Goal: Task Accomplishment & Management: Manage account settings

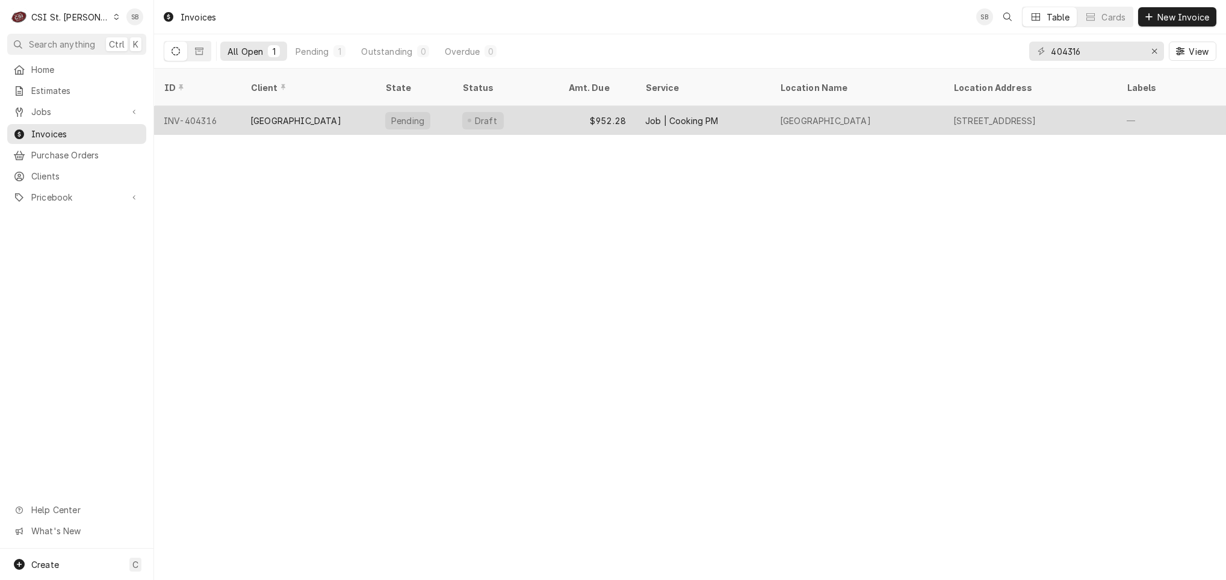
click at [217, 111] on div "INV-404316" at bounding box center [197, 120] width 87 height 29
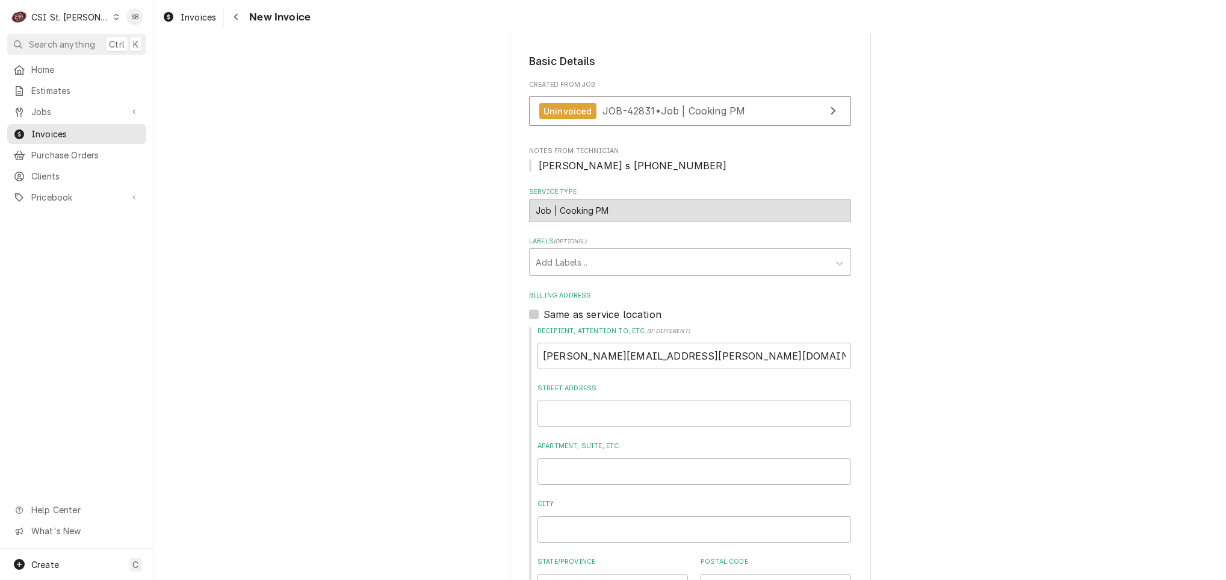
scroll to position [90, 0]
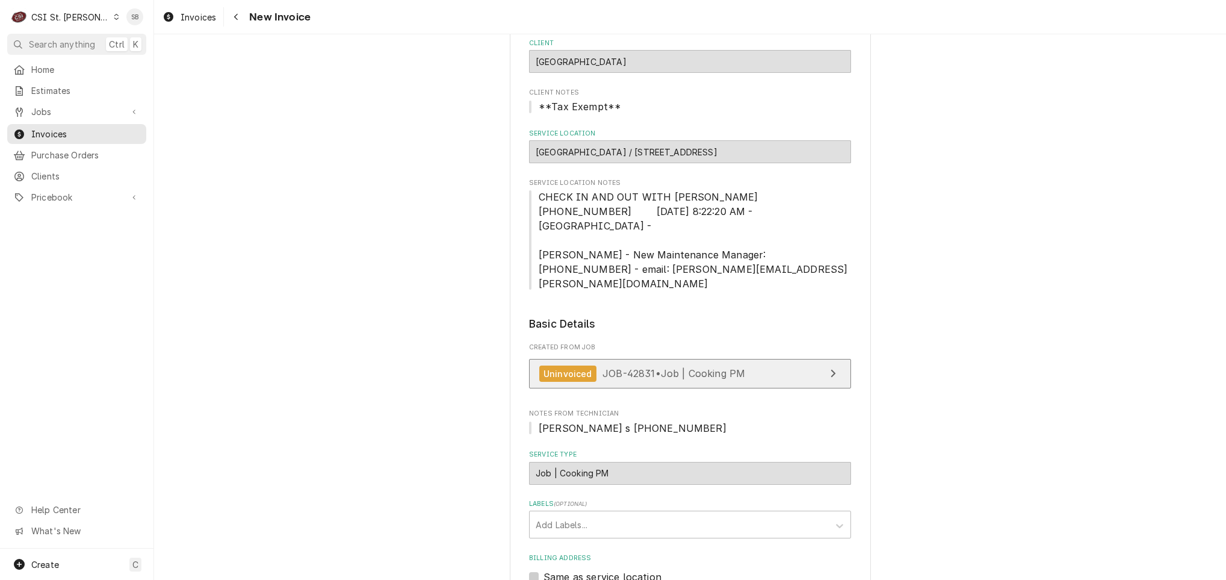
click at [630, 367] on span "JOB-42831 • Job | Cooking PM" at bounding box center [673, 373] width 143 height 12
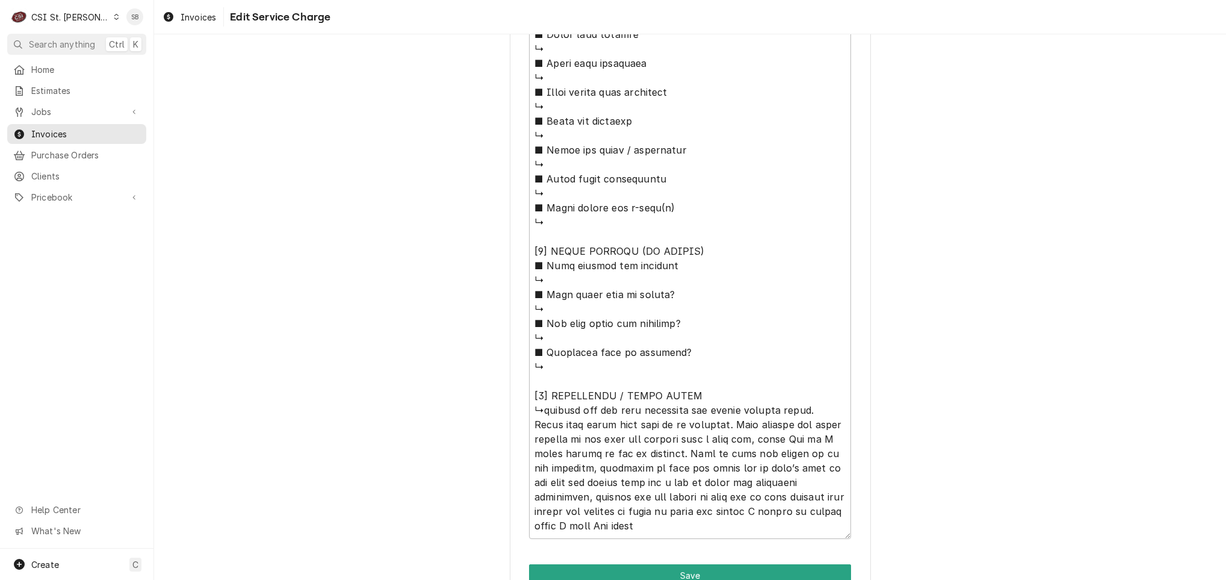
scroll to position [2136, 0]
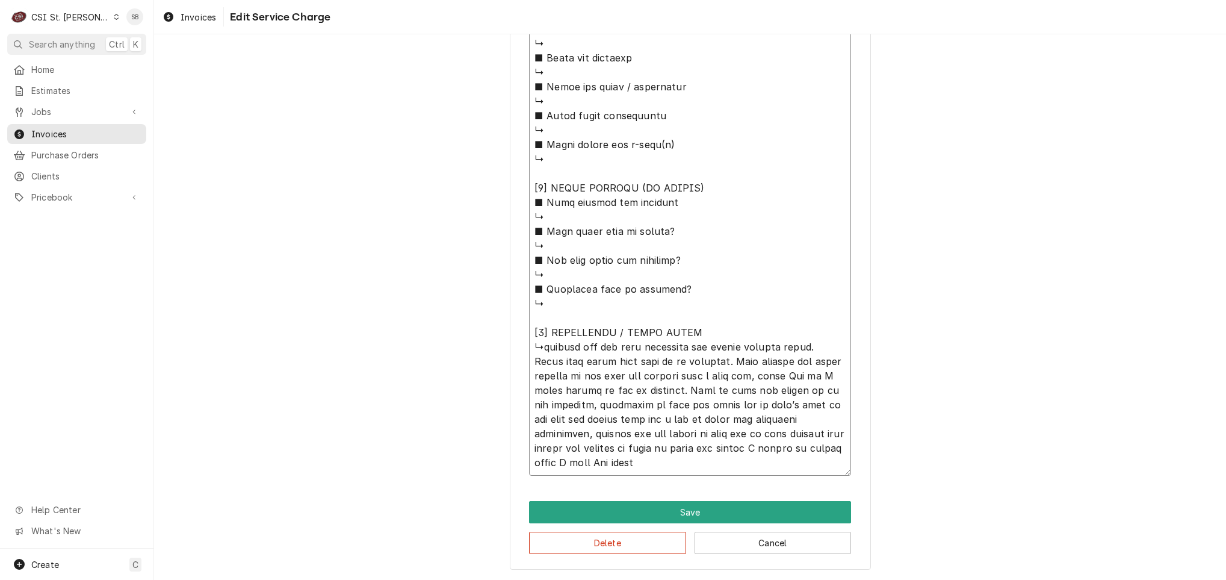
drag, startPoint x: 554, startPoint y: 387, endPoint x: 539, endPoint y: 345, distance: 44.9
click at [636, 544] on button "Delete" at bounding box center [607, 542] width 157 height 22
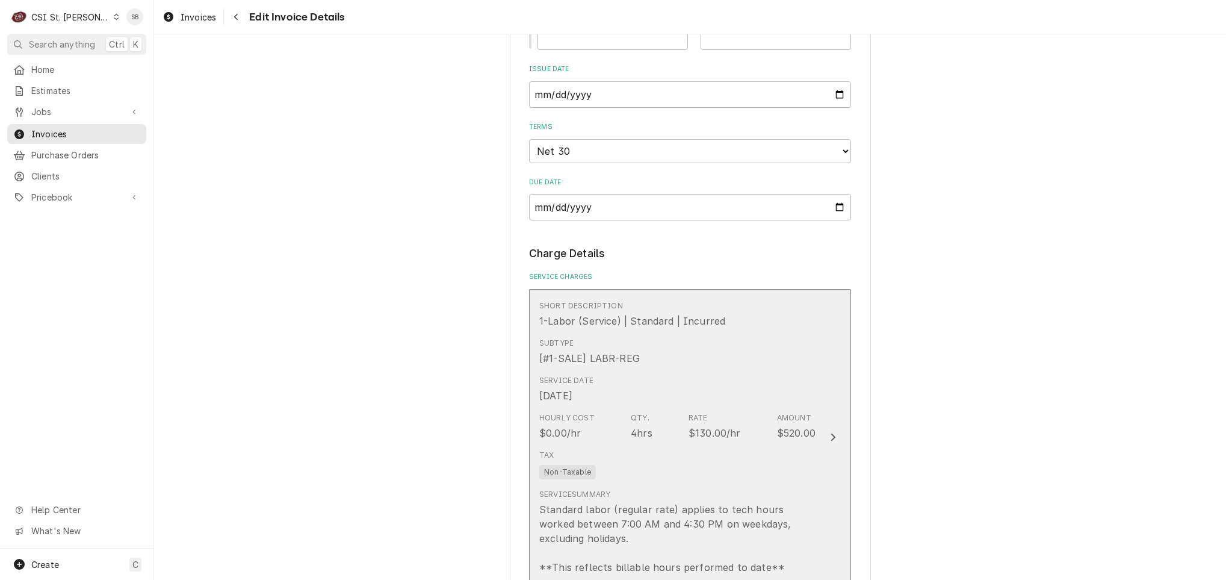
click at [640, 412] on div "Qty." at bounding box center [640, 417] width 19 height 11
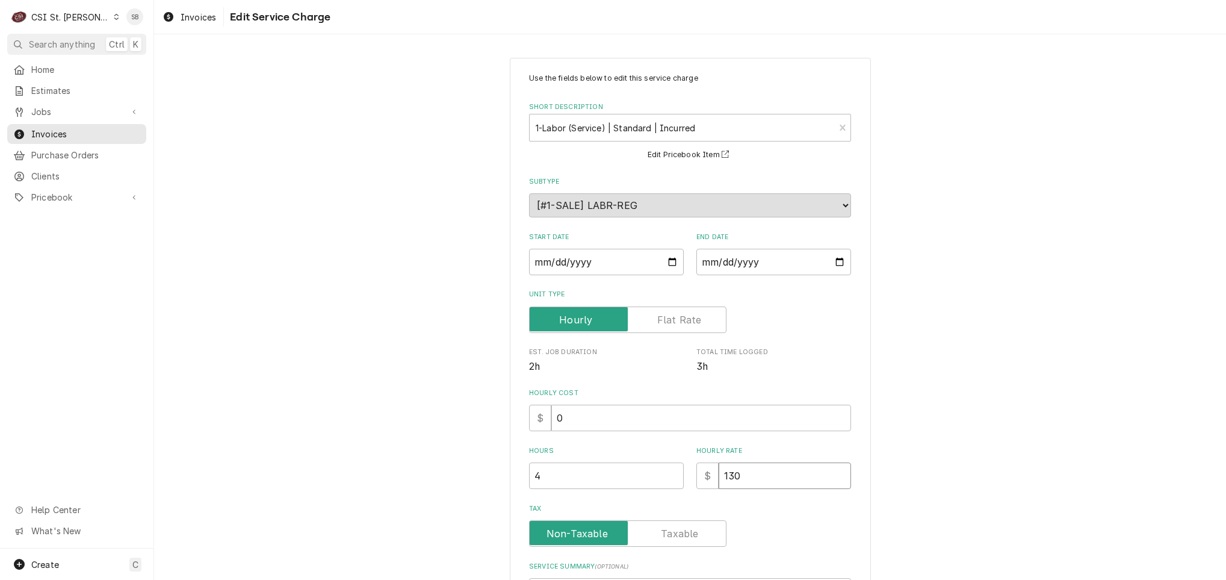
drag, startPoint x: 747, startPoint y: 469, endPoint x: 633, endPoint y: 475, distance: 115.1
click at [661, 475] on div "Hours 4 Hourly Rate $ 130" at bounding box center [690, 467] width 322 height 43
click at [623, 125] on div "Short Description" at bounding box center [682, 128] width 292 height 22
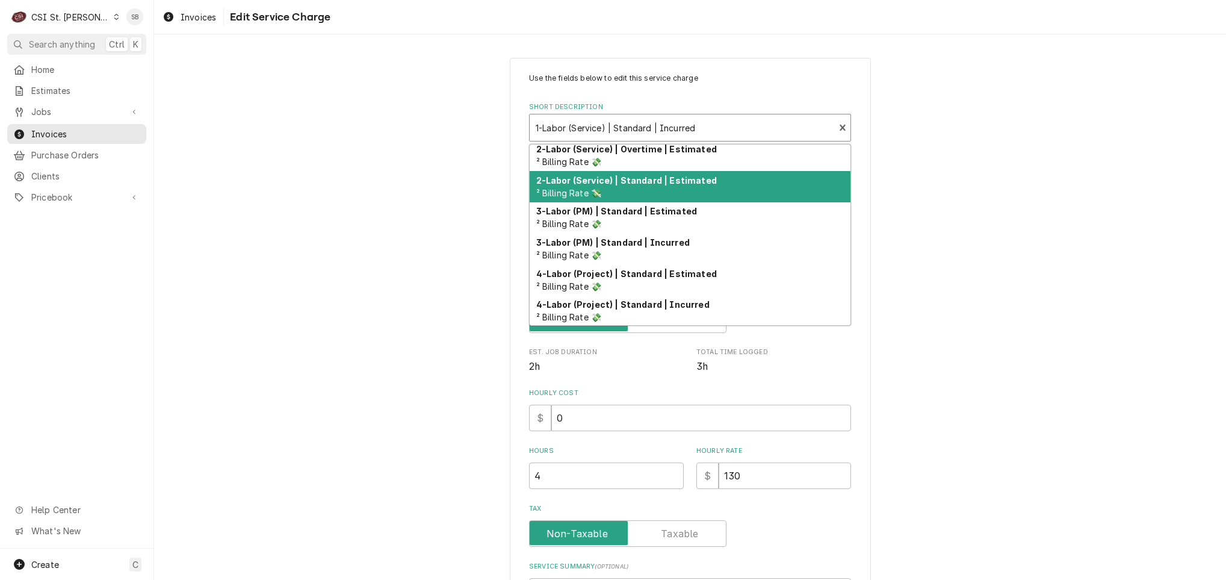
scroll to position [129, 0]
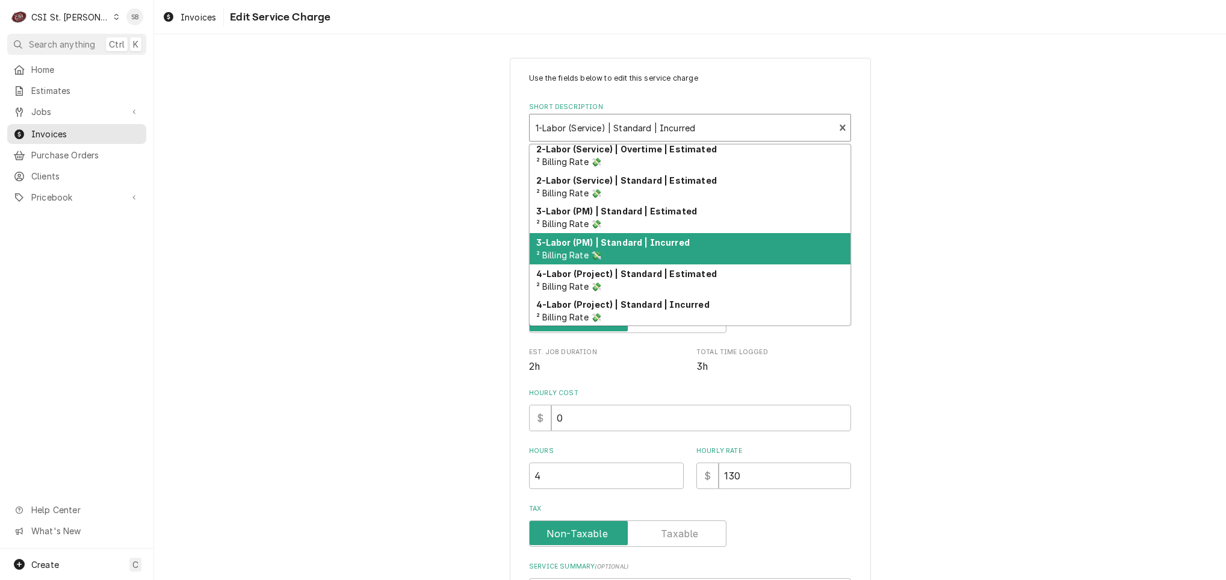
click at [647, 247] on strong "3-Labor (PM) | Standard | Incurred" at bounding box center [612, 242] width 153 height 10
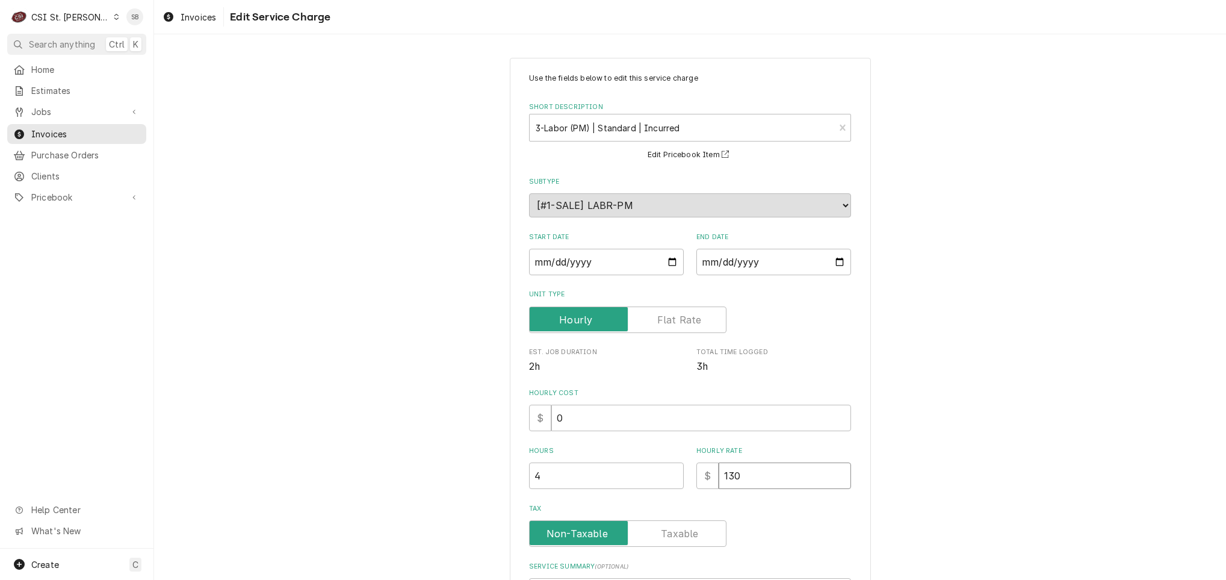
drag, startPoint x: 734, startPoint y: 478, endPoint x: 687, endPoint y: 457, distance: 51.7
click at [705, 478] on div "$ 130" at bounding box center [773, 475] width 155 height 26
type textarea "x"
type input "0"
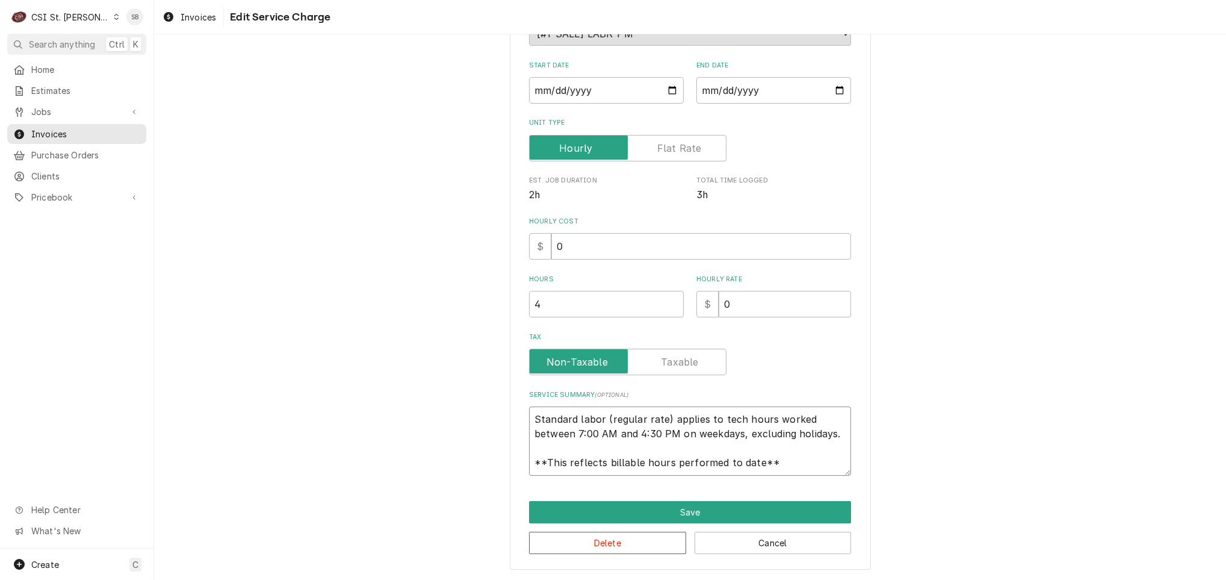
scroll to position [14, 0]
drag, startPoint x: 841, startPoint y: 478, endPoint x: 932, endPoint y: 522, distance: 100.7
click at [932, 522] on div "Use the fields below to edit this service charge Short Description 3-Labor (PM)…" at bounding box center [690, 227] width 1072 height 704
paste textarea "Technician completed scheduled preventative maintenance per agreement on 10/06.…"
type textarea "x"
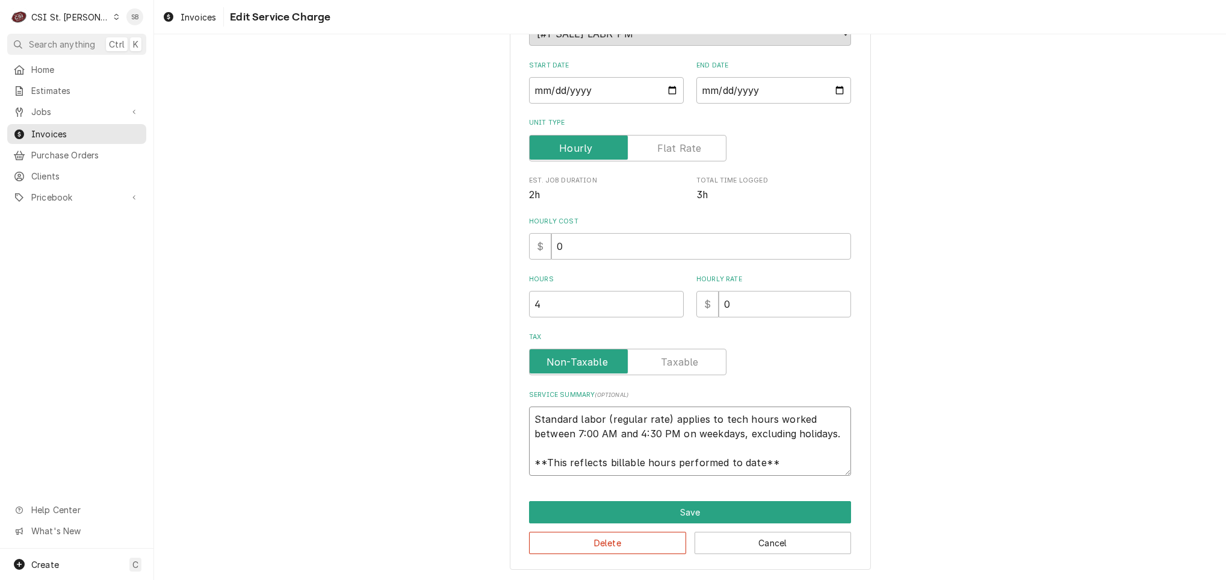
type textarea "Technician completed scheduled preventative maintenance per agreement on 10/06.…"
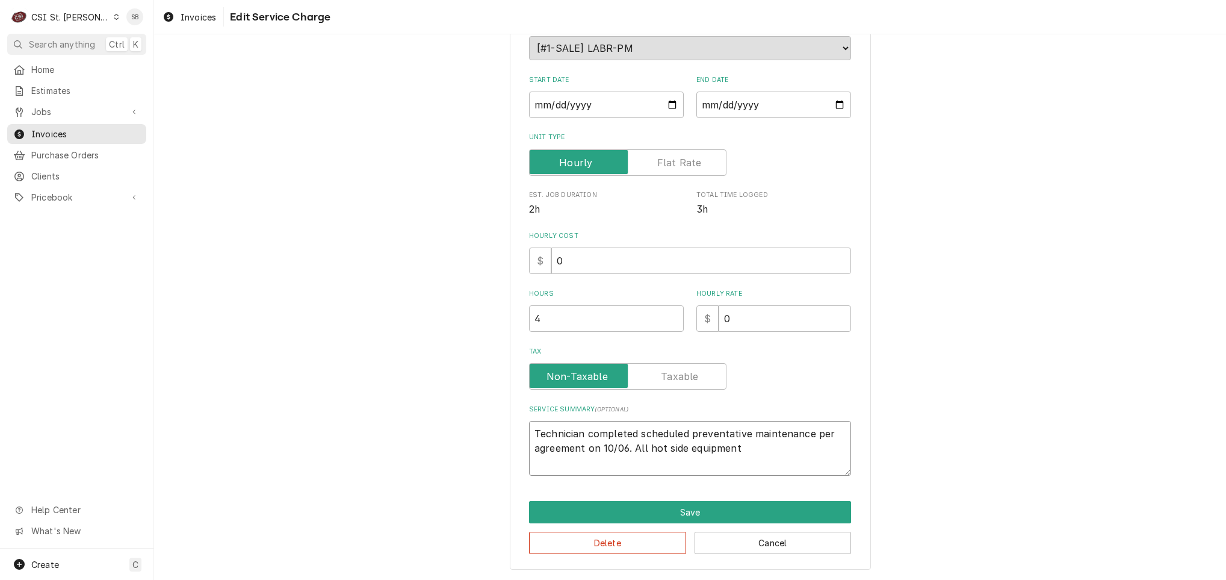
scroll to position [158, 0]
type textarea "x"
type textarea "Technician completed scheduled preventative maintenance per agreement on 10/06.…"
type textarea "x"
type textarea "Technician completed scheduled preventative maintenance per agreement on 10/06.…"
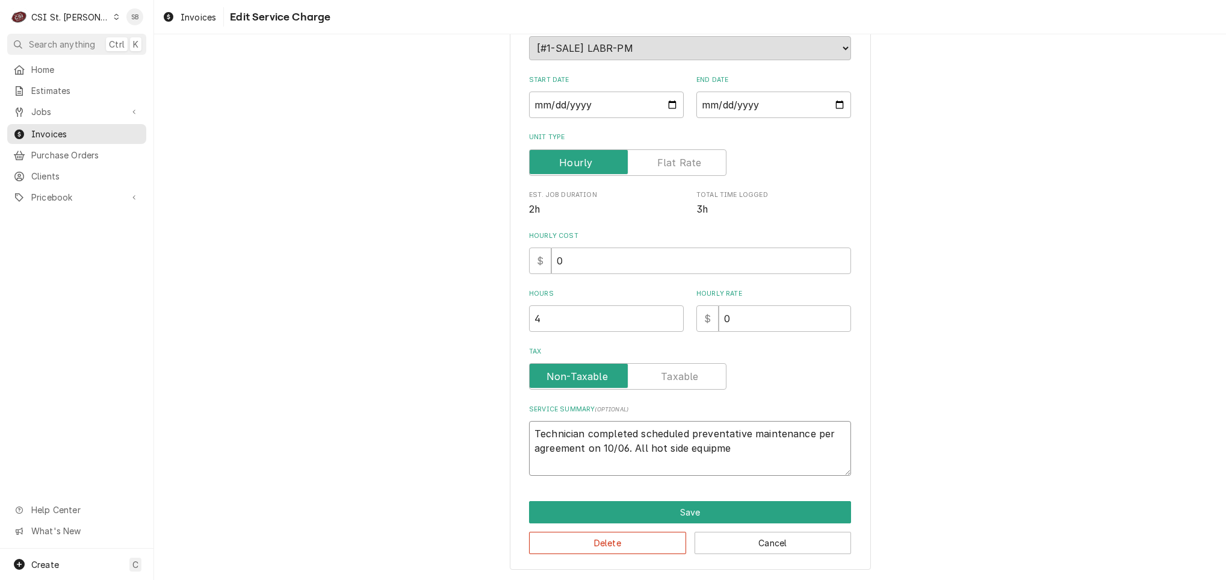
type textarea "x"
type textarea "Technician completed scheduled preventative maintenance per agreement on 10/06.…"
type textarea "x"
type textarea "Technician completed scheduled preventative maintenance per agreement on 10/06.…"
type textarea "x"
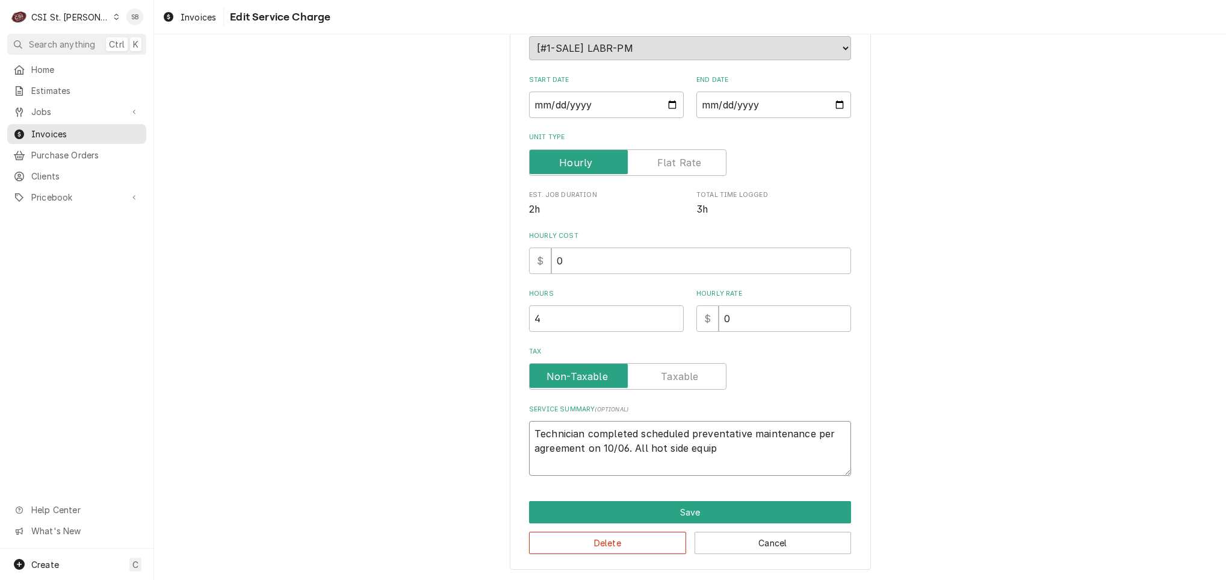
type textarea "Technician completed scheduled preventative maintenance per agreement on 10/06.…"
type textarea "x"
type textarea "Technician completed scheduled preventative maintenance per agreement on 10/06.…"
type textarea "x"
type textarea "Technician completed scheduled preventative maintenance per agreement on 10/06.…"
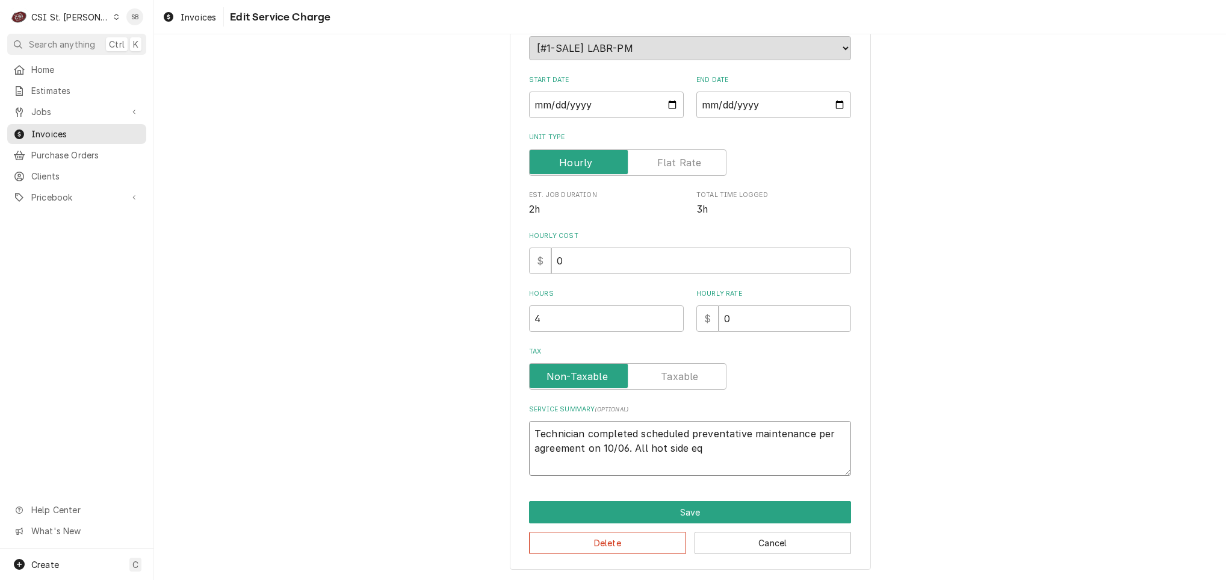
type textarea "x"
type textarea "Technician completed scheduled preventative maintenance per agreement on 10/06.…"
type textarea "x"
type textarea "Technician completed scheduled preventative maintenance per agreement on 10/06.…"
type textarea "x"
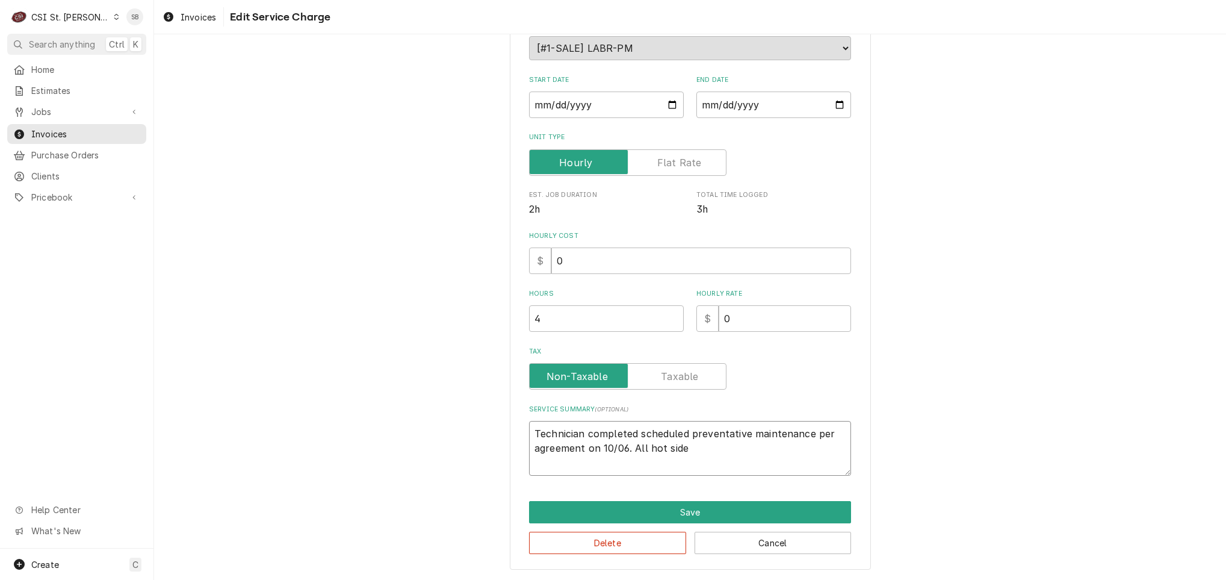
type textarea "Technician completed scheduled preventative maintenance per agreement on 10/06.…"
type textarea "x"
type textarea "Technician completed scheduled preventative maintenance per agreement on 10/06.…"
type textarea "x"
type textarea "Technician completed scheduled preventative maintenance per agreement on 10/06.…"
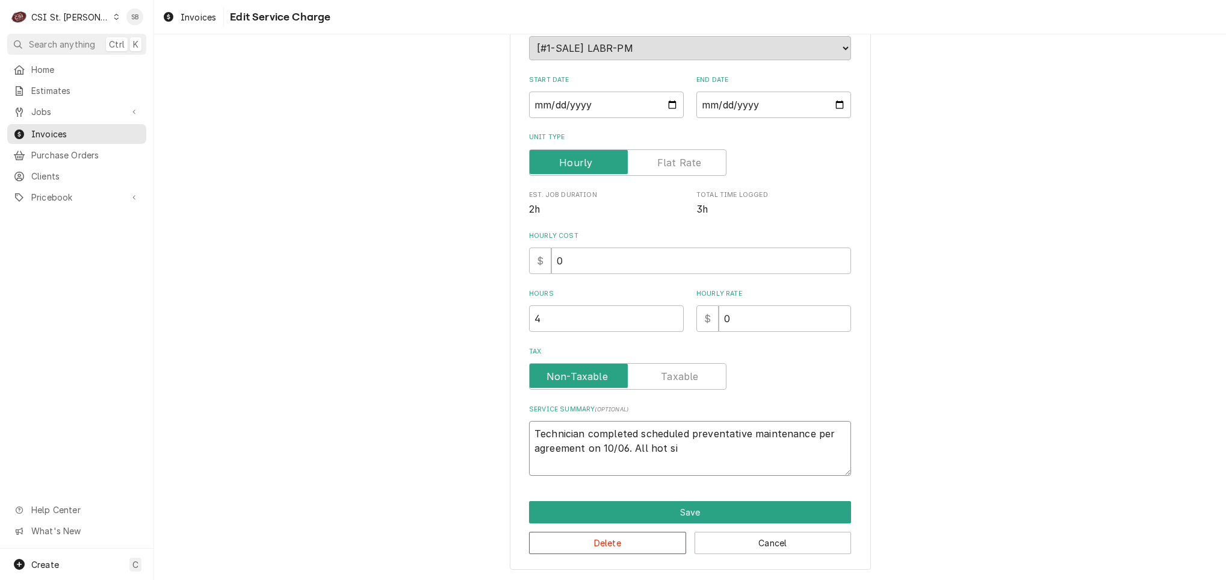
type textarea "x"
type textarea "Technician completed scheduled preventative maintenance per agreement on 10/06.…"
type textarea "x"
type textarea "Technician completed scheduled preventative maintenance per agreement on 10/06.…"
type textarea "x"
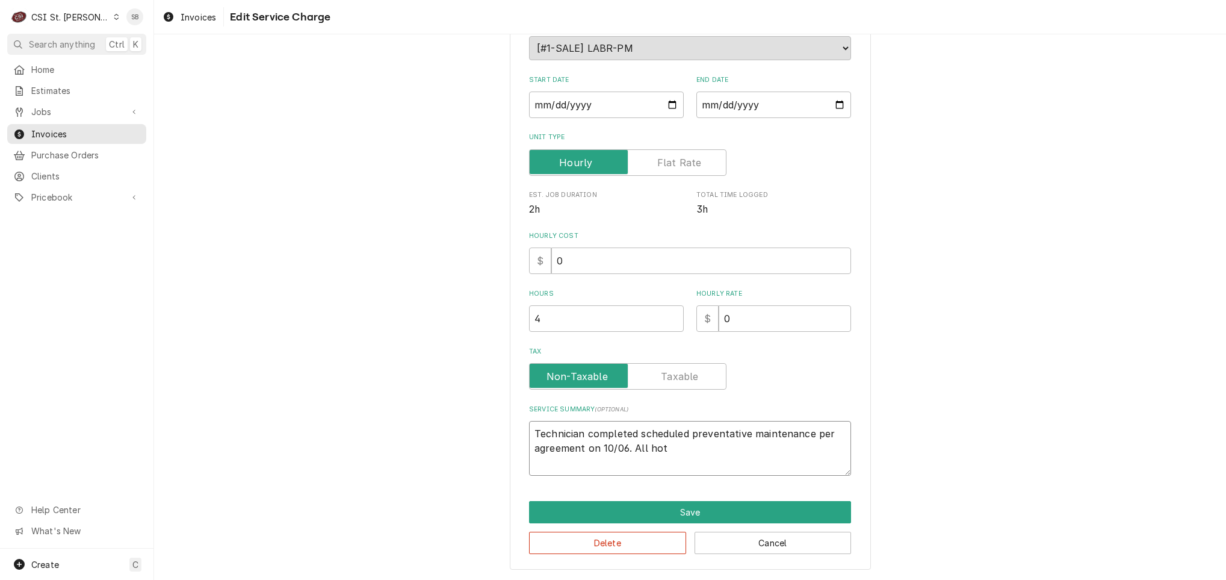
type textarea "Technician completed scheduled preventative maintenance per agreement on 10/06.…"
type textarea "x"
type textarea "Technician completed scheduled preventative maintenance per agreement on 10/06.…"
type textarea "x"
type textarea "Technician completed scheduled preventative maintenance per agreement on 10/06.…"
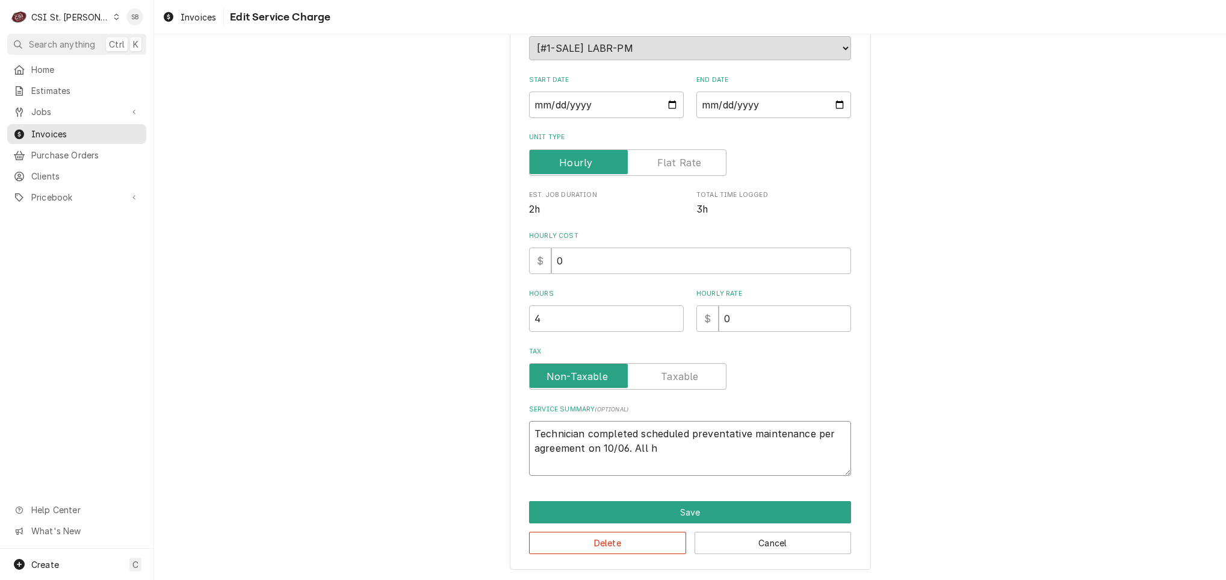
type textarea "x"
type textarea "Technician completed scheduled preventative maintenance per agreement on 10/06.…"
type textarea "x"
type textarea "Technician completed scheduled preventative maintenance per agreement on 10/06.…"
type textarea "x"
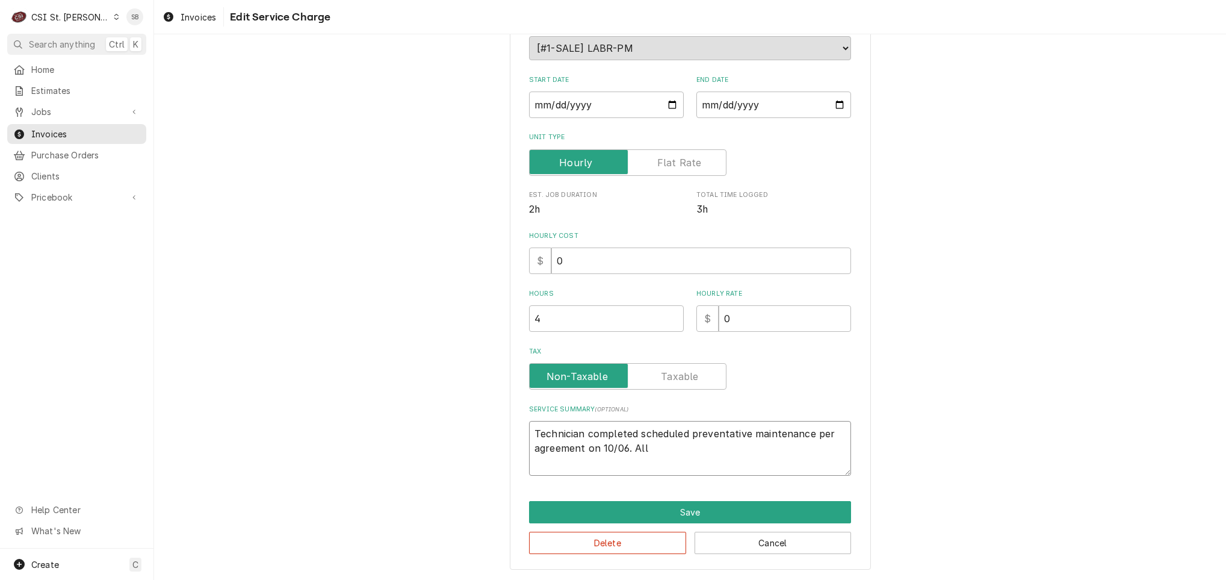
type textarea "Technician completed scheduled preventative maintenance per agreement on 10/06.…"
type textarea "x"
type textarea "Technician completed scheduled preventative maintenance per agreement on 10/06.…"
type textarea "x"
type textarea "Technician completed scheduled preventative maintenance per agreement on 10/06."
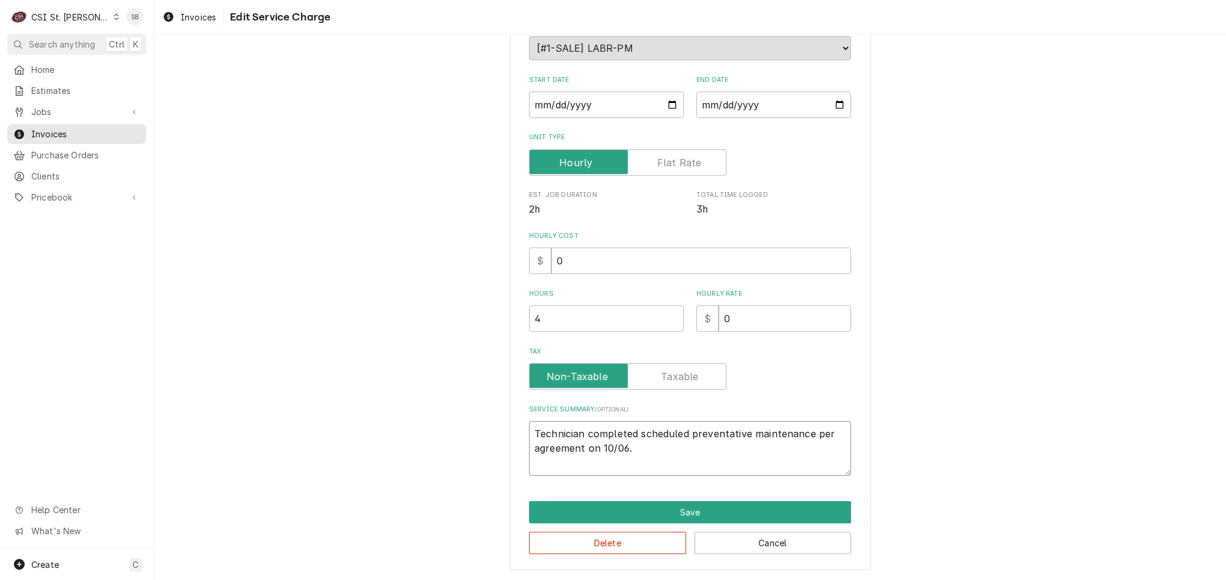
type textarea "x"
type textarea "Technician completed scheduled preventative maintenance per agreement on 10/06."
type textarea "x"
type textarea "Technician completed scheduled preventative maintenance per agreement on 10/06"
type textarea "x"
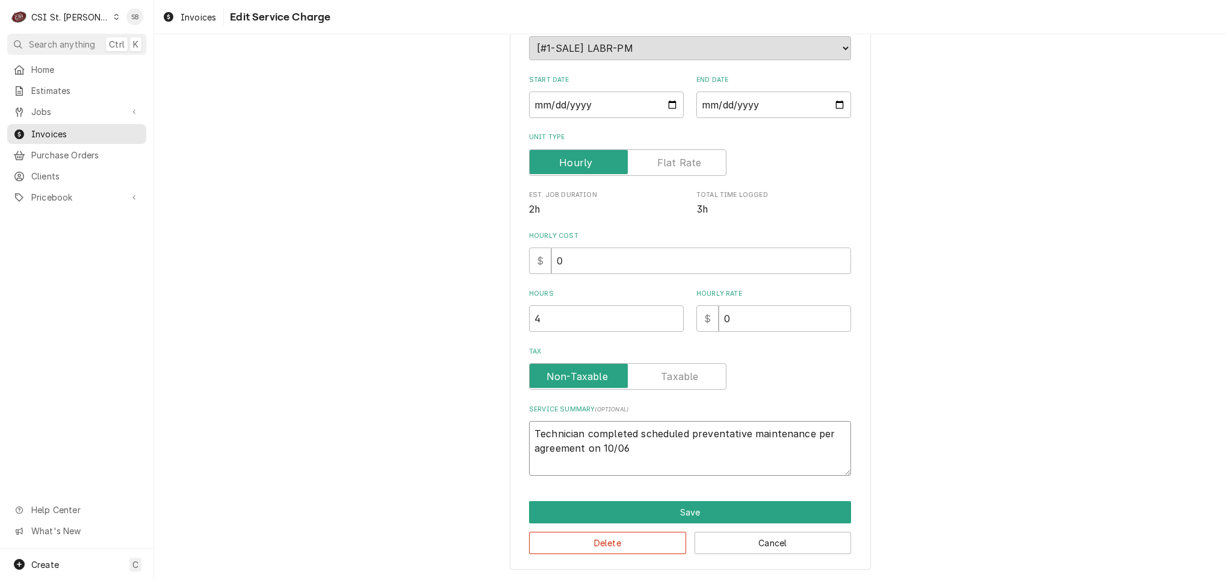
type textarea "Technician completed scheduled preventative maintenance per agreement on 10/0"
type textarea "x"
type textarea "Technician completed scheduled preventative maintenance per agreement on 10/"
type textarea "x"
type textarea "Technician completed scheduled preventative maintenance per agreement on 10"
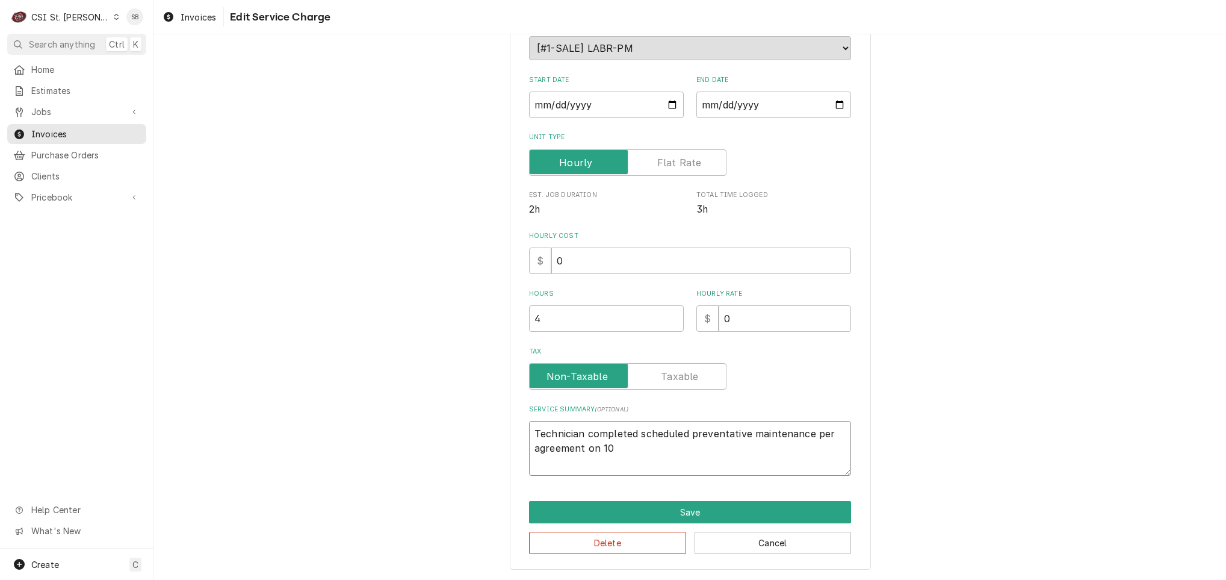
type textarea "x"
type textarea "Technician completed scheduled preventative maintenance per agreement on 1"
type textarea "x"
type textarea "Technician completed scheduled preventative maintenance per agreement on"
type textarea "x"
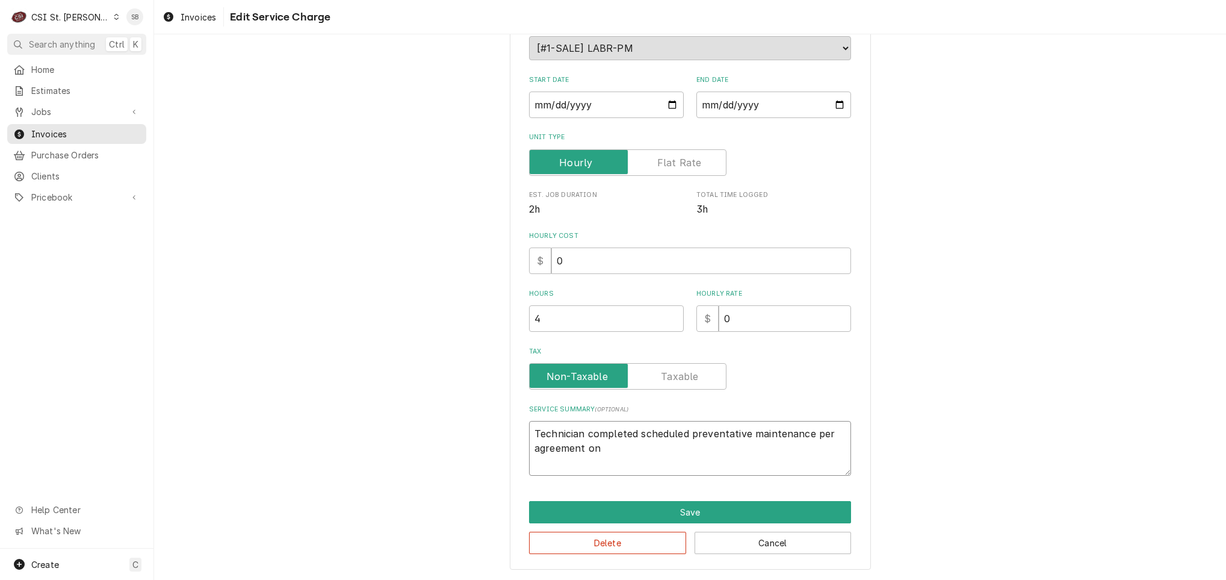
type textarea "Technician completed scheduled preventative maintenance per agreement on"
type textarea "x"
type textarea "Technician completed scheduled preventative maintenance per agreement o"
type textarea "x"
type textarea "Technician completed scheduled preventative maintenance per agreement"
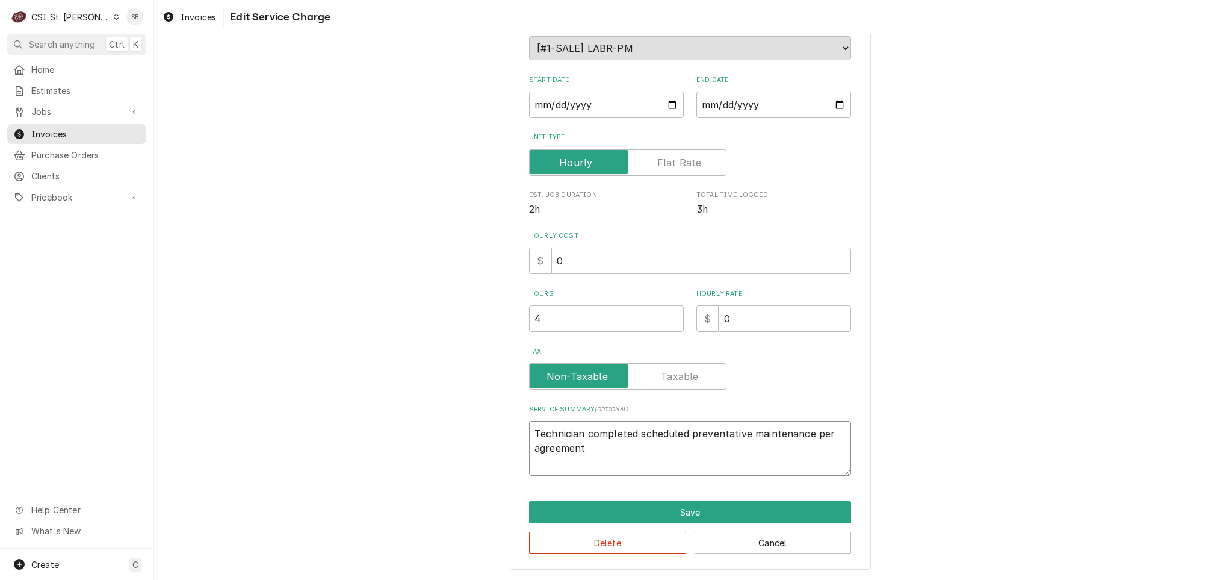
type textarea "x"
type textarea "Technician completed scheduled preventative maintenance per agreement"
type textarea "x"
type textarea "Technician completed scheduled preventative maintenance per agreement."
type textarea "x"
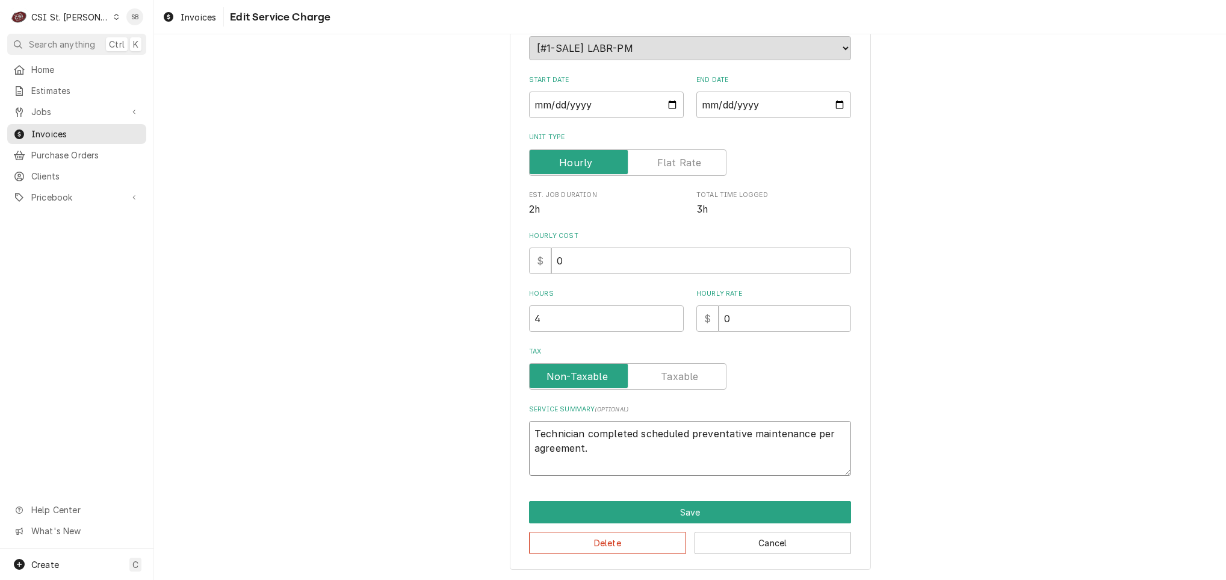
type textarea "Technician completed scheduled preventative maintenance per agreement."
type textarea "x"
type textarea "Technician completed scheduled preventative maintenance per agreement."
type textarea "x"
type textarea "Technician completed scheduled preventative maintenance per agreement."
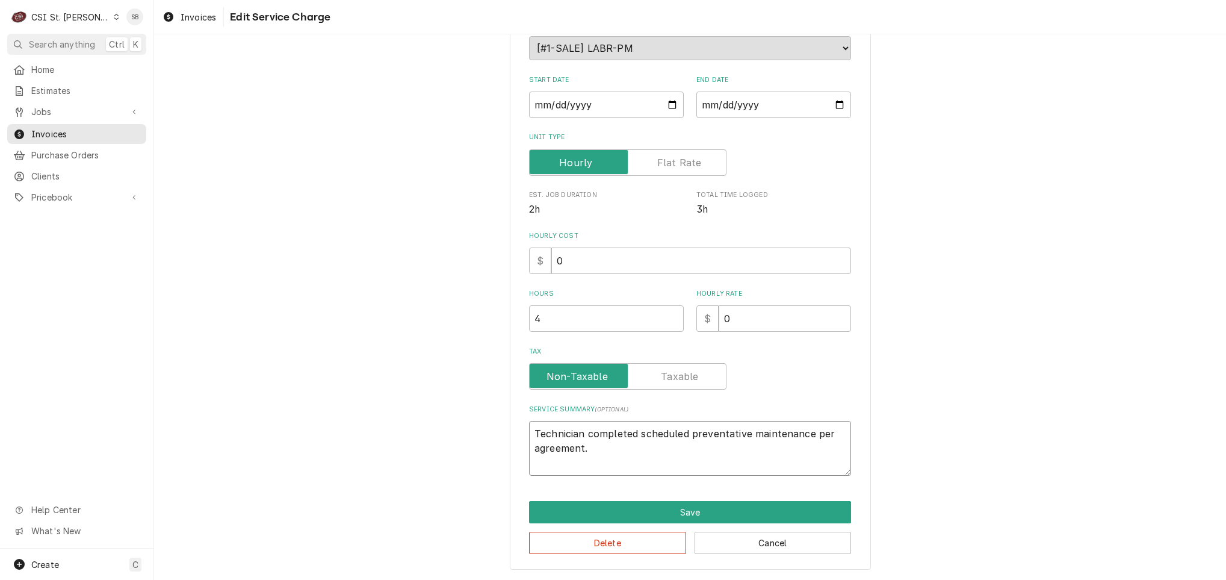
scroll to position [172, 0]
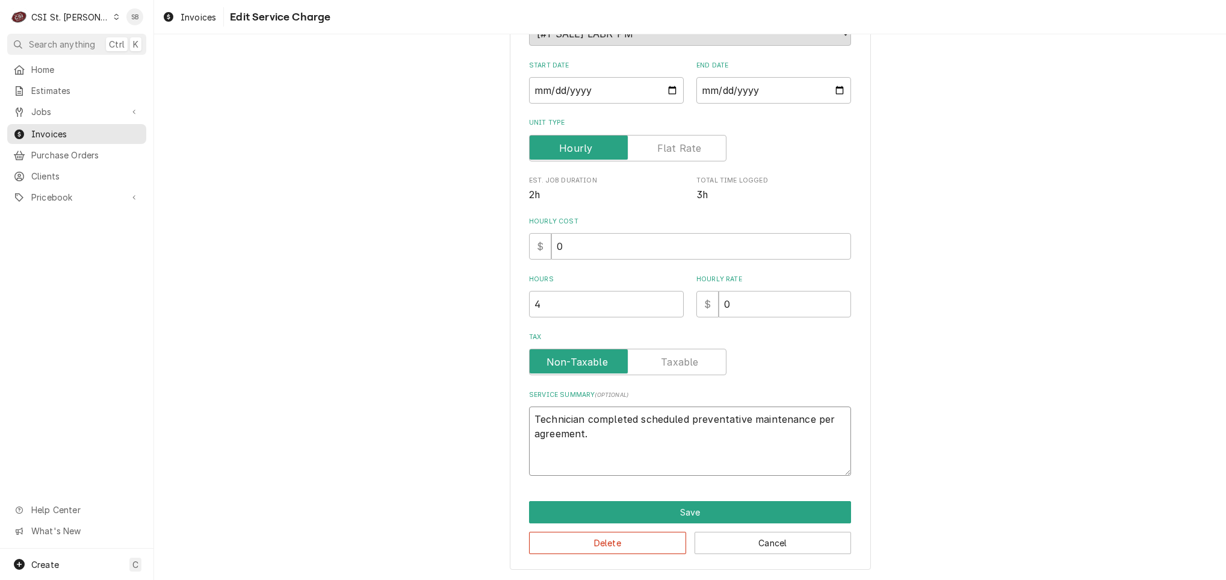
type textarea "x"
type textarea "Technician completed scheduled preventative maintenance per agreement. A"
type textarea "x"
type textarea "Technician completed scheduled preventative maintenance per agreement. Al"
type textarea "x"
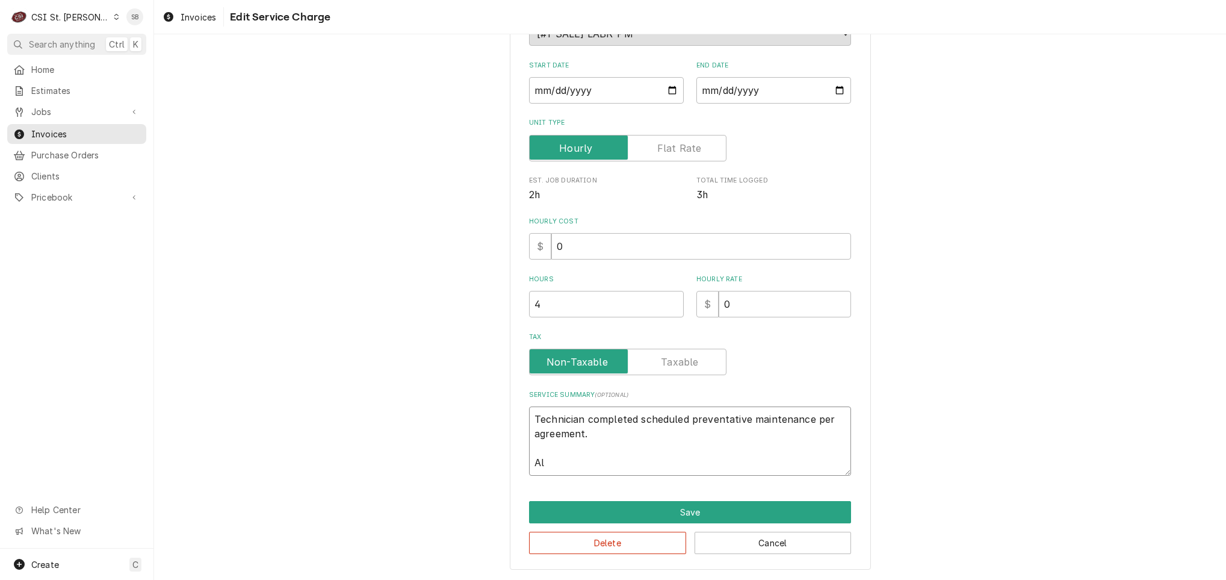
type textarea "Technician completed scheduled preventative maintenance per agreement. Als"
type textarea "x"
type textarea "Technician completed scheduled preventative maintenance per agreement. Also"
type textarea "x"
type textarea "Technician completed scheduled preventative maintenance per agreement. Also r"
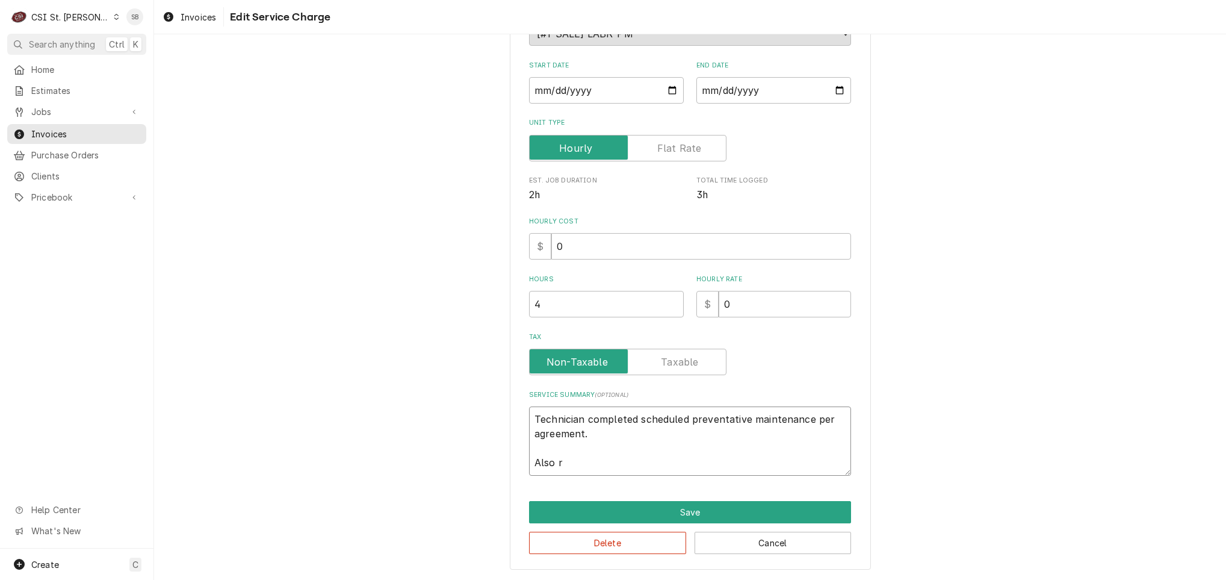
type textarea "x"
type textarea "Technician completed scheduled preventative maintenance per agreement. Also re"
type textarea "x"
type textarea "Technician completed scheduled preventative maintenance per agreement. Also repl"
type textarea "x"
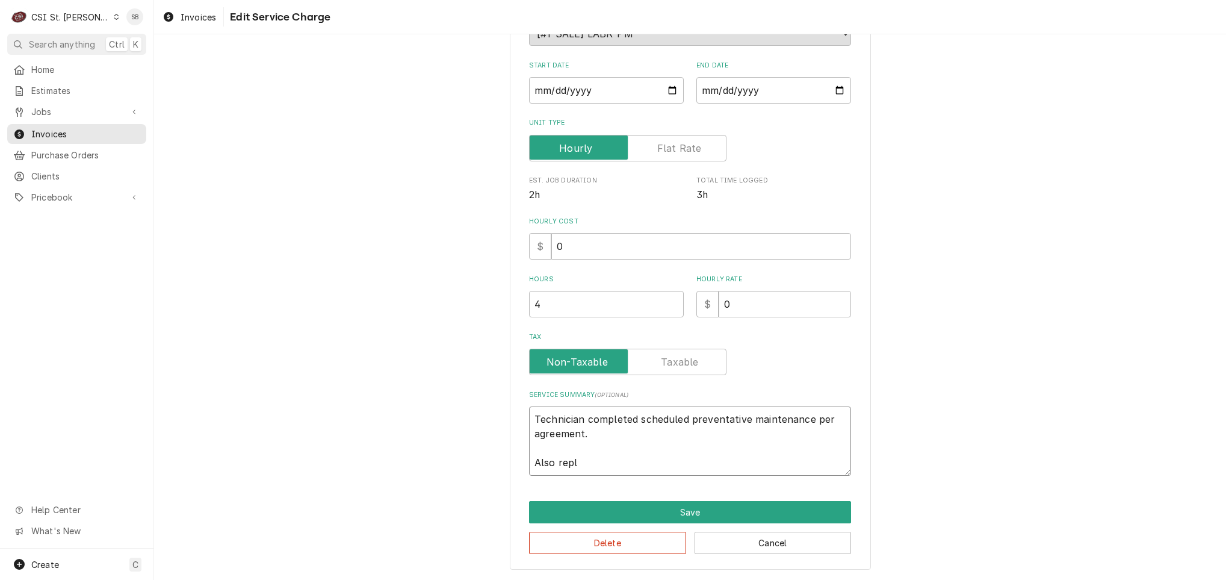
type textarea "Technician completed scheduled preventative maintenance per agreement. Also rep…"
type textarea "x"
type textarea "Technician completed scheduled preventative maintenance per agreement. Also rep…"
type textarea "x"
type textarea "Technician completed scheduled preventative maintenance per agreement. Also rep…"
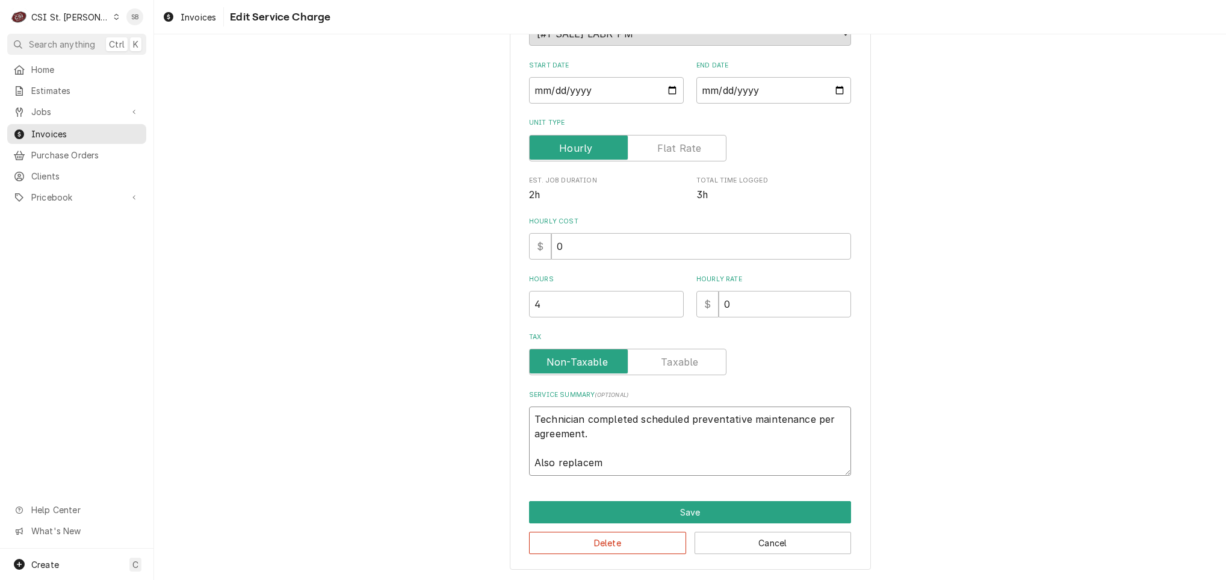
type textarea "x"
type textarea "Technician completed scheduled preventative maintenance per agreement. Also rep…"
type textarea "x"
type textarea "Technician completed scheduled preventative maintenance per agreement. Also rep…"
type textarea "x"
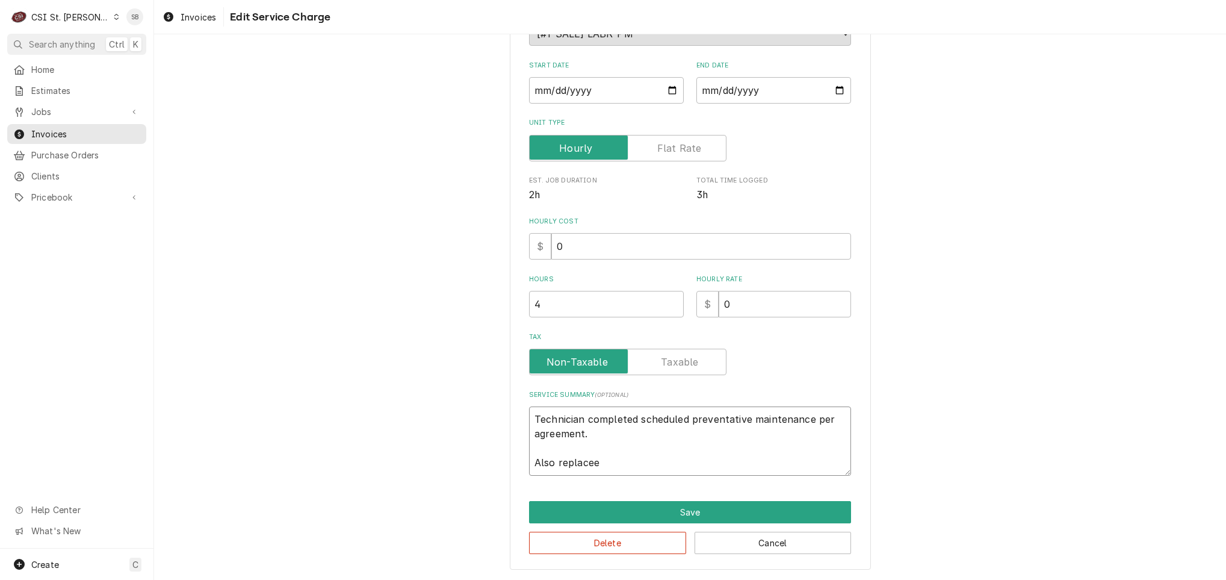
type textarea "Technician completed scheduled preventative maintenance per agreement. Also rep…"
type textarea "x"
type textarea "Technician completed scheduled preventative maintenance per agreement. Also rep…"
type textarea "x"
type textarea "Technician completed scheduled preventative maintenance per agreement. Also rep…"
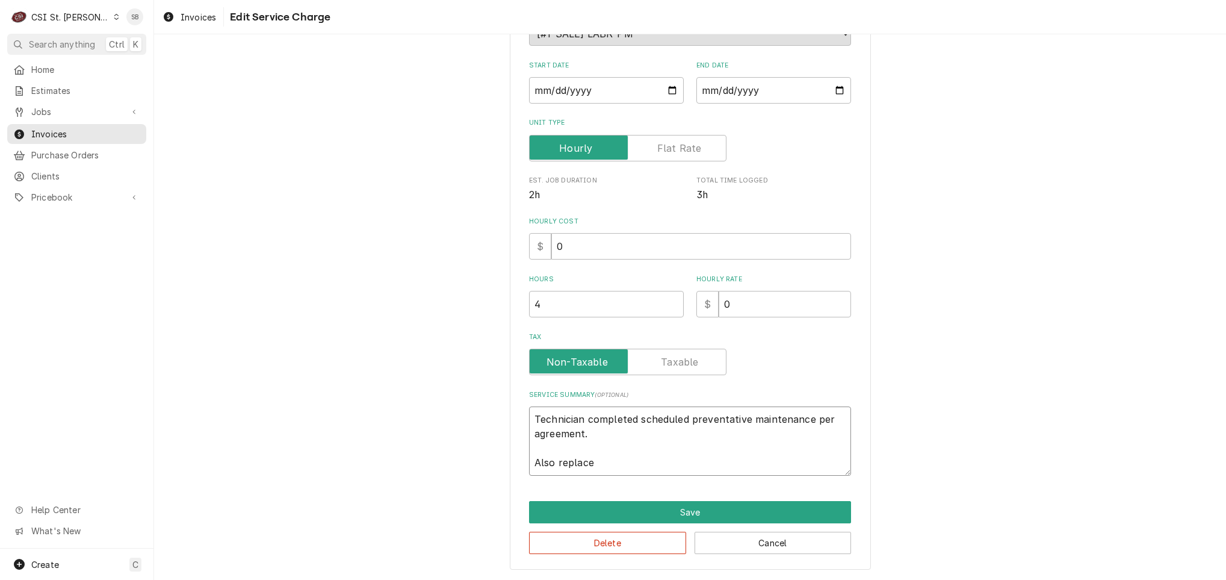
type textarea "x"
type textarea "Technician completed scheduled preventative maintenance per agreement. Also rep…"
type textarea "x"
type textarea "Technician completed scheduled preventative maintenance per agreement. Also rep…"
drag, startPoint x: 522, startPoint y: 459, endPoint x: 710, endPoint y: 460, distance: 188.4
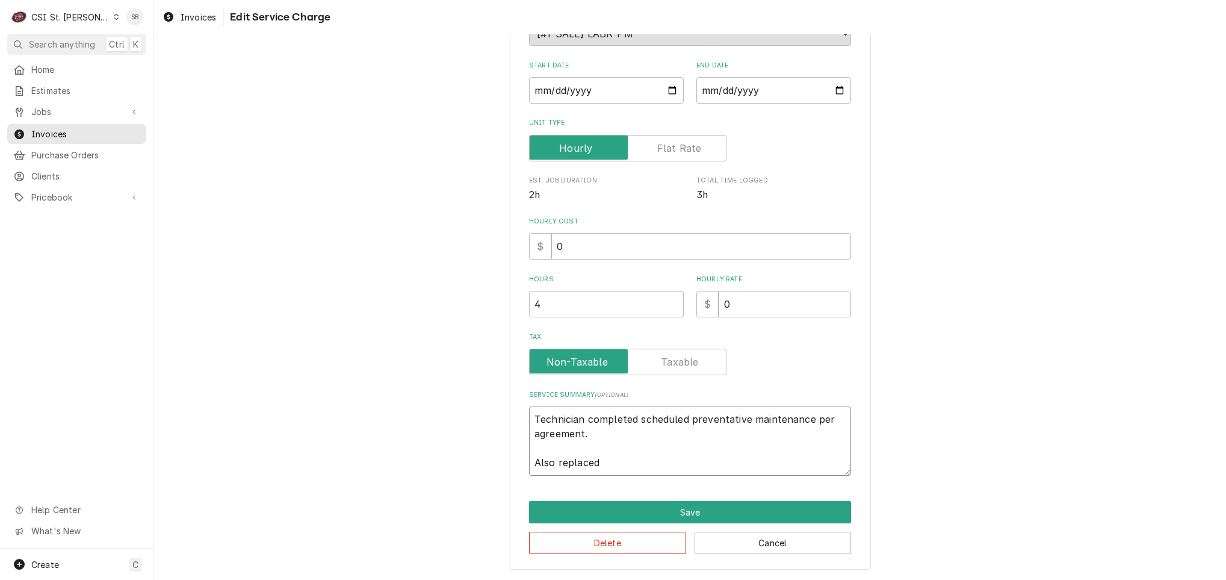
click at [710, 460] on textarea "Technician completed scheduled preventative maintenance per agreement. Also rep…" at bounding box center [690, 440] width 322 height 69
paste textarea "Some control knobs were found to need replacement. Technician also noted that t…"
type textarea "x"
type textarea "Technician completed scheduled preventative maintenance per agreement. Some con…"
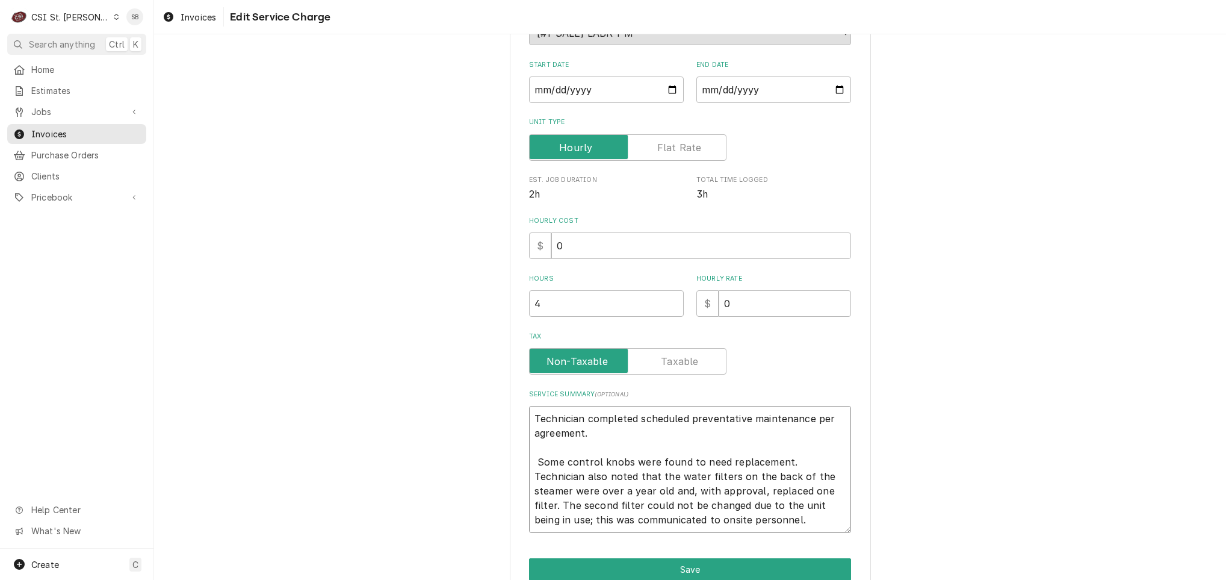
click at [529, 463] on textarea "Technician completed scheduled preventative maintenance per agreement. Some con…" at bounding box center [690, 469] width 322 height 127
type textarea "x"
type textarea "Technician completed scheduled preventative maintenance per agreement. A Some c…"
type textarea "x"
type textarea "Technician completed scheduled preventative maintenance per agreement. Ad Some …"
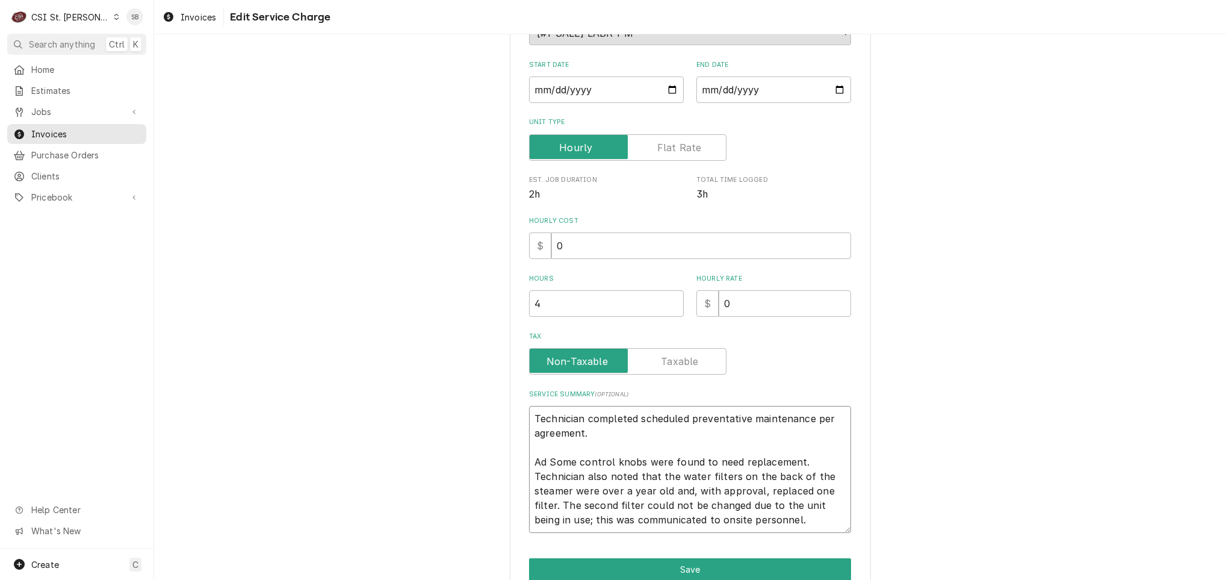
type textarea "x"
type textarea "Technician completed scheduled preventative maintenance per agreement. Add Some…"
type textarea "x"
type textarea "Technician completed scheduled preventative maintenance per agreement. Addi Som…"
type textarea "x"
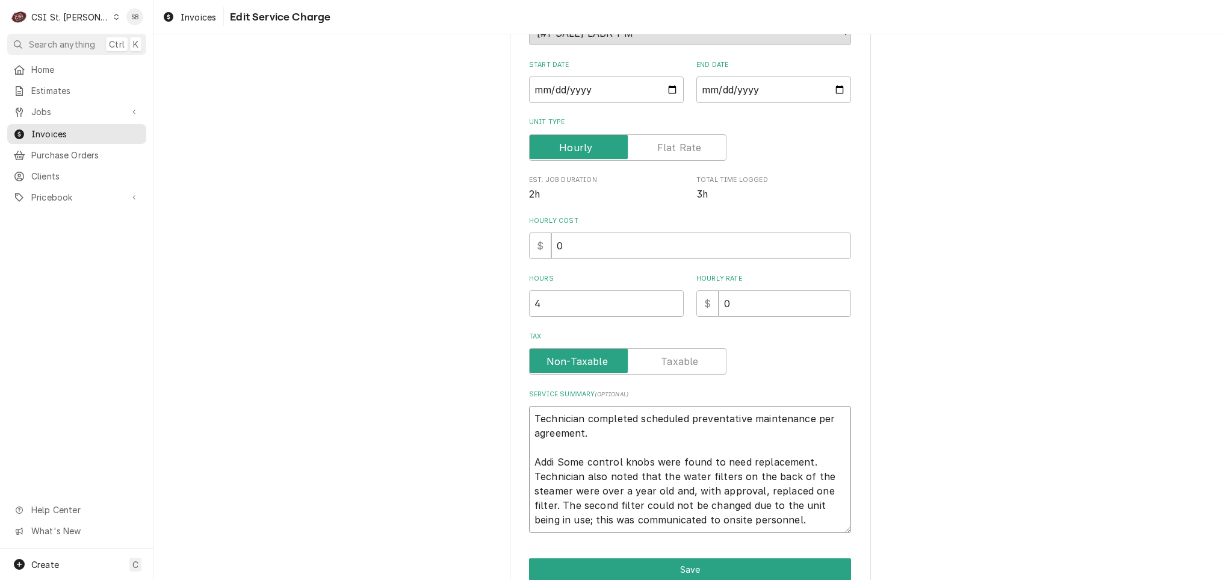
type textarea "Technician completed scheduled preventative maintenance per agreement. Addii So…"
type textarea "x"
type textarea "Technician completed scheduled preventative maintenance per agreement. Addi Som…"
type textarea "x"
type textarea "Technician completed scheduled preventative maintenance per agreement. Additi S…"
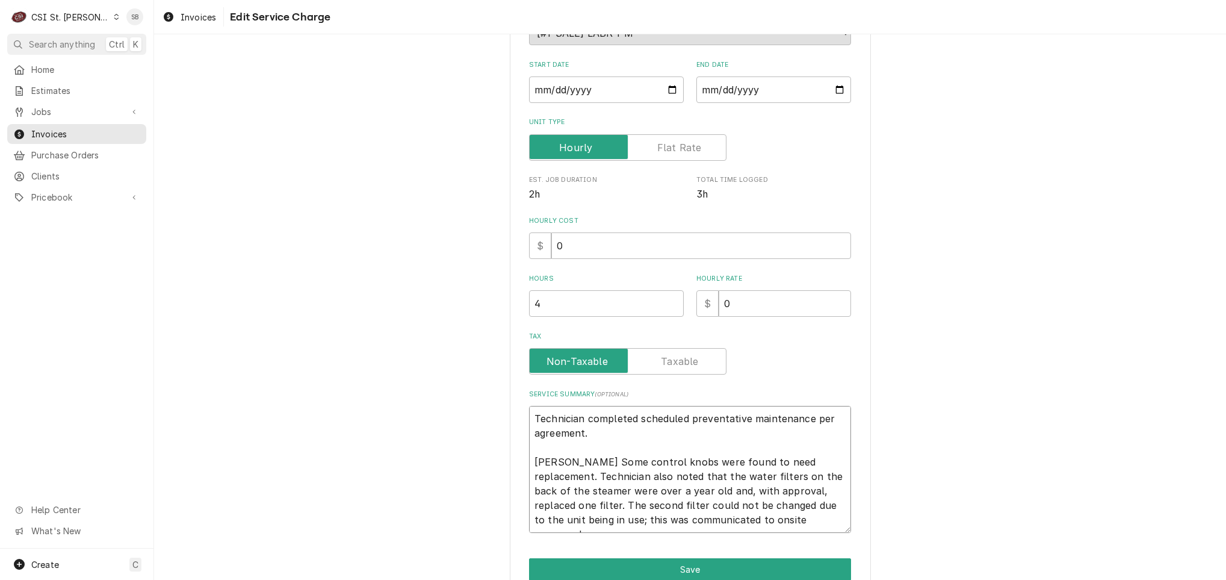
type textarea "x"
type textarea "Technician completed scheduled preventative maintenance per agreement. Additio …"
type textarea "x"
type textarea "Technician completed scheduled preventative maintenance per agreement. Addition…"
type textarea "x"
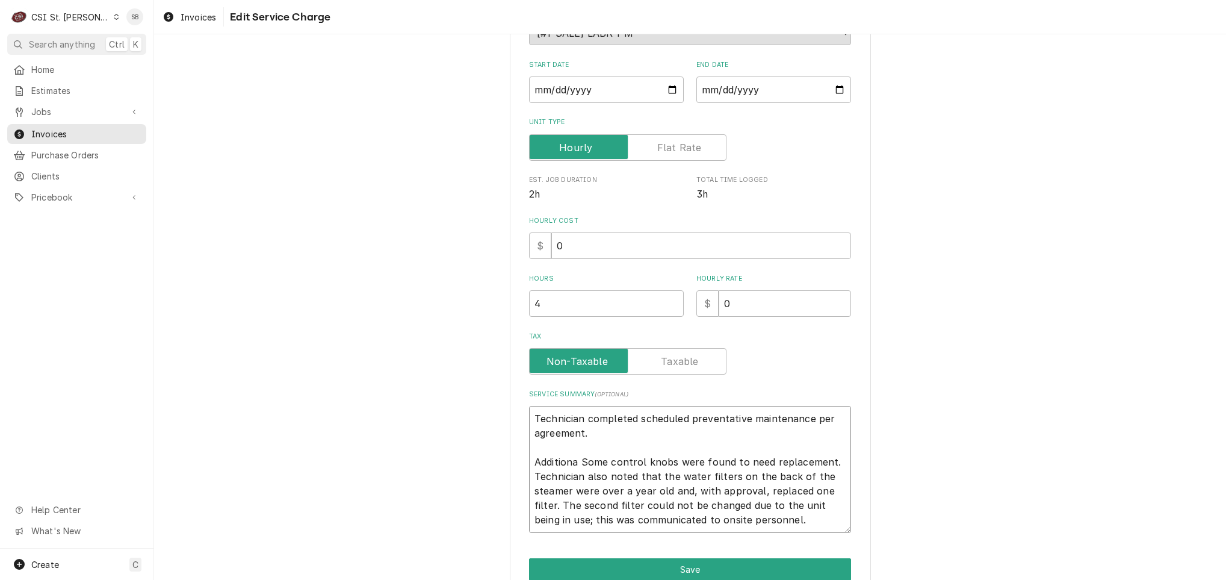
type textarea "Technician completed scheduled preventative maintenance per agreement. Addition…"
type textarea "x"
type textarea "Technician completed scheduled preventative maintenance per agreement. Addition…"
type textarea "x"
type textarea "Technician completed scheduled preventative maintenance per agreement. Addition…"
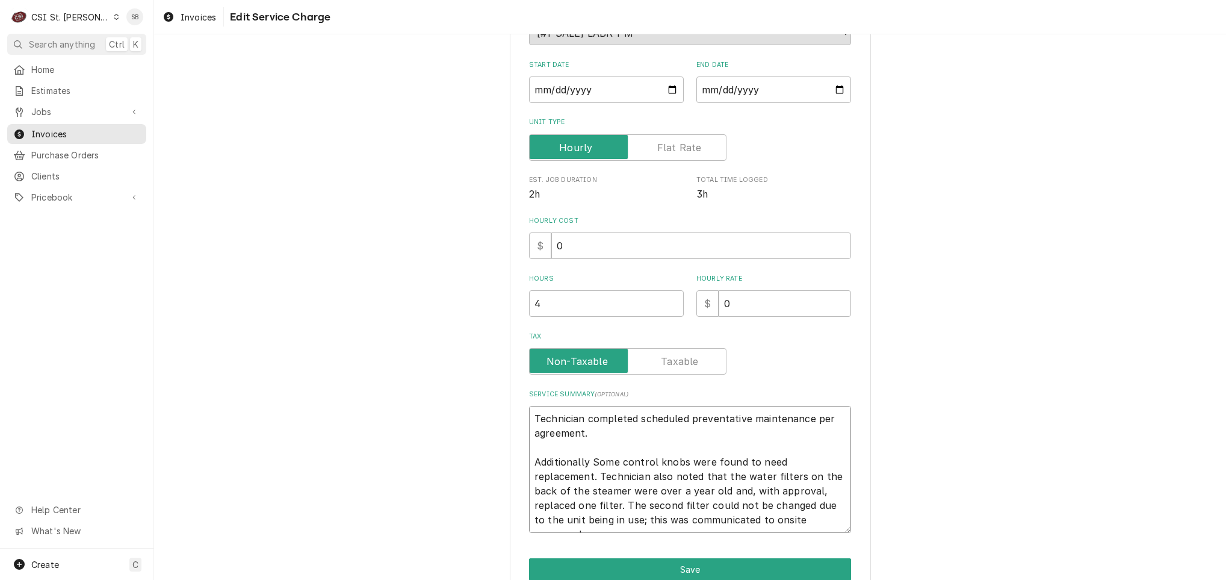
type textarea "x"
type textarea "Technician completed scheduled preventative maintenance per agreement. Addition…"
type textarea "x"
type textarea "Technician completed scheduled preventative maintenance per agreement. Addition…"
type textarea "x"
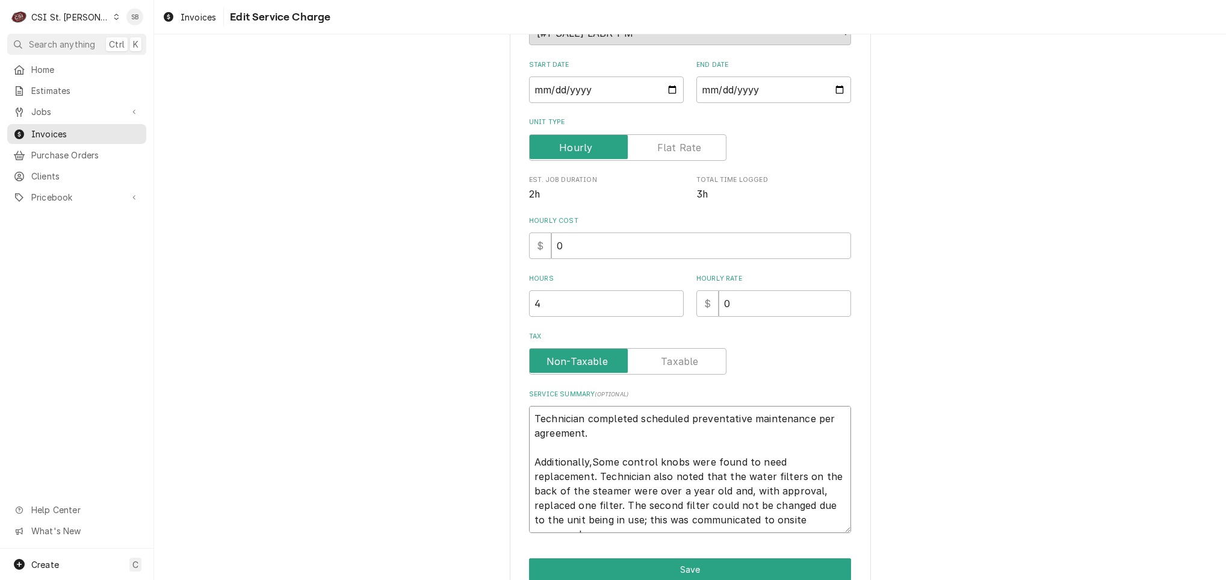
type textarea "Technician completed scheduled preventative maintenance per agreement. Addition…"
type textarea "x"
type textarea "Technician completed scheduled preventative maintenance per agreement. Addition…"
type textarea "x"
click at [609, 470] on textarea "Technician completed scheduled preventative maintenance per agreement. Addition…" at bounding box center [690, 469] width 322 height 127
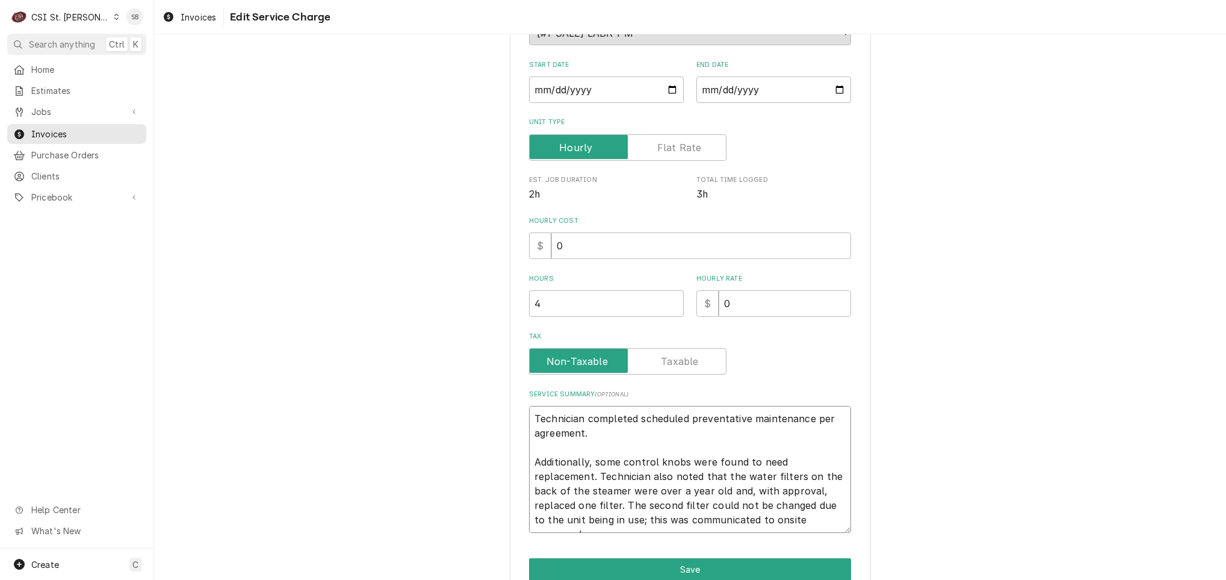
drag, startPoint x: 573, startPoint y: 483, endPoint x: 573, endPoint y: 491, distance: 8.4
click at [572, 486] on textarea "Technician completed scheduled preventative maintenance per agreement. Addition…" at bounding box center [690, 469] width 322 height 127
click at [569, 504] on textarea "Technician completed scheduled preventative maintenance per agreement. Addition…" at bounding box center [690, 469] width 322 height 127
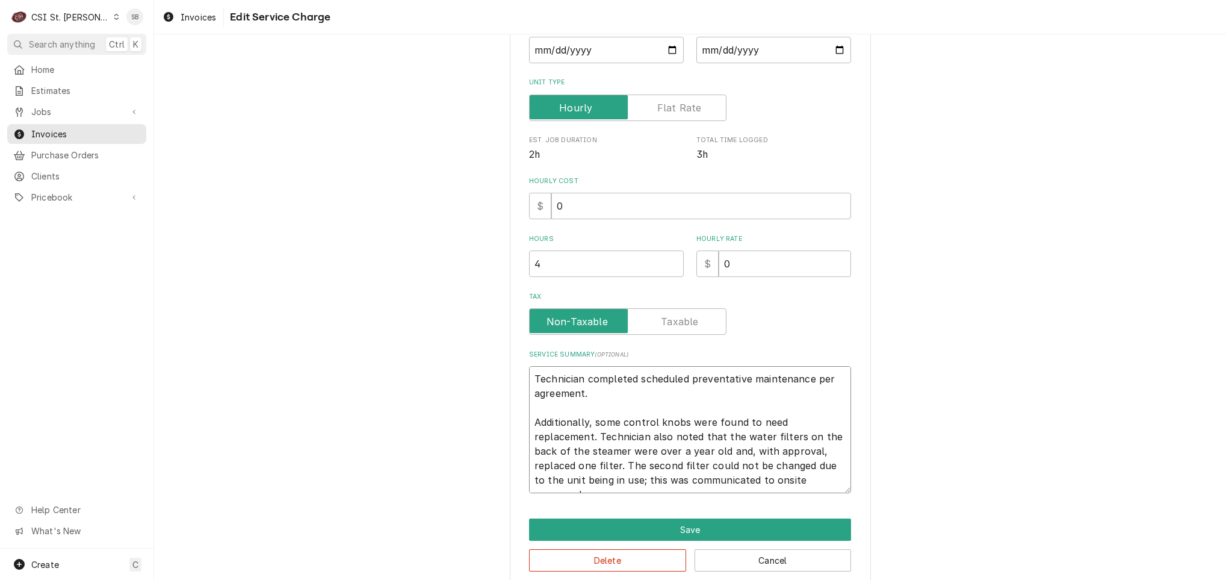
scroll to position [230, 0]
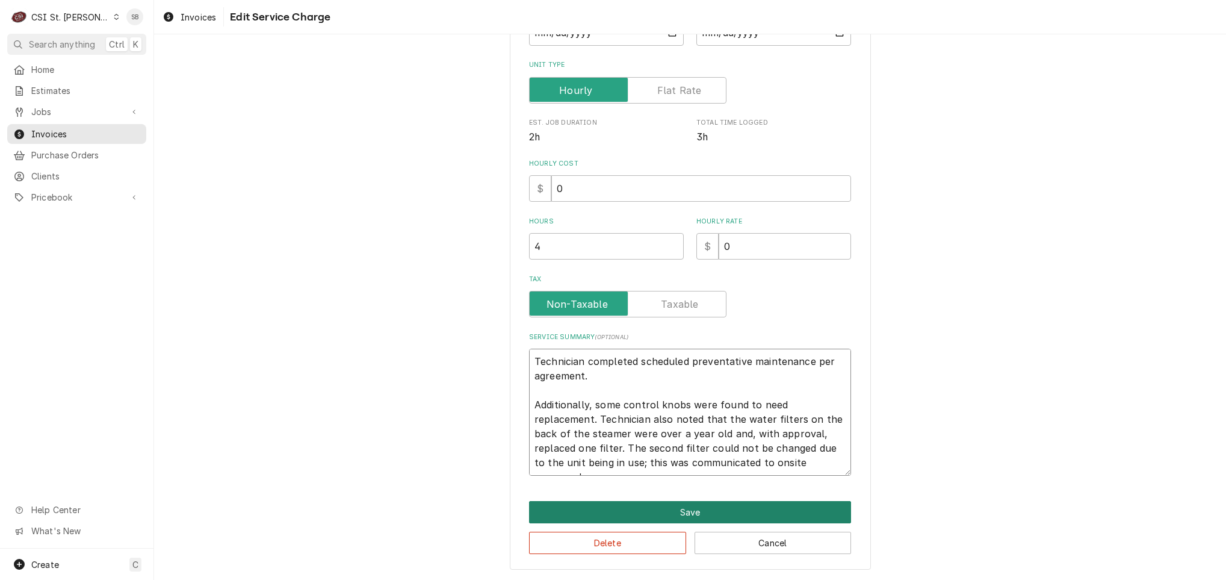
type textarea "Technician completed scheduled preventative maintenance per agreement. Addition…"
click at [618, 507] on button "Save" at bounding box center [690, 512] width 322 height 22
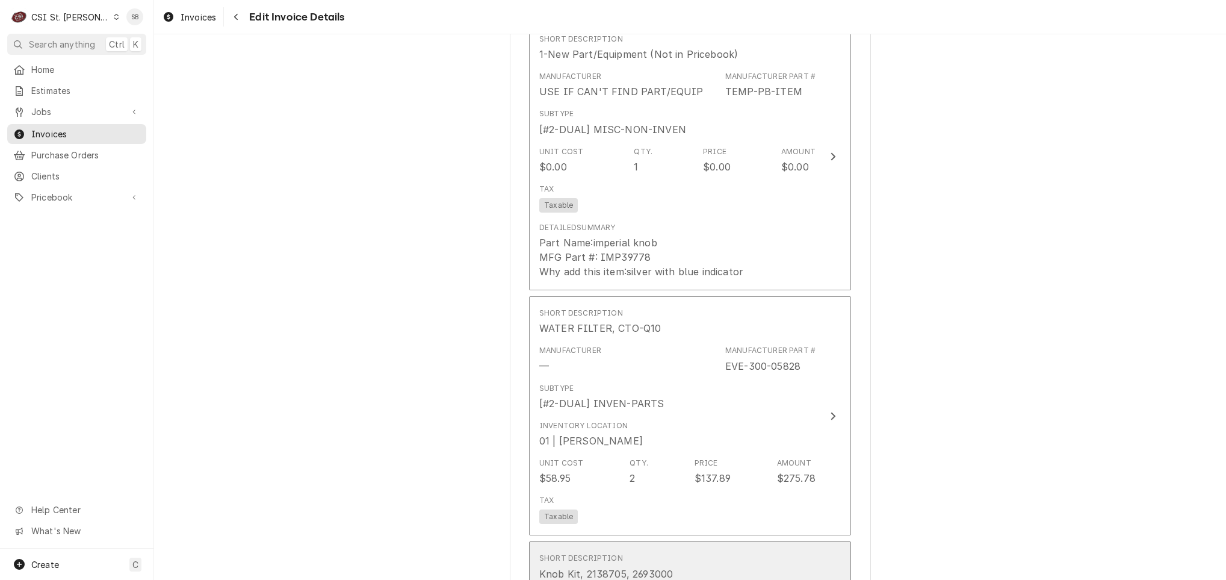
scroll to position [2062, 0]
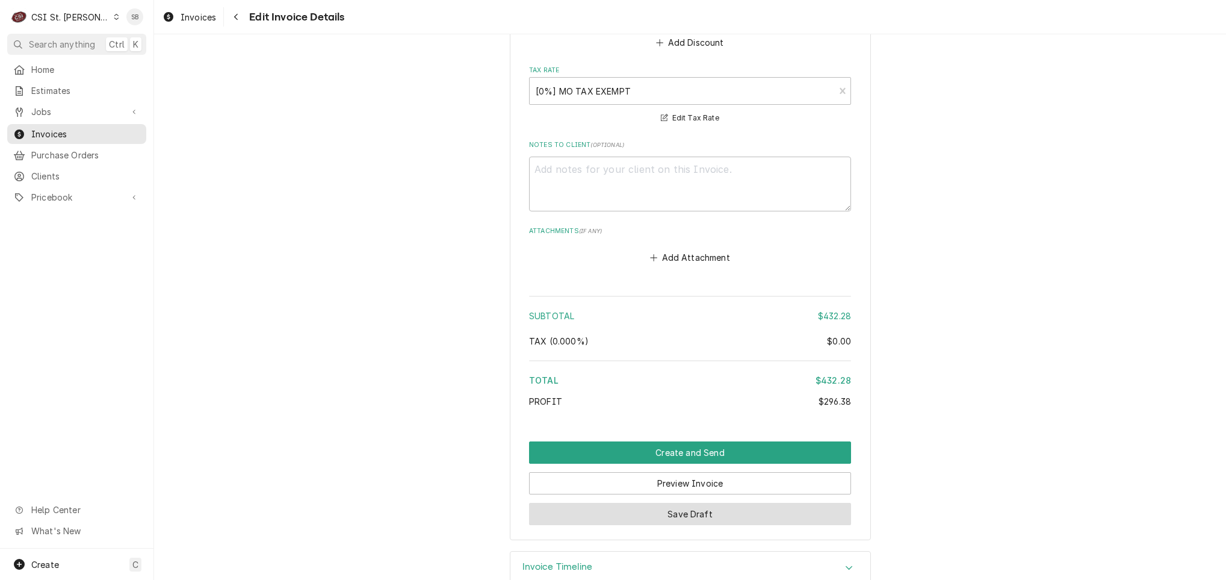
click at [608, 503] on button "Save Draft" at bounding box center [690, 514] width 322 height 22
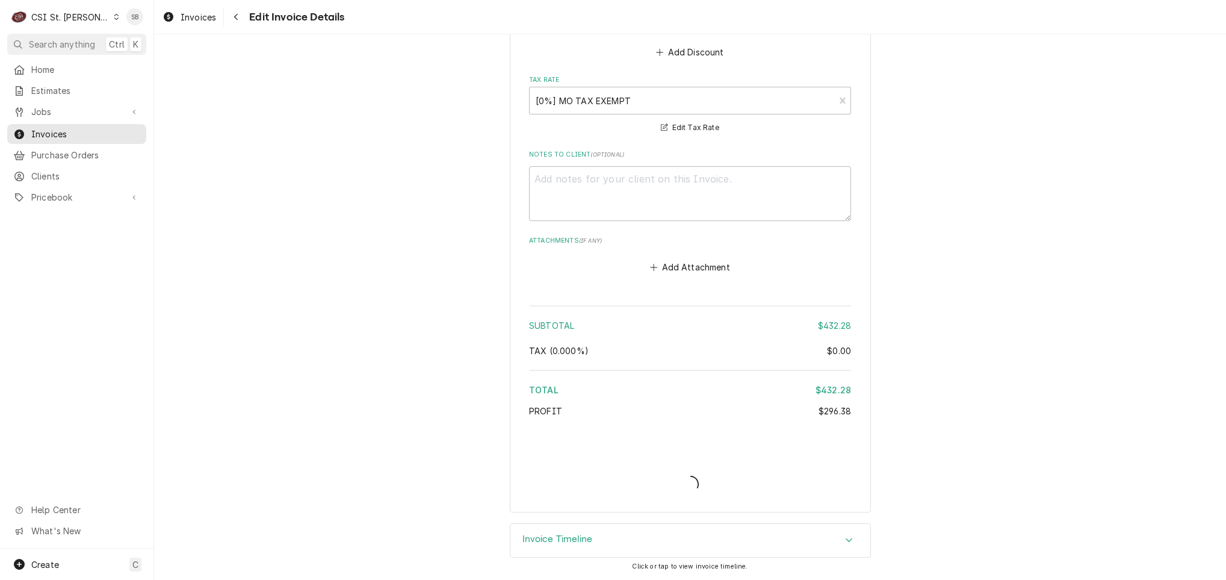
scroll to position [2790, 0]
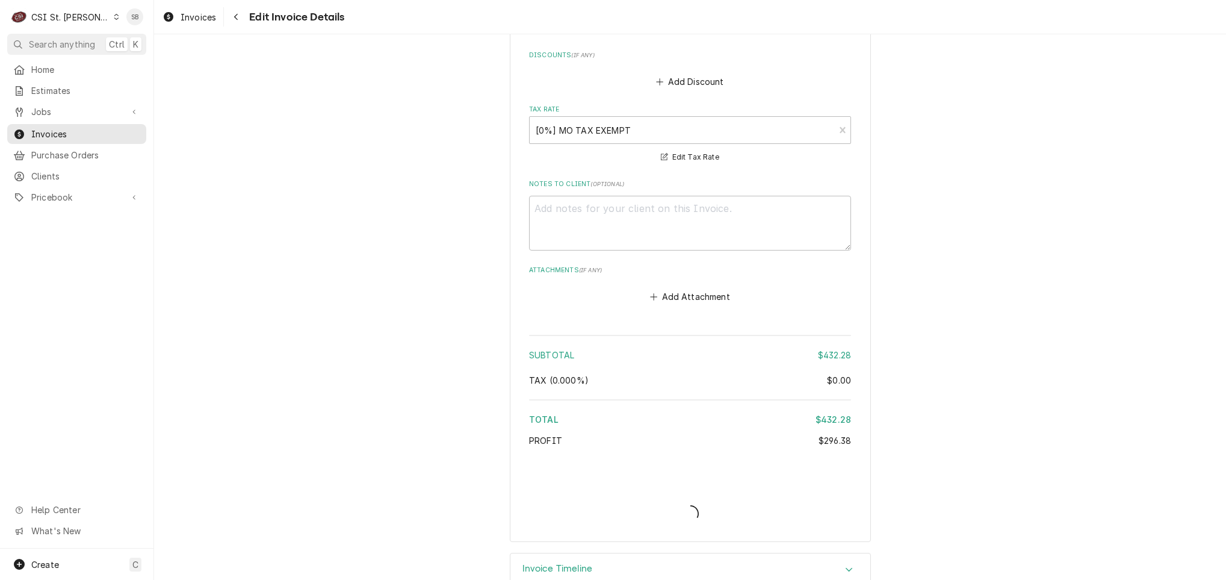
type textarea "x"
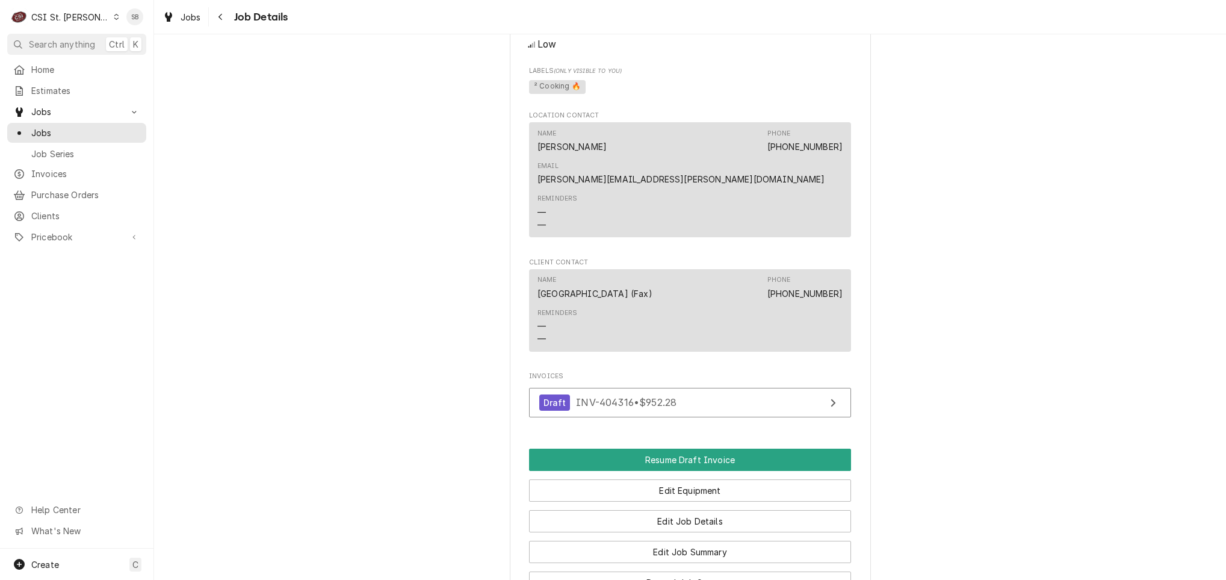
scroll to position [1151, 0]
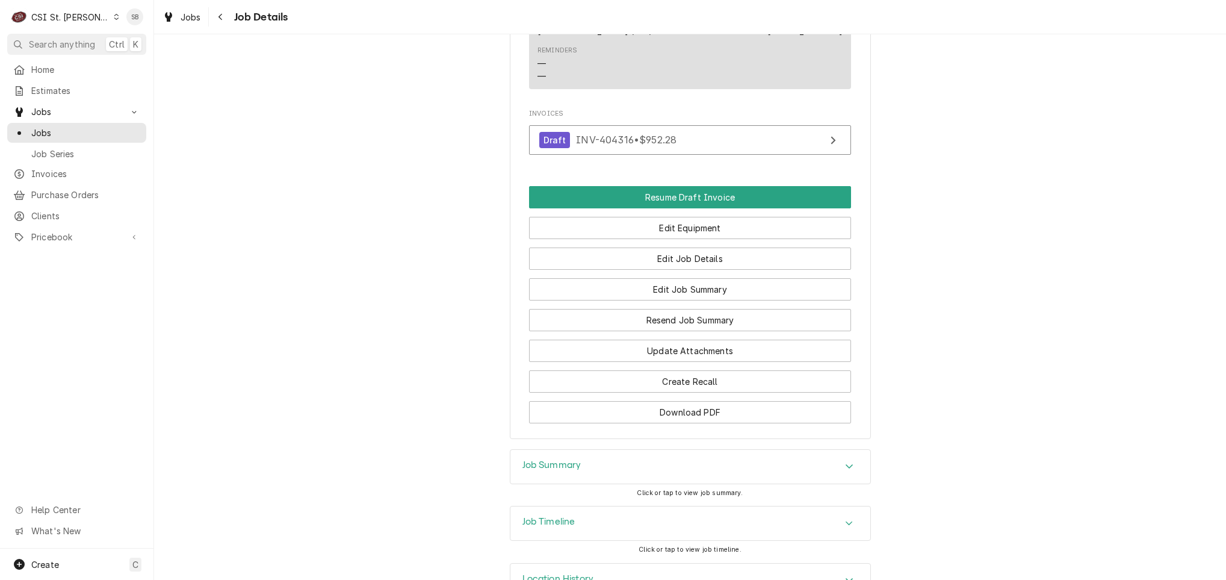
drag, startPoint x: 611, startPoint y: 410, endPoint x: 611, endPoint y: 418, distance: 7.8
click at [611, 450] on div "Job Summary" at bounding box center [690, 467] width 360 height 34
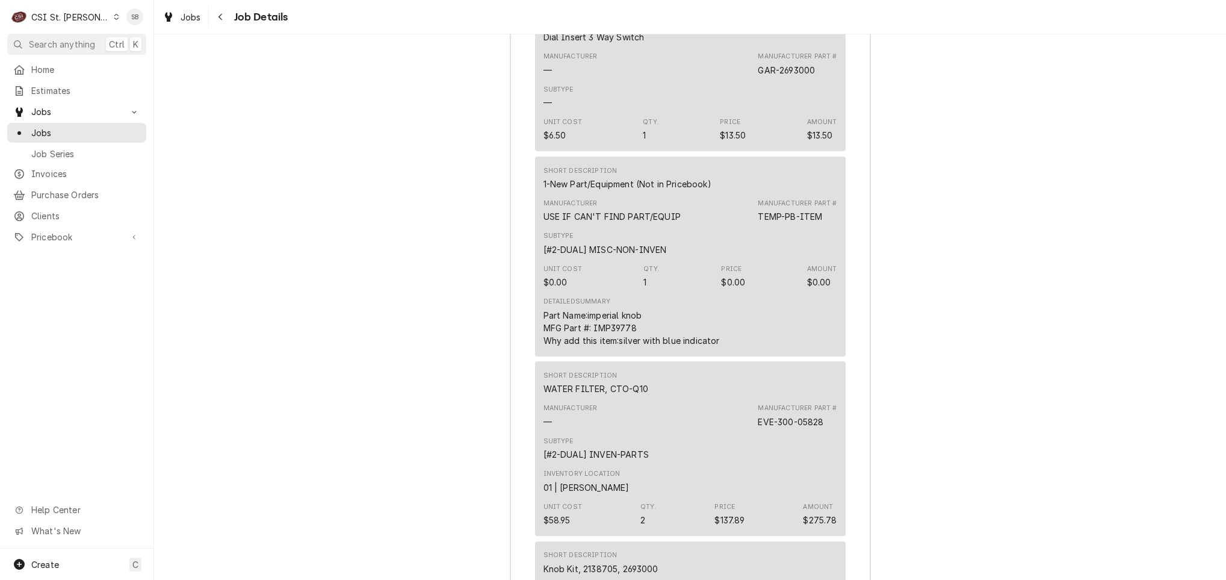
scroll to position [3972, 0]
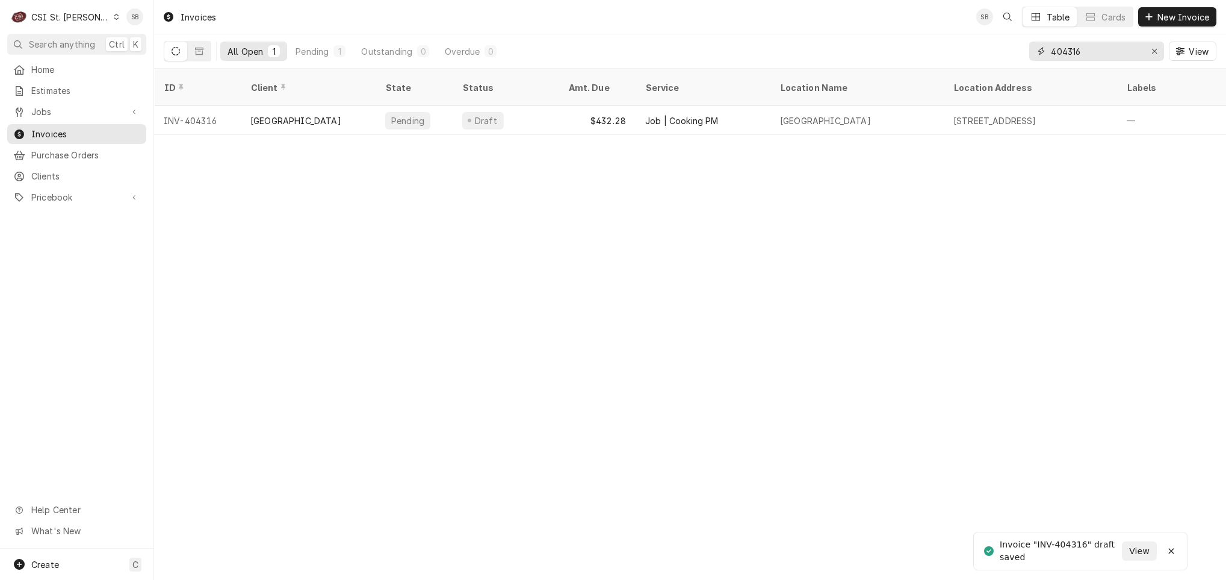
drag, startPoint x: 1085, startPoint y: 52, endPoint x: 1111, endPoint y: 53, distance: 25.9
click at [1111, 53] on input "404316" at bounding box center [1096, 51] width 90 height 19
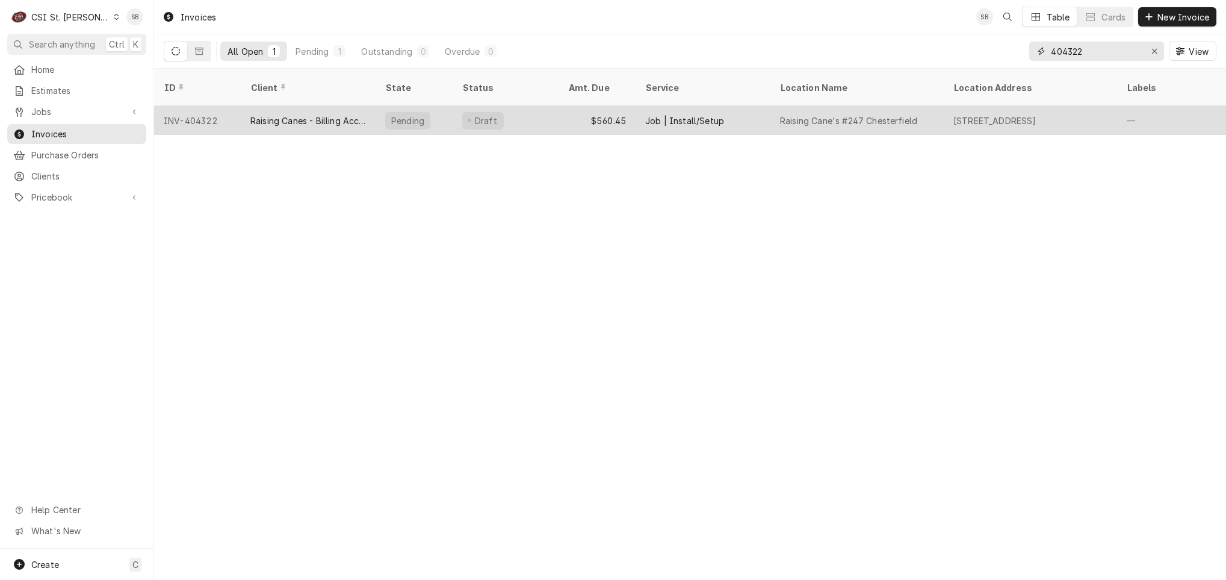
type input "404322"
click at [283, 117] on div "Raising Canes - Billing Account" at bounding box center [308, 120] width 135 height 29
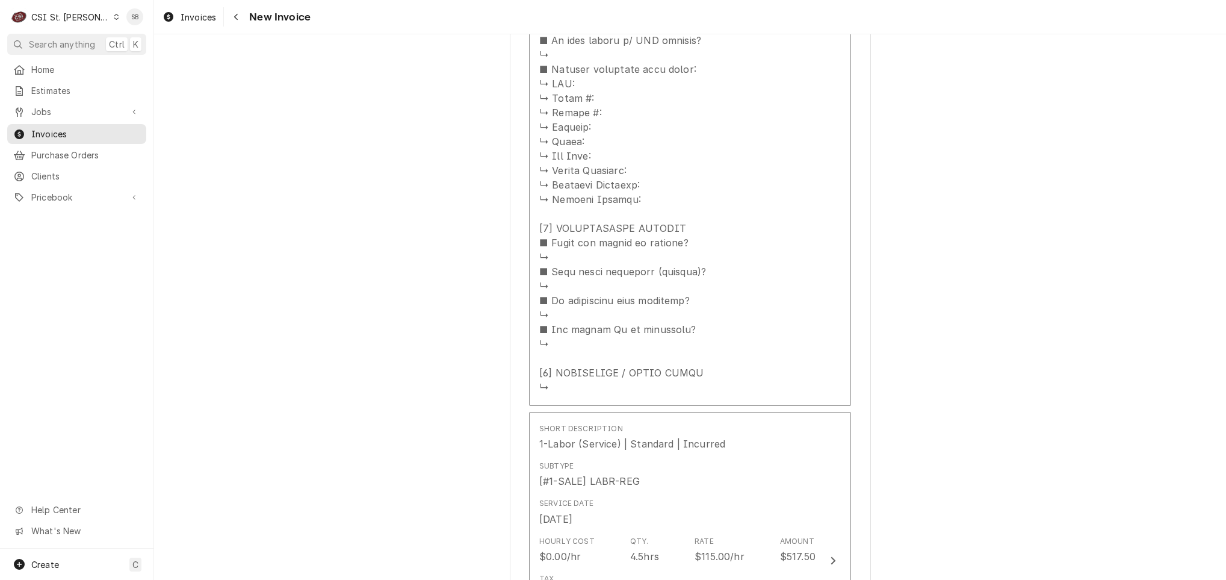
scroll to position [1535, 0]
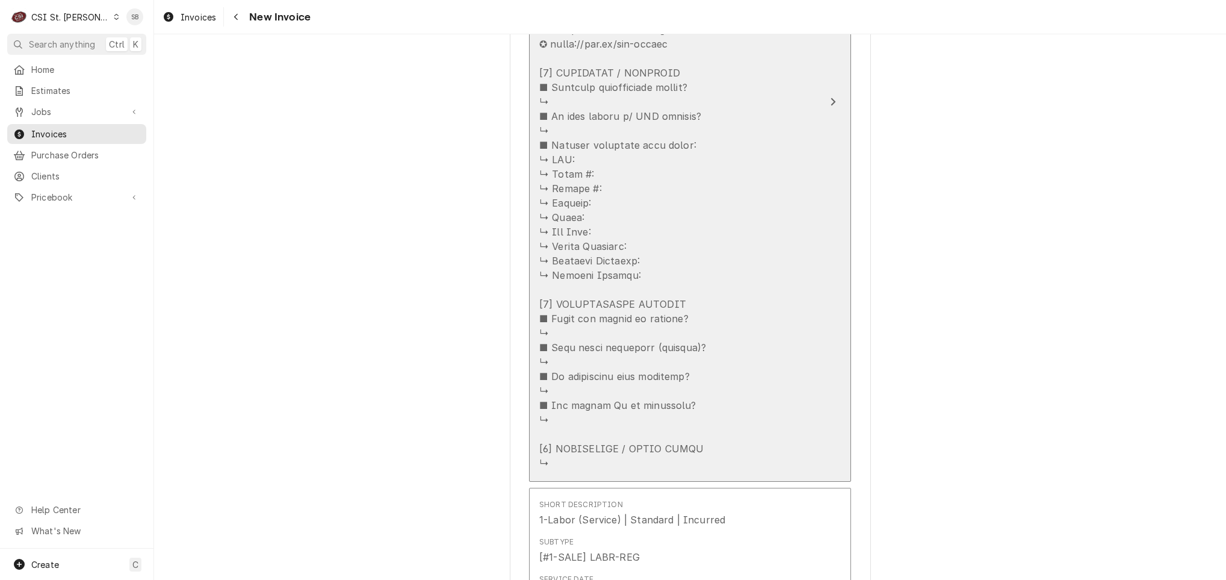
click at [646, 308] on div "Update Line Item" at bounding box center [622, 203] width 167 height 534
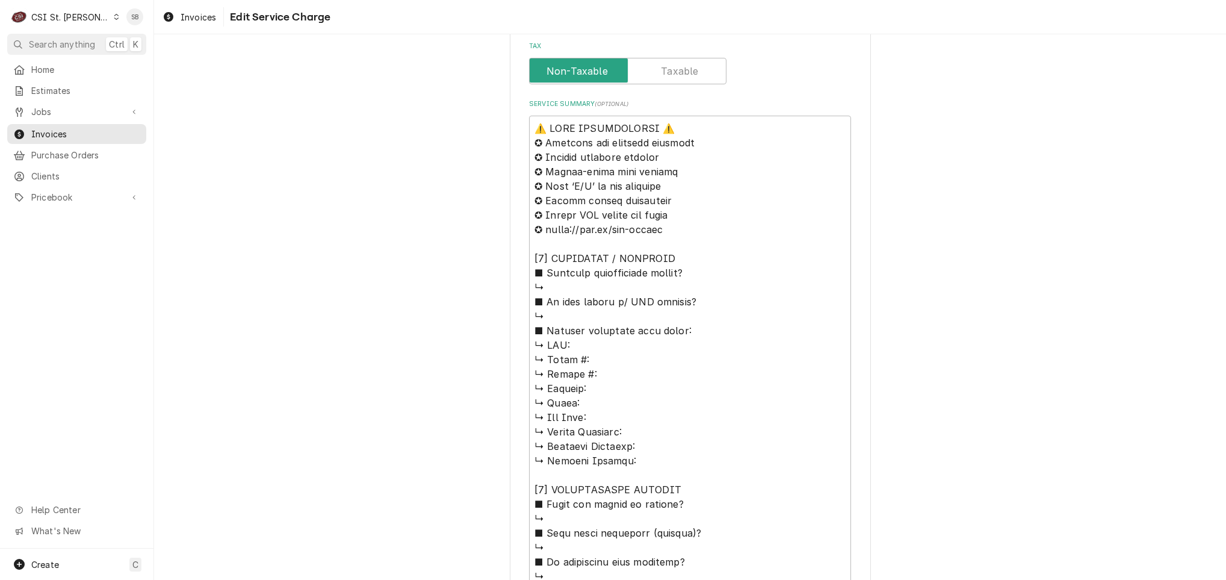
scroll to position [649, 0]
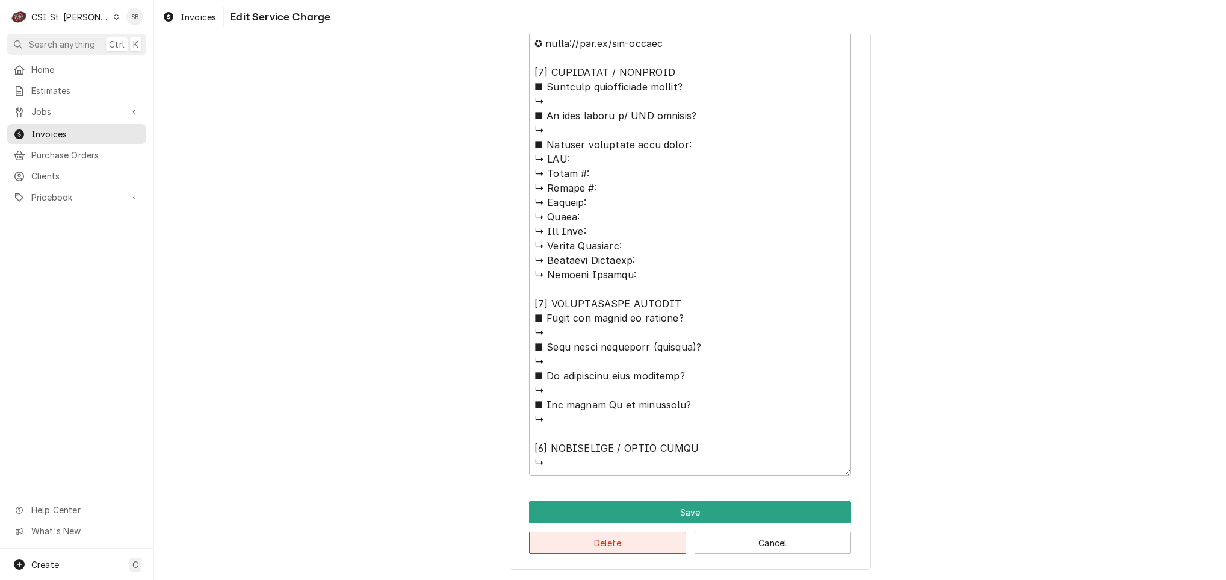
click at [613, 538] on button "Delete" at bounding box center [607, 542] width 157 height 22
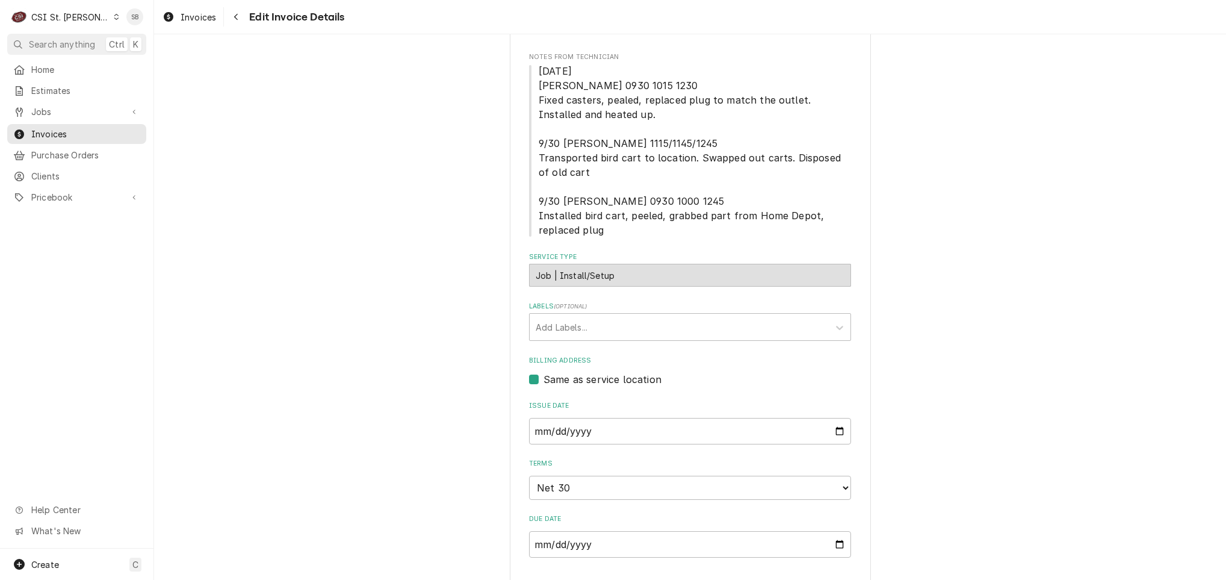
scroll to position [565, 0]
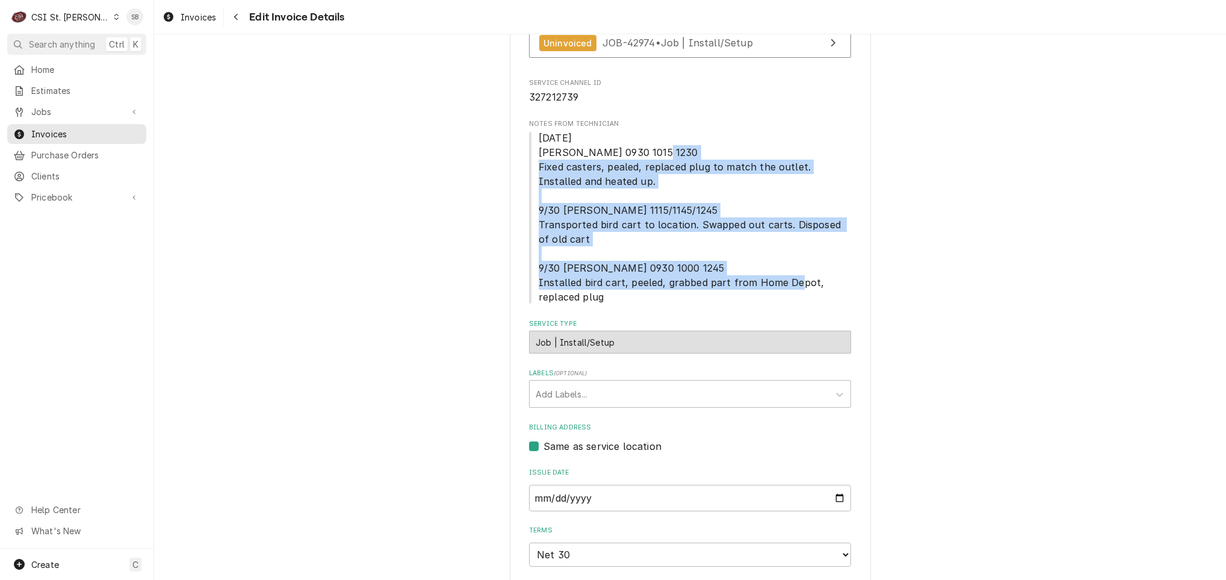
drag, startPoint x: 530, startPoint y: 141, endPoint x: 710, endPoint y: 271, distance: 222.8
click at [710, 271] on span "09/30/25 Steve 0930 1015 1230 Fixed casters, pealed, replaced plug to match the…" at bounding box center [690, 217] width 322 height 173
copy span "Fixed casters, pealed, replaced plug to match the outlet. Installed and heated …"
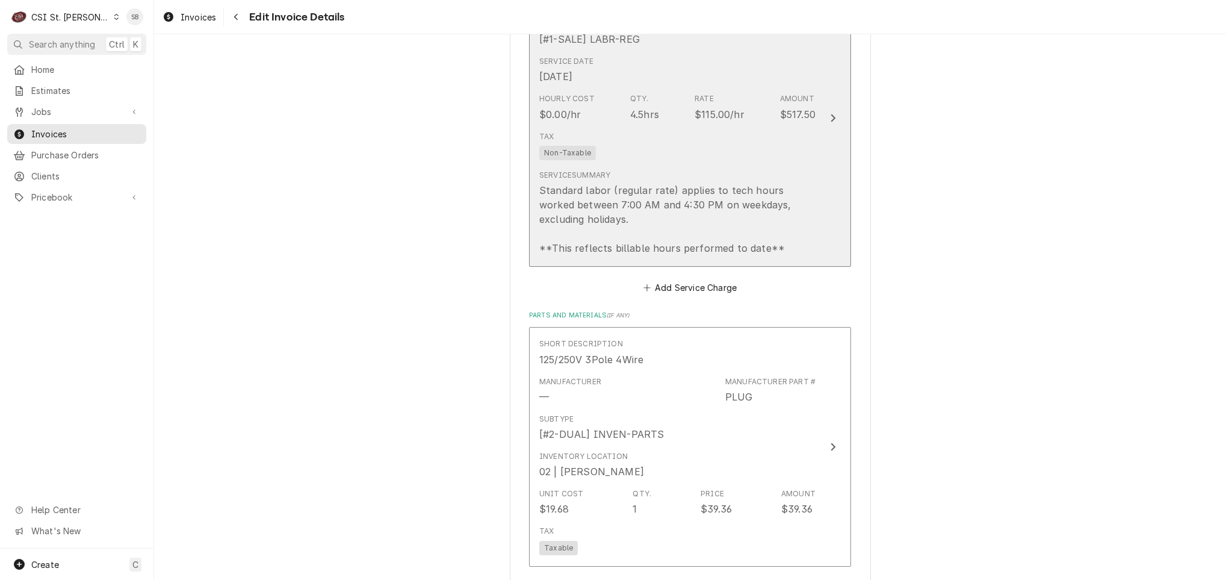
click at [589, 209] on div "Standard labor (regular rate) applies to tech hours worked between 7:00 AM and …" at bounding box center [677, 219] width 276 height 72
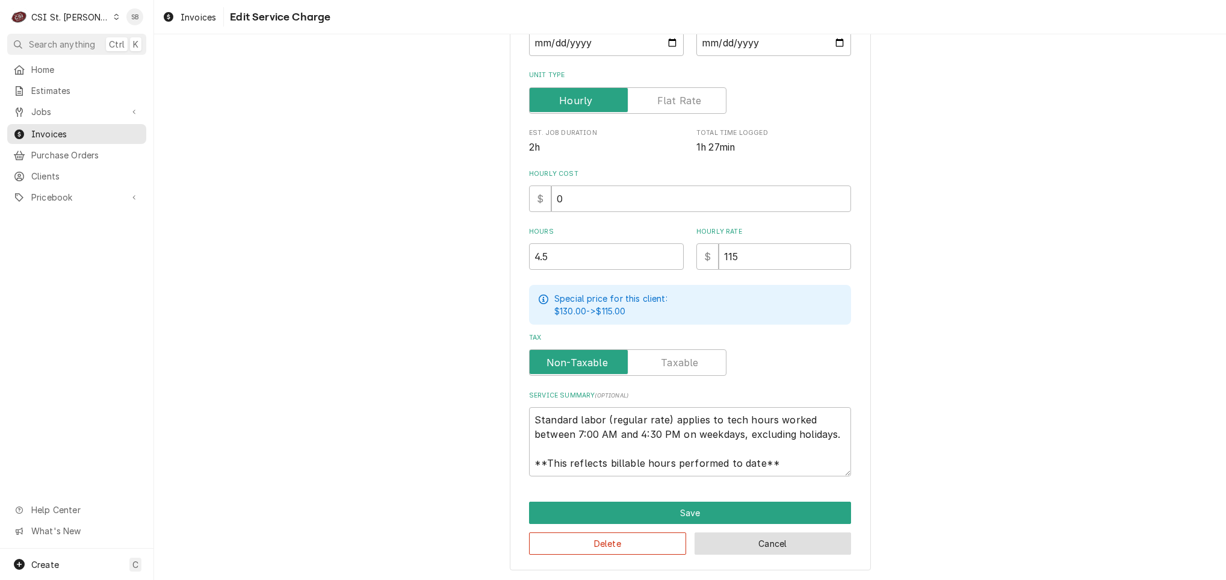
click at [748, 539] on button "Cancel" at bounding box center [772, 543] width 157 height 22
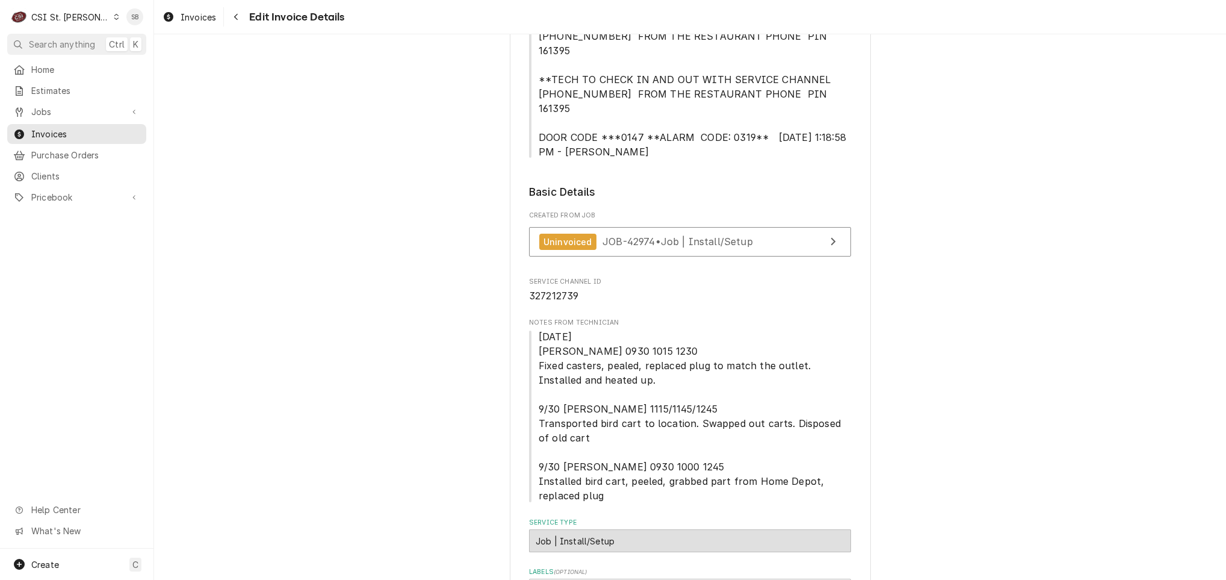
scroll to position [475, 0]
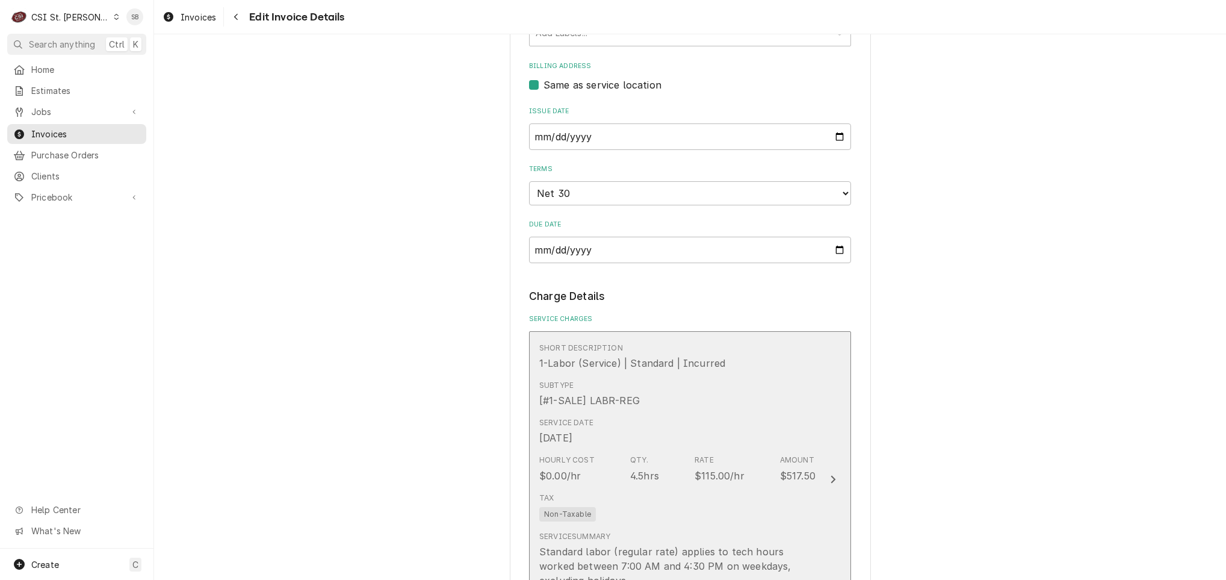
click at [633, 421] on div "Service Date Sep 30, 2025" at bounding box center [677, 430] width 276 height 37
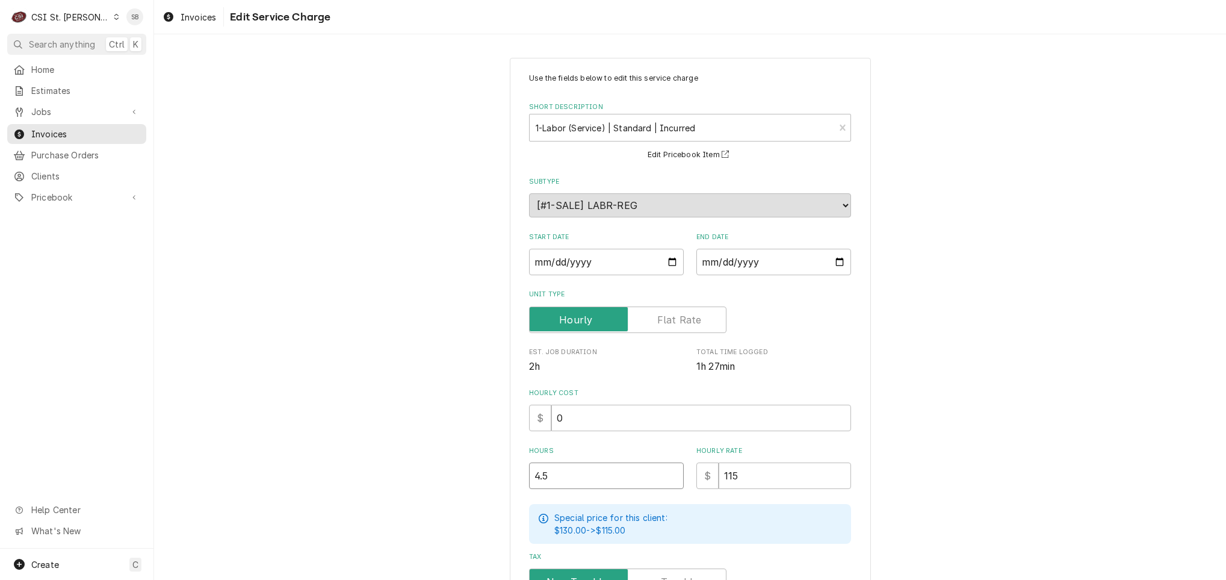
drag, startPoint x: 563, startPoint y: 480, endPoint x: 415, endPoint y: 480, distance: 148.0
click at [416, 480] on div "Use the fields below to edit this service charge Short Description 1-Labor (Ser…" at bounding box center [690, 423] width 1072 height 752
type textarea "x"
type input "7"
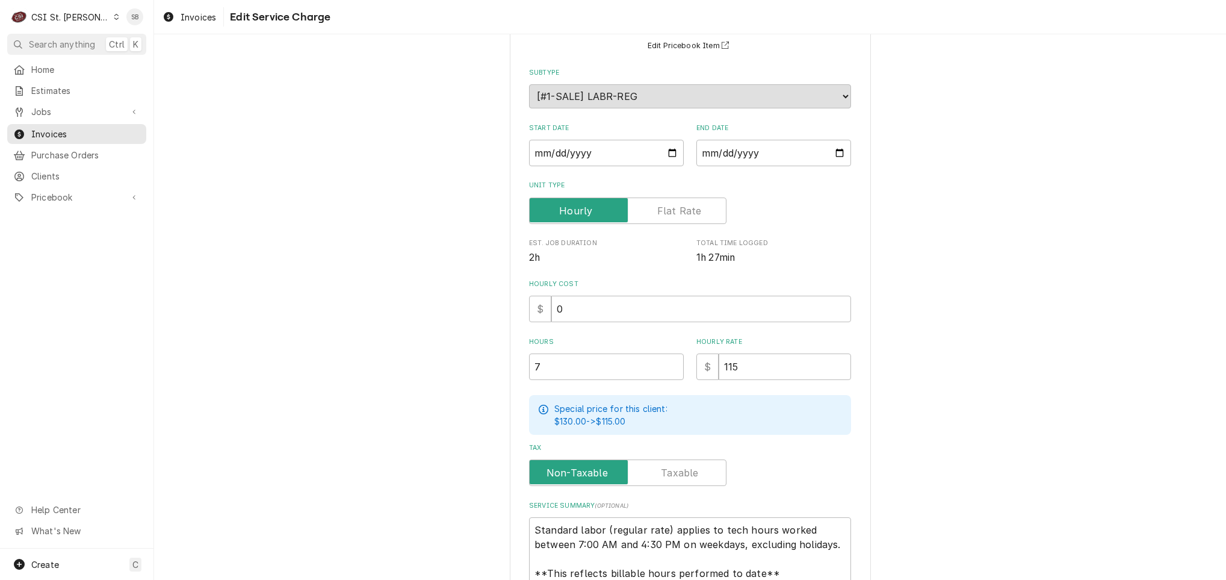
scroll to position [219, 0]
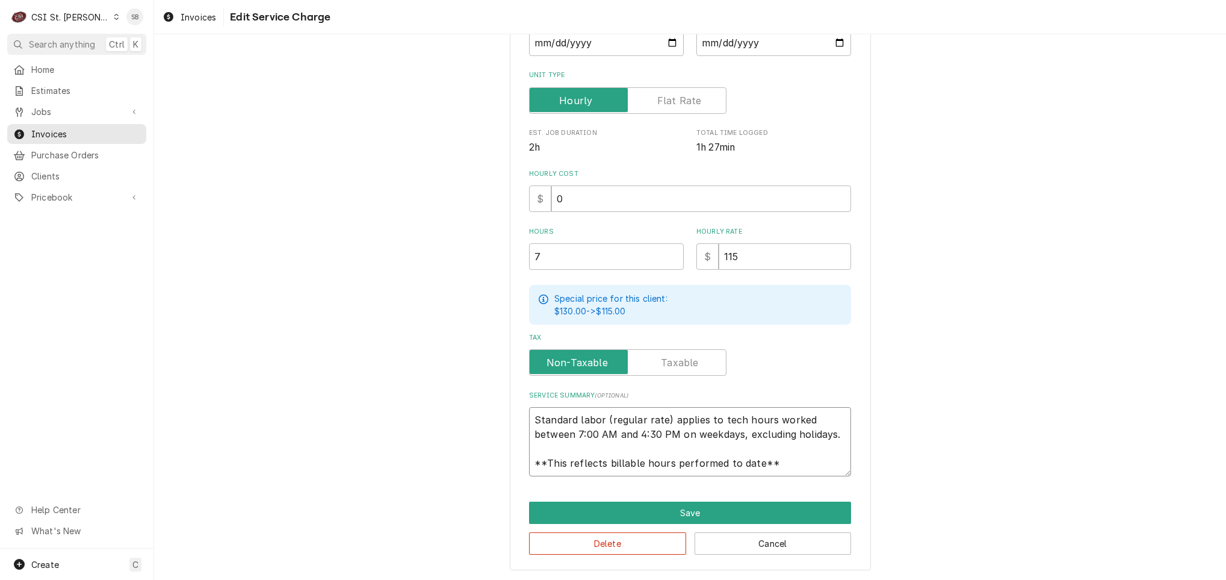
drag, startPoint x: 537, startPoint y: 422, endPoint x: 977, endPoint y: 549, distance: 458.5
click at [977, 549] on div "Use the fields below to edit this service charge Short Description 1-Labor (Ser…" at bounding box center [690, 204] width 1072 height 752
paste textarea "On 09/30, technicians arrived on site to install a new bird house. They fixed t…"
type textarea "x"
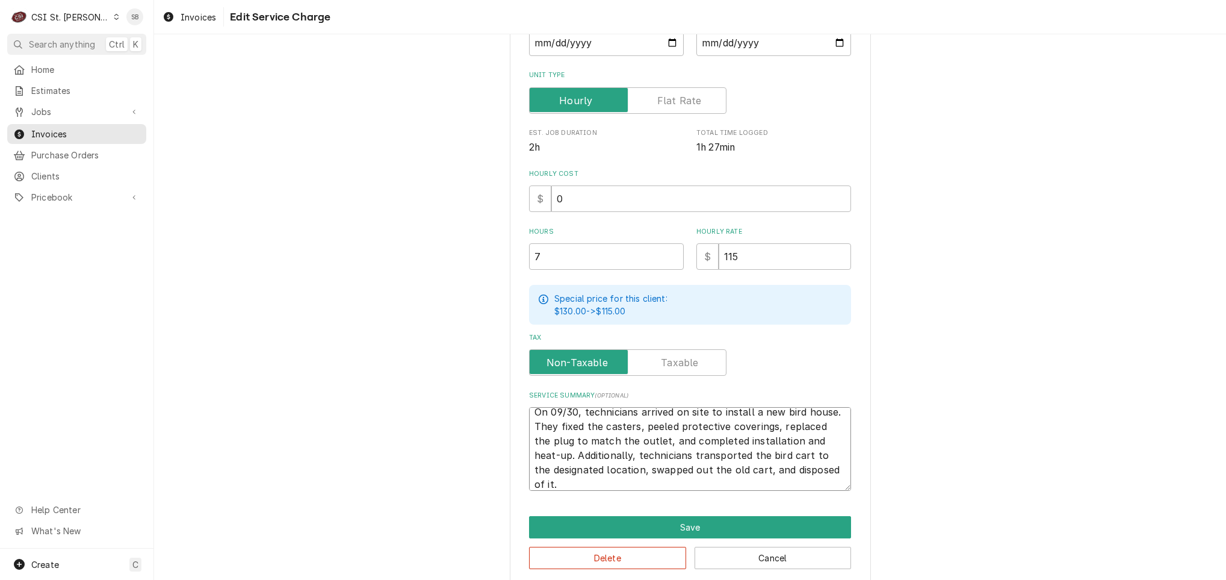
type textarea "On 09/30, technicians arrived on site to install a new bird house. They fixed t…"
click at [530, 410] on textarea "On 09/30, technicians arrived on site to install a new bird house. They fixed t…" at bounding box center [690, 449] width 322 height 84
type textarea "x"
type textarea "On 09/30, technicians arrived on site to install a new bird house. They fixed t…"
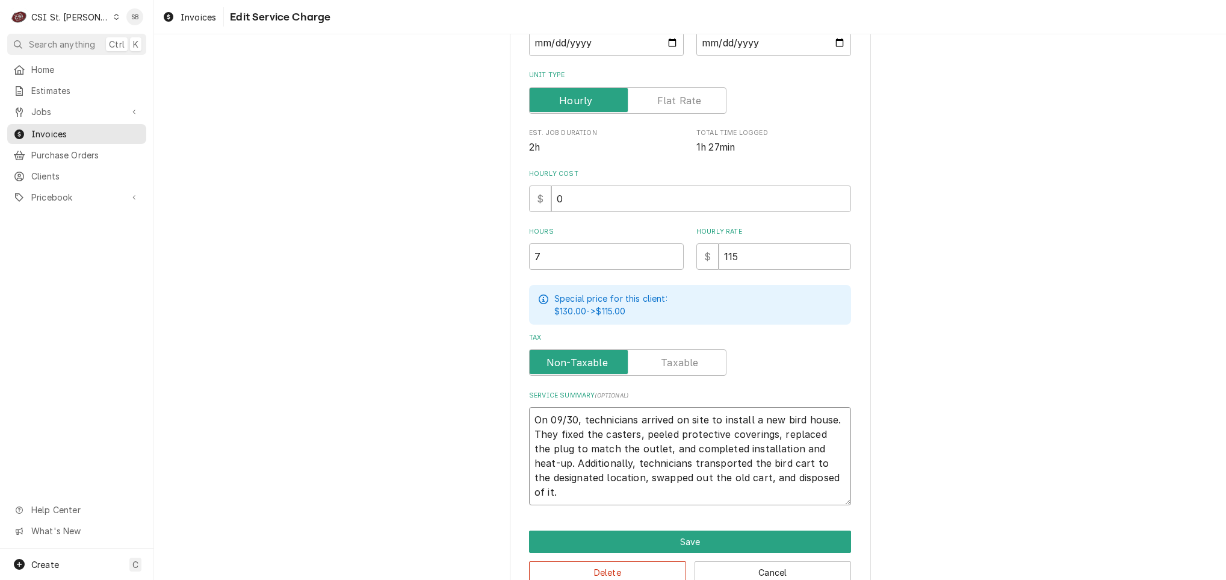
scroll to position [14, 0]
type textarea "x"
type textarea "On 09/30, technicians arrived on site to install a new bird house. They fixed t…"
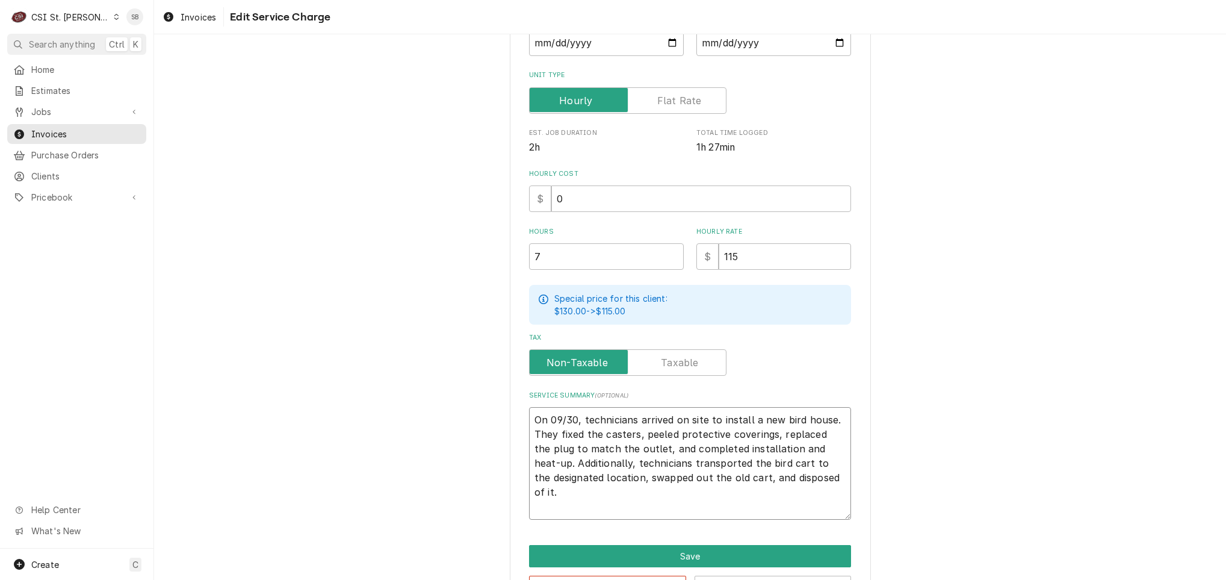
scroll to position [5, 0]
type textarea "x"
type textarea "B On 09/30, technicians arrived on site to install a new bird house. They fixed…"
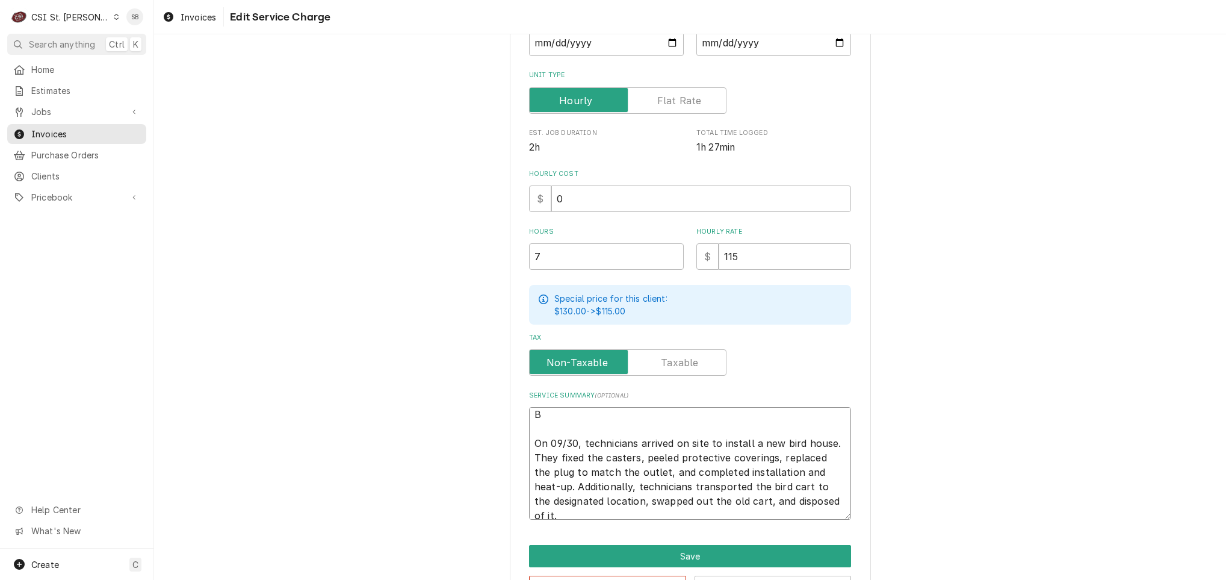
type textarea "x"
type textarea "Br On 09/30, technicians arrived on site to install a new bird house. They fixe…"
type textarea "x"
type textarea "Bran On 09/30, technicians arrived on site to install a new bird house. They fi…"
type textarea "x"
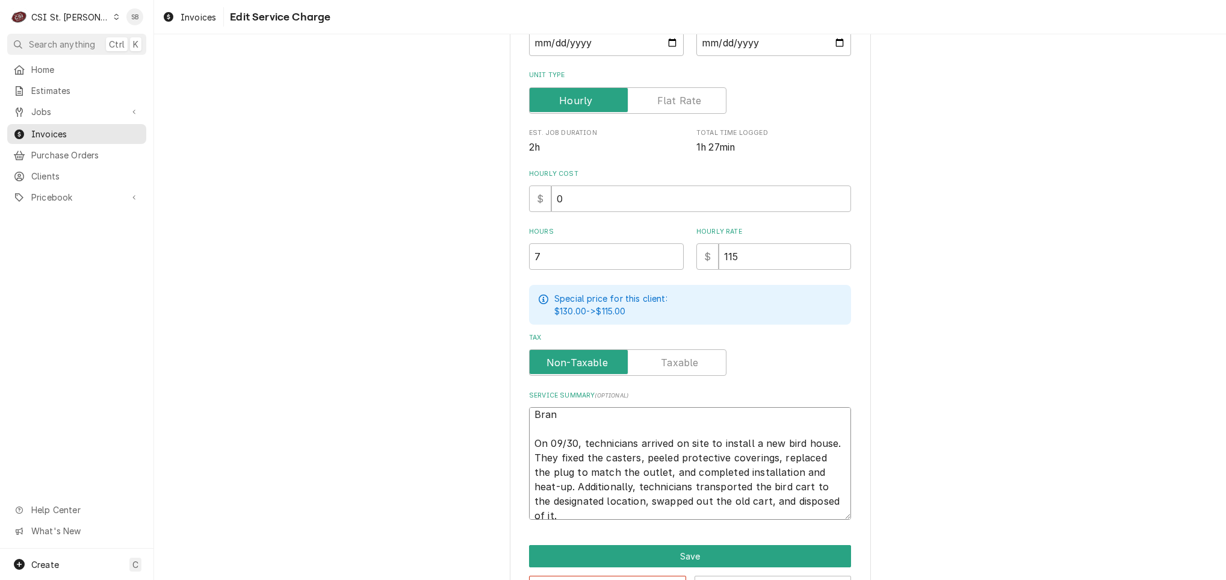
type textarea "Brand On 09/30, technicians arrived on site to install a new bird house. They f…"
type textarea "x"
type textarea "Brand: On 09/30, technicians arrived on site to install a new bird house. They …"
type textarea "x"
type textarea "Brand: On 09/30, technicians arrived on site to install a new bird house. They …"
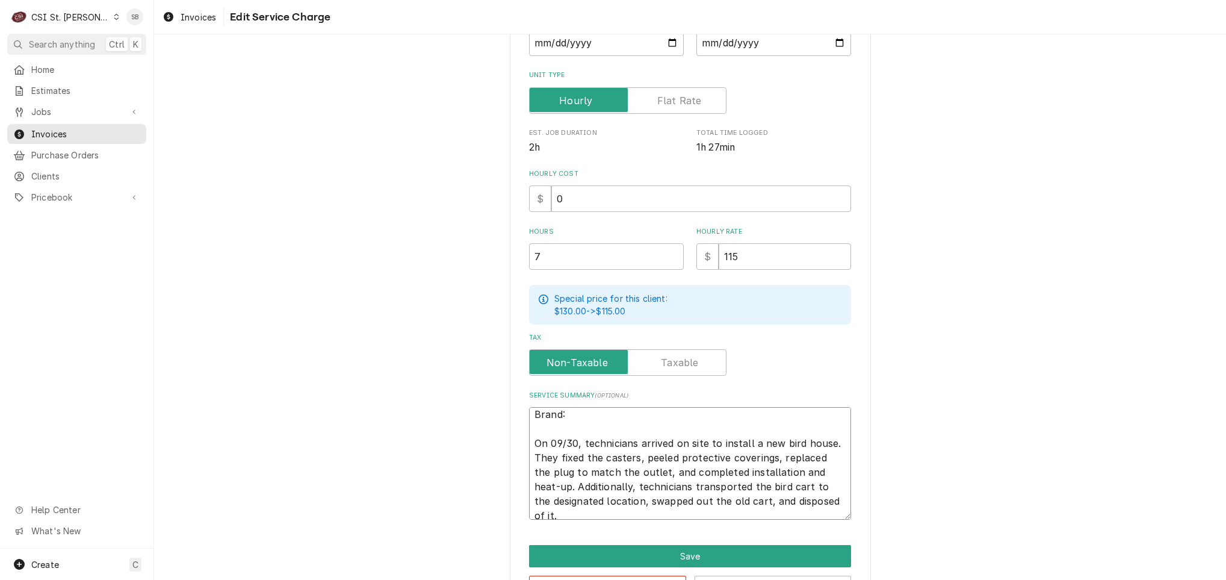
paste textarea "Marshall Model Number CZ3K - 28ACRC Serial Number 0725H 95660"
type textarea "x"
type textarea "Brand: Marshall Model Number CZ3K - 28ACRC Serial Number 0725H 95660 On 09/30, …"
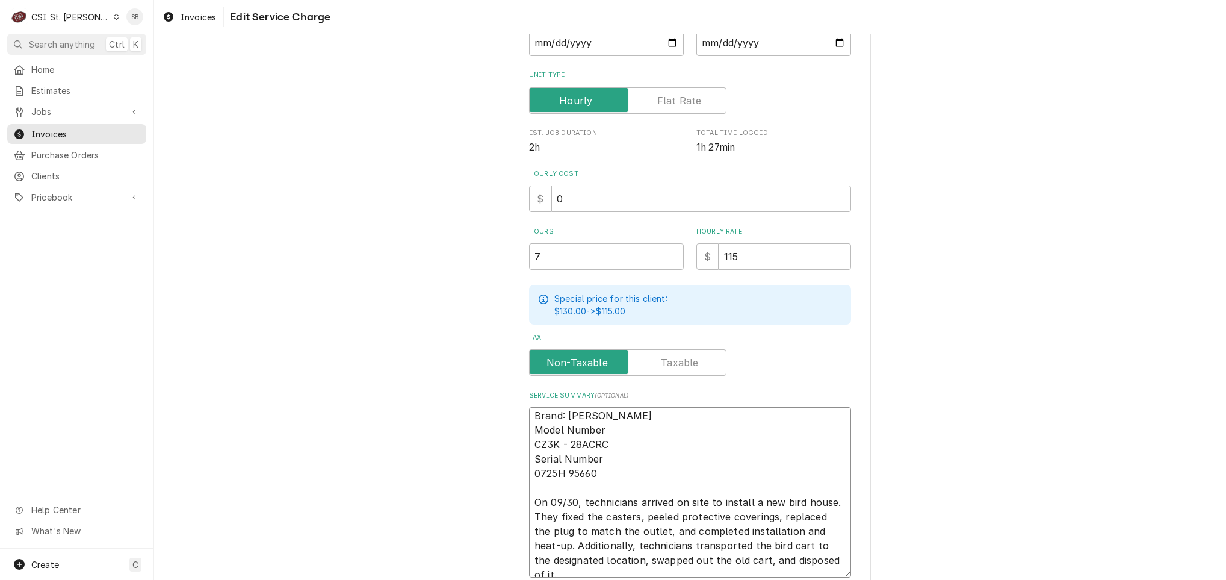
scroll to position [0, 0]
drag, startPoint x: 642, startPoint y: 436, endPoint x: 657, endPoint y: 418, distance: 23.9
click at [657, 418] on textarea "Brand: Marshall Model Number CZ3K - 28ACRC Serial Number 0725H 95660 On 09/30, …" at bounding box center [690, 492] width 322 height 170
type textarea "x"
type textarea "Brand: Marshall CZ3K - 28ACRC Serial Number 0725H 95660 On 09/30, technicians a…"
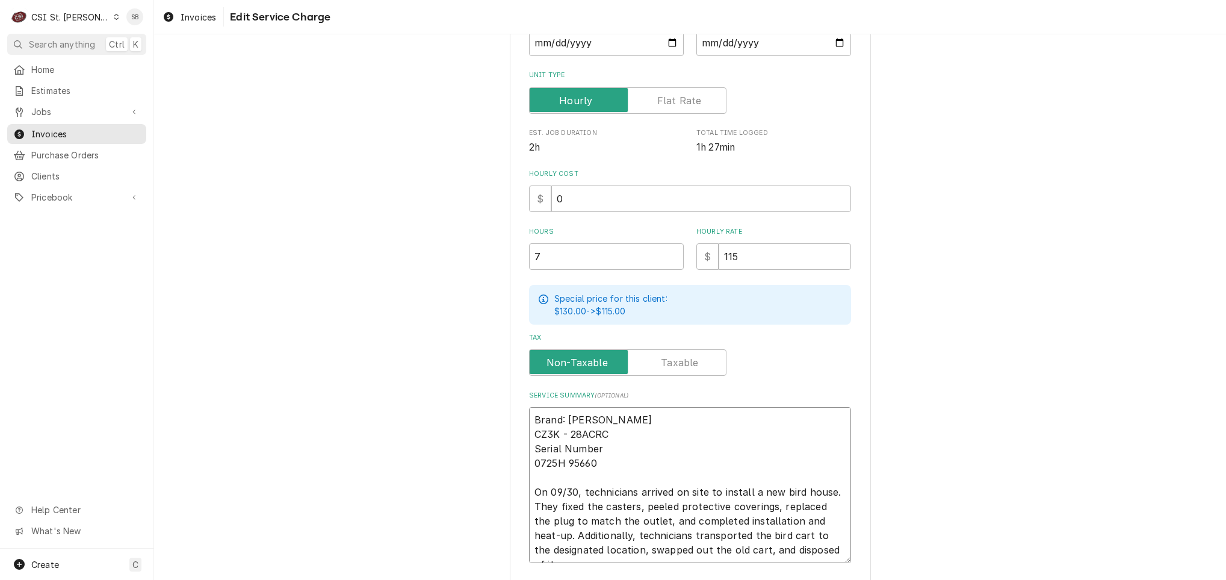
type textarea "x"
type textarea "Brand: Marshall / CZ3K - 28ACRC Serial Number 0725H 95660 On 09/30, technicians…"
type textarea "x"
type textarea "Brand: Marshall / CZ3K - 28ACRC Serial Number 0725H 95660 On 09/30, technicians…"
type textarea "x"
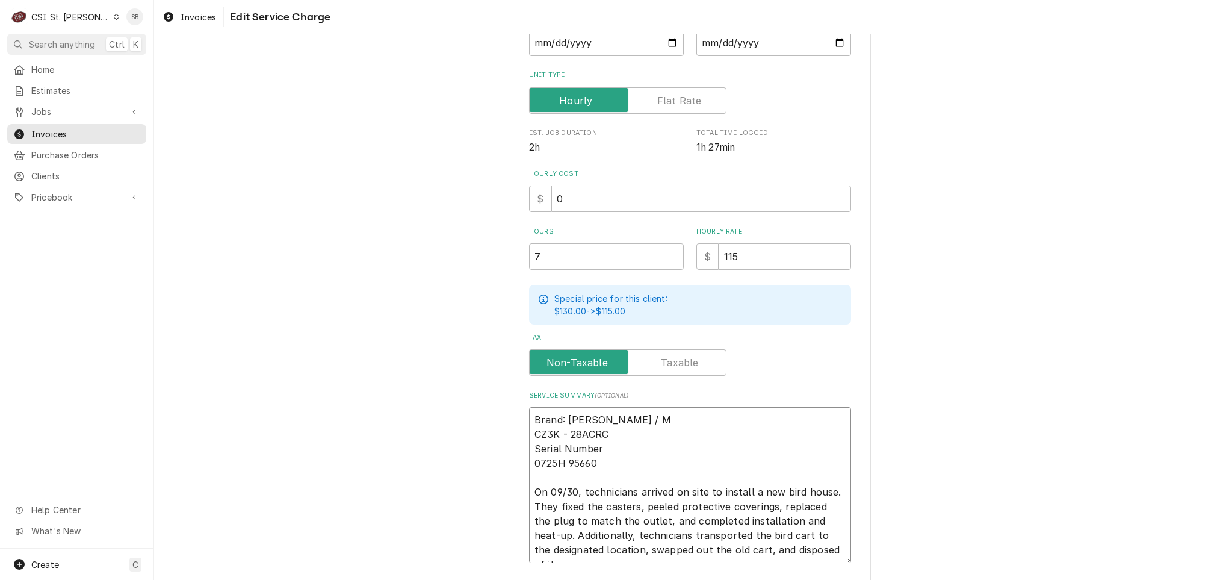
type textarea "Brand: Marshall / Mo CZ3K - 28ACRC Serial Number 0725H 95660 On 09/30, technici…"
type textarea "x"
type textarea "Brand: Marshall / Mod CZ3K - 28ACRC Serial Number 0725H 95660 On 09/30, technic…"
type textarea "x"
type textarea "Brand: Marshall / Mode CZ3K - 28ACRC Serial Number 0725H 95660 On 09/30, techni…"
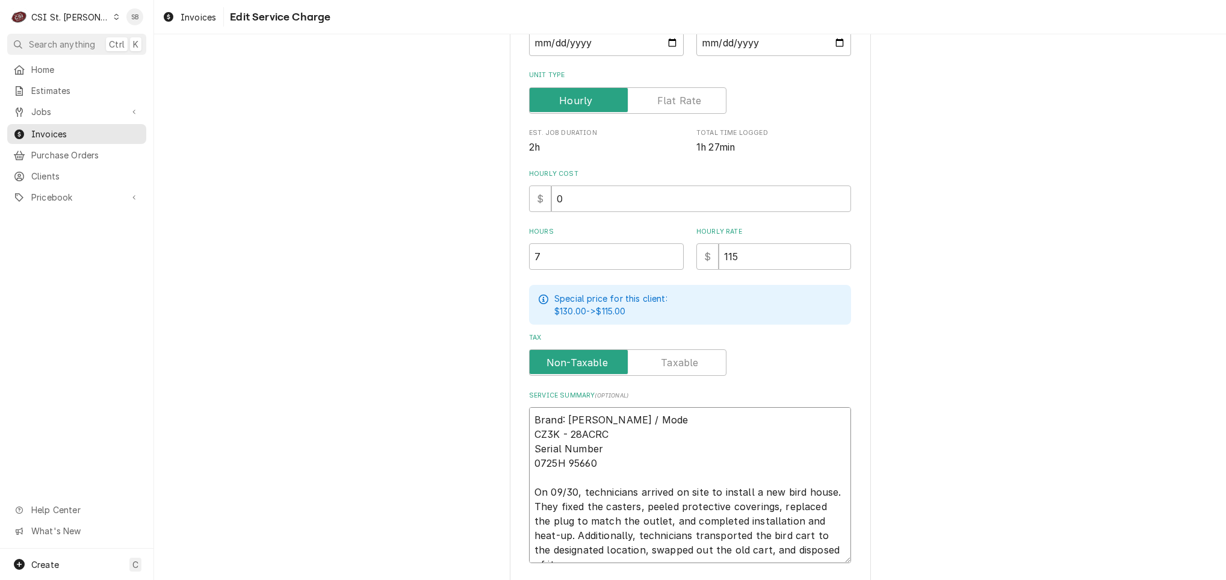
type textarea "x"
type textarea "Brand: Marshall / Model CZ3K - 28ACRC Serial Number 0725H 95660 On 09/30, techn…"
type textarea "x"
type textarea "Brand: Marshall / Model: CZ3K - 28ACRC Serial Number 0725H 95660 On 09/30, tech…"
type textarea "x"
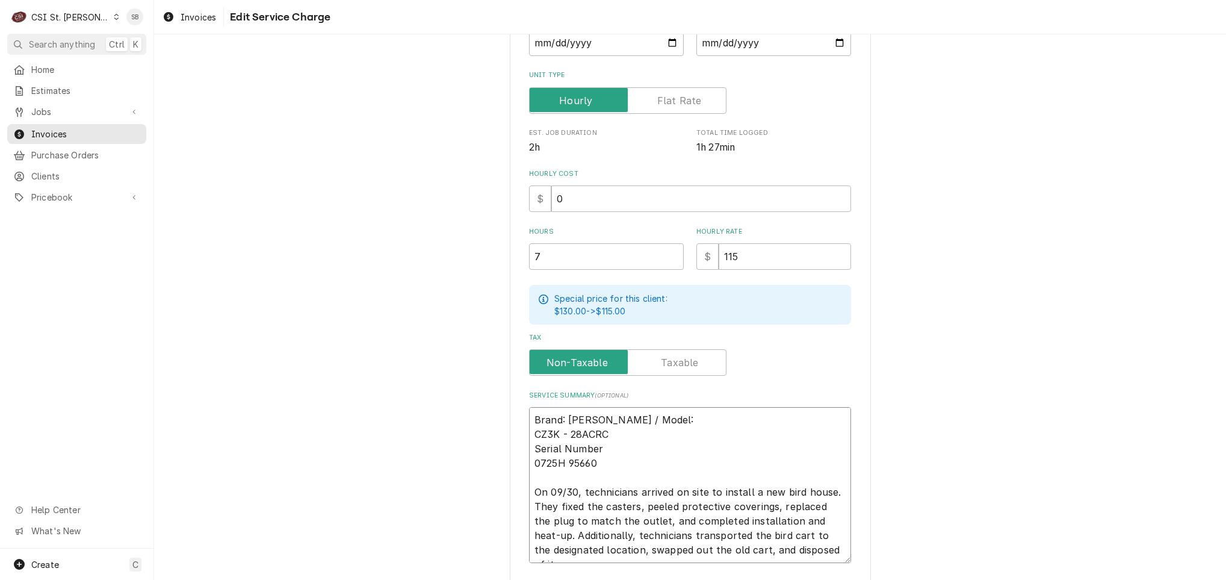
type textarea "Brand: Marshall / Model: CZ3K - 28ACRC Serial Number 0725H 95660 On 09/30, tech…"
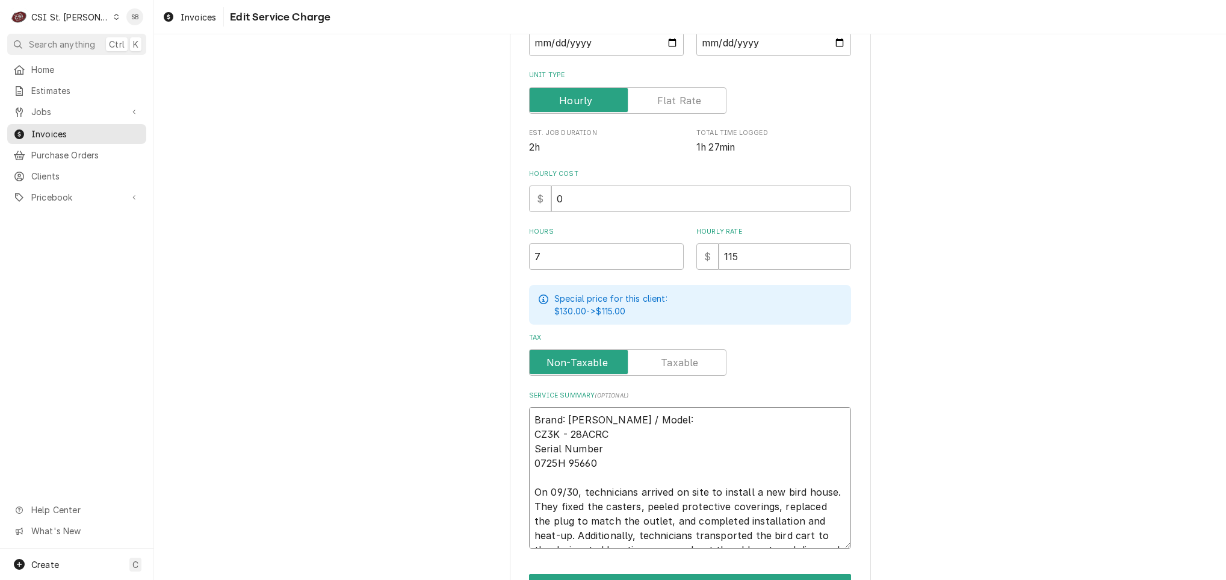
type textarea "x"
type textarea "Brand: Marshall / Model: CZ3K - 28ACRC Serial Number 0725H 95660 On 09/30, tech…"
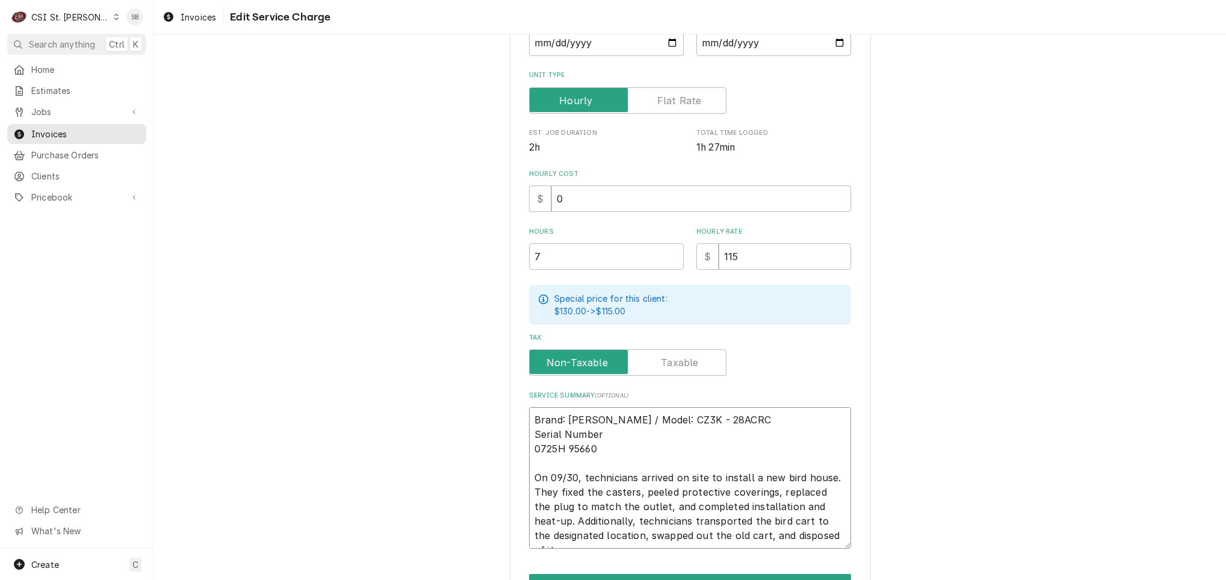
drag, startPoint x: 687, startPoint y: 432, endPoint x: 777, endPoint y: 417, distance: 91.4
click at [777, 417] on textarea "Brand: Marshall / Model: CZ3K - 28ACRC Serial Number 0725H 95660 On 09/30, tech…" at bounding box center [690, 477] width 322 height 141
type textarea "x"
type textarea "Brand: Marshall / Model: CZ3K - 28ACRC 0725H 95660 On 09/30, technicians arrive…"
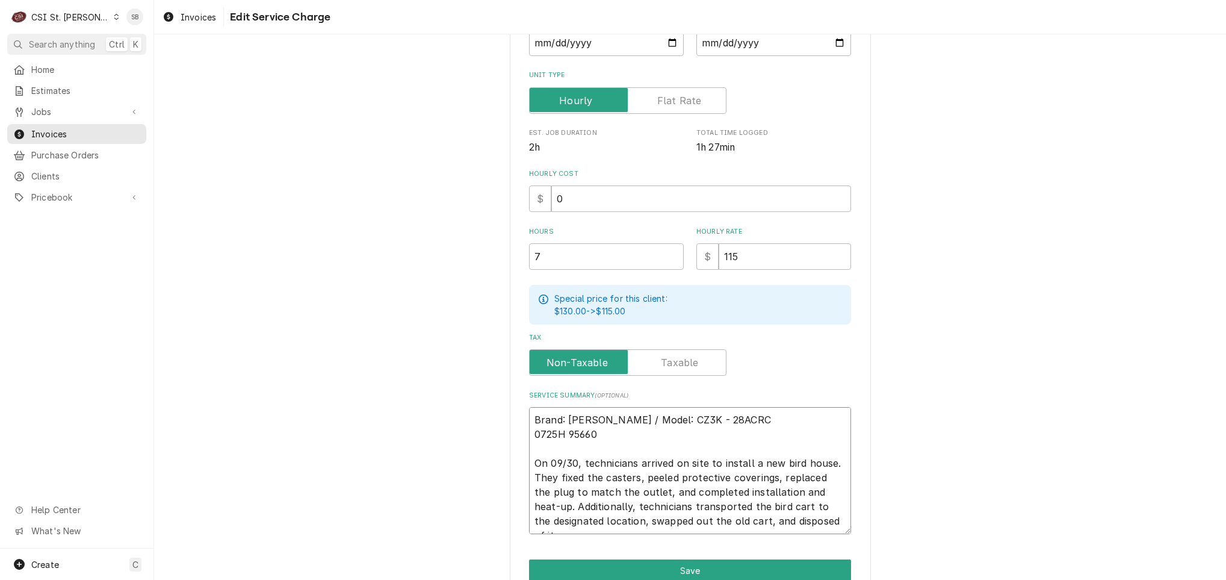
type textarea "x"
type textarea "Brand: Marshall / Model: CZ3K - 28ACRC / 0725H 95660 On 09/30, technicians arri…"
type textarea "x"
type textarea "Brand: Marshall / Model: CZ3K - 28ACRC / 0725H 95660 On 09/30, technicians arri…"
type textarea "x"
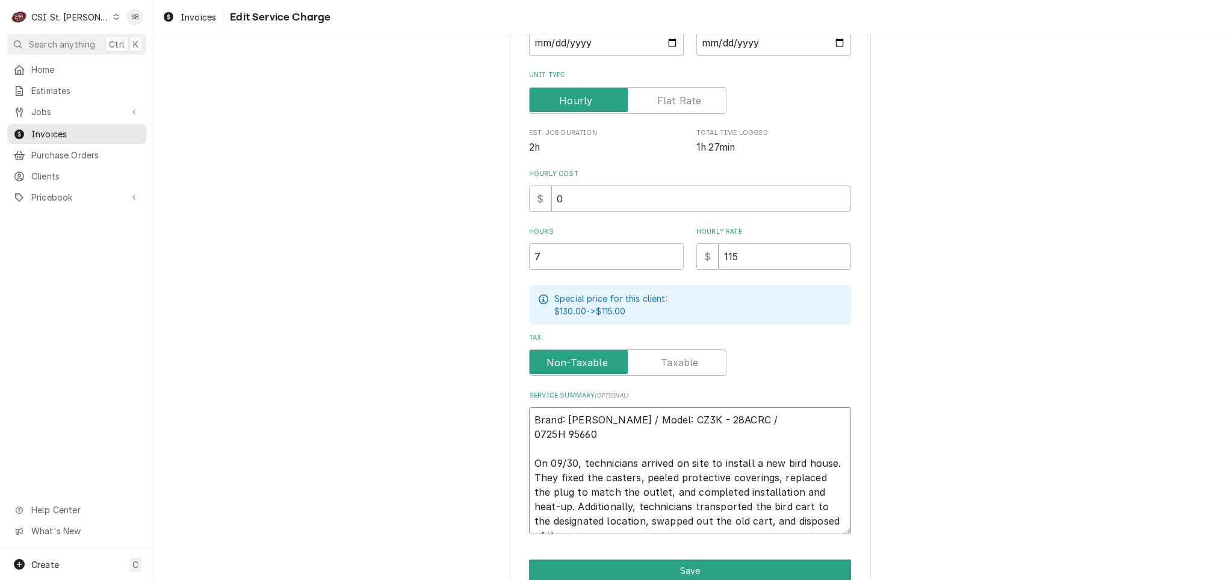
type textarea "Brand: Marshall / Model: CZ3K - 28ACRC / S 0725H 95660 On 09/30, technicians ar…"
type textarea "x"
type textarea "Brand: Marshall / Model: CZ3K - 28ACRC / Se 0725H 95660 On 09/30, technicians a…"
type textarea "x"
type textarea "Brand: Marshall / Model: CZ3K - 28ACRC / Ser 0725H 95660 On 09/30, technicians …"
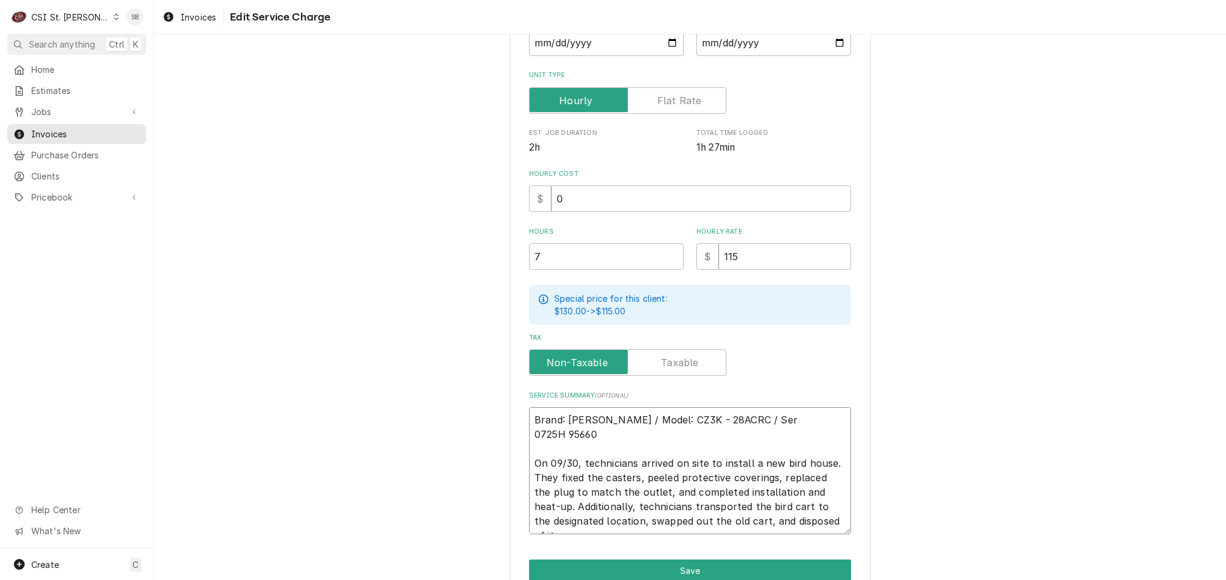
type textarea "x"
type textarea "Brand: Marshall / Model: CZ3K - 28ACRC / Seri 0725H 95660 On 09/30, technicians…"
type textarea "x"
type textarea "Brand: Marshall / Model: CZ3K - 28ACRC / Seria 0725H 95660 On 09/30, technician…"
type textarea "x"
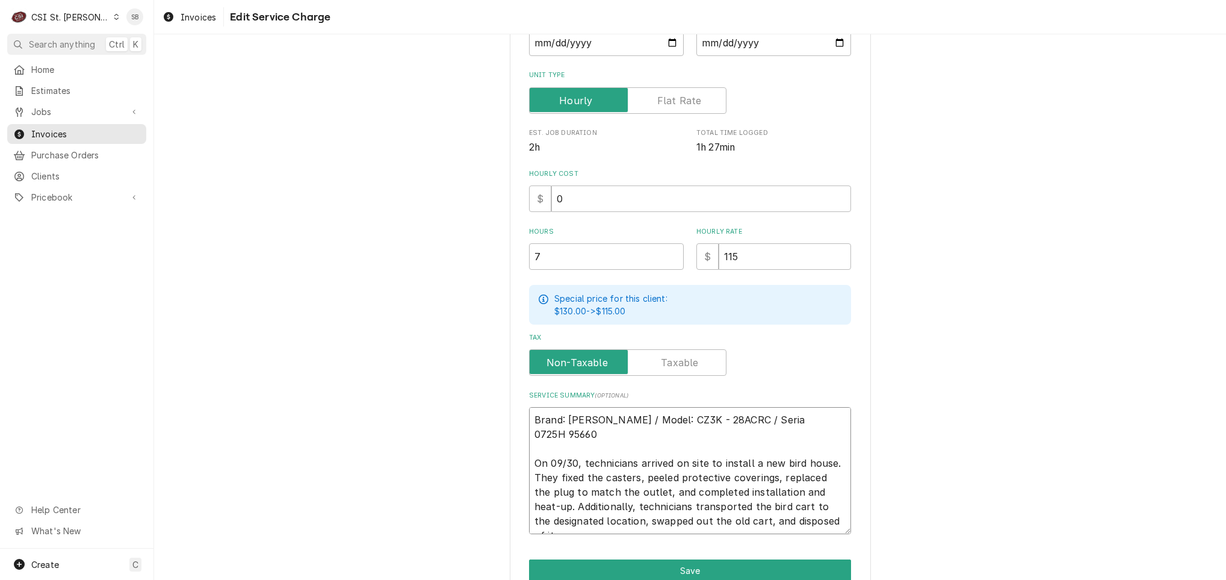
type textarea "Brand: Marshall / Model: CZ3K - 28ACRC / Serial 0725H 95660 On 09/30, technicia…"
type textarea "x"
type textarea "Brand: Marshall / Model: CZ3K - 28ACRC / Serial: 0725H 95660 On 09/30, technici…"
type textarea "x"
type textarea "Brand: Marshall / Model: CZ3K - 28ACRC / Serial: 0725H 95660 On 09/30, technici…"
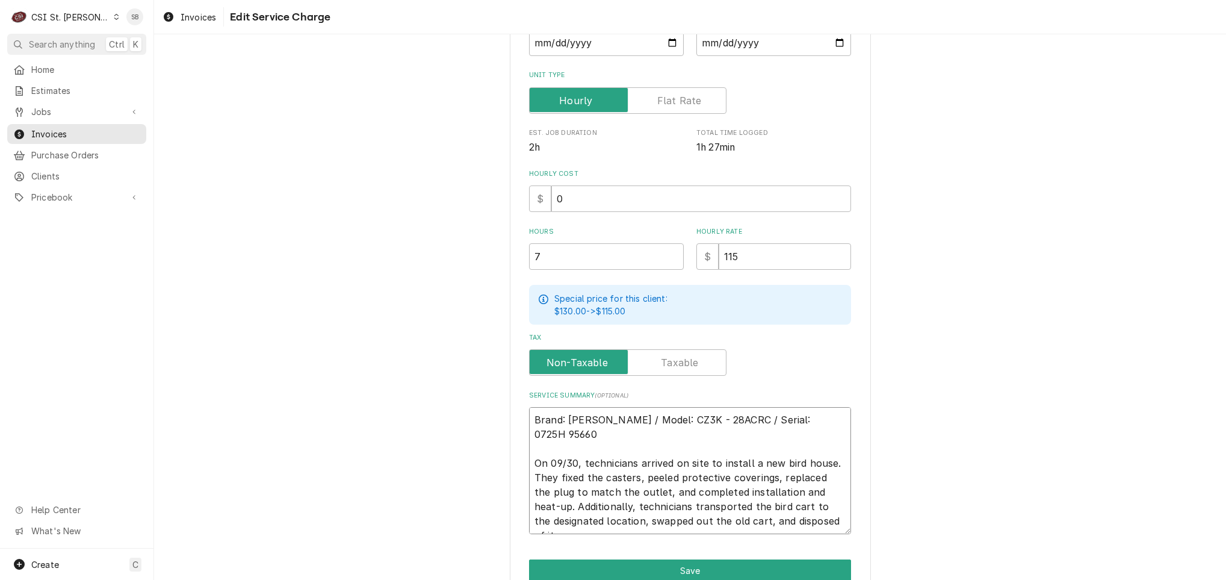
type textarea "x"
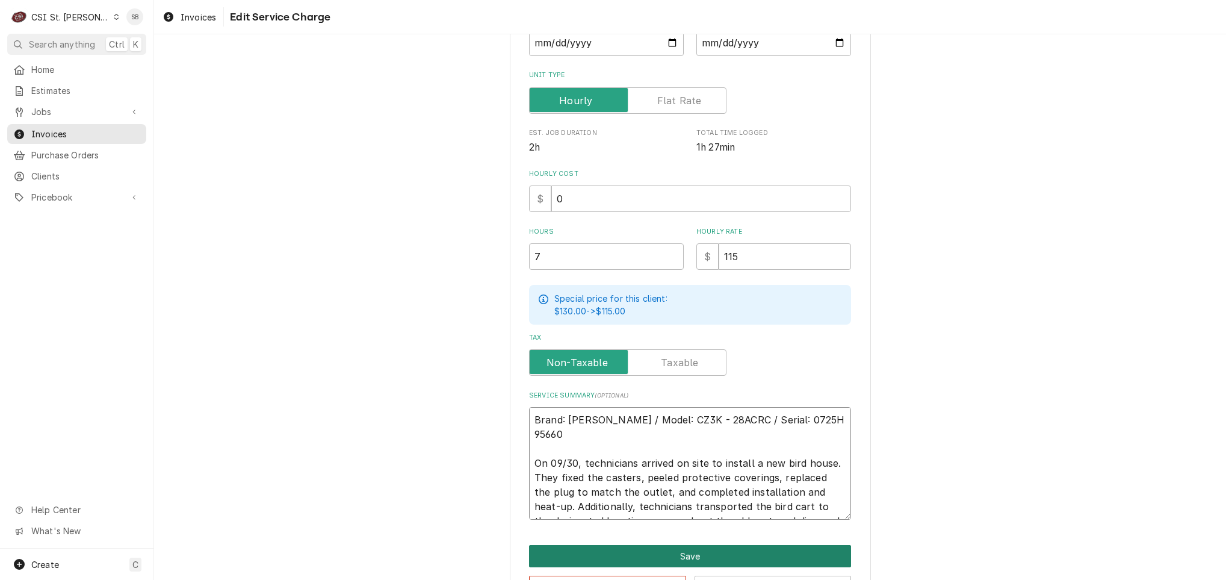
type textarea "Brand: Marshall / Model: CZ3K - 28ACRC / Serial: 0725H 95660 On 09/30, technici…"
click at [735, 547] on button "Save" at bounding box center [690, 556] width 322 height 22
type textarea "x"
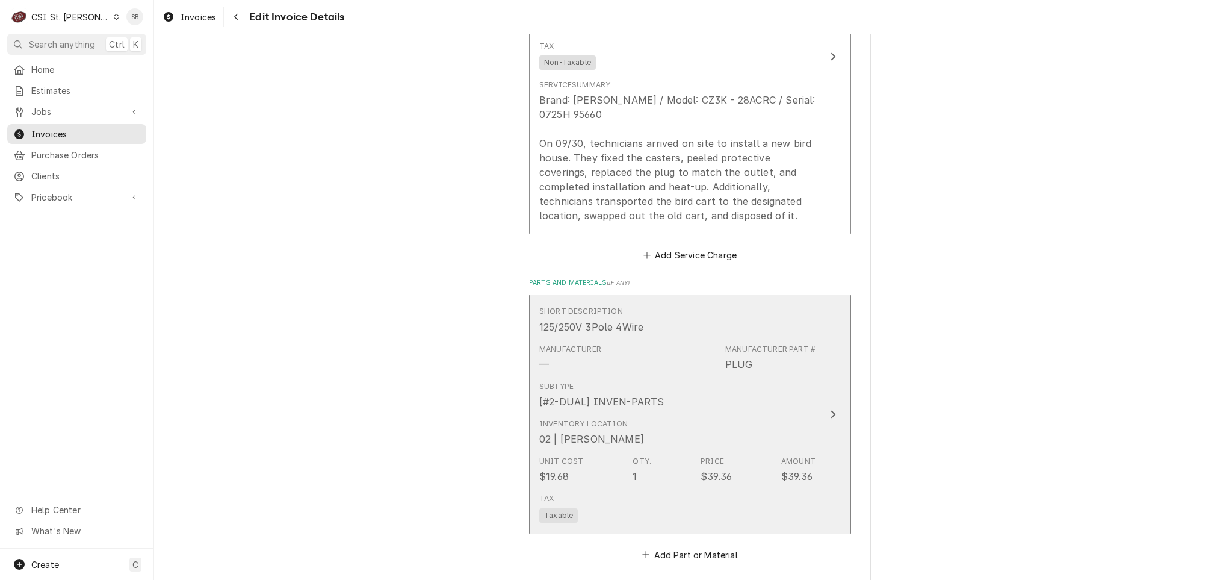
scroll to position [1739, 0]
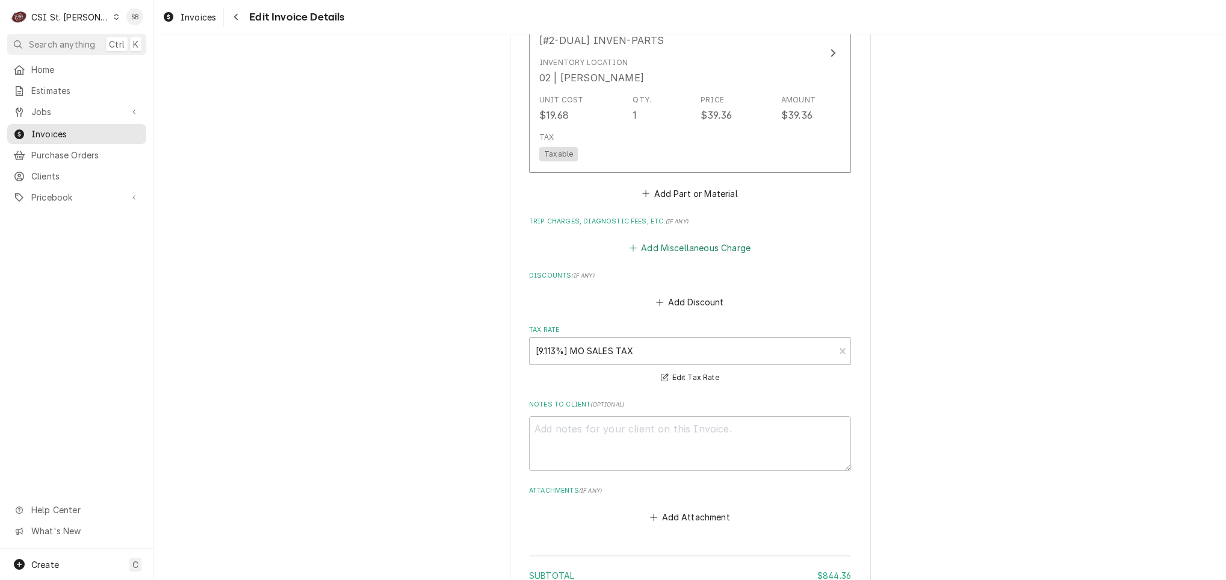
click at [656, 239] on button "Add Miscellaneous Charge" at bounding box center [689, 247] width 125 height 17
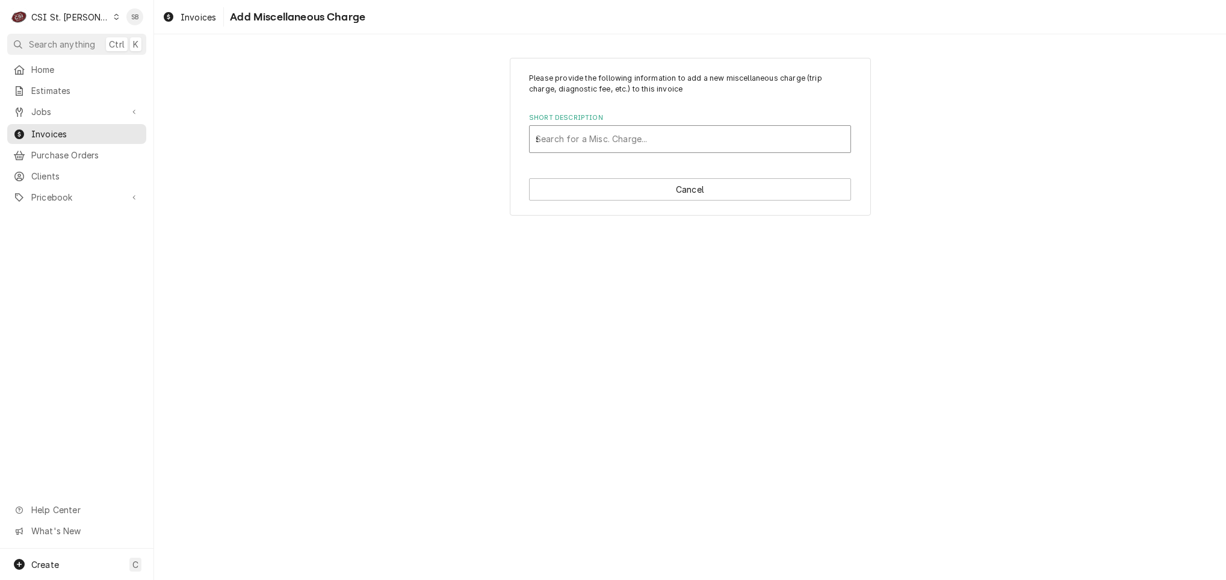
click at [625, 144] on div "s" at bounding box center [690, 139] width 309 height 22
type input "serv"
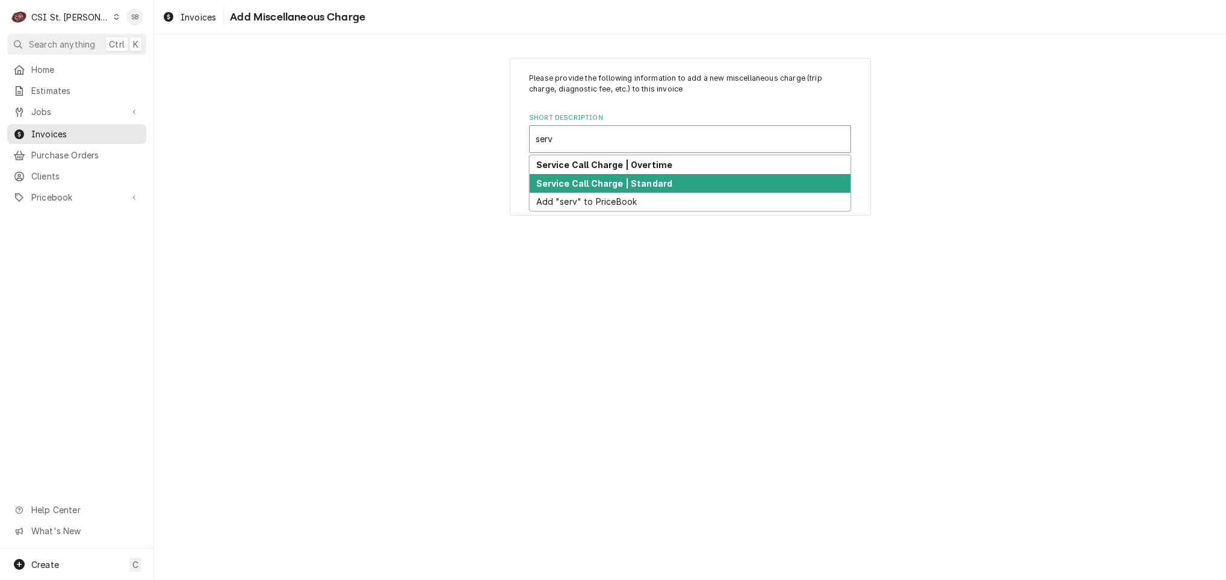
click at [637, 192] on div "Service Call Charge | Standard" at bounding box center [690, 183] width 321 height 19
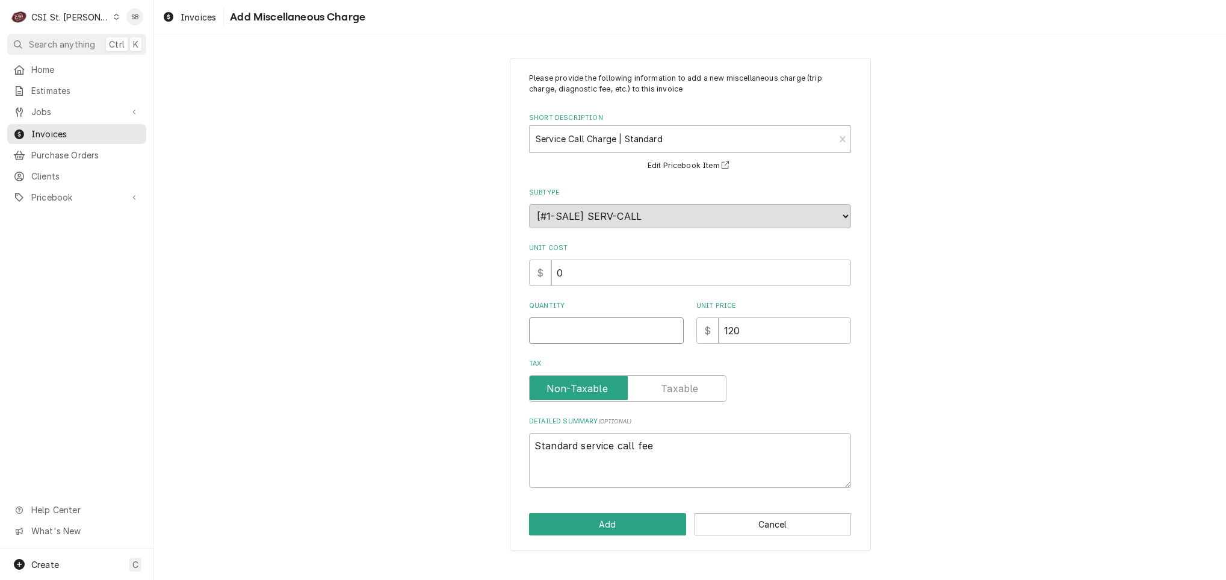
click at [580, 325] on input "Quantity" at bounding box center [606, 330] width 155 height 26
type textarea "x"
type input "1"
click at [587, 524] on button "Add" at bounding box center [607, 524] width 157 height 22
type textarea "x"
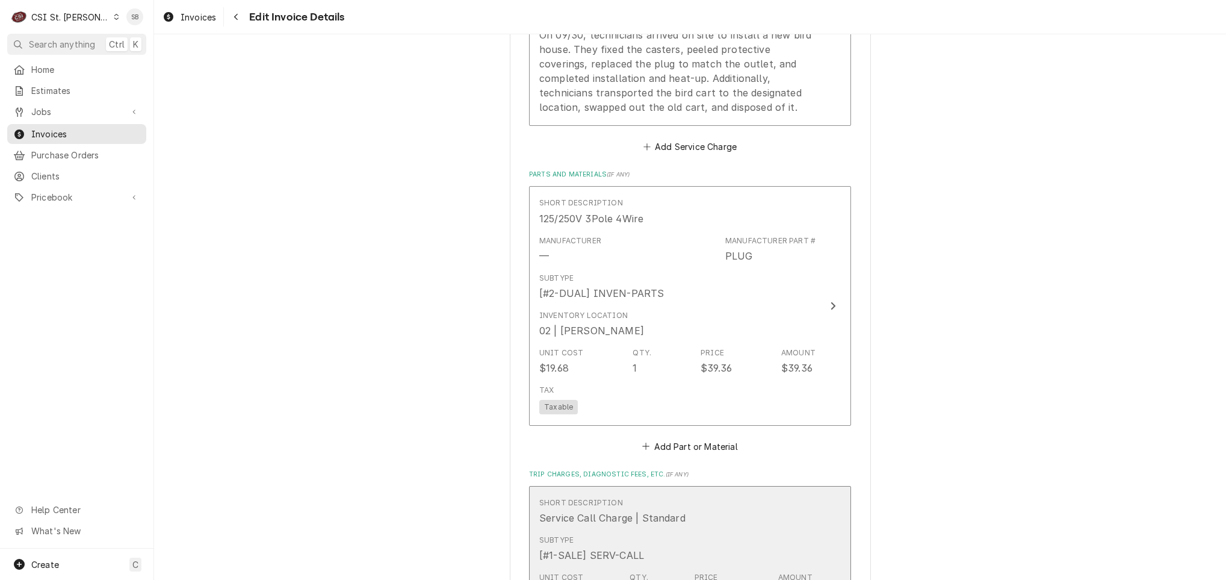
scroll to position [1618, 0]
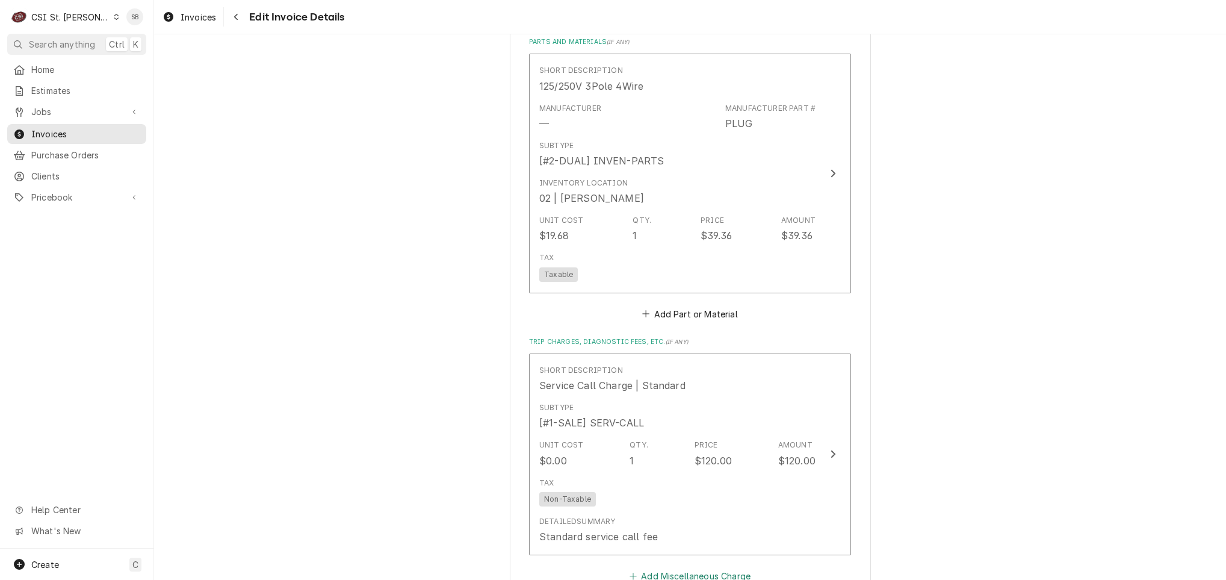
drag, startPoint x: 672, startPoint y: 543, endPoint x: 678, endPoint y: 378, distance: 165.6
click at [672, 567] on button "Add Miscellaneous Charge" at bounding box center [689, 575] width 125 height 17
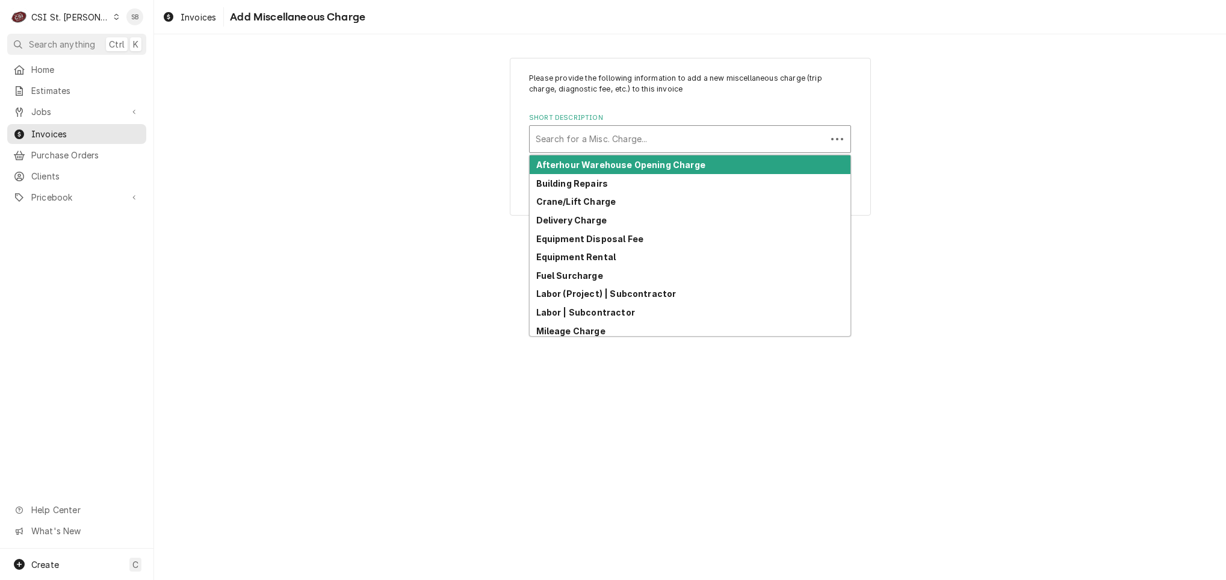
click at [674, 143] on div "Short Description" at bounding box center [678, 139] width 285 height 22
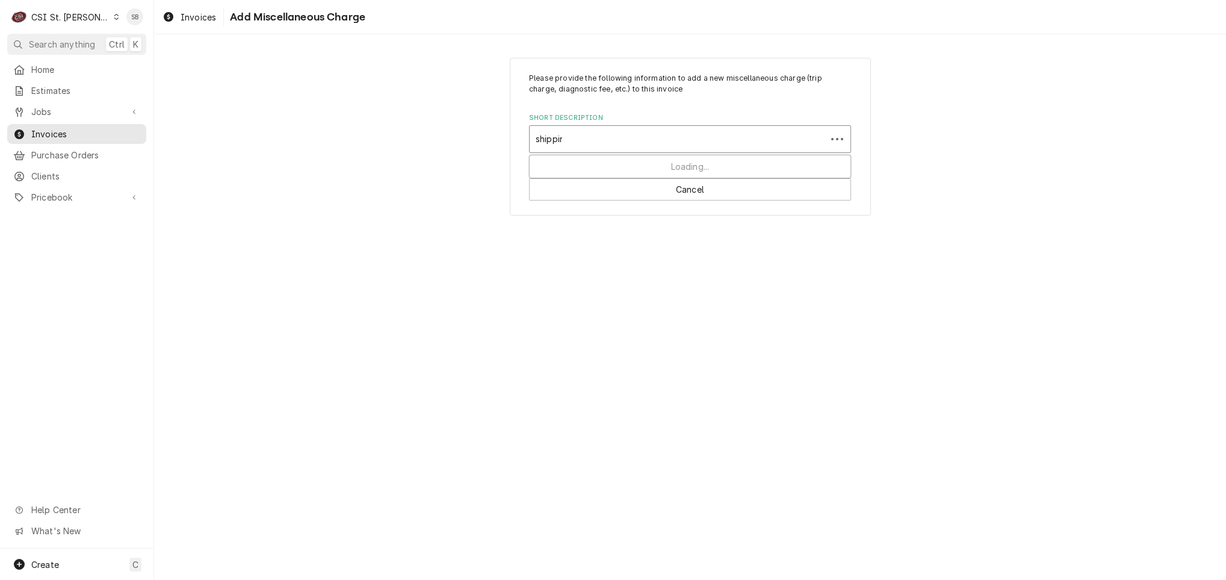
type input "shipping"
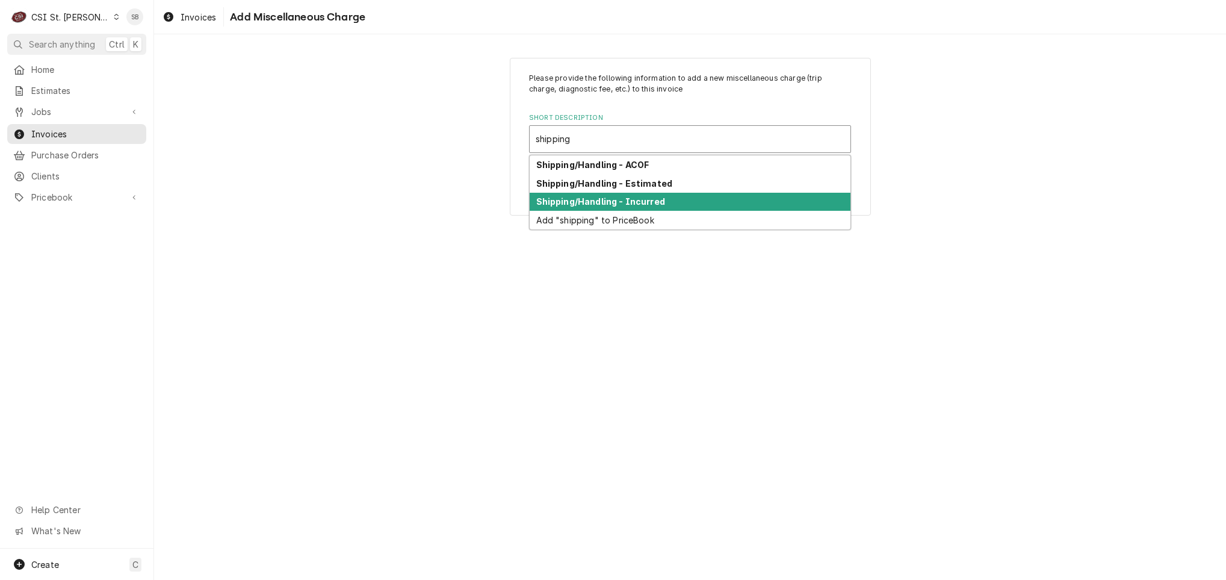
click at [693, 203] on div "Shipping/Handling - Incurred" at bounding box center [690, 202] width 321 height 19
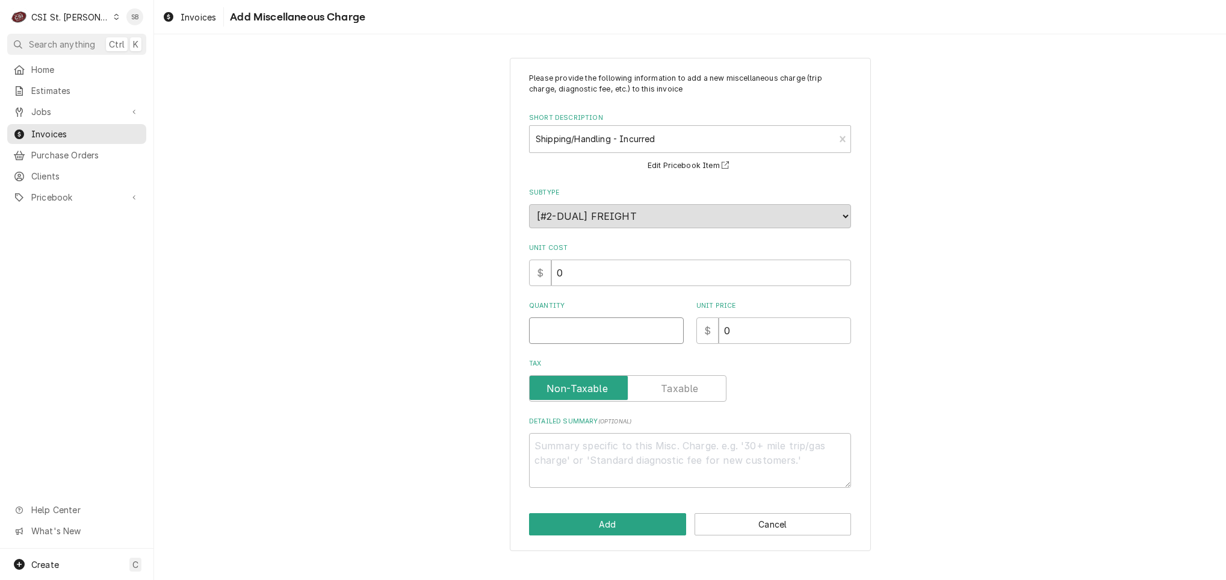
drag, startPoint x: 572, startPoint y: 322, endPoint x: 566, endPoint y: 327, distance: 8.6
click at [573, 331] on input "Quantity" at bounding box center [606, 330] width 155 height 26
type textarea "x"
type input "1"
type textarea "x"
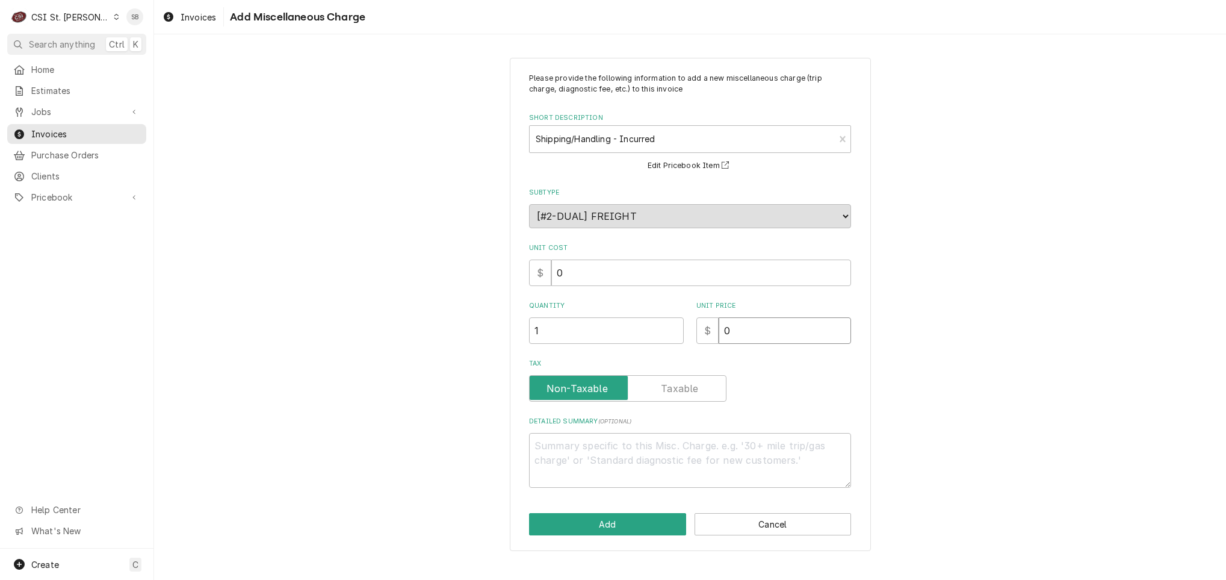
type input "9"
type textarea "x"
type input "9.0"
type textarea "x"
type input "9.07"
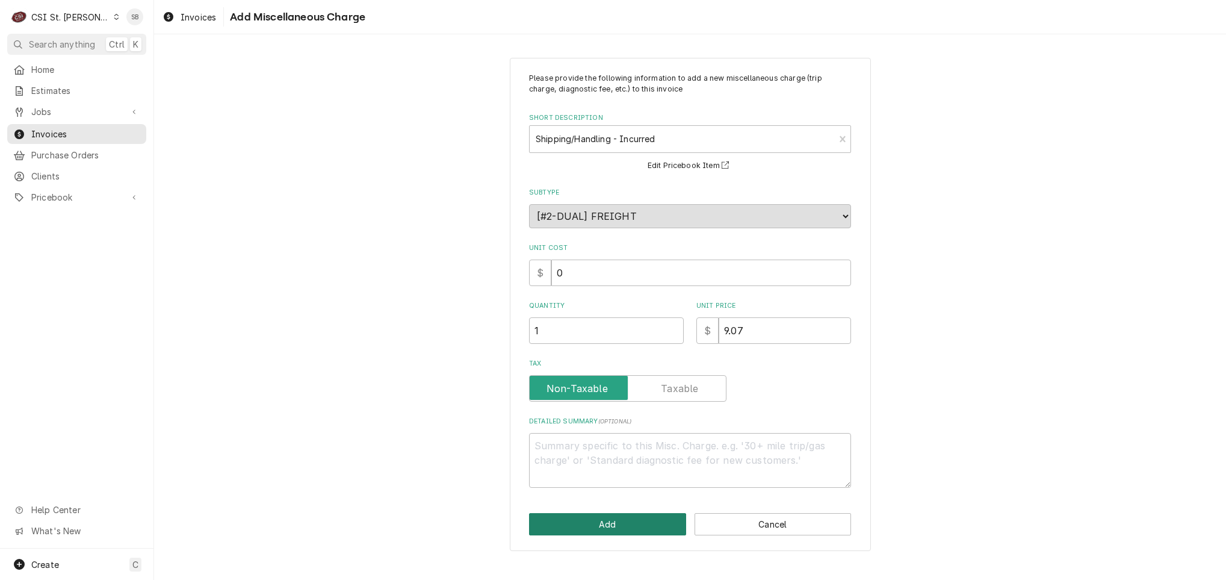
click at [601, 524] on button "Add" at bounding box center [607, 524] width 157 height 22
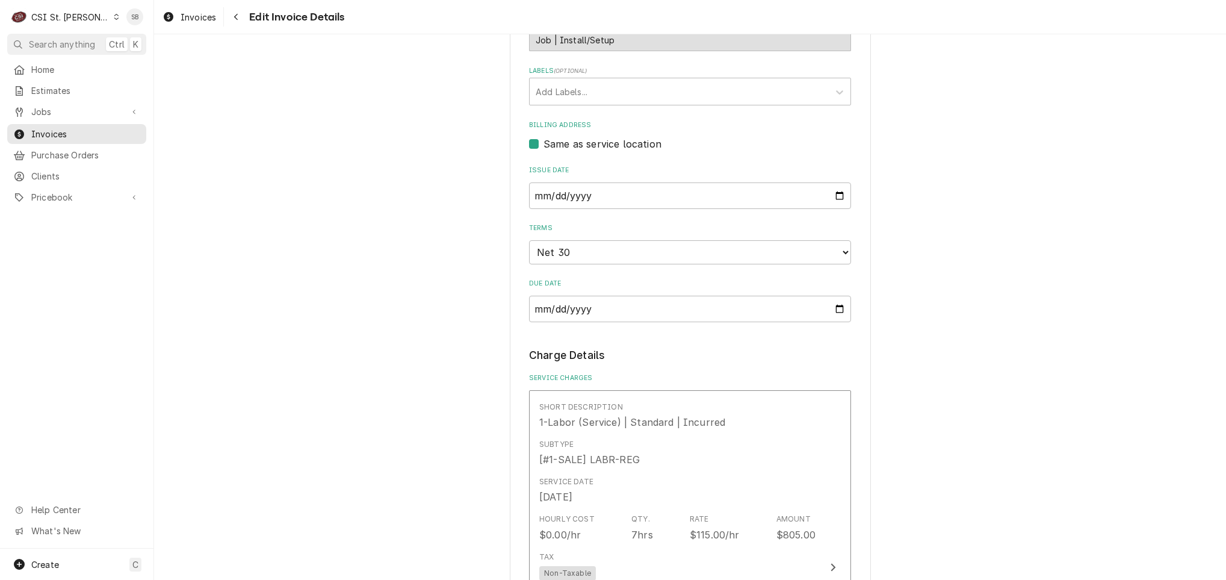
scroll to position [843, 0]
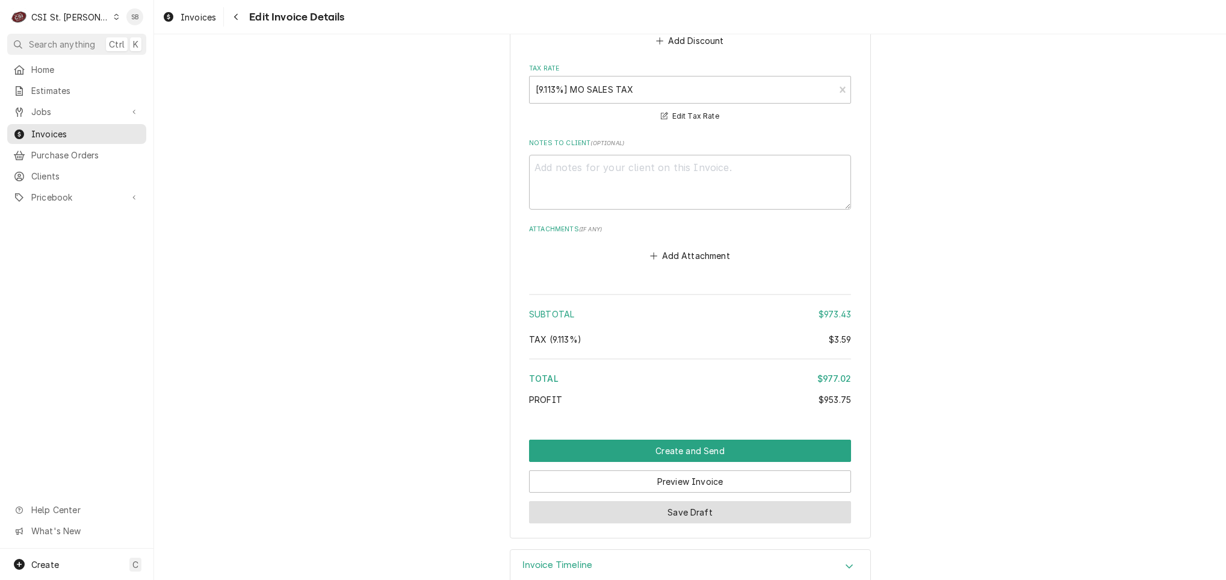
click at [690, 501] on button "Save Draft" at bounding box center [690, 512] width 322 height 22
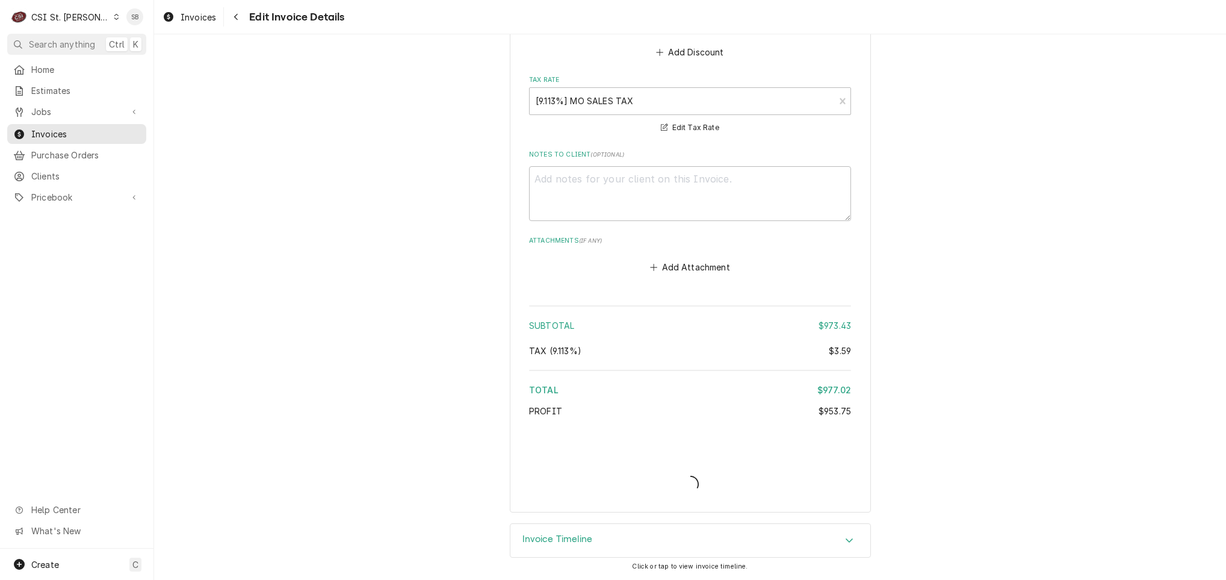
scroll to position [2339, 0]
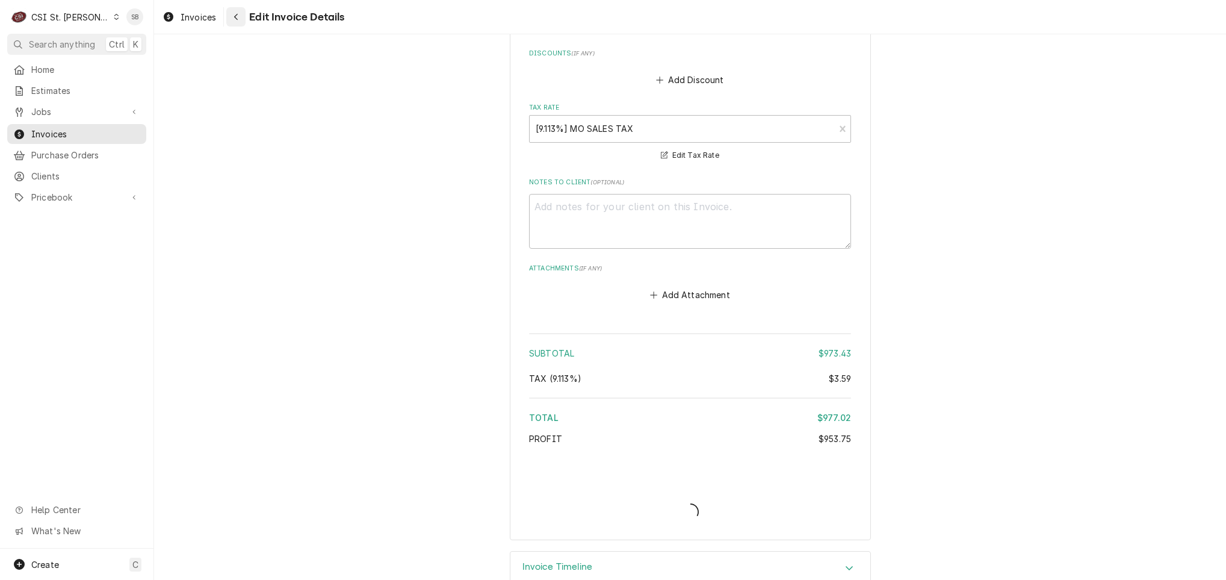
type textarea "x"
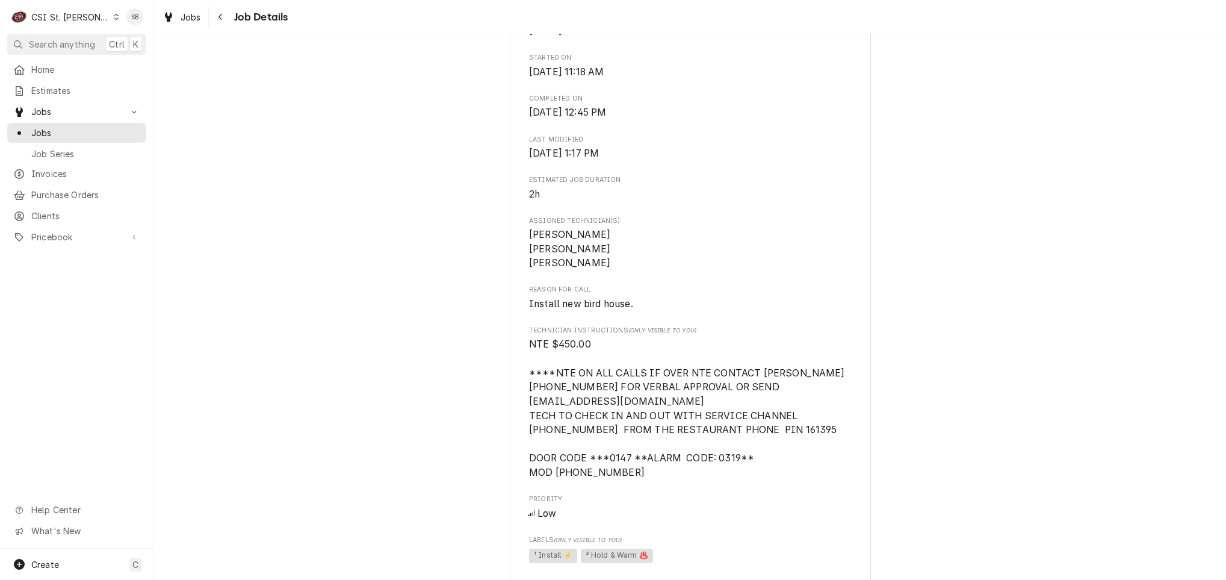
scroll to position [722, 0]
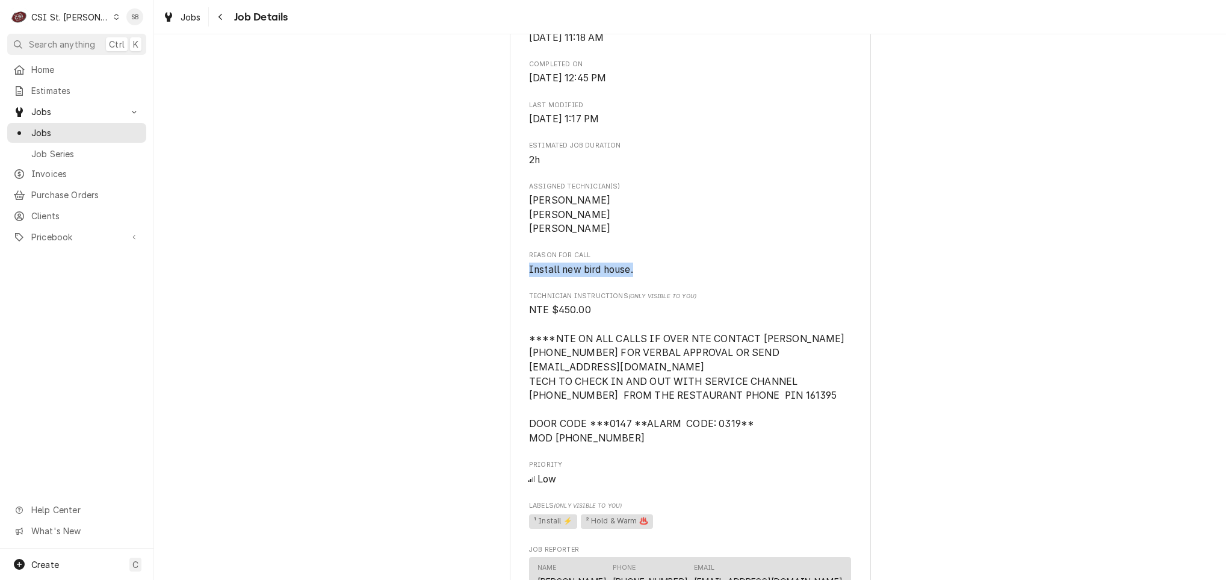
drag, startPoint x: 613, startPoint y: 299, endPoint x: 287, endPoint y: 0, distance: 441.7
click at [453, 309] on div "Completed and Uninvoiced Raising Canes - Billing Account Raising Cane's #247 Ch…" at bounding box center [690, 284] width 1072 height 1918
copy span "Install new bird house."
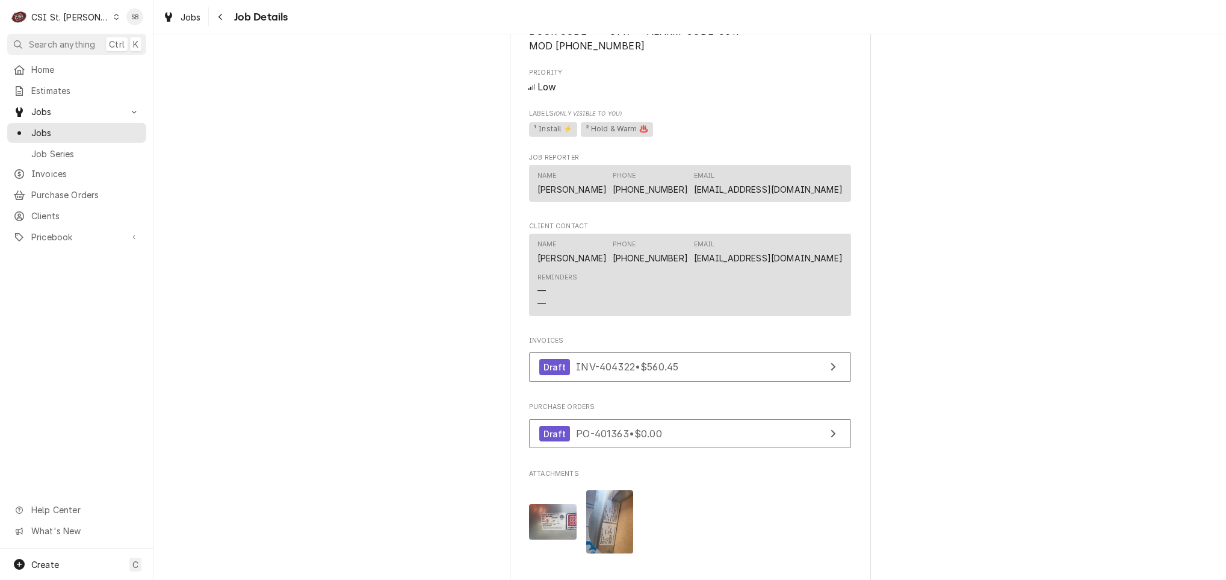
scroll to position [1625, 0]
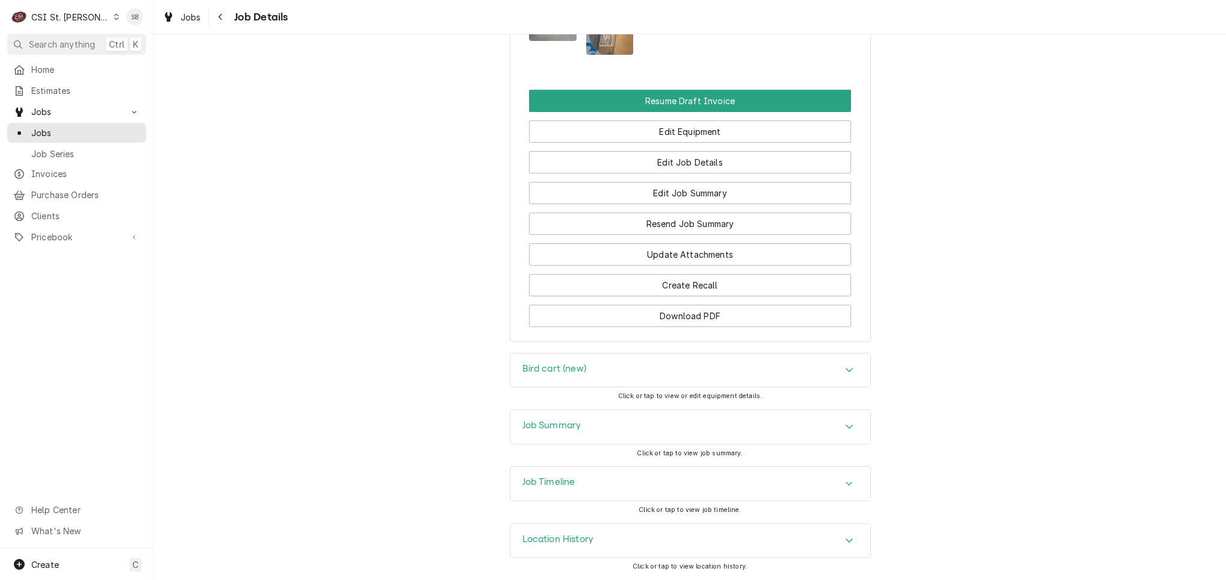
click at [568, 380] on div "Bird cart (new)" at bounding box center [690, 370] width 360 height 34
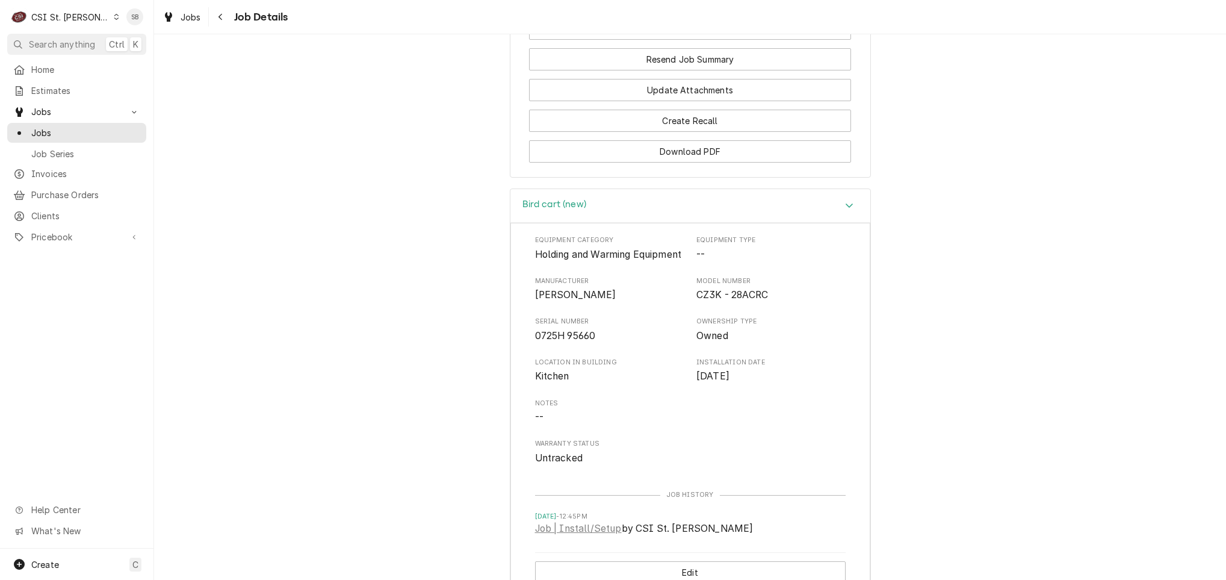
scroll to position [1805, 0]
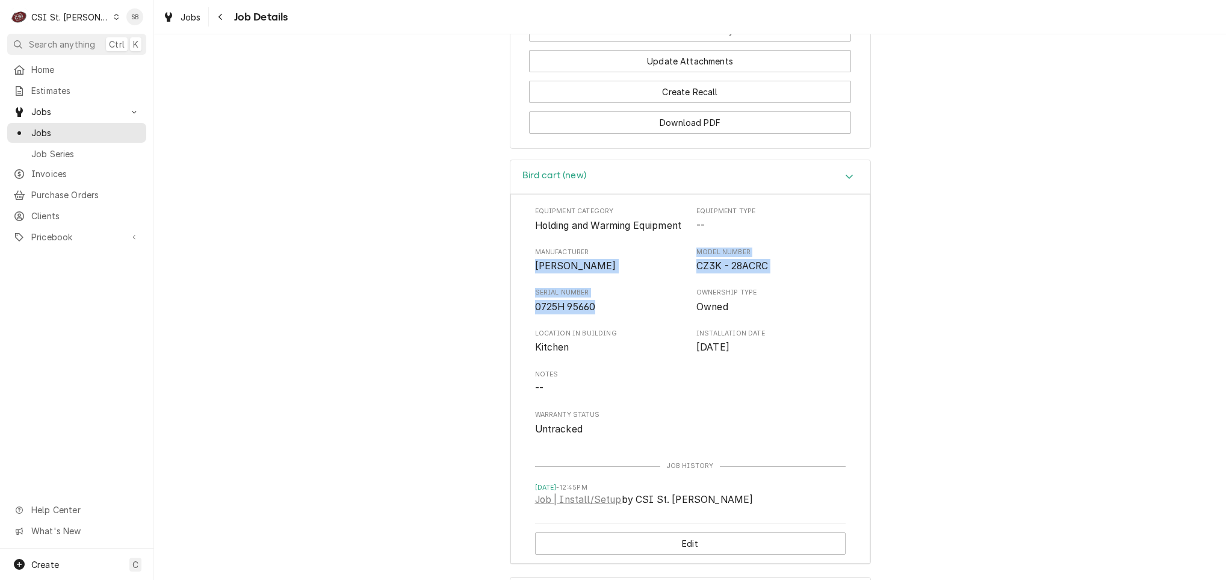
drag, startPoint x: 524, startPoint y: 314, endPoint x: 614, endPoint y: 365, distance: 103.8
click at [614, 365] on div "Equipment Category Holding and Warming Equipment Equipment Type -- Manufacturer…" at bounding box center [690, 379] width 360 height 370
copy div "Marshall Model Number CZ3K - 28ACRC Serial Number 0725H 95660"
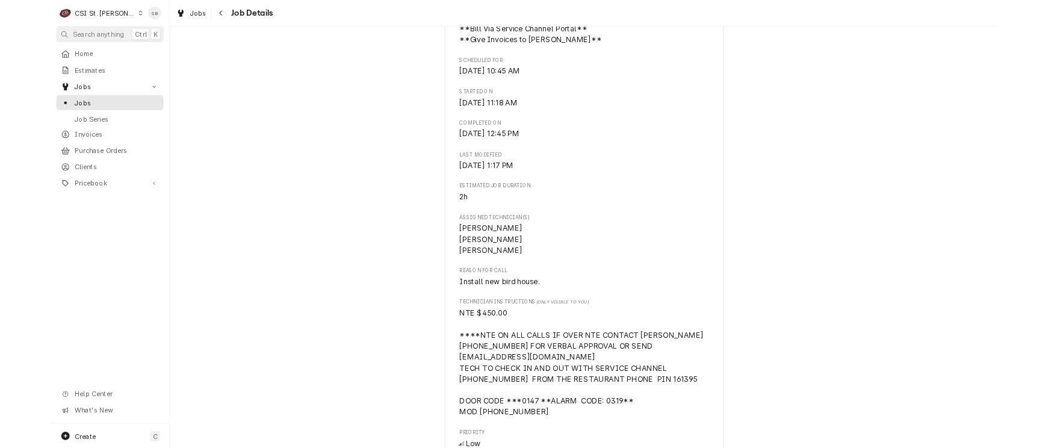
scroll to position [722, 0]
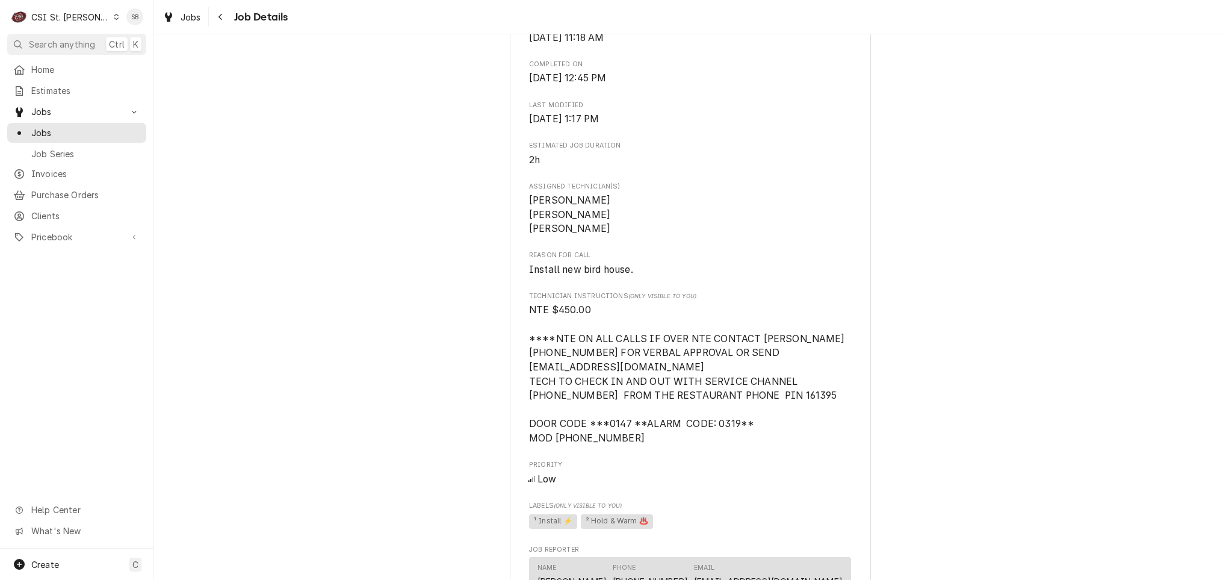
drag, startPoint x: 630, startPoint y: 457, endPoint x: 549, endPoint y: 468, distance: 81.3
click at [549, 445] on span "NTE $450.00 ****NTE ON ALL CALLS IF OVER NTE CONTACT JEFF COSTA 636-399-1299 FO…" at bounding box center [690, 374] width 322 height 142
copy span "(636) 536-9684"
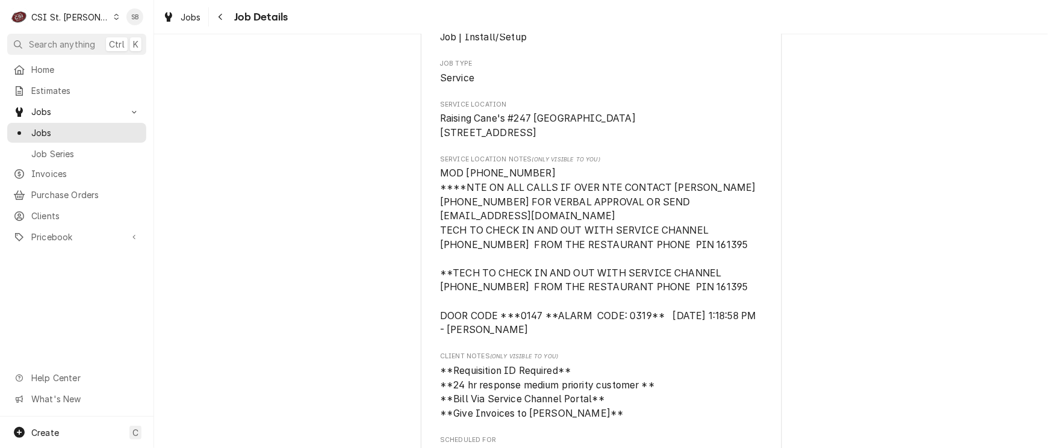
scroll to position [0, 0]
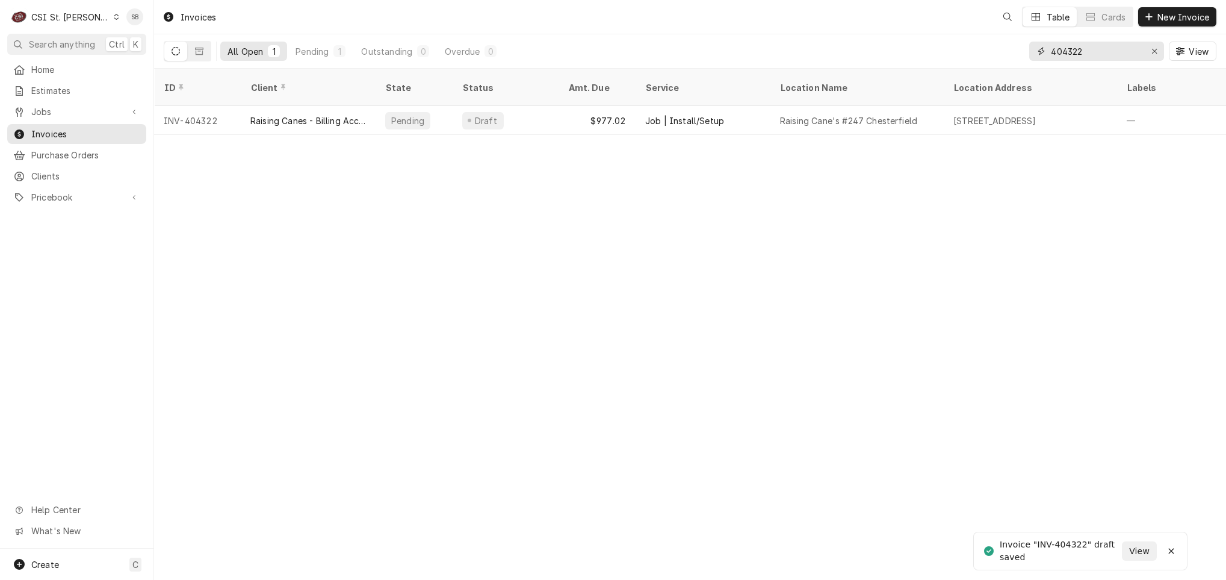
click at [1106, 48] on input "404322" at bounding box center [1096, 51] width 90 height 19
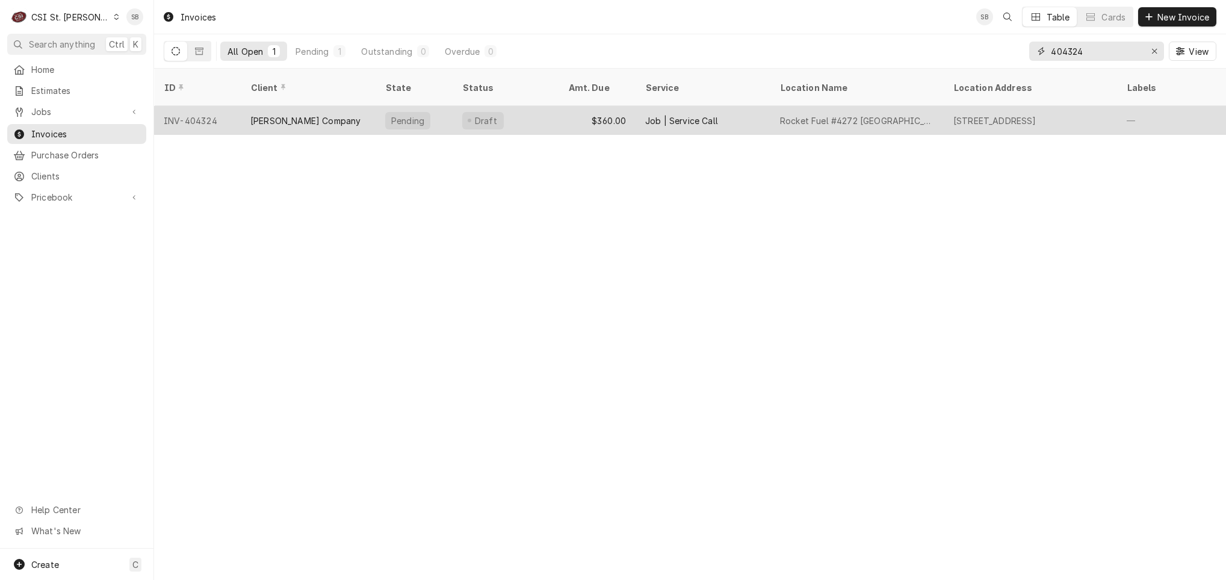
type input "404324"
click at [318, 116] on div "[PERSON_NAME] Company" at bounding box center [308, 120] width 135 height 29
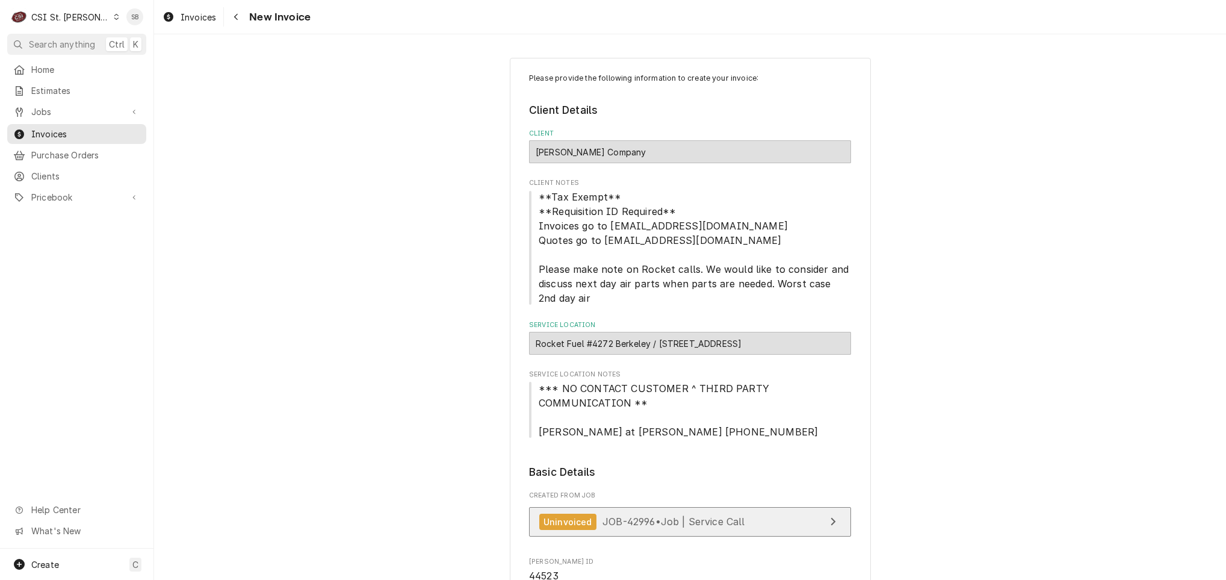
click at [643, 517] on span "JOB-42996 • Job | Service Call" at bounding box center [673, 521] width 143 height 12
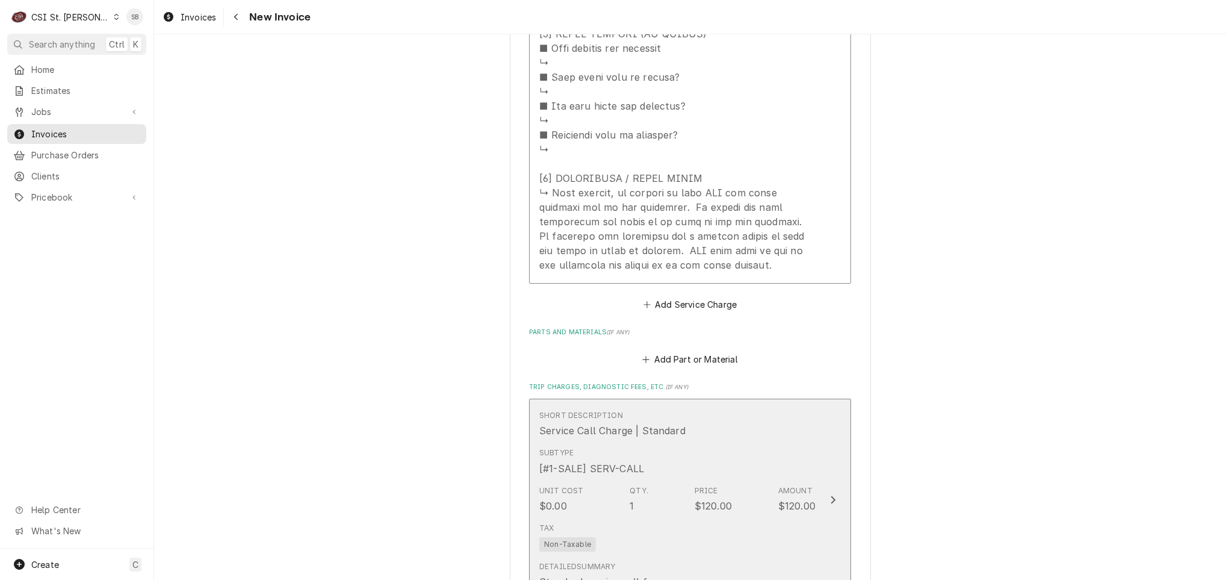
scroll to position [2437, 0]
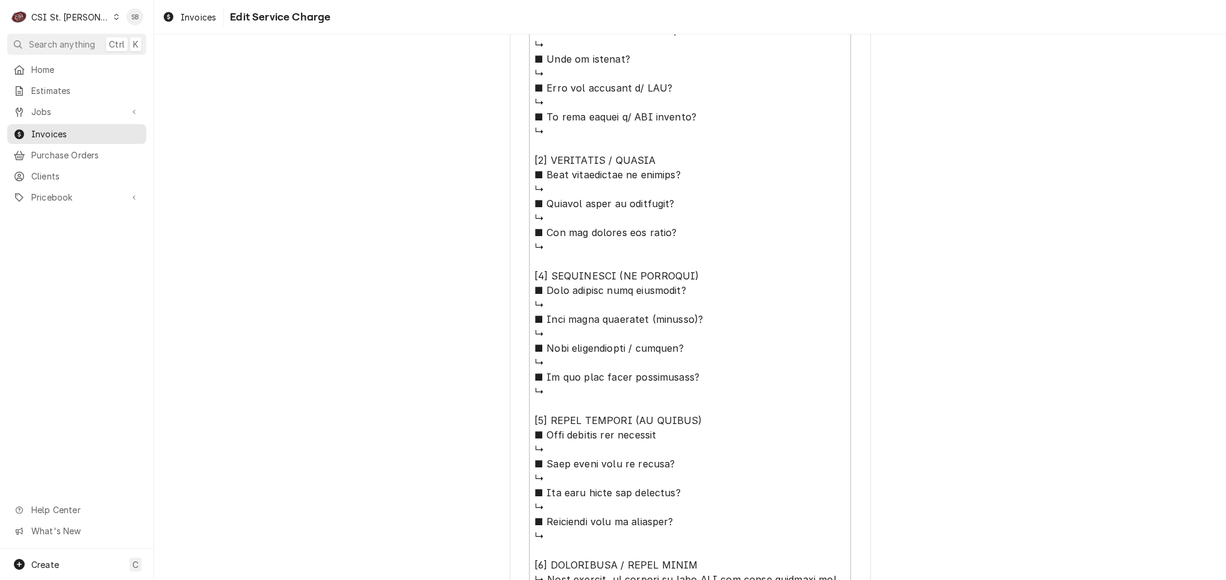
scroll to position [967, 0]
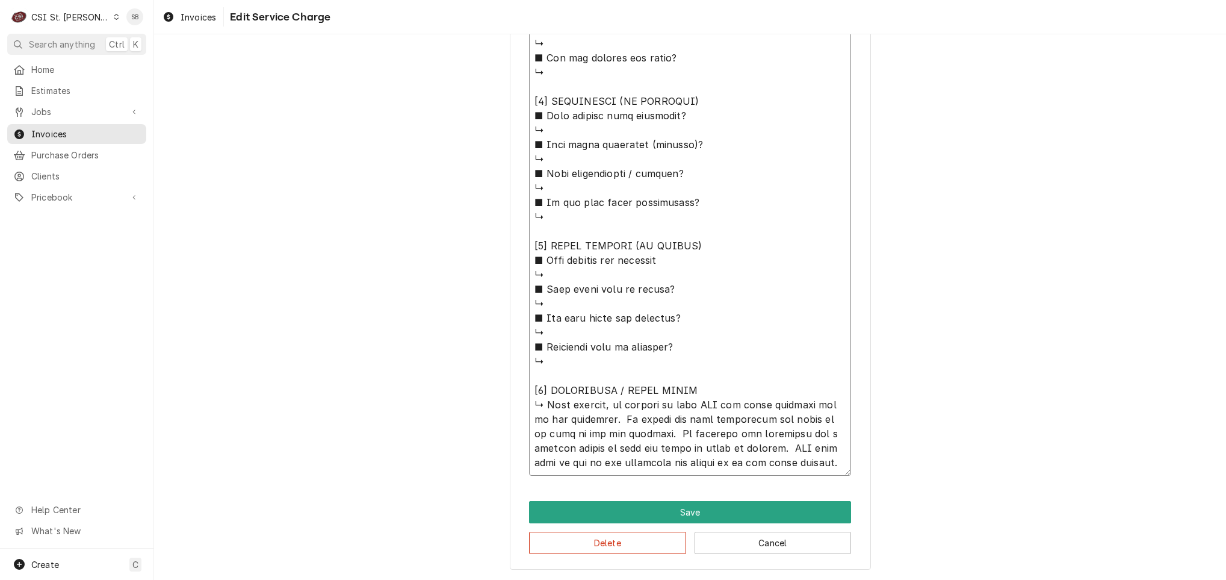
click at [594, 383] on textarea "Service Summary ( optional )" at bounding box center [690, 44] width 322 height 864
type textarea "x"
type textarea "⚠️ LORE IPSUMDOLORSI ⚠️ ✪ Ametcons adi elitsedd eiusmodt ✪ Incidid utlabore etd…"
type textarea "x"
type textarea "⚠️ LORE IPSUMDOLORSI ⚠️ ✪ Ametcons adi elitsedd eiusmodt ✪ Incidid utlabore etd…"
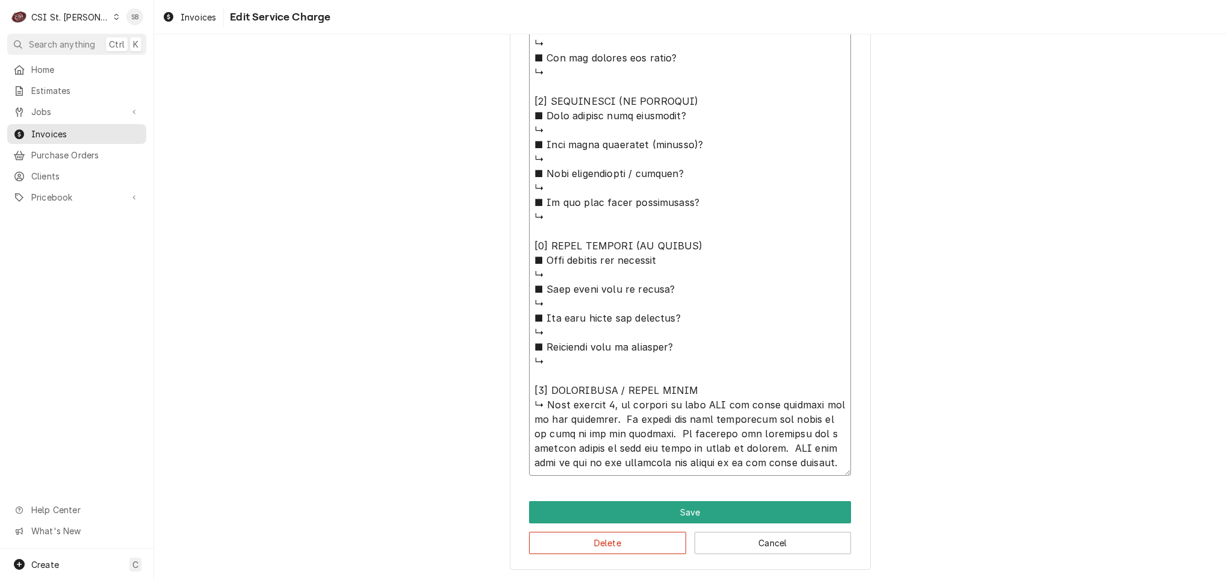
type textarea "x"
type textarea "⚠️ LORE IPSUMDOLORSI ⚠️ ✪ Ametcons adi elitsedd eiusmodt ✪ Incidid utlabore etd…"
type textarea "x"
type textarea "⚠️ LORE IPSUMDOLORSI ⚠️ ✪ Ametcons adi elitsedd eiusmodt ✪ Incidid utlabore etd…"
type textarea "x"
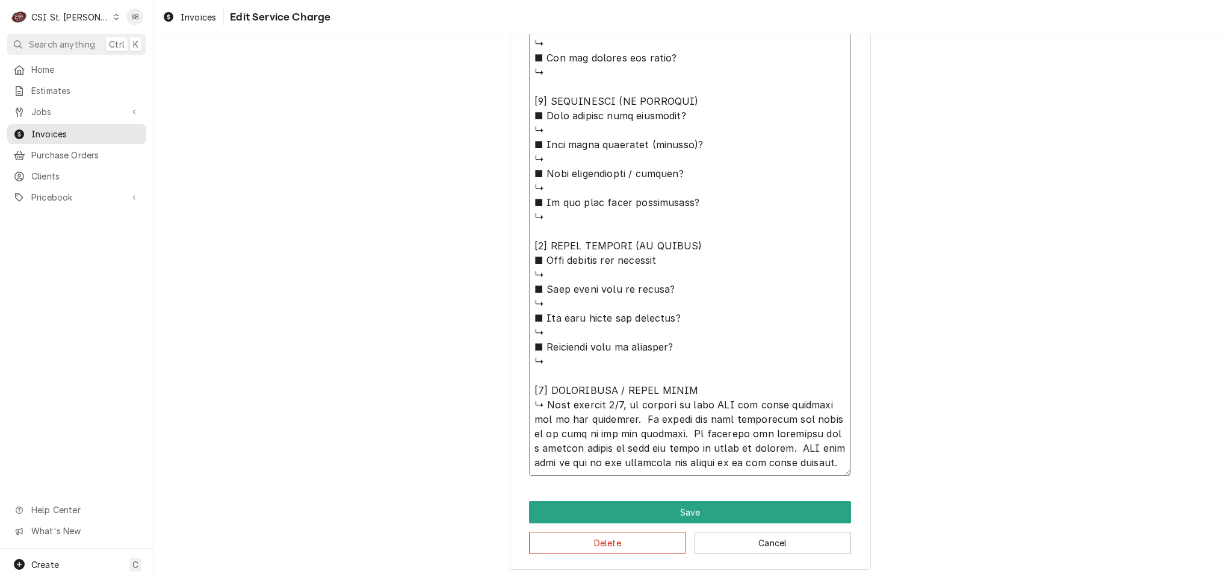
type textarea "⚠️ LORE IPSUMDOLORSI ⚠️ ✪ Ametcons adi elitsedd eiusmodt ✪ Incidid utlabore etd…"
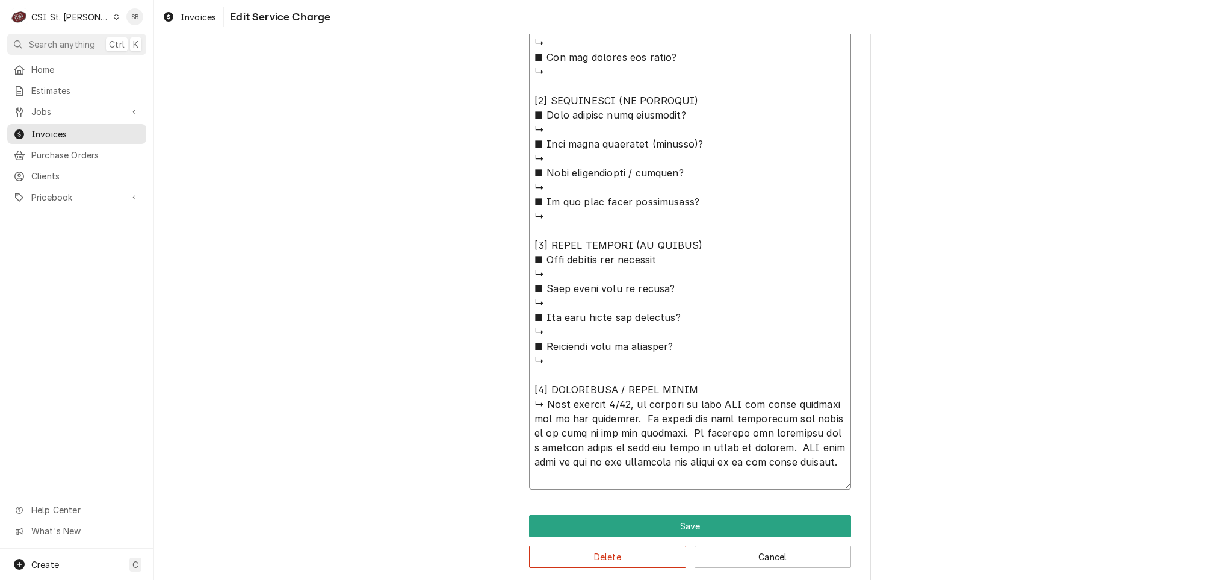
type textarea "x"
type textarea "⚠️ 𝗙𝗢𝗥𝗠 𝗜𝗡𝗦𝗧𝗥𝗨𝗖𝗧𝗜𝗢𝗡𝗦 ⚠️ ✪ 𝗖𝗼𝗺𝗽𝗹𝗲𝘁𝗲 𝗮𝗹𝗹 𝗿𝗲𝗹𝗲𝘃𝗮𝗻𝘁 𝘀𝗲𝗰𝘁𝗶𝗼𝗻𝘀 ✪ 𝗣𝗿𝗼𝘃𝗶𝗱𝗲 𝗱𝗲𝘁𝗮𝗶𝗹𝗲𝗱 𝗮𝗻𝘀…"
type textarea "x"
type textarea "⚠️ 𝗙𝗢𝗥𝗠 𝗜𝗡𝗦𝗧𝗥𝗨𝗖𝗧𝗜𝗢𝗡𝗦 ⚠️ ✪ 𝗖𝗼𝗺𝗽𝗹𝗲𝘁𝗲 𝗮𝗹𝗹 𝗿𝗲𝗹𝗲𝘃𝗮𝗻𝘁 𝘀𝗲𝗰𝘁𝗶𝗼𝗻𝘀 ✪ 𝗣𝗿𝗼𝘃𝗶𝗱𝗲 𝗱𝗲𝘁𝗮𝗶𝗹𝗲𝗱 𝗮𝗻𝘀…"
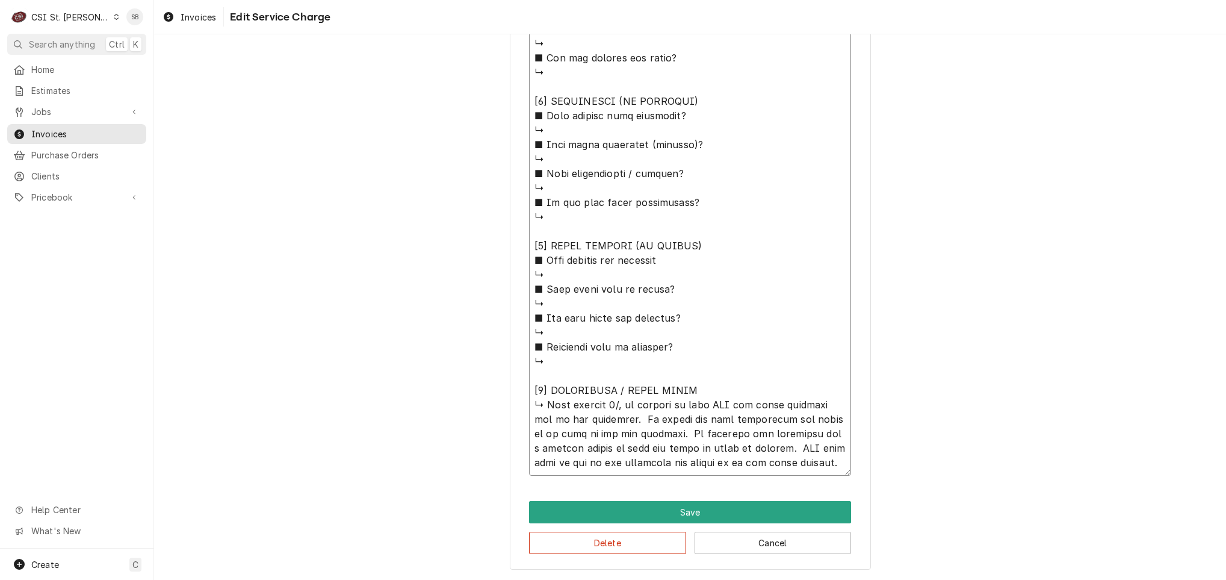
type textarea "x"
type textarea "⚠️ 𝗙𝗢𝗥𝗠 𝗜𝗡𝗦𝗧𝗥𝗨𝗖𝗧𝗜𝗢𝗡𝗦 ⚠️ ✪ 𝗖𝗼𝗺𝗽𝗹𝗲𝘁𝗲 𝗮𝗹𝗹 𝗿𝗲𝗹𝗲𝘃𝗮𝗻𝘁 𝘀𝗲𝗰𝘁𝗶𝗼𝗻𝘀 ✪ 𝗣𝗿𝗼𝘃𝗶𝗱𝗲 𝗱𝗲𝘁𝗮𝗶𝗹𝗲𝗱 𝗮𝗻𝘀…"
type textarea "x"
type textarea "⚠️ 𝗙𝗢𝗥𝗠 𝗜𝗡𝗦𝗧𝗥𝗨𝗖𝗧𝗜𝗢𝗡𝗦 ⚠️ ✪ 𝗖𝗼𝗺𝗽𝗹𝗲𝘁𝗲 𝗮𝗹𝗹 𝗿𝗲𝗹𝗲𝘃𝗮𝗻𝘁 𝘀𝗲𝗰𝘁𝗶𝗼𝗻𝘀 ✪ 𝗣𝗿𝗼𝘃𝗶𝗱𝗲 𝗱𝗲𝘁𝗮𝗶𝗹𝗲𝗱 𝗮𝗻𝘀…"
type textarea "x"
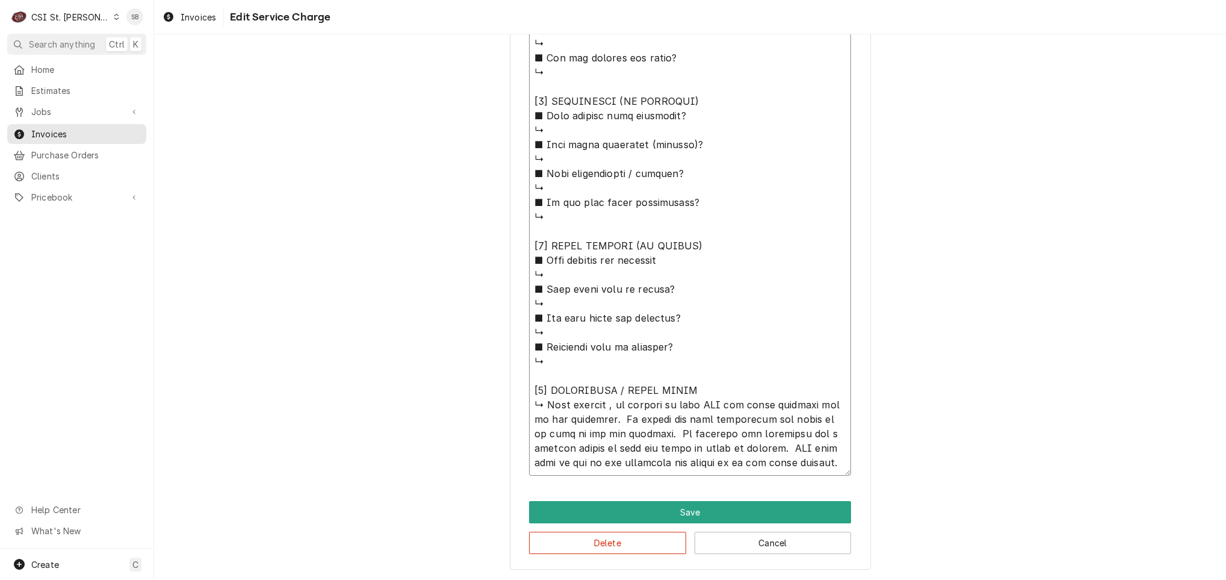
type textarea "⚠️ 𝗙𝗢𝗥𝗠 𝗜𝗡𝗦𝗧𝗥𝗨𝗖𝗧𝗜𝗢𝗡𝗦 ⚠️ ✪ 𝗖𝗼𝗺𝗽𝗹𝗲𝘁𝗲 𝗮𝗹𝗹 𝗿𝗲𝗹𝗲𝘃𝗮𝗻𝘁 𝘀𝗲𝗰𝘁𝗶𝗼𝗻𝘀 ✪ 𝗣𝗿𝗼𝘃𝗶𝗱𝗲 𝗱𝗲𝘁𝗮𝗶𝗹𝗲𝗱 𝗮𝗻𝘀…"
type textarea "x"
type textarea "⚠️ 𝗙𝗢𝗥𝗠 𝗜𝗡𝗦𝗧𝗥𝗨𝗖𝗧𝗜𝗢𝗡𝗦 ⚠️ ✪ 𝗖𝗼𝗺𝗽𝗹𝗲𝘁𝗲 𝗮𝗹𝗹 𝗿𝗲𝗹𝗲𝘃𝗮𝗻𝘁 𝘀𝗲𝗰𝘁𝗶𝗼𝗻𝘀 ✪ 𝗣𝗿𝗼𝘃𝗶𝗱𝗲 𝗱𝗲𝘁𝗮𝗶𝗹𝗲𝗱 𝗮𝗻𝘀…"
type textarea "x"
type textarea "⚠️ 𝗙𝗢𝗥𝗠 𝗜𝗡𝗦𝗧𝗥𝗨𝗖𝗧𝗜𝗢𝗡𝗦 ⚠️ ✪ 𝗖𝗼𝗺𝗽𝗹𝗲𝘁𝗲 𝗮𝗹𝗹 𝗿𝗲𝗹𝗲𝘃𝗮𝗻𝘁 𝘀𝗲𝗰𝘁𝗶𝗼𝗻𝘀 ✪ 𝗣𝗿𝗼𝘃𝗶𝗱𝗲 𝗱𝗲𝘁𝗮𝗶𝗹𝗲𝗱 𝗮𝗻𝘀…"
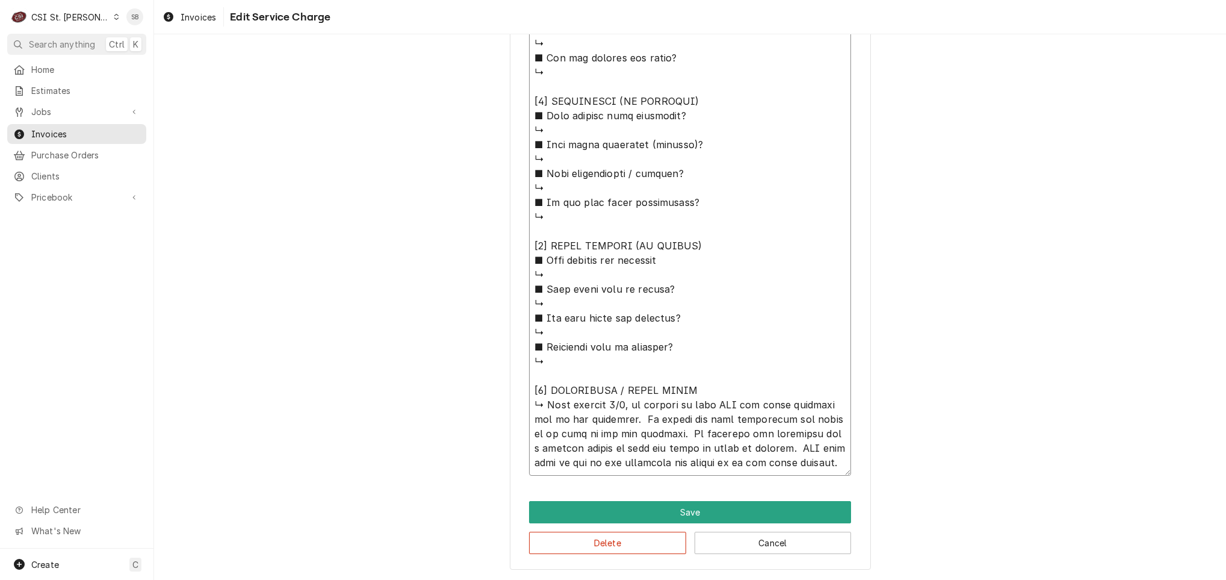
type textarea "x"
type textarea "⚠️ 𝗙𝗢𝗥𝗠 𝗜𝗡𝗦𝗧𝗥𝗨𝗖𝗧𝗜𝗢𝗡𝗦 ⚠️ ✪ 𝗖𝗼𝗺𝗽𝗹𝗲𝘁𝗲 𝗮𝗹𝗹 𝗿𝗲𝗹𝗲𝘃𝗮𝗻𝘁 𝘀𝗲𝗰𝘁𝗶𝗼𝗻𝘀 ✪ 𝗣𝗿𝗼𝘃𝗶𝗱𝗲 𝗱𝗲𝘁𝗮𝗶𝗹𝗲𝗱 𝗮𝗻𝘀…"
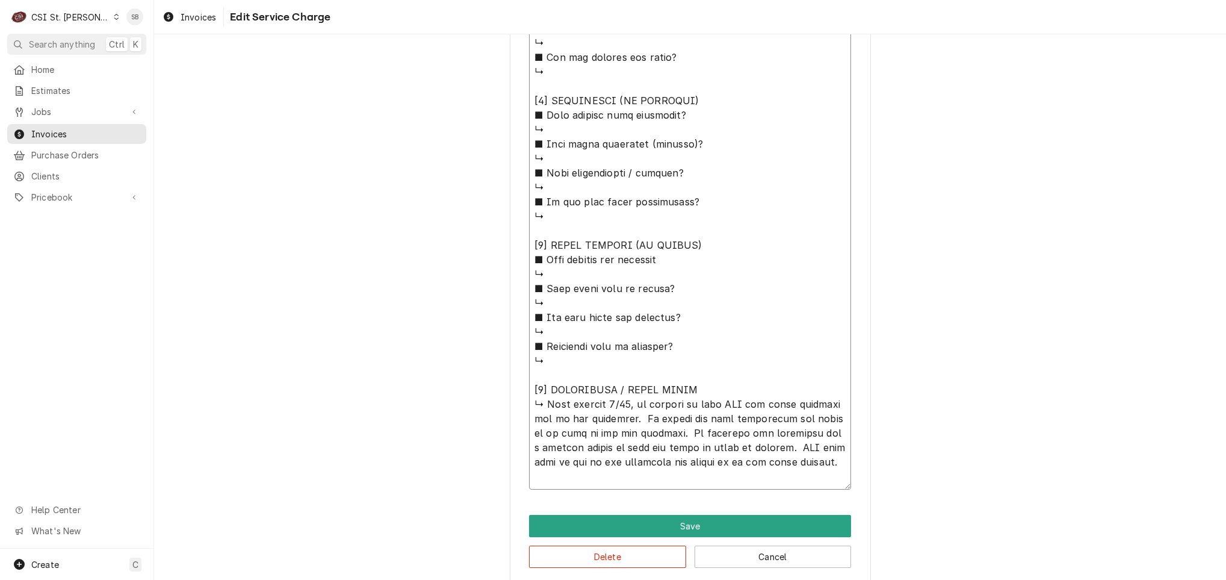
type textarea "x"
type textarea "⚠️ 𝗙𝗢𝗥𝗠 𝗜𝗡𝗦𝗧𝗥𝗨𝗖𝗧𝗜𝗢𝗡𝗦 ⚠️ ✪ 𝗖𝗼𝗺𝗽𝗹𝗲𝘁𝗲 𝗮𝗹𝗹 𝗿𝗲𝗹𝗲𝘃𝗮𝗻𝘁 𝘀𝗲𝗰𝘁𝗶𝗼𝗻𝘀 ✪ 𝗣𝗿𝗼𝘃𝗶𝗱𝗲 𝗱𝗲𝘁𝗮𝗶𝗹𝗲𝗱 𝗮𝗻𝘀…"
type textarea "x"
type textarea "⚠️ 𝗙𝗢𝗥𝗠 𝗜𝗡𝗦𝗧𝗥𝗨𝗖𝗧𝗜𝗢𝗡𝗦 ⚠️ ✪ 𝗖𝗼𝗺𝗽𝗹𝗲𝘁𝗲 𝗮𝗹𝗹 𝗿𝗲𝗹𝗲𝘃𝗮𝗻𝘁 𝘀𝗲𝗰𝘁𝗶𝗼𝗻𝘀 ✪ 𝗣𝗿𝗼𝘃𝗶𝗱𝗲 𝗱𝗲𝘁𝗮𝗶𝗹𝗲𝗱 𝗮𝗻𝘀…"
type textarea "x"
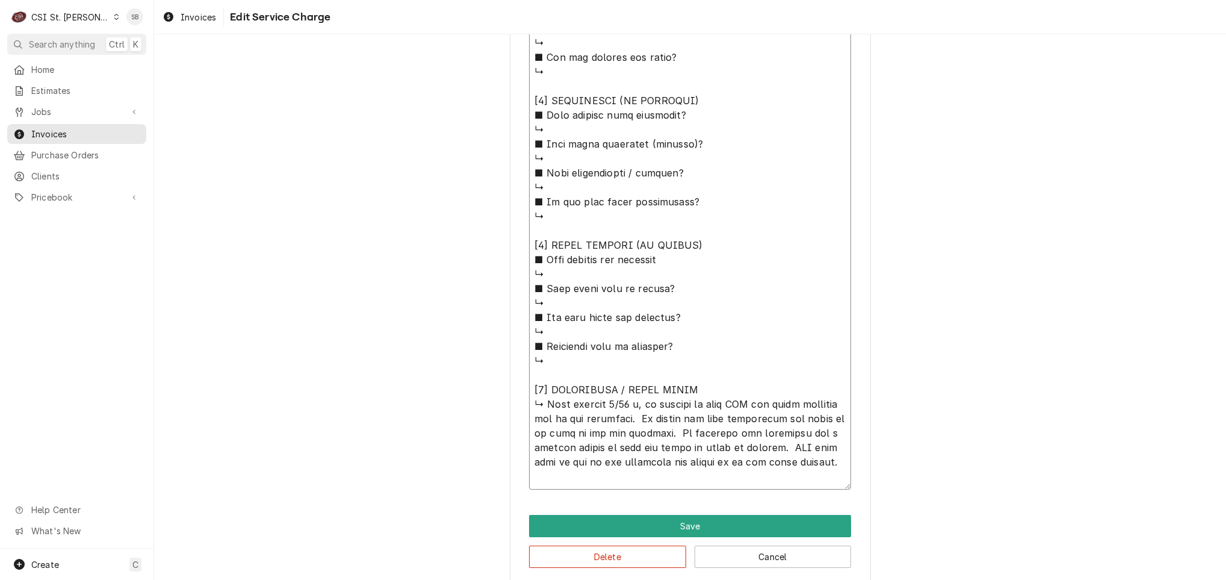
type textarea "⚠️ 𝗙𝗢𝗥𝗠 𝗜𝗡𝗦𝗧𝗥𝗨𝗖𝗧𝗜𝗢𝗡𝗦 ⚠️ ✪ 𝗖𝗼𝗺𝗽𝗹𝗲𝘁𝗲 𝗮𝗹𝗹 𝗿𝗲𝗹𝗲𝘃𝗮𝗻𝘁 𝘀𝗲𝗰𝘁𝗶𝗼𝗻𝘀 ✪ 𝗣𝗿𝗼𝘃𝗶𝗱𝗲 𝗱𝗲𝘁𝗮𝗶𝗹𝗲𝗱 𝗮𝗻𝘀…"
type textarea "x"
type textarea "⚠️ 𝗙𝗢𝗥𝗠 𝗜𝗡𝗦𝗧𝗥𝗨𝗖𝗧𝗜𝗢𝗡𝗦 ⚠️ ✪ 𝗖𝗼𝗺𝗽𝗹𝗲𝘁𝗲 𝗮𝗹𝗹 𝗿𝗲𝗹𝗲𝘃𝗮𝗻𝘁 𝘀𝗲𝗰𝘁𝗶𝗼𝗻𝘀 ✪ 𝗣𝗿𝗼𝘃𝗶𝗱𝗲 𝗱𝗲𝘁𝗮𝗶𝗹𝗲𝗱 𝗮𝗻𝘀…"
type textarea "x"
type textarea "⚠️ 𝗙𝗢𝗥𝗠 𝗜𝗡𝗦𝗧𝗥𝗨𝗖𝗧𝗜𝗢𝗡𝗦 ⚠️ ✪ 𝗖𝗼𝗺𝗽𝗹𝗲𝘁𝗲 𝗮𝗹𝗹 𝗿𝗲𝗹𝗲𝘃𝗮𝗻𝘁 𝘀𝗲𝗰𝘁𝗶𝗼𝗻𝘀 ✪ 𝗣𝗿𝗼𝘃𝗶𝗱𝗲 𝗱𝗲𝘁𝗮𝗶𝗹𝗲𝗱 𝗮𝗻𝘀…"
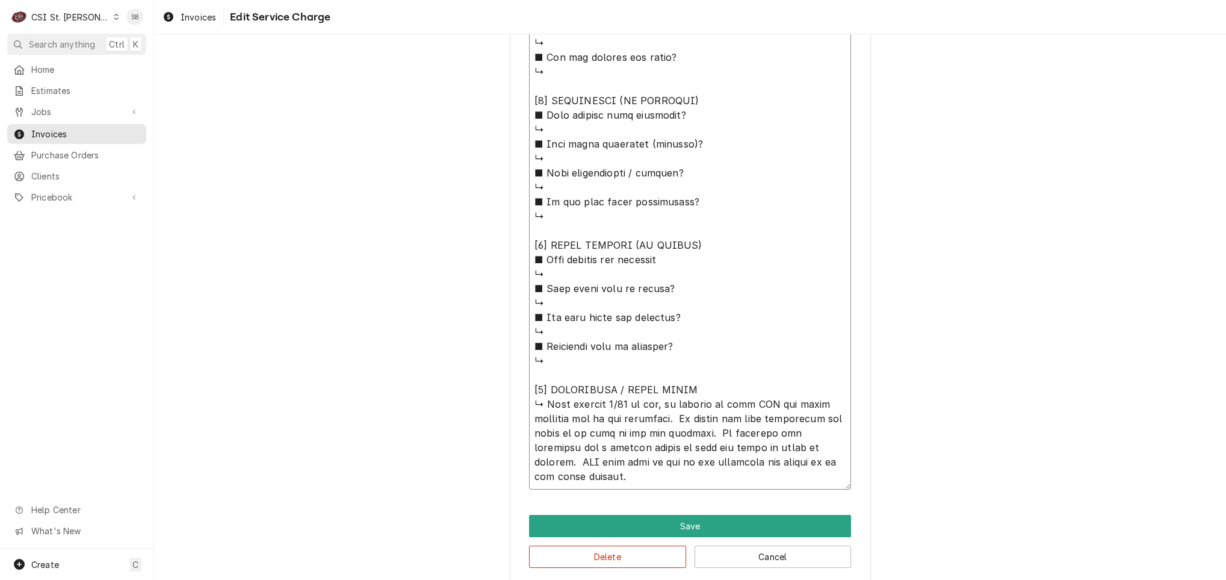
type textarea "x"
type textarea "⚠️ 𝗙𝗢𝗥𝗠 𝗜𝗡𝗦𝗧𝗥𝗨𝗖𝗧𝗜𝗢𝗡𝗦 ⚠️ ✪ 𝗖𝗼𝗺𝗽𝗹𝗲𝘁𝗲 𝗮𝗹𝗹 𝗿𝗲𝗹𝗲𝘃𝗮𝗻𝘁 𝘀𝗲𝗰𝘁𝗶𝗼𝗻𝘀 ✪ 𝗣𝗿𝗼𝘃𝗶𝗱𝗲 𝗱𝗲𝘁𝗮𝗶𝗹𝗲𝗱 𝗮𝗻𝘀…"
type textarea "x"
type textarea "⚠️ 𝗙𝗢𝗥𝗠 𝗜𝗡𝗦𝗧𝗥𝗨𝗖𝗧𝗜𝗢𝗡𝗦 ⚠️ ✪ 𝗖𝗼𝗺𝗽𝗹𝗲𝘁𝗲 𝗮𝗹𝗹 𝗿𝗲𝗹𝗲𝘃𝗮𝗻𝘁 𝘀𝗲𝗰𝘁𝗶𝗼𝗻𝘀 ✪ 𝗣𝗿𝗼𝘃𝗶𝗱𝗲 𝗱𝗲𝘁𝗮𝗶𝗹𝗲𝗱 𝗮𝗻𝘀…"
type textarea "x"
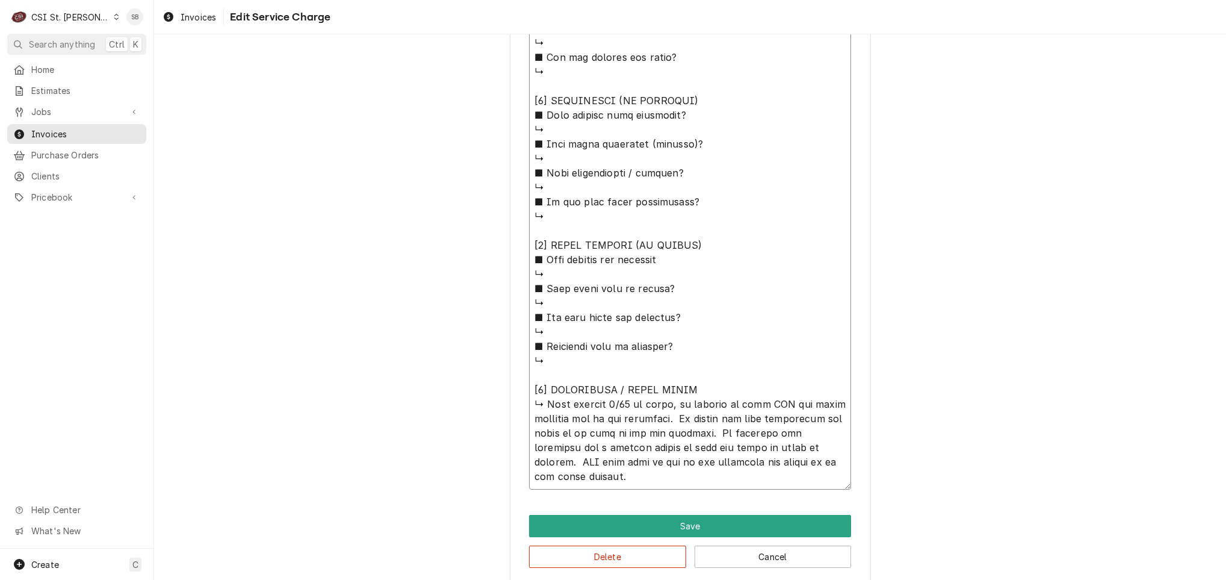
type textarea "⚠️ 𝗙𝗢𝗥𝗠 𝗜𝗡𝗦𝗧𝗥𝗨𝗖𝗧𝗜𝗢𝗡𝗦 ⚠️ ✪ 𝗖𝗼𝗺𝗽𝗹𝗲𝘁𝗲 𝗮𝗹𝗹 𝗿𝗲𝗹𝗲𝘃𝗮𝗻𝘁 𝘀𝗲𝗰𝘁𝗶𝗼𝗻𝘀 ✪ 𝗣𝗿𝗼𝘃𝗶𝗱𝗲 𝗱𝗲𝘁𝗮𝗶𝗹𝗲𝗱 𝗮𝗻𝘀…"
type textarea "x"
type textarea "⚠️ 𝗙𝗢𝗥𝗠 𝗜𝗡𝗦𝗧𝗥𝗨𝗖𝗧𝗜𝗢𝗡𝗦 ⚠️ ✪ 𝗖𝗼𝗺𝗽𝗹𝗲𝘁𝗲 𝗮𝗹𝗹 𝗿𝗲𝗹𝗲𝘃𝗮𝗻𝘁 𝘀𝗲𝗰𝘁𝗶𝗼𝗻𝘀 ✪ 𝗣𝗿𝗼𝘃𝗶𝗱𝗲 𝗱𝗲𝘁𝗮𝗶𝗹𝗲𝗱 𝗮𝗻𝘀…"
type textarea "x"
type textarea "⚠️ 𝗙𝗢𝗥𝗠 𝗜𝗡𝗦𝗧𝗥𝗨𝗖𝗧𝗜𝗢𝗡𝗦 ⚠️ ✪ 𝗖𝗼𝗺𝗽𝗹𝗲𝘁𝗲 𝗮𝗹𝗹 𝗿𝗲𝗹𝗲𝘃𝗮𝗻𝘁 𝘀𝗲𝗰𝘁𝗶𝗼𝗻𝘀 ✪ 𝗣𝗿𝗼𝘃𝗶𝗱𝗲 𝗱𝗲𝘁𝗮𝗶𝗹𝗲𝗱 𝗮𝗻𝘀…"
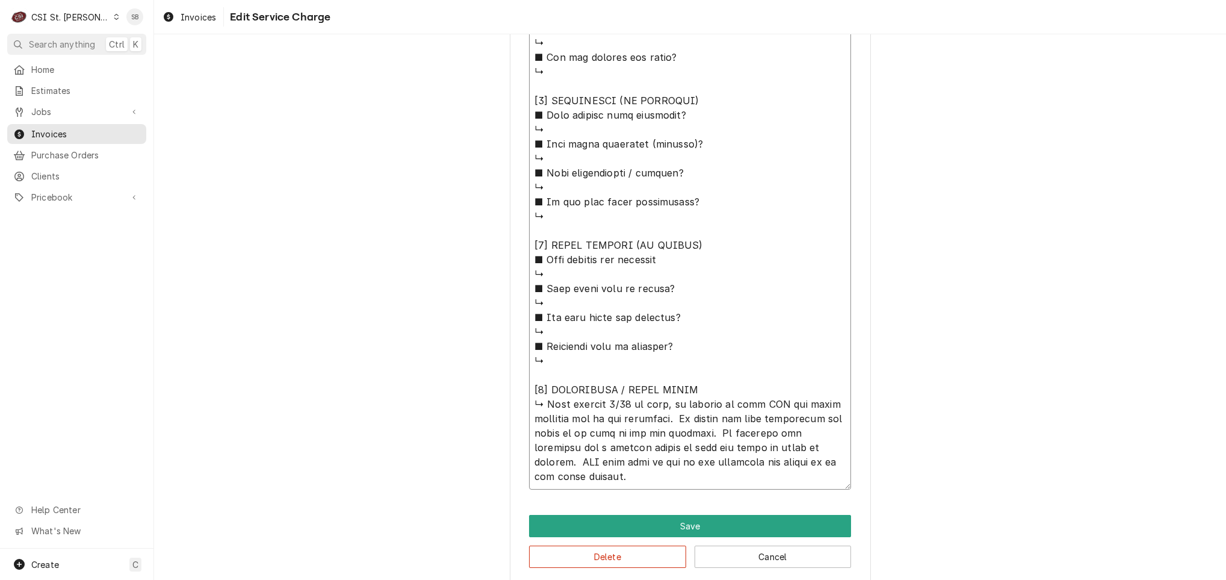
type textarea "x"
type textarea "⚠️ 𝗙𝗢𝗥𝗠 𝗜𝗡𝗦𝗧𝗥𝗨𝗖𝗧𝗜𝗢𝗡𝗦 ⚠️ ✪ 𝗖𝗼𝗺𝗽𝗹𝗲𝘁𝗲 𝗮𝗹𝗹 𝗿𝗲𝗹𝗲𝘃𝗮𝗻𝘁 𝘀𝗲𝗰𝘁𝗶𝗼𝗻𝘀 ✪ 𝗣𝗿𝗼𝘃𝗶𝗱𝗲 𝗱𝗲𝘁𝗮𝗶𝗹𝗲𝗱 𝗮𝗻𝘀…"
type textarea "x"
type textarea "⚠️ 𝗙𝗢𝗥𝗠 𝗜𝗡𝗦𝗧𝗥𝗨𝗖𝗧𝗜𝗢𝗡𝗦 ⚠️ ✪ 𝗖𝗼𝗺𝗽𝗹𝗲𝘁𝗲 𝗮𝗹𝗹 𝗿𝗲𝗹𝗲𝘃𝗮𝗻𝘁 𝘀𝗲𝗰𝘁𝗶𝗼𝗻𝘀 ✪ 𝗣𝗿𝗼𝘃𝗶𝗱𝗲 𝗱𝗲𝘁𝗮𝗶𝗹𝗲𝗱 𝗮𝗻𝘀…"
type textarea "x"
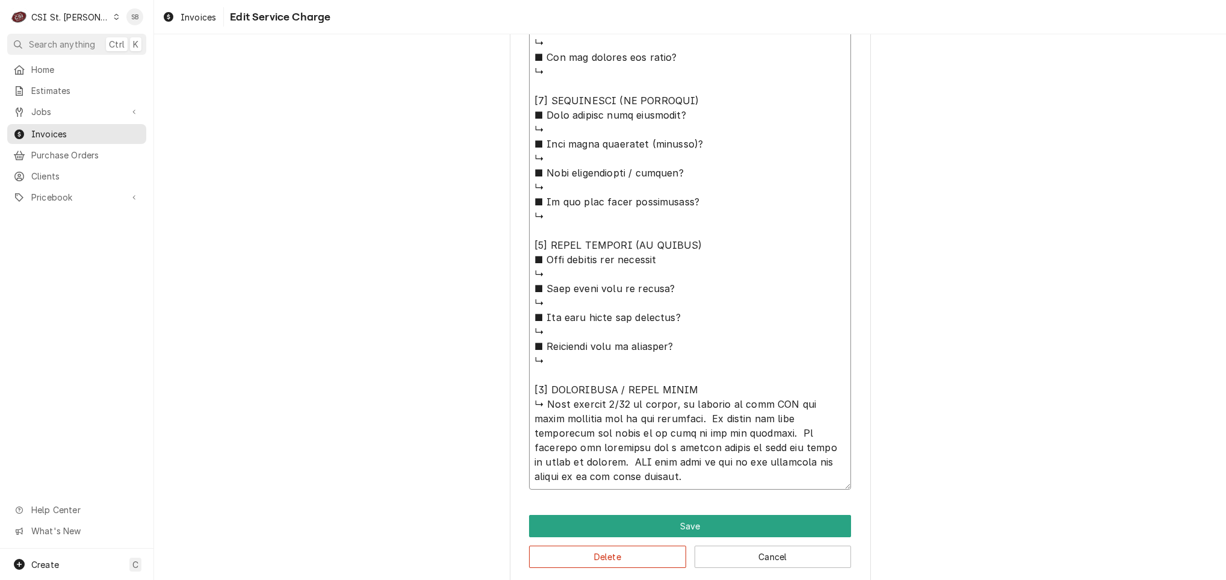
type textarea "⚠️ 𝗙𝗢𝗥𝗠 𝗜𝗡𝗦𝗧𝗥𝗨𝗖𝗧𝗜𝗢𝗡𝗦 ⚠️ ✪ 𝗖𝗼𝗺𝗽𝗹𝗲𝘁𝗲 𝗮𝗹𝗹 𝗿𝗲𝗹𝗲𝘃𝗮𝗻𝘁 𝘀𝗲𝗰𝘁𝗶𝗼𝗻𝘀 ✪ 𝗣𝗿𝗼𝘃𝗶𝗱𝗲 𝗱𝗲𝘁𝗮𝗶𝗹𝗲𝗱 𝗮𝗻𝘀…"
type textarea "x"
type textarea "⚠️ 𝗙𝗢𝗥𝗠 𝗜𝗡𝗦𝗧𝗥𝗨𝗖𝗧𝗜𝗢𝗡𝗦 ⚠️ ✪ 𝗖𝗼𝗺𝗽𝗹𝗲𝘁𝗲 𝗮𝗹𝗹 𝗿𝗲𝗹𝗲𝘃𝗮𝗻𝘁 𝘀𝗲𝗰𝘁𝗶𝗼𝗻𝘀 ✪ 𝗣𝗿𝗼𝘃𝗶𝗱𝗲 𝗱𝗲𝘁𝗮𝗶𝗹𝗲𝗱 𝗮𝗻𝘀…"
type textarea "x"
type textarea "⚠️ 𝗙𝗢𝗥𝗠 𝗜𝗡𝗦𝗧𝗥𝗨𝗖𝗧𝗜𝗢𝗡𝗦 ⚠️ ✪ 𝗖𝗼𝗺𝗽𝗹𝗲𝘁𝗲 𝗮𝗹𝗹 𝗿𝗲𝗹𝗲𝘃𝗮𝗻𝘁 𝘀𝗲𝗰𝘁𝗶𝗼𝗻𝘀 ✪ 𝗣𝗿𝗼𝘃𝗶𝗱𝗲 𝗱𝗲𝘁𝗮𝗶𝗹𝗲𝗱 𝗮𝗻𝘀…"
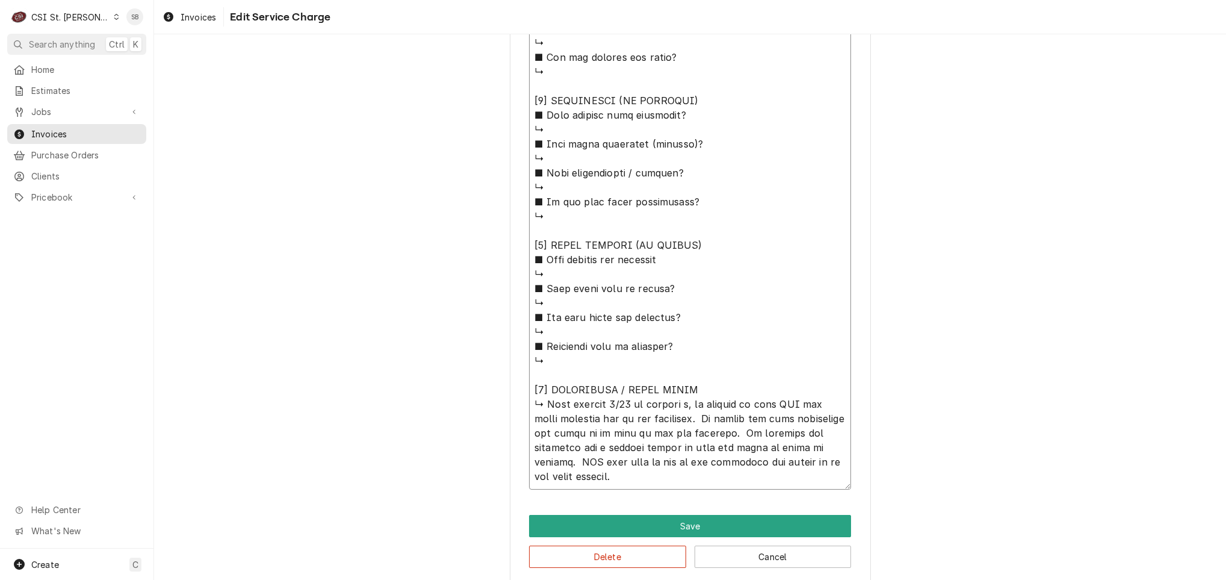
type textarea "x"
type textarea "⚠️ 𝗙𝗢𝗥𝗠 𝗜𝗡𝗦𝗧𝗥𝗨𝗖𝗧𝗜𝗢𝗡𝗦 ⚠️ ✪ 𝗖𝗼𝗺𝗽𝗹𝗲𝘁𝗲 𝗮𝗹𝗹 𝗿𝗲𝗹𝗲𝘃𝗮𝗻𝘁 𝘀𝗲𝗰𝘁𝗶𝗼𝗻𝘀 ✪ 𝗣𝗿𝗼𝘃𝗶𝗱𝗲 𝗱𝗲𝘁𝗮𝗶𝗹𝗲𝗱 𝗮𝗻𝘀…"
type textarea "x"
type textarea "⚠️ 𝗙𝗢𝗥𝗠 𝗜𝗡𝗦𝗧𝗥𝗨𝗖𝗧𝗜𝗢𝗡𝗦 ⚠️ ✪ 𝗖𝗼𝗺𝗽𝗹𝗲𝘁𝗲 𝗮𝗹𝗹 𝗿𝗲𝗹𝗲𝘃𝗮𝗻𝘁 𝘀𝗲𝗰𝘁𝗶𝗼𝗻𝘀 ✪ 𝗣𝗿𝗼𝘃𝗶𝗱𝗲 𝗱𝗲𝘁𝗮𝗶𝗹𝗲𝗱 𝗮𝗻𝘀…"
type textarea "x"
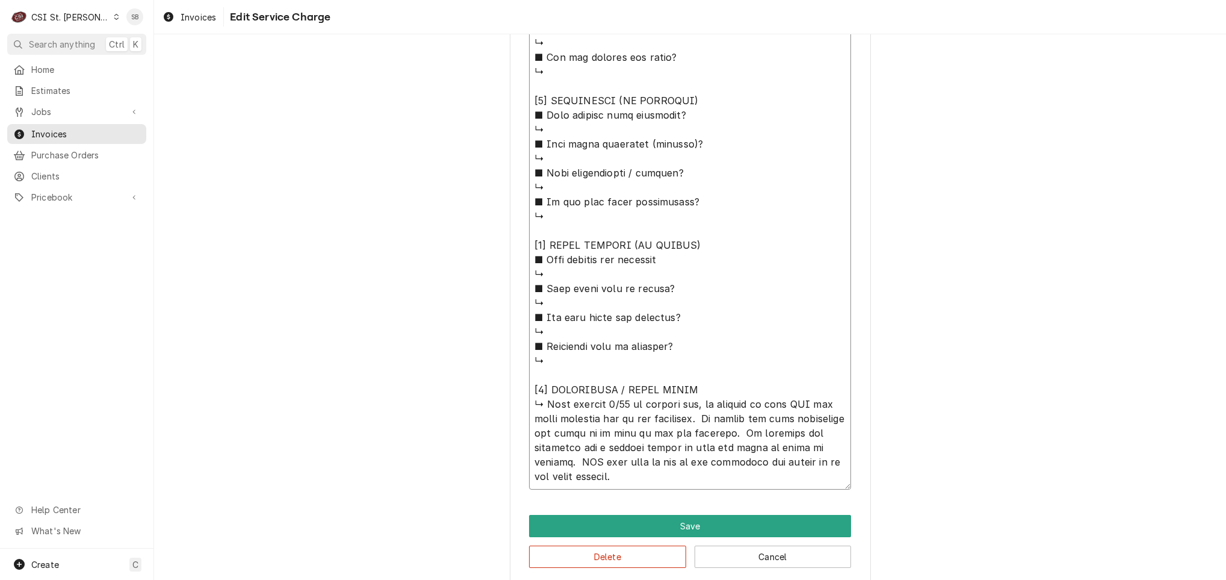
type textarea "⚠️ 𝗙𝗢𝗥𝗠 𝗜𝗡𝗦𝗧𝗥𝗨𝗖𝗧𝗜𝗢𝗡𝗦 ⚠️ ✪ 𝗖𝗼𝗺𝗽𝗹𝗲𝘁𝗲 𝗮𝗹𝗹 𝗿𝗲𝗹𝗲𝘃𝗮𝗻𝘁 𝘀𝗲𝗰𝘁𝗶𝗼𝗻𝘀 ✪ 𝗣𝗿𝗼𝘃𝗶𝗱𝗲 𝗱𝗲𝘁𝗮𝗶𝗹𝗲𝗱 𝗮𝗻𝘀…"
type textarea "x"
type textarea "⚠️ 𝗙𝗢𝗥𝗠 𝗜𝗡𝗦𝗧𝗥𝗨𝗖𝗧𝗜𝗢𝗡𝗦 ⚠️ ✪ 𝗖𝗼𝗺𝗽𝗹𝗲𝘁𝗲 𝗮𝗹𝗹 𝗿𝗲𝗹𝗲𝘃𝗮𝗻𝘁 𝘀𝗲𝗰𝘁𝗶𝗼𝗻𝘀 ✪ 𝗣𝗿𝗼𝘃𝗶𝗱𝗲 𝗱𝗲𝘁𝗮𝗶𝗹𝗲𝗱 𝗮𝗻𝘀…"
type textarea "x"
type textarea "⚠️ 𝗙𝗢𝗥𝗠 𝗜𝗡𝗦𝗧𝗥𝗨𝗖𝗧𝗜𝗢𝗡𝗦 ⚠️ ✪ 𝗖𝗼𝗺𝗽𝗹𝗲𝘁𝗲 𝗮𝗹𝗹 𝗿𝗲𝗹𝗲𝘃𝗮𝗻𝘁 𝘀𝗲𝗰𝘁𝗶𝗼𝗻𝘀 ✪ 𝗣𝗿𝗼𝘃𝗶𝗱𝗲 𝗱𝗲𝘁𝗮𝗶𝗹𝗲𝗱 𝗮𝗻𝘀…"
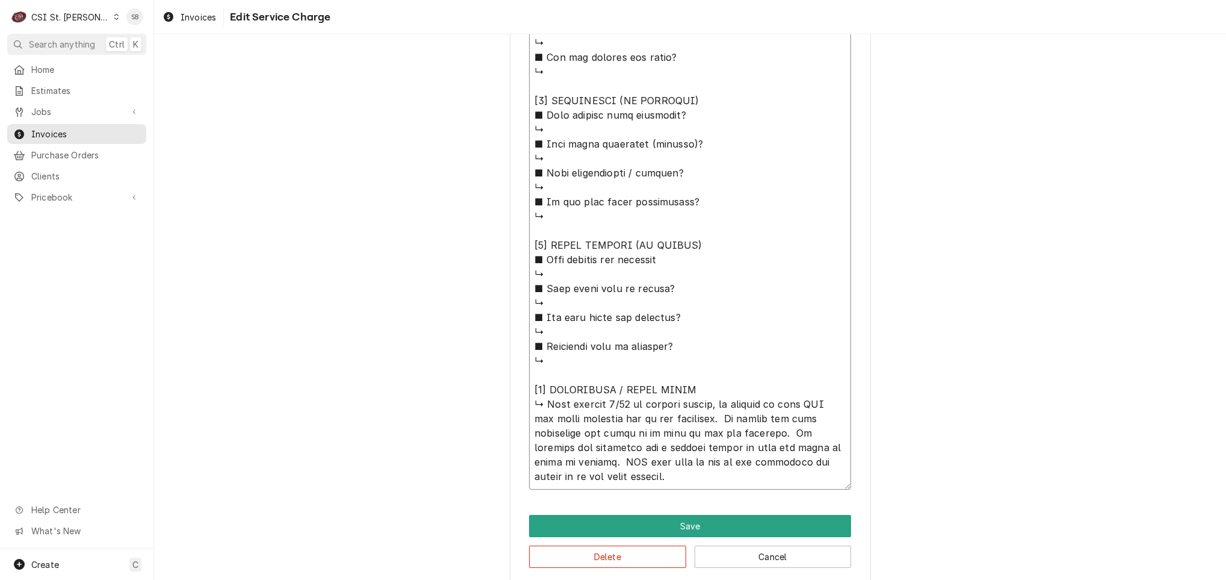
type textarea "x"
type textarea "⚠️ 𝗙𝗢𝗥𝗠 𝗜𝗡𝗦𝗧𝗥𝗨𝗖𝗧𝗜𝗢𝗡𝗦 ⚠️ ✪ 𝗖𝗼𝗺𝗽𝗹𝗲𝘁𝗲 𝗮𝗹𝗹 𝗿𝗲𝗹𝗲𝘃𝗮𝗻𝘁 𝘀𝗲𝗰𝘁𝗶𝗼𝗻𝘀 ✪ 𝗣𝗿𝗼𝘃𝗶𝗱𝗲 𝗱𝗲𝘁𝗮𝗶𝗹𝗲𝗱 𝗮𝗻𝘀…"
type textarea "x"
type textarea "⚠️ 𝗙𝗢𝗥𝗠 𝗜𝗡𝗦𝗧𝗥𝗨𝗖𝗧𝗜𝗢𝗡𝗦 ⚠️ ✪ 𝗖𝗼𝗺𝗽𝗹𝗲𝘁𝗲 𝗮𝗹𝗹 𝗿𝗲𝗹𝗲𝘃𝗮𝗻𝘁 𝘀𝗲𝗰𝘁𝗶𝗼𝗻𝘀 ✪ 𝗣𝗿𝗼𝘃𝗶𝗱𝗲 𝗱𝗲𝘁𝗮𝗶𝗹𝗲𝗱 𝗮𝗻𝘀…"
type textarea "x"
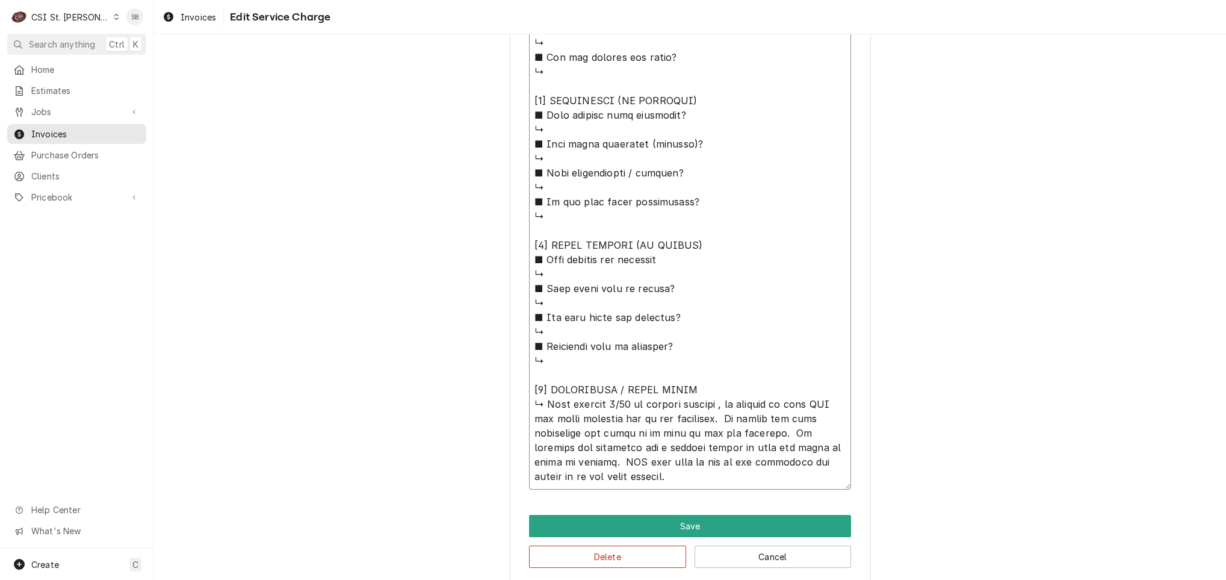
type textarea "⚠️ 𝗙𝗢𝗥𝗠 𝗜𝗡𝗦𝗧𝗥𝗨𝗖𝗧𝗜𝗢𝗡𝗦 ⚠️ ✪ 𝗖𝗼𝗺𝗽𝗹𝗲𝘁𝗲 𝗮𝗹𝗹 𝗿𝗲𝗹𝗲𝘃𝗮𝗻𝘁 𝘀𝗲𝗰𝘁𝗶𝗼𝗻𝘀 ✪ 𝗣𝗿𝗼𝘃𝗶𝗱𝗲 𝗱𝗲𝘁𝗮𝗶𝗹𝗲𝗱 𝗮𝗻𝘀…"
type textarea "x"
type textarea "⚠️ 𝗙𝗢𝗥𝗠 𝗜𝗡𝗦𝗧𝗥𝗨𝗖𝗧𝗜𝗢𝗡𝗦 ⚠️ ✪ 𝗖𝗼𝗺𝗽𝗹𝗲𝘁𝗲 𝗮𝗹𝗹 𝗿𝗲𝗹𝗲𝘃𝗮𝗻𝘁 𝘀𝗲𝗰𝘁𝗶𝗼𝗻𝘀 ✪ 𝗣𝗿𝗼𝘃𝗶𝗱𝗲 𝗱𝗲𝘁𝗮𝗶𝗹𝗲𝗱 𝗮𝗻𝘀…"
type textarea "x"
type textarea "⚠️ 𝗙𝗢𝗥𝗠 𝗜𝗡𝗦𝗧𝗥𝗨𝗖𝗧𝗜𝗢𝗡𝗦 ⚠️ ✪ 𝗖𝗼𝗺𝗽𝗹𝗲𝘁𝗲 𝗮𝗹𝗹 𝗿𝗲𝗹𝗲𝘃𝗮𝗻𝘁 𝘀𝗲𝗰𝘁𝗶𝗼𝗻𝘀 ✪ 𝗣𝗿𝗼𝘃𝗶𝗱𝗲 𝗱𝗲𝘁𝗮𝗶𝗹𝗲𝗱 𝗮𝗻𝘀…"
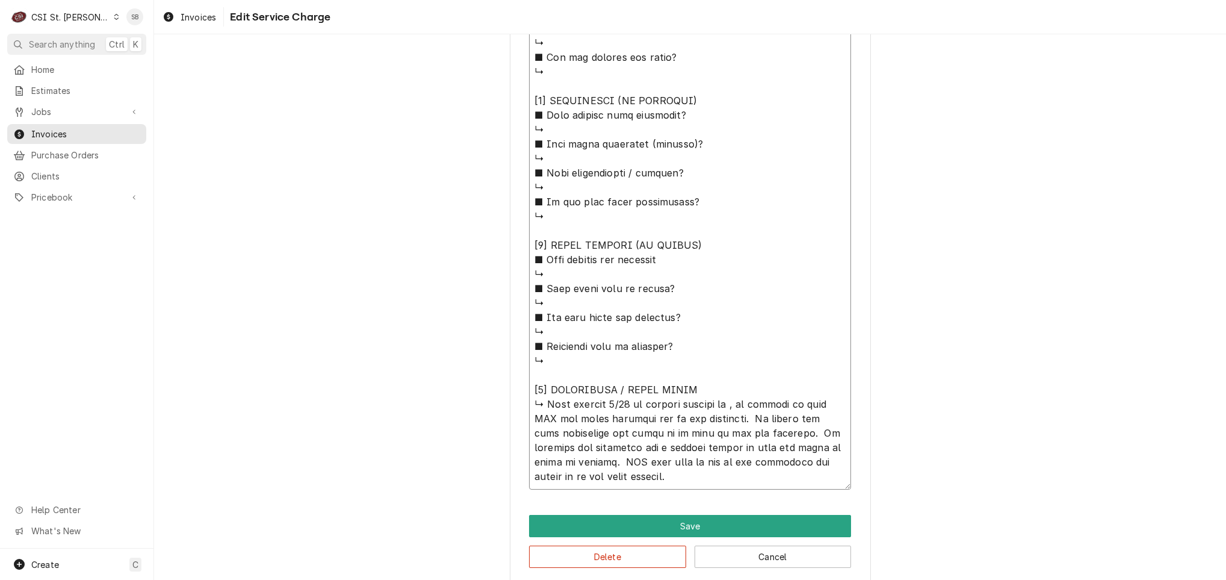
paste textarea "The leak is still occurring."
type textarea "x"
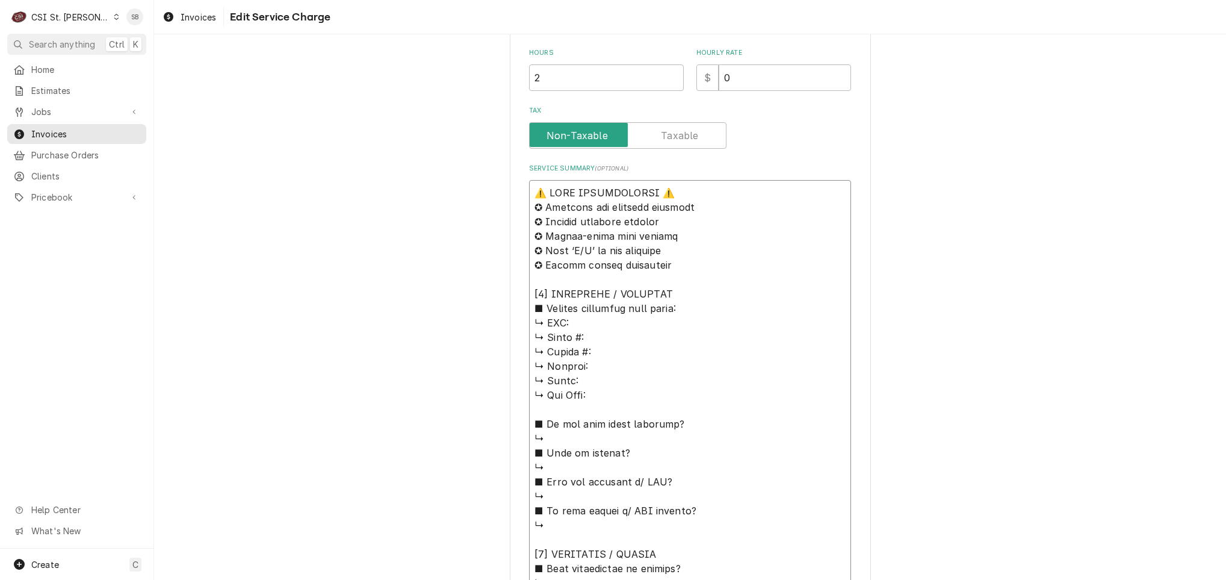
scroll to position [621, 0]
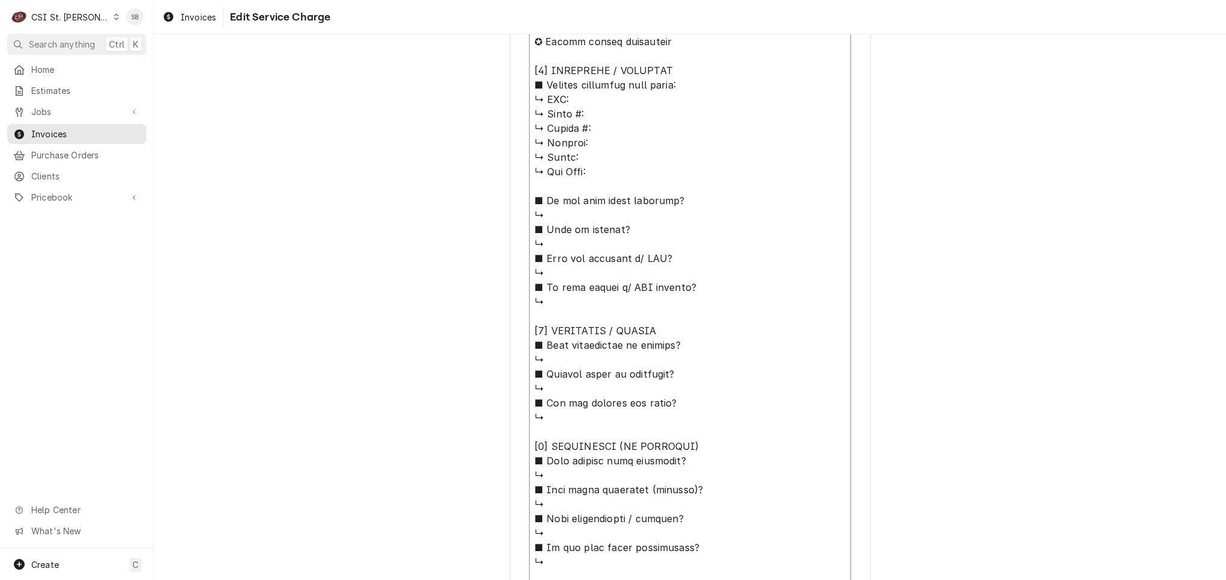
type textarea "⚠️ 𝗙𝗢𝗥𝗠 𝗜𝗡𝗦𝗧𝗥𝗨𝗖𝗧𝗜𝗢𝗡𝗦 ⚠️ ✪ 𝗖𝗼𝗺𝗽𝗹𝗲𝘁𝗲 𝗮𝗹𝗹 𝗿𝗲𝗹𝗲𝘃𝗮𝗻𝘁 𝘀𝗲𝗰𝘁𝗶𝗼𝗻𝘀 ✪ 𝗣𝗿𝗼𝘃𝗶𝗱𝗲 𝗱𝗲𝘁𝗮𝗶𝗹𝗲𝗱 𝗮𝗻𝘀…"
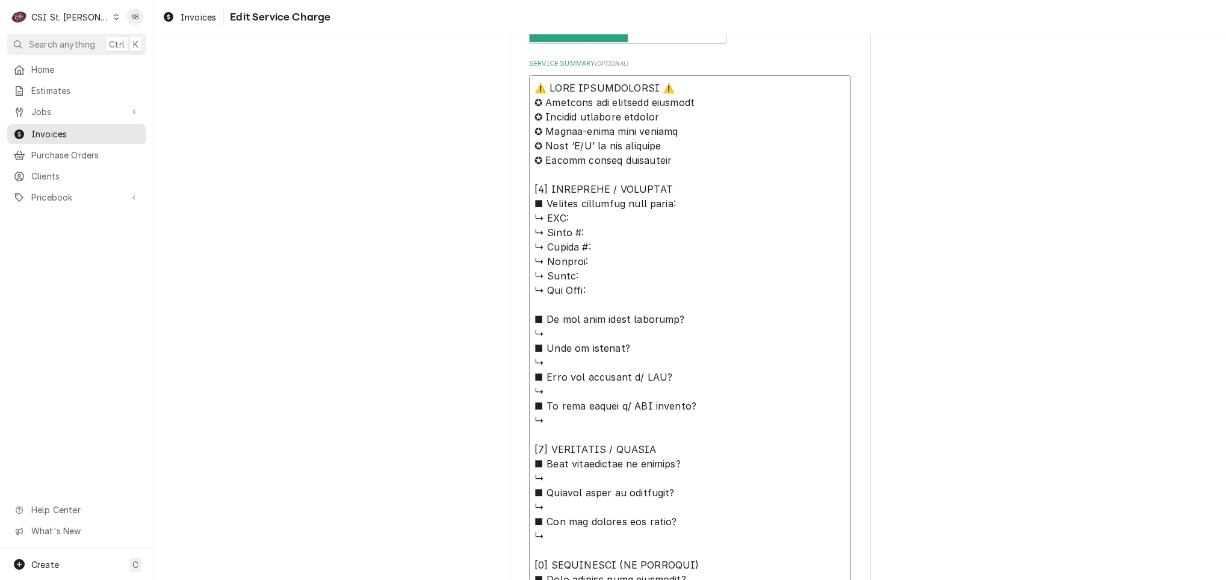
scroll to position [169, 0]
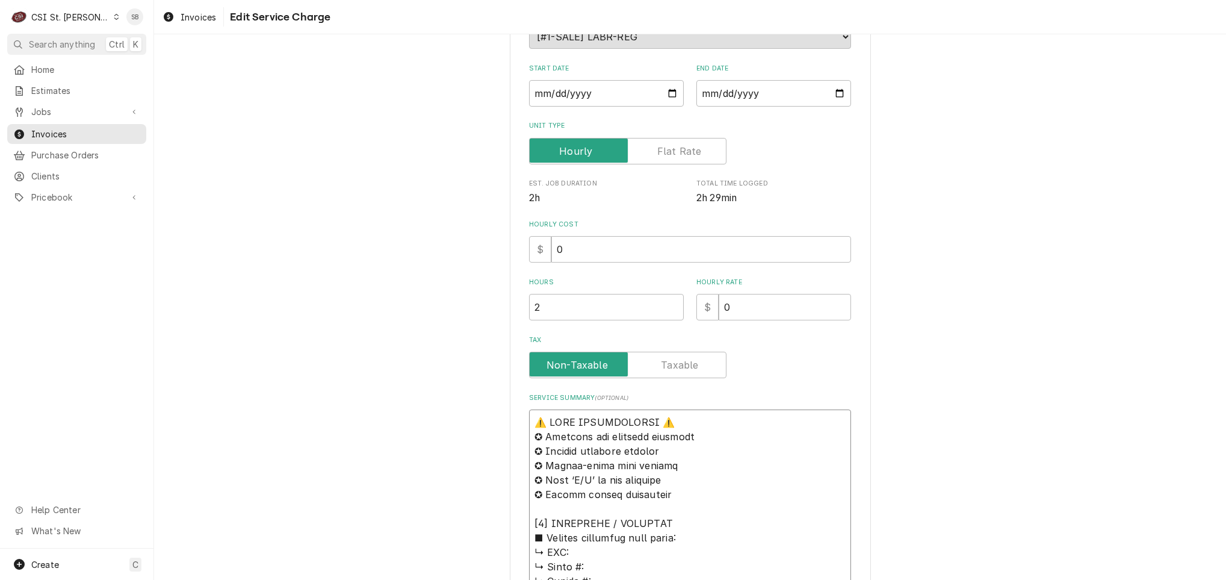
drag, startPoint x: 832, startPoint y: 459, endPoint x: 481, endPoint y: 143, distance: 472.6
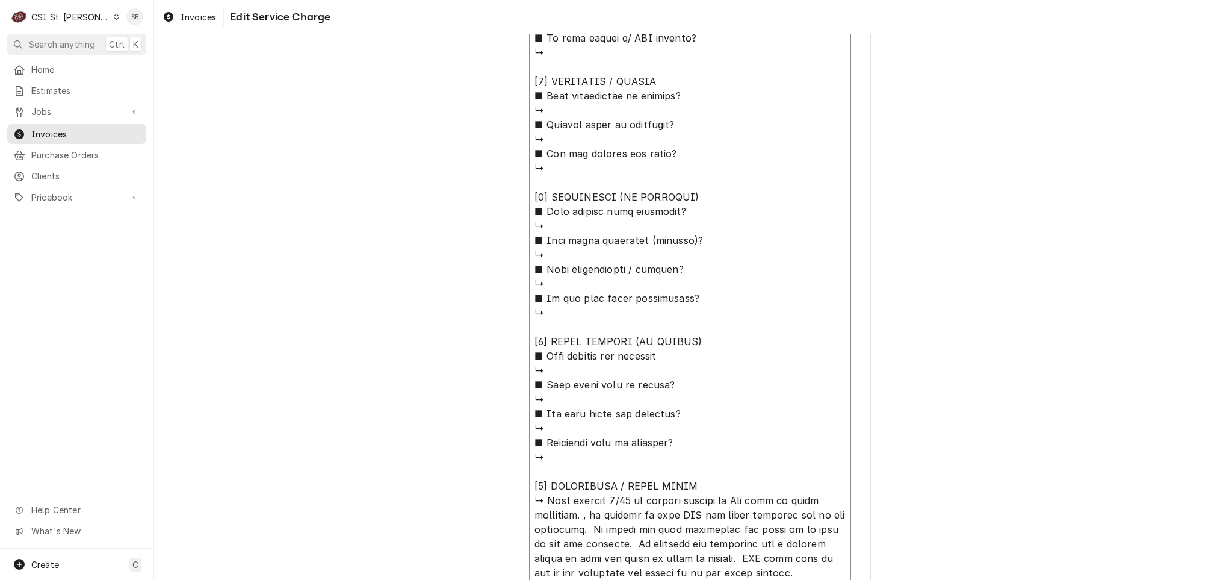
scroll to position [903, 0]
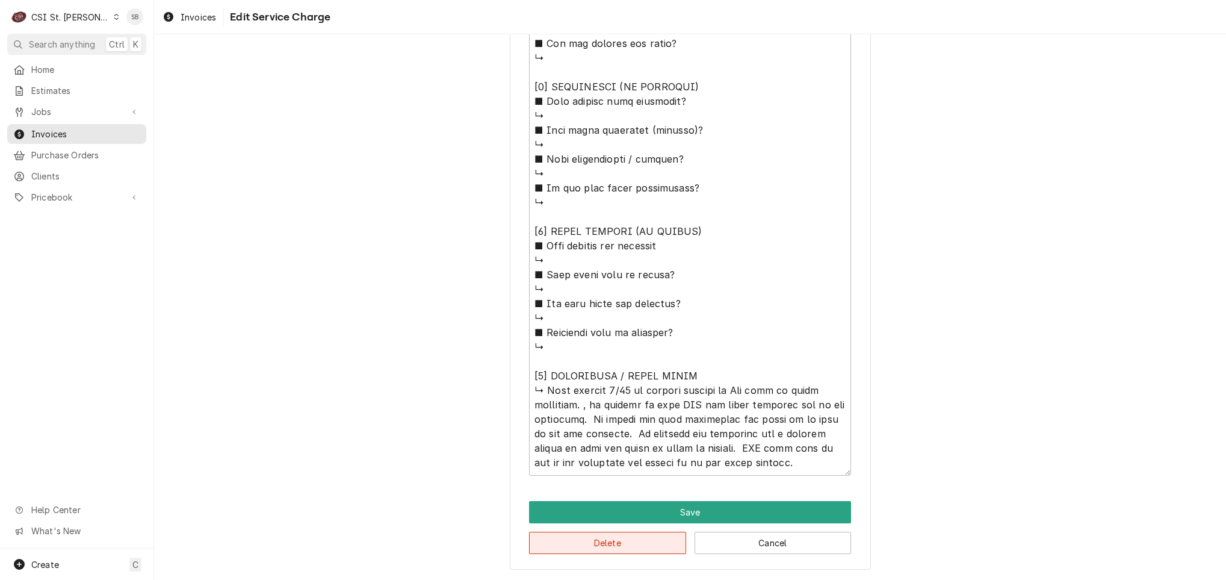
click at [551, 551] on button "Delete" at bounding box center [607, 542] width 157 height 22
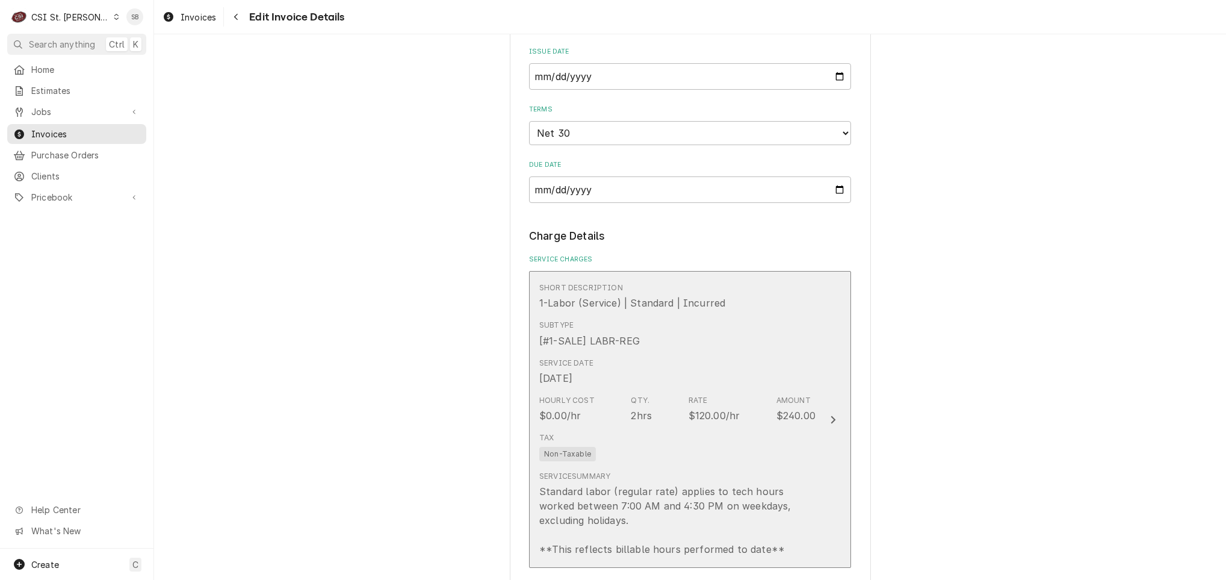
scroll to position [565, 0]
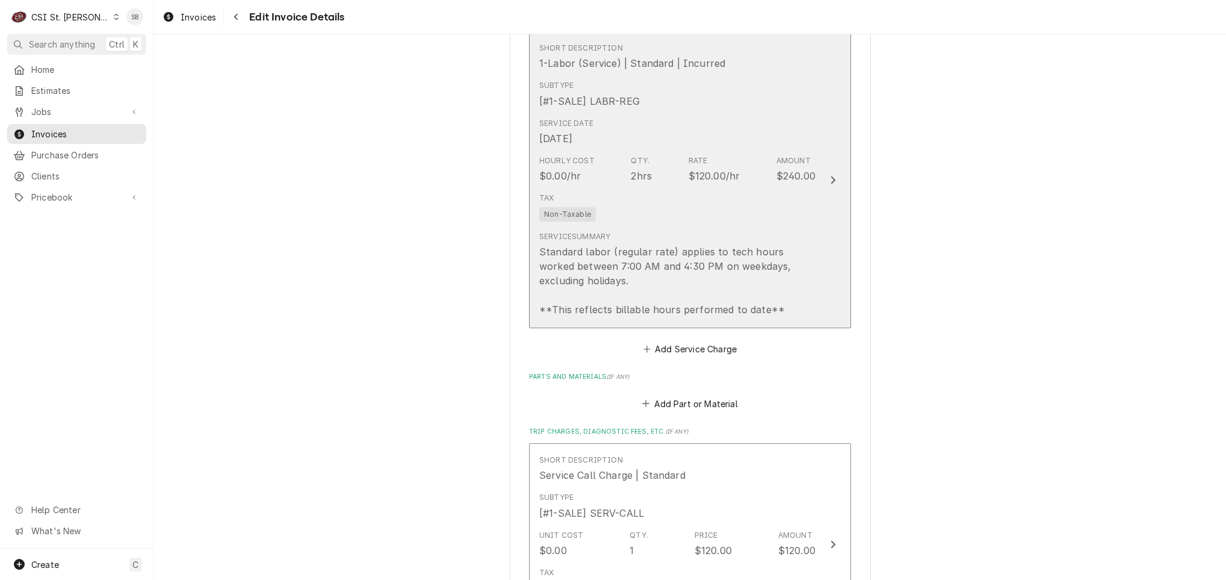
click at [569, 302] on div "Standard labor (regular rate) applies to tech hours worked between 7:00 AM and …" at bounding box center [677, 280] width 276 height 72
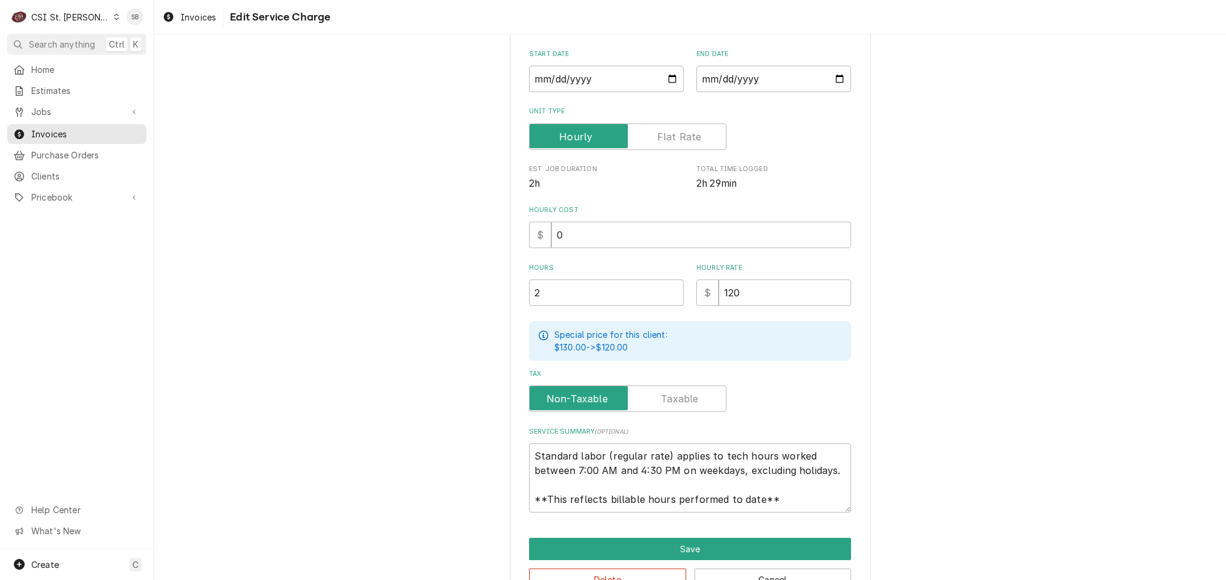
scroll to position [219, 0]
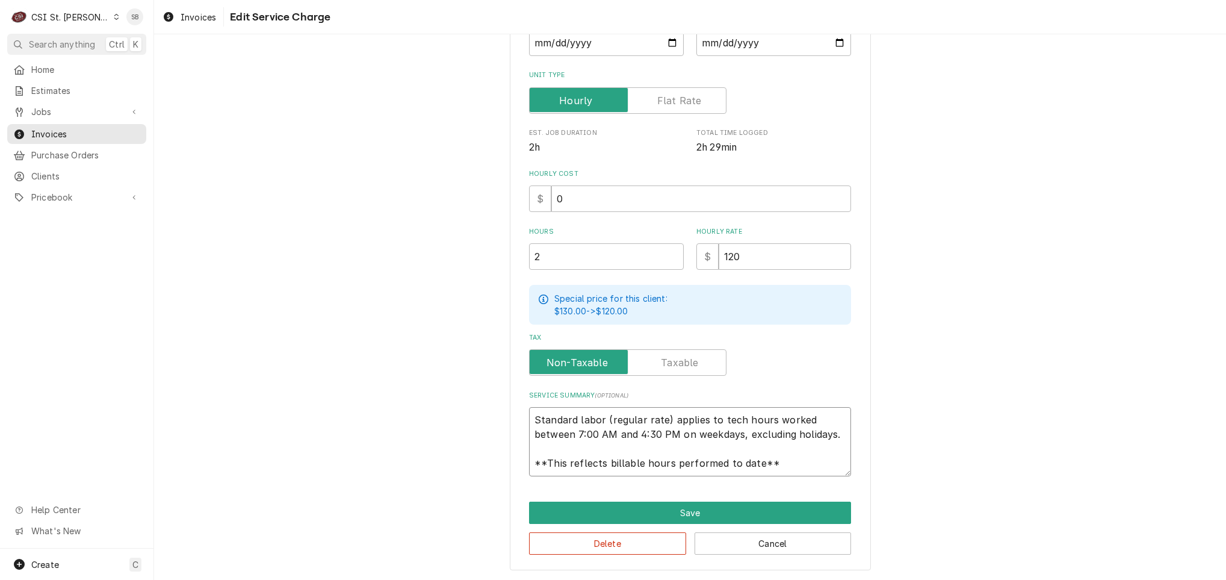
drag, startPoint x: 524, startPoint y: 415, endPoint x: 818, endPoint y: 484, distance: 302.8
click at [867, 543] on div "Use the fields below to edit this service charge Short Description 1-Labor (Ser…" at bounding box center [690, 204] width 1072 height 752
paste textarea "Brand: N/A / Model: N/A / Serial: N/A Technician arrived on 09/30 in response t…"
type textarea "x"
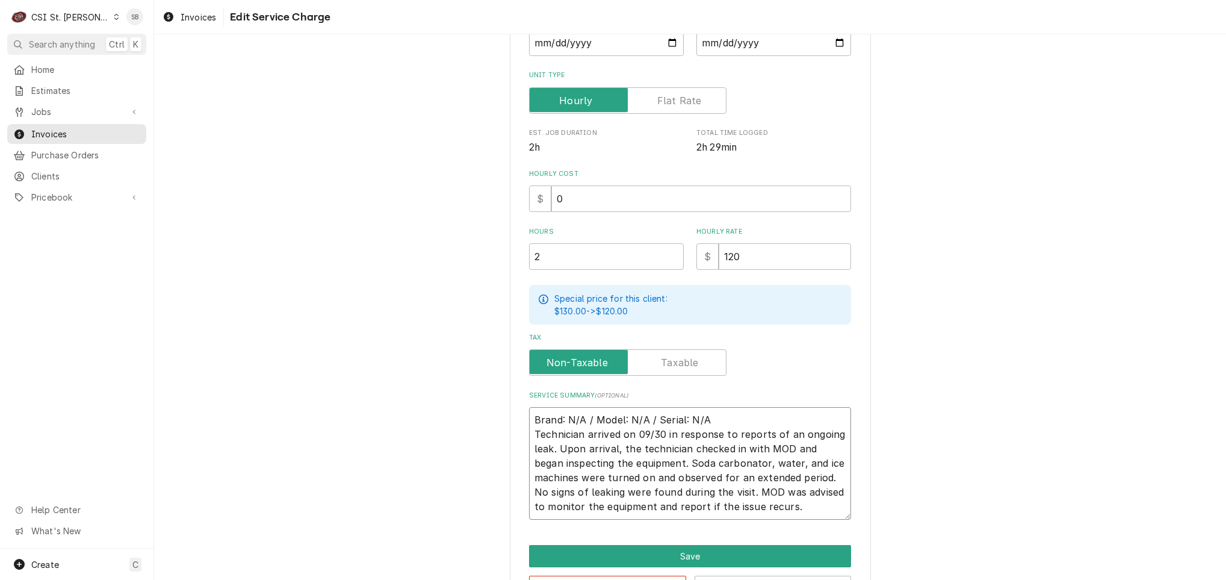
scroll to position [8, 0]
type textarea "Brand: N/A / Model: N/A / Serial: N/A Technician arrived on 09/30 in response t…"
click at [737, 403] on div "Service Summary ( optional ) Brand: N/A / Model: N/A / Serial: N/A Technician a…" at bounding box center [690, 455] width 322 height 129
click at [737, 410] on textarea "Brand: N/A / Model: N/A / Serial: N/A Technician arrived on 09/30 in response t…" at bounding box center [690, 463] width 322 height 113
type textarea "x"
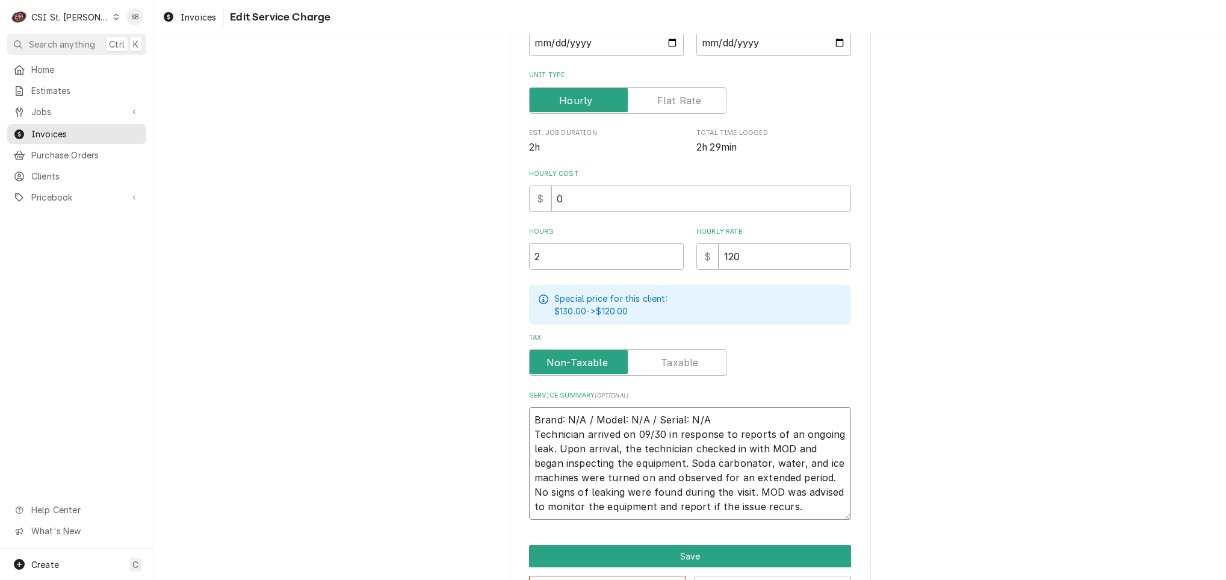
type textarea "Brand: N/A / Model: N/A / Serial: N/A Technician arrived on 09/30 in response t…"
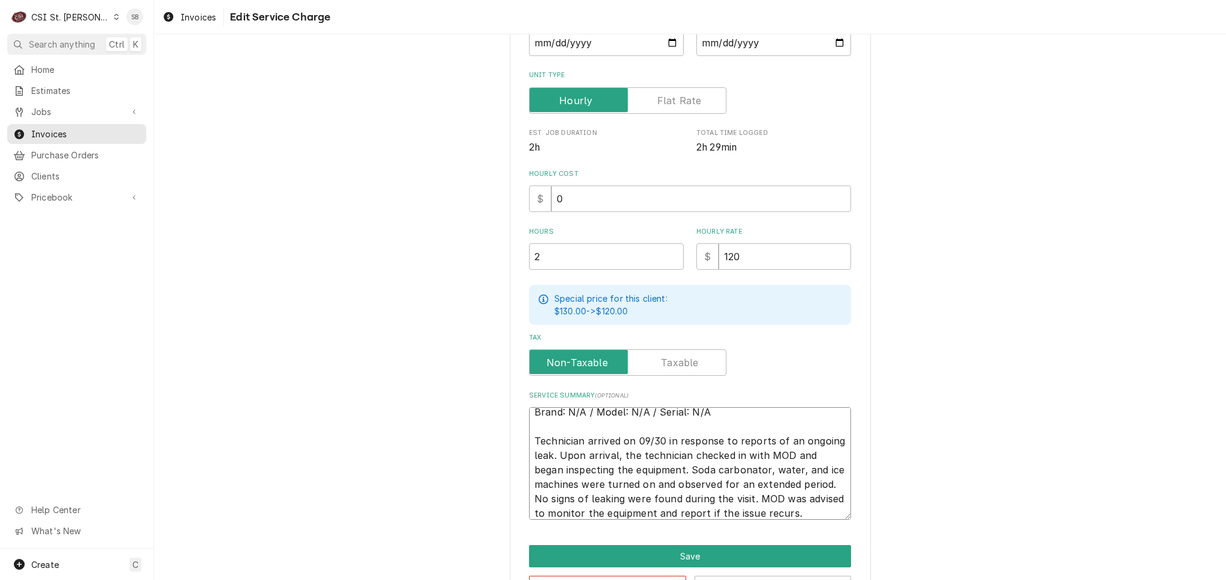
scroll to position [14, 0]
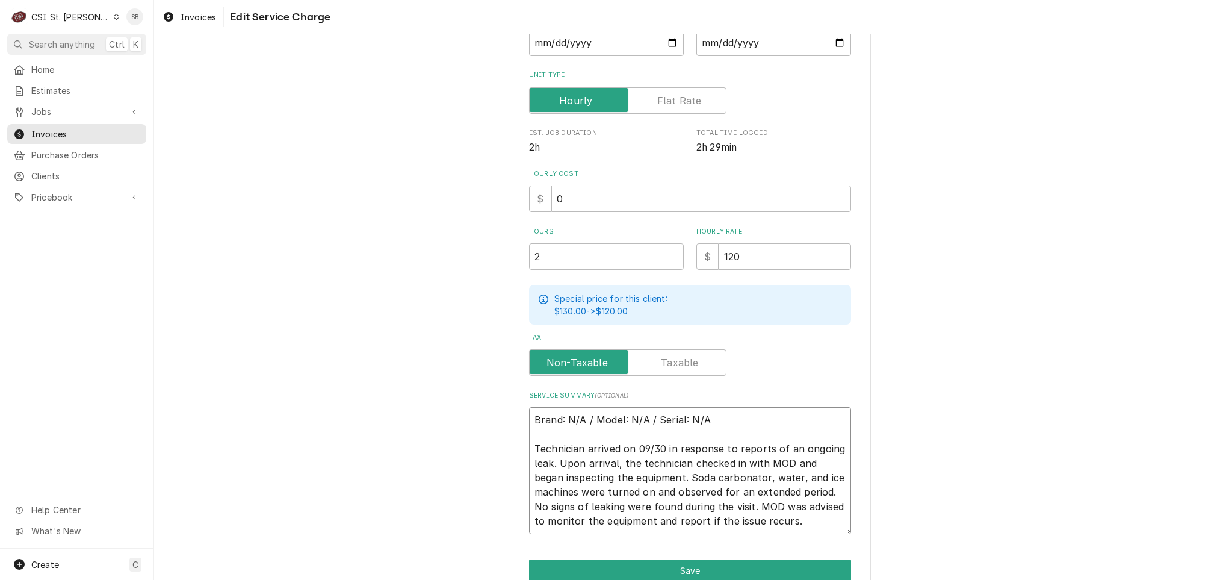
drag, startPoint x: 654, startPoint y: 445, endPoint x: 705, endPoint y: 462, distance: 54.0
click at [705, 462] on textarea "Brand: N/A / Model: N/A / Serial: N/A Technician arrived on 09/30 in response t…" at bounding box center [690, 470] width 322 height 127
type textarea "x"
type textarea "Brand: N/A / Model: N/A / Serial: N/A Technician arrived on 09/30 in response t…"
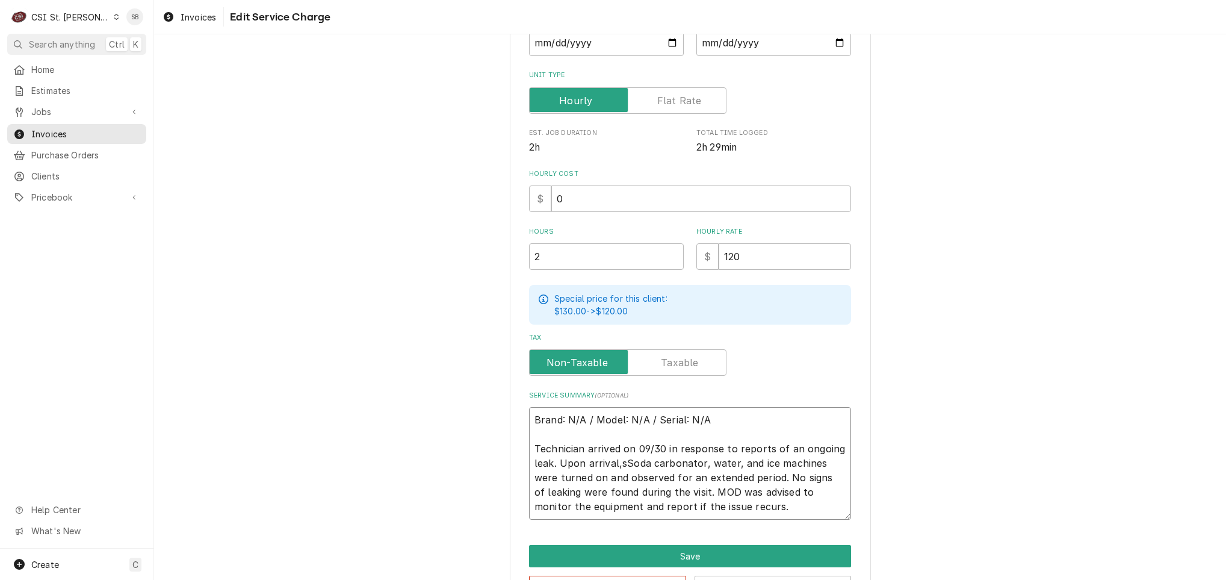
type textarea "x"
type textarea "Brand: N/A / Model: N/A / Serial: N/A Technician arrived on 09/30 in response t…"
type textarea "x"
type textarea "Brand: N/A / Model: N/A / Serial: N/A Technician arrived on 09/30 in response t…"
type textarea "x"
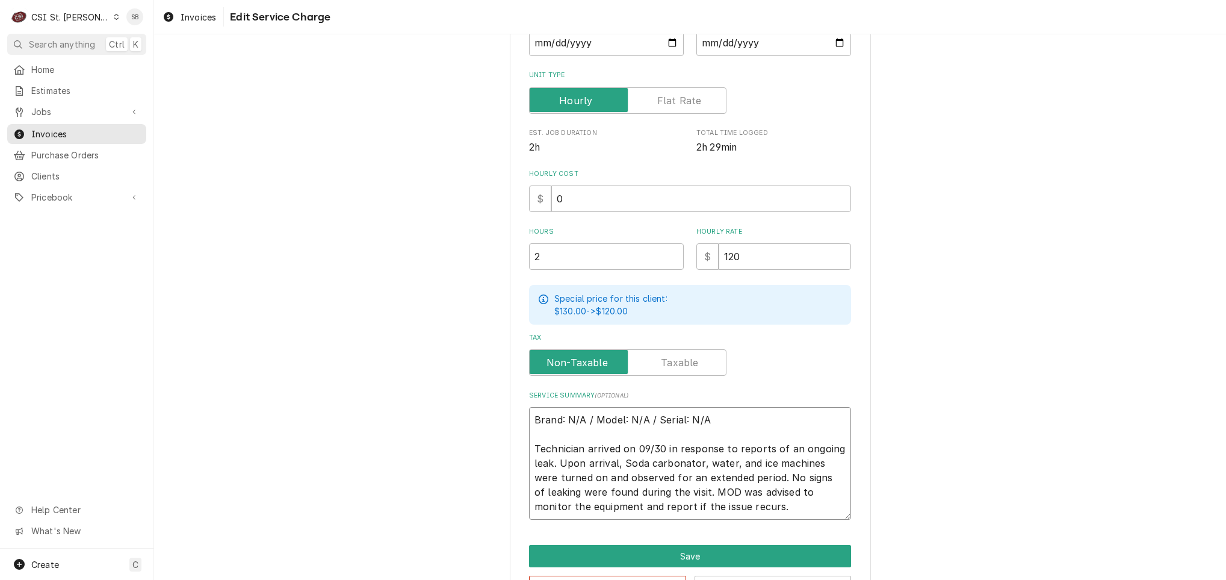
type textarea "Brand: N/A / Model: N/A / Serial: N/A Technician arrived on 09/30 in response t…"
type textarea "x"
click at [714, 473] on textarea "Brand: N/A / Model: N/A / Serial: N/A Technician arrived on 09/30 in response t…" at bounding box center [690, 463] width 322 height 113
type textarea "Brand: N/A / Model: N/A / Serial: N/A Technician arrived on 09/30 in response t…"
click at [717, 522] on div "Use the fields below to edit this service charge Short Description 1-Labor (Ser…" at bounding box center [690, 226] width 361 height 775
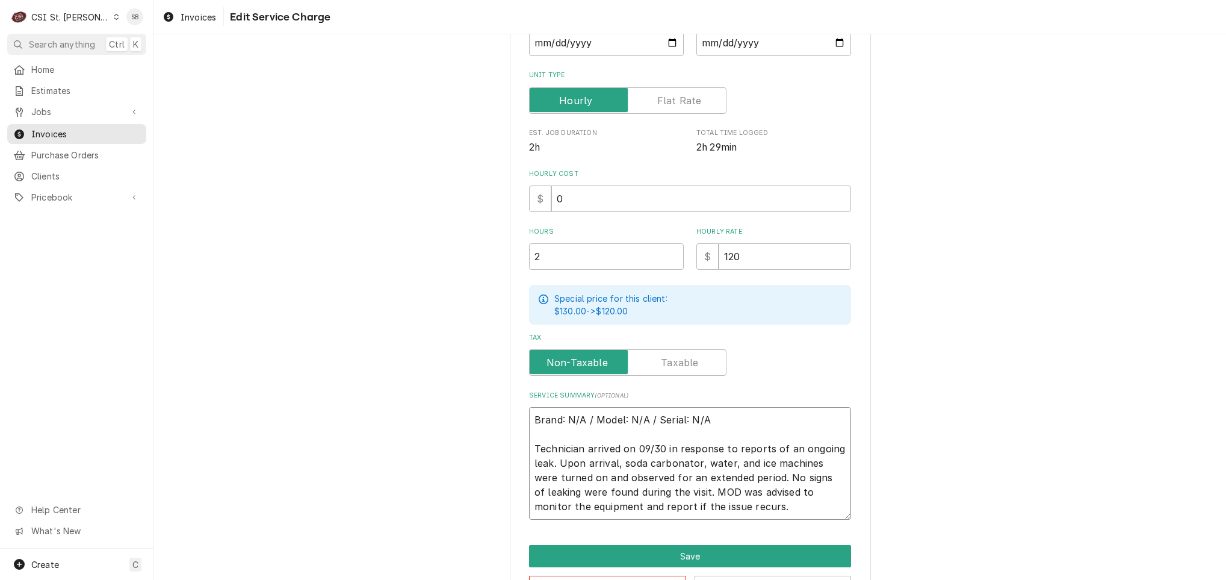
click at [734, 503] on textarea "Brand: N/A / Model: N/A / Serial: N/A Technician arrived on 09/30 in response t…" at bounding box center [690, 463] width 322 height 113
click at [759, 509] on textarea "Brand: N/A / Model: N/A / Serial: N/A Technician arrived on 09/30 in response t…" at bounding box center [690, 463] width 322 height 113
click at [705, 549] on button "Save" at bounding box center [690, 556] width 322 height 22
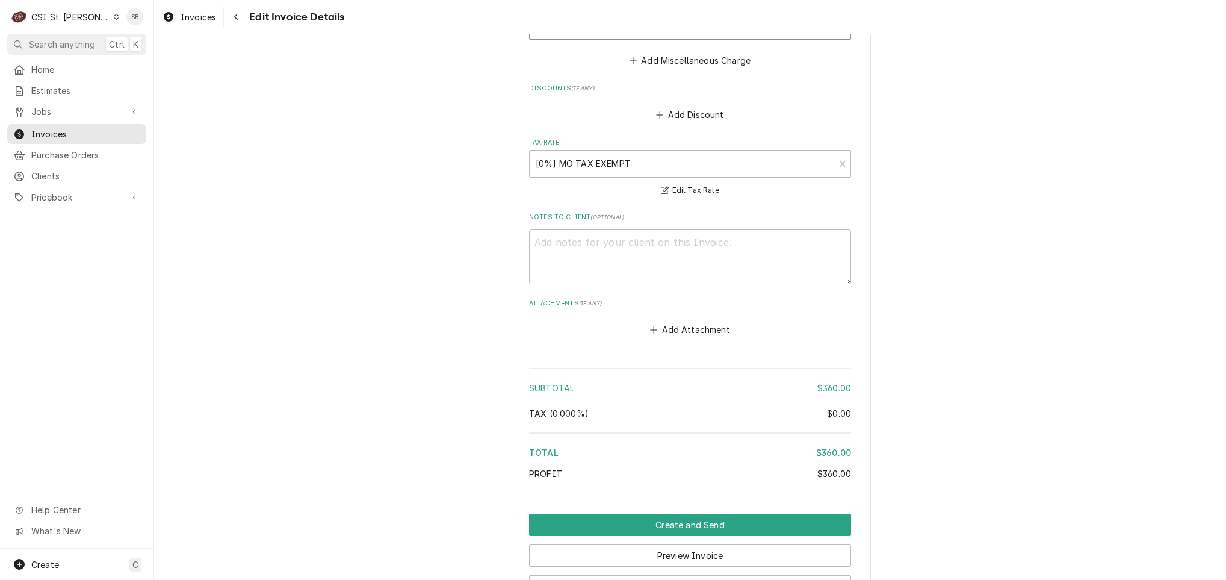
scroll to position [2039, 0]
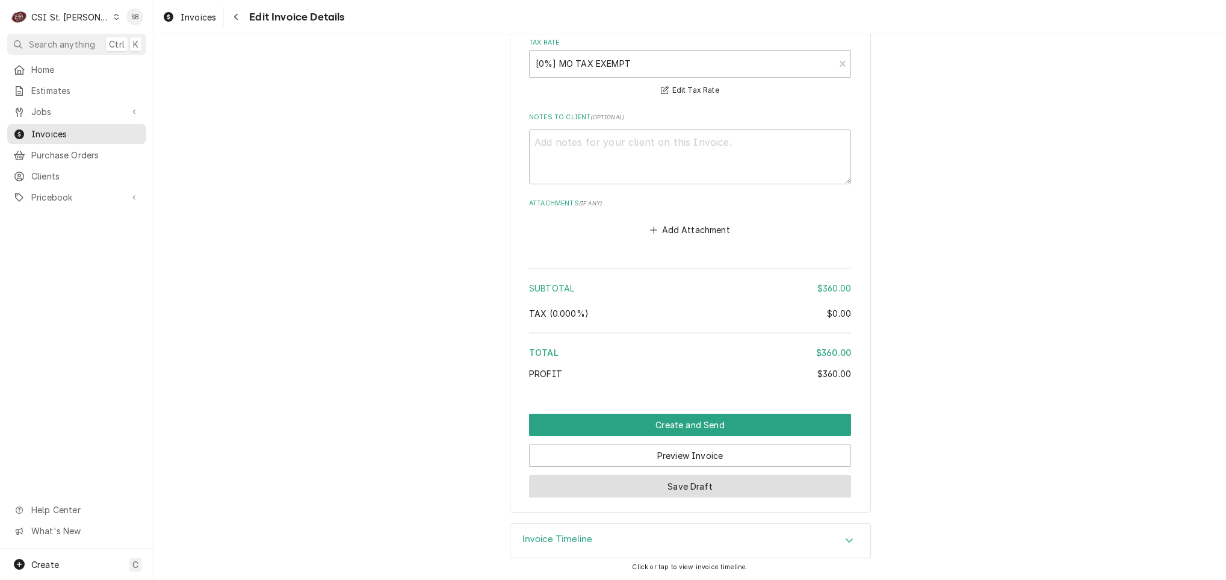
click at [660, 478] on button "Save Draft" at bounding box center [690, 486] width 322 height 22
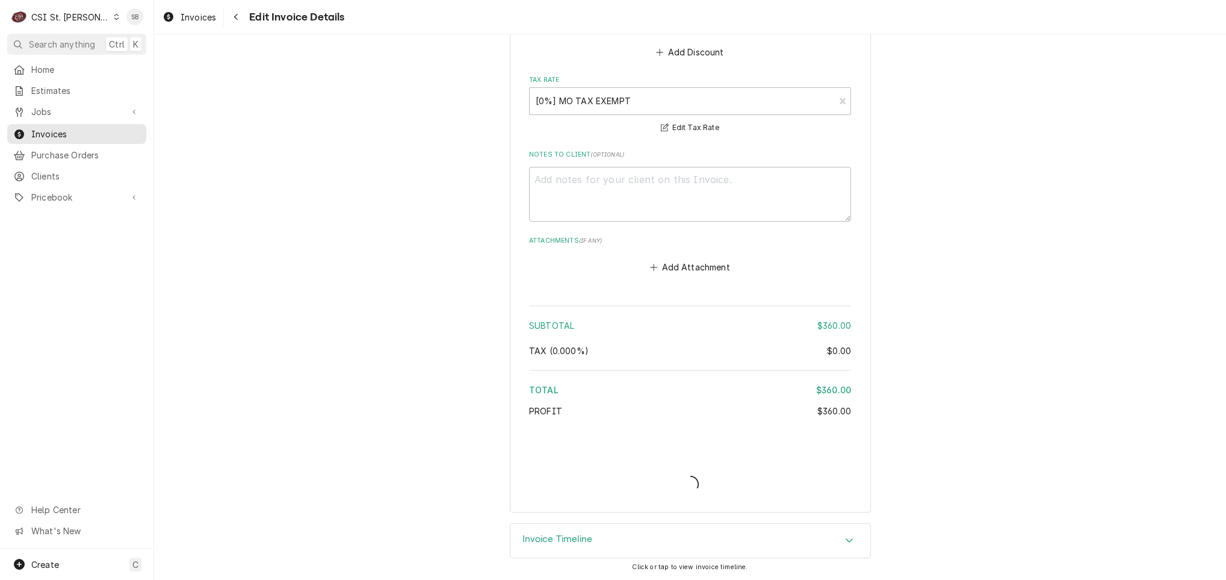
scroll to position [2000, 0]
type textarea "x"
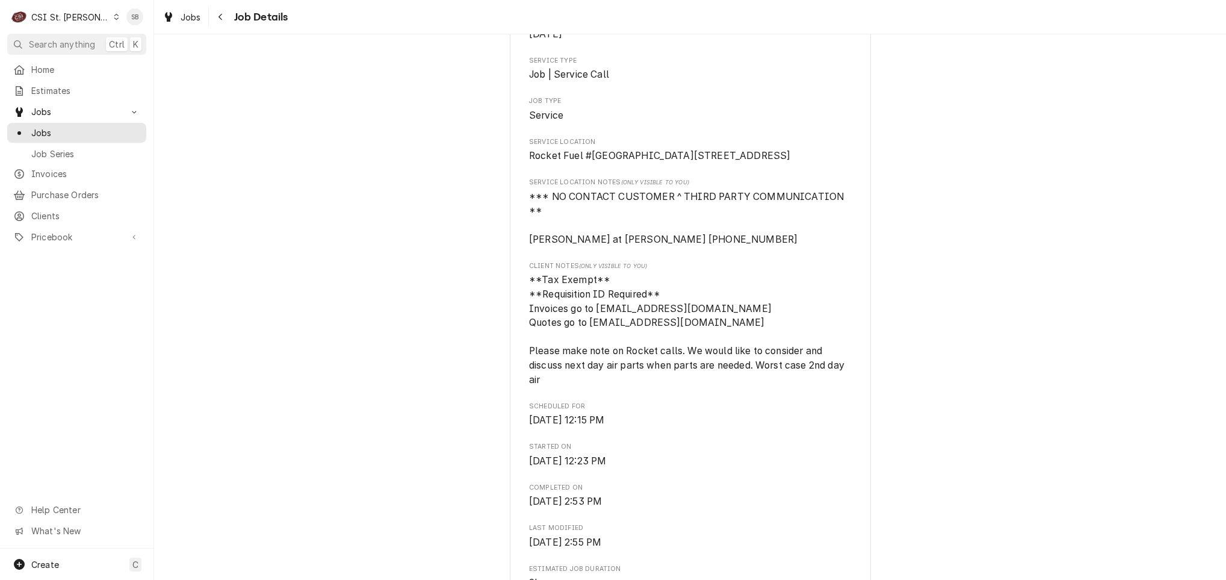
scroll to position [542, 0]
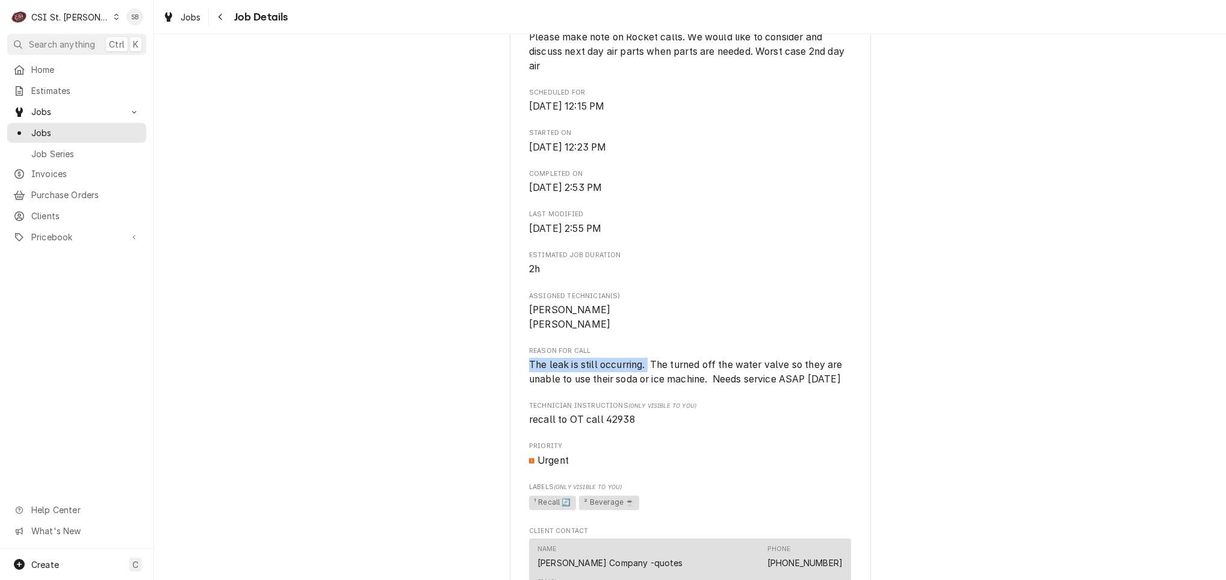
drag, startPoint x: 519, startPoint y: 395, endPoint x: 643, endPoint y: 394, distance: 124.0
click at [643, 394] on div "[PERSON_NAME] Company Rocket Fuel #4272 Berkeley / [STREET_ADDRESS] Open in Map…" at bounding box center [690, 268] width 361 height 1467
copy span "The leak is still occurring."
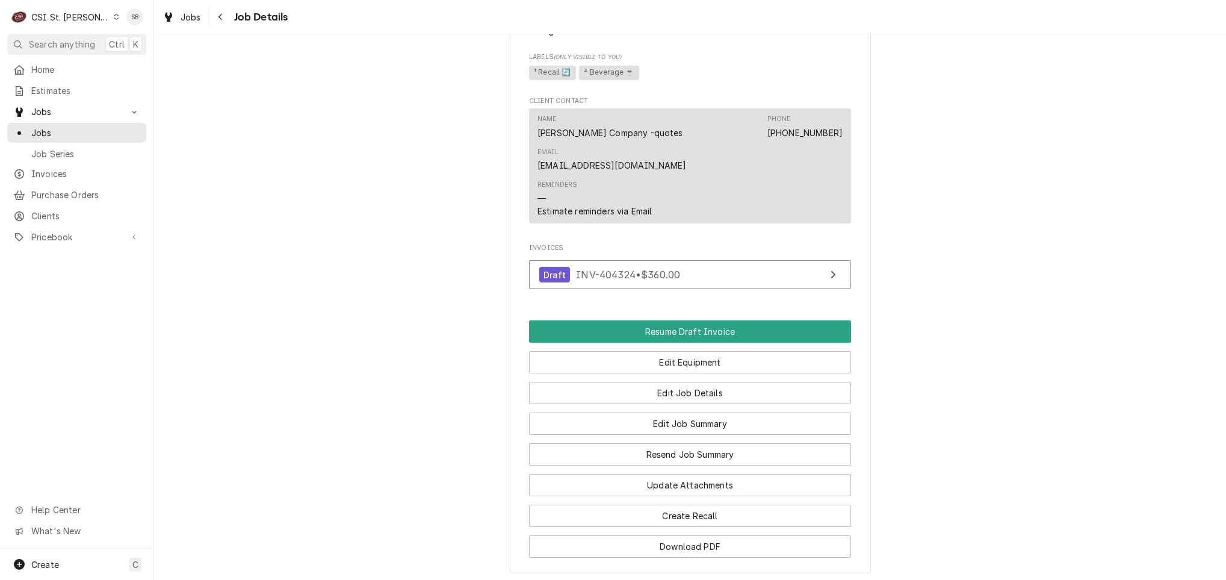
scroll to position [1149, 0]
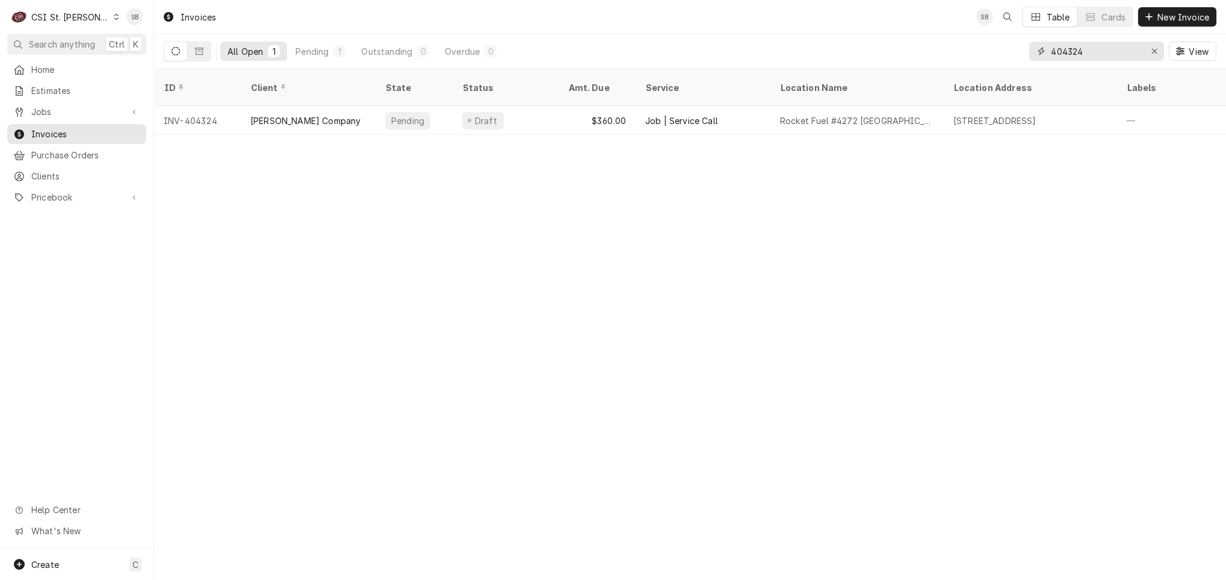
click at [1055, 48] on input "404324" at bounding box center [1096, 51] width 90 height 19
paste input "Dynamic Content Wrapper"
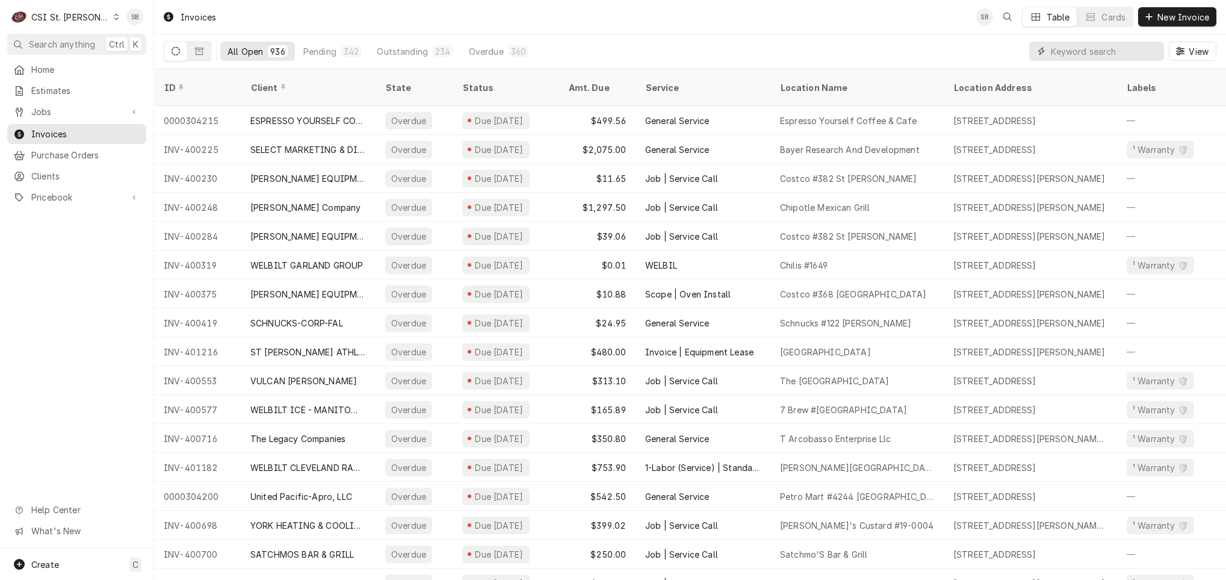
paste input "404324"
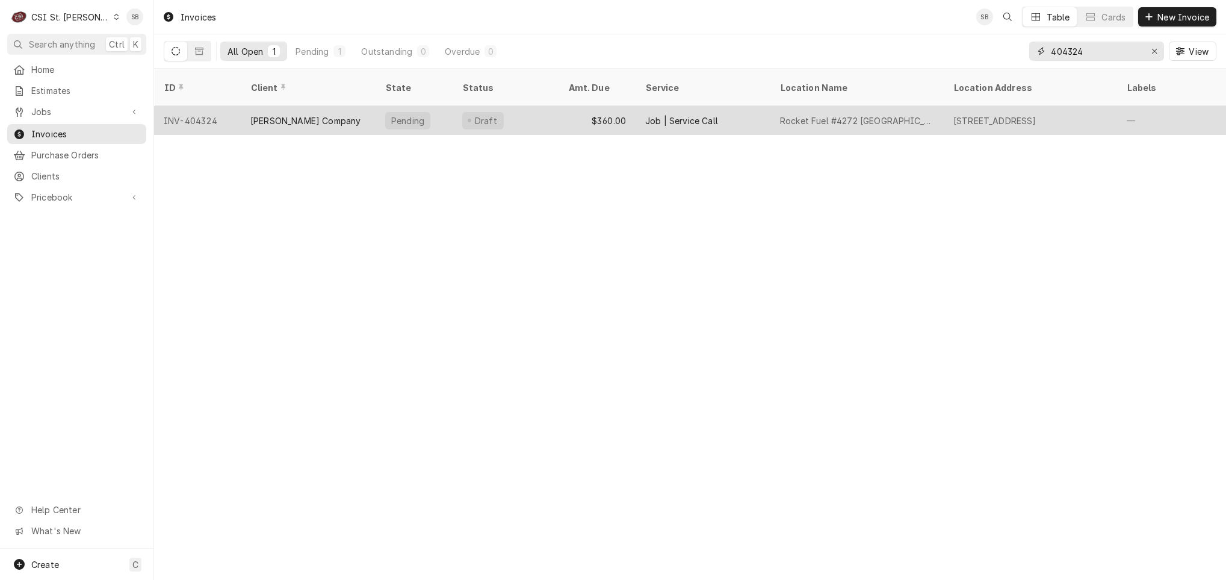
type input "404324"
click at [265, 114] on div "[PERSON_NAME] Company" at bounding box center [305, 120] width 110 height 13
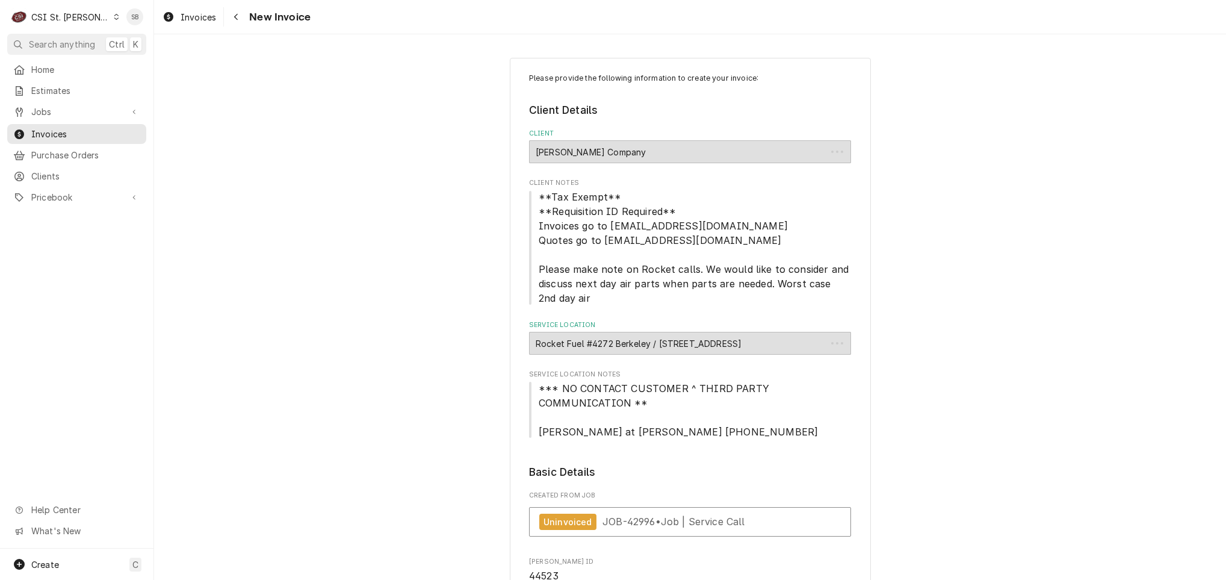
type textarea "x"
click at [614, 518] on span "JOB-42996 • Job | Service Call" at bounding box center [673, 521] width 143 height 12
click at [187, 18] on span "Invoices" at bounding box center [199, 17] width 36 height 13
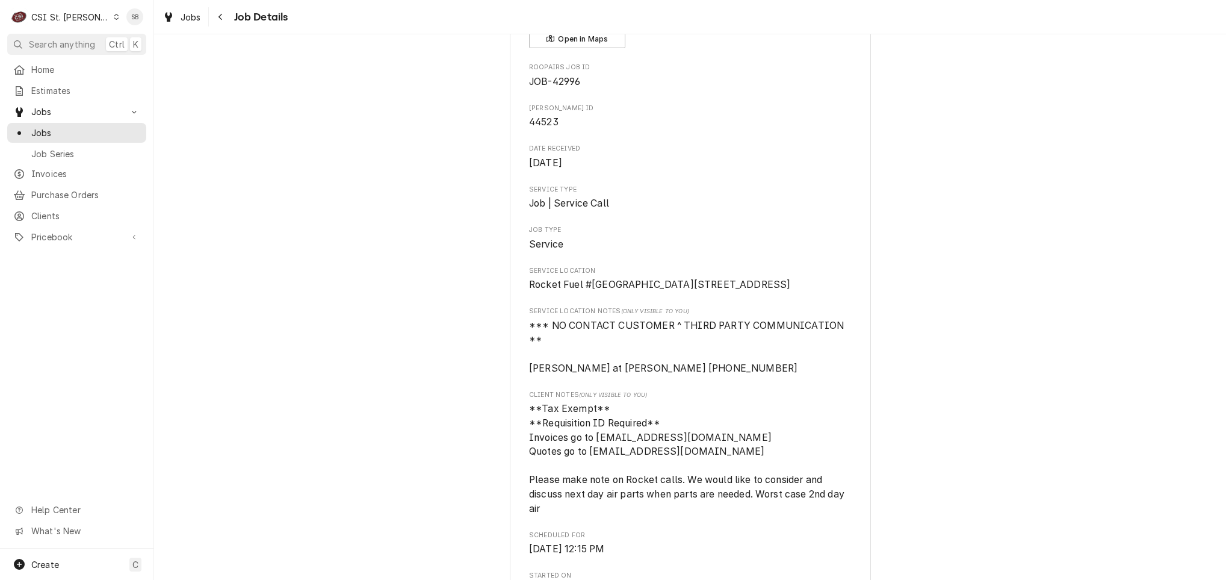
scroll to position [722, 0]
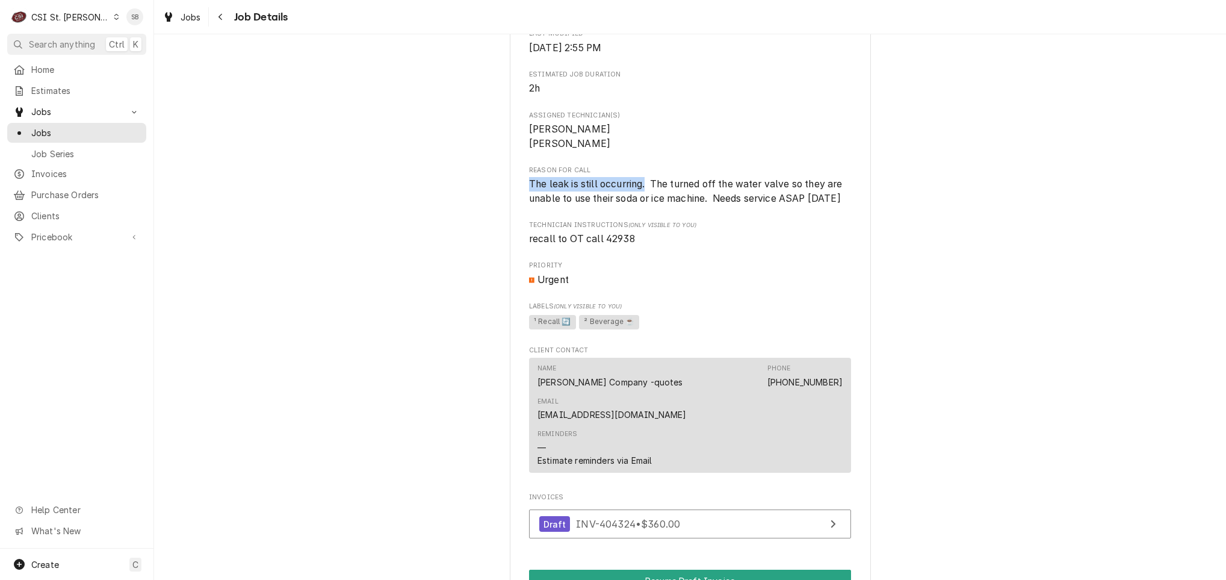
drag, startPoint x: 515, startPoint y: 215, endPoint x: 641, endPoint y: 214, distance: 125.8
click at [641, 214] on div "Vivian Company Rocket Fuel #4272 Berkeley / 8601 Airport Rd, Berkeley, MO 63134…" at bounding box center [690, 88] width 361 height 1467
copy span "The leak is still occurring."
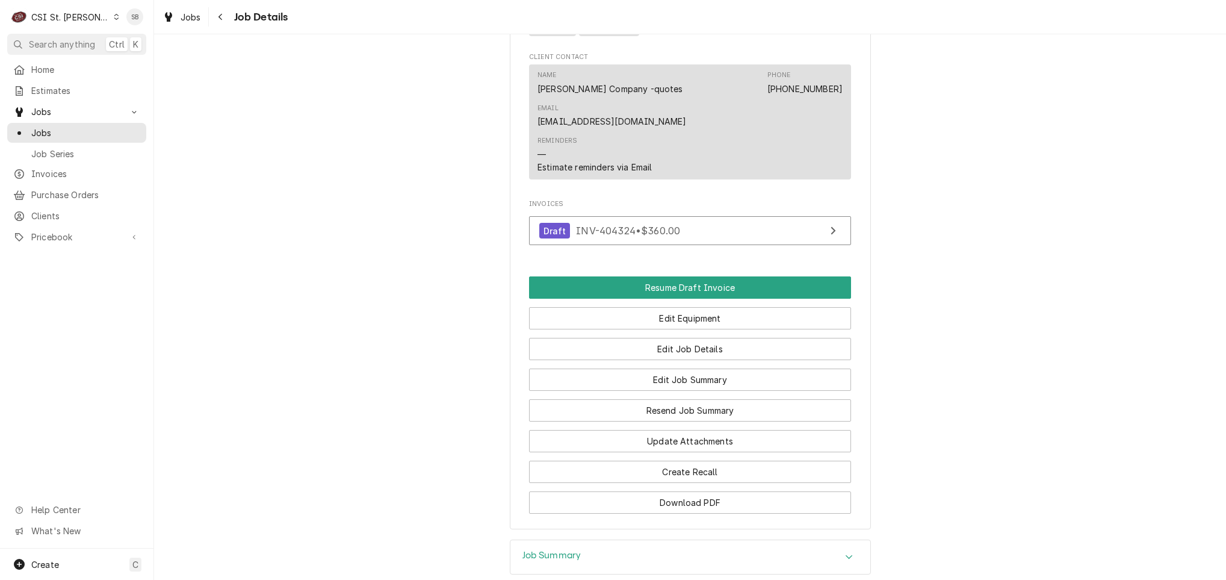
scroll to position [1149, 0]
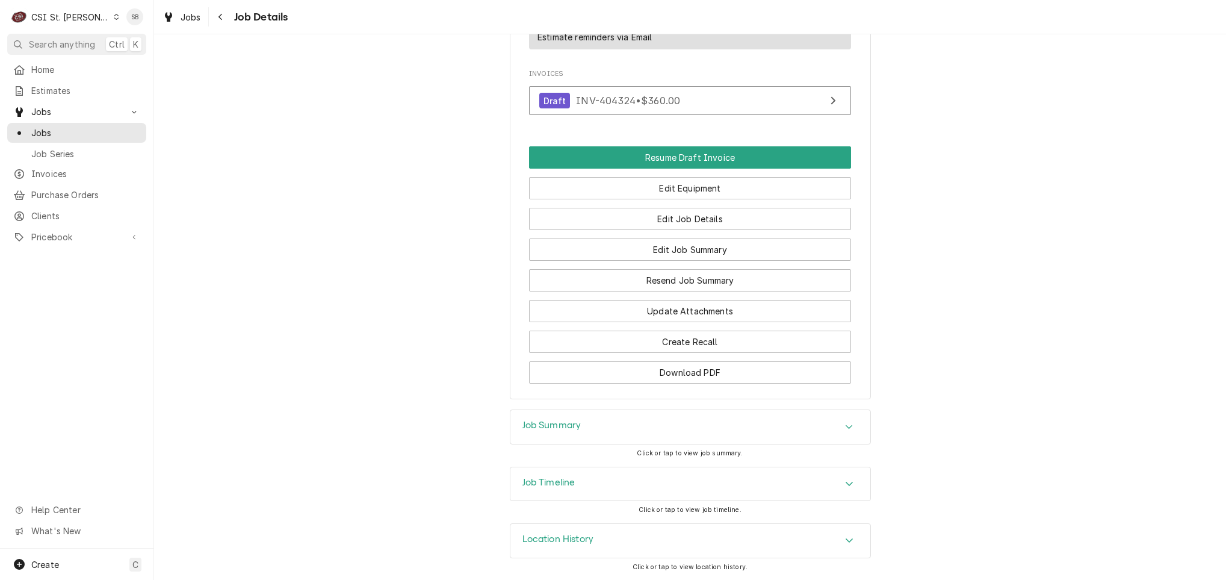
click at [544, 412] on div "Job Summary" at bounding box center [690, 427] width 360 height 34
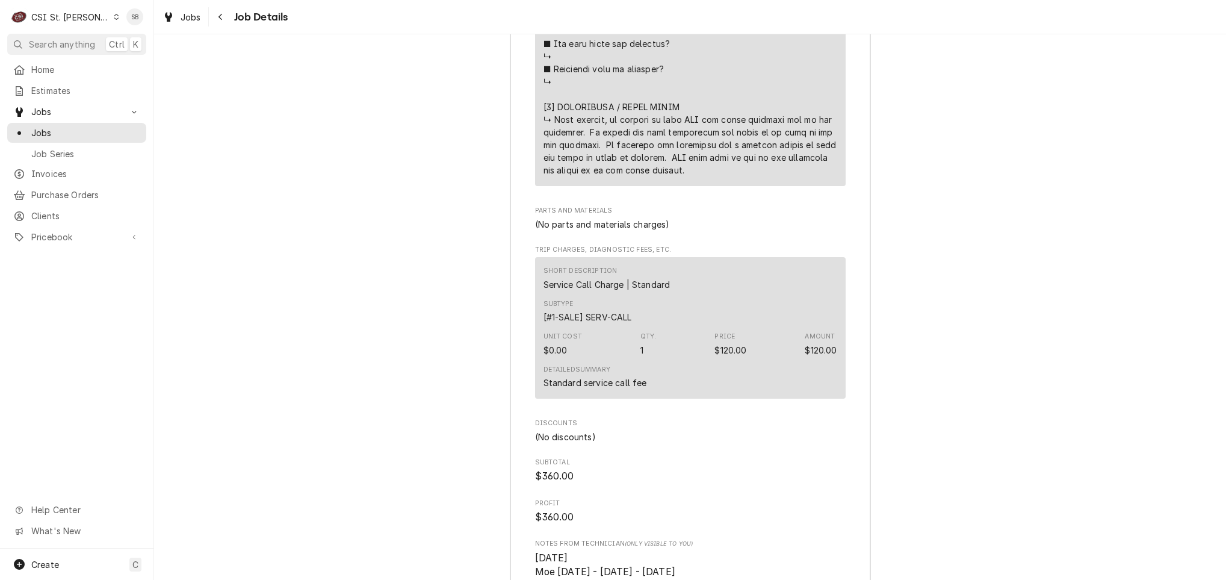
scroll to position [3191, 0]
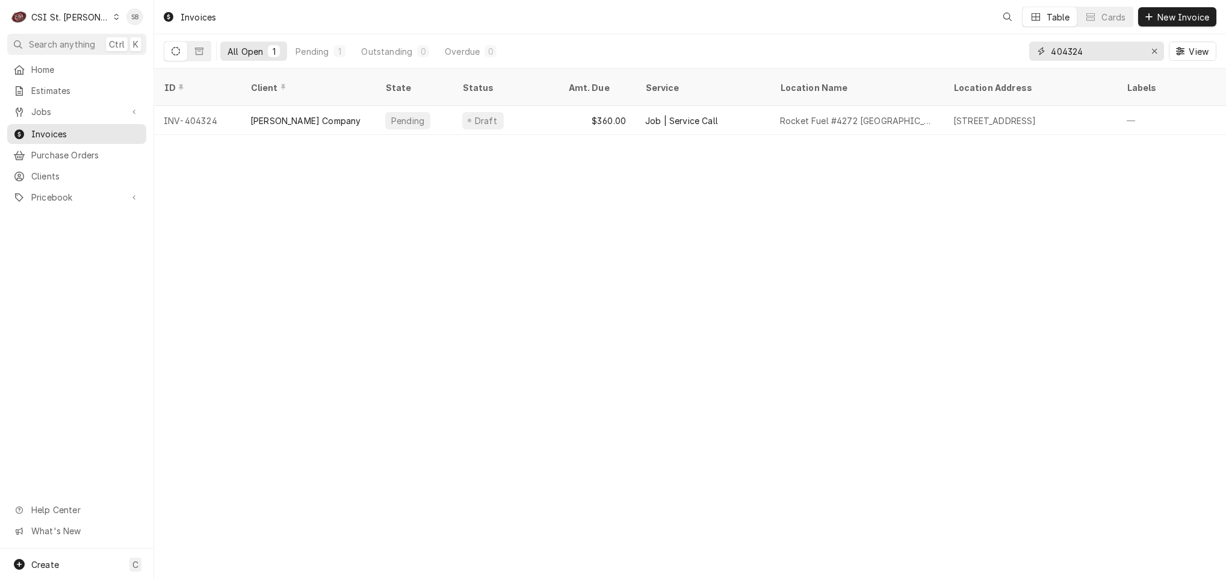
click at [1101, 46] on input "404324" at bounding box center [1096, 51] width 90 height 19
type input "404323"
click at [1101, 40] on div "404323 View" at bounding box center [1122, 51] width 187 height 34
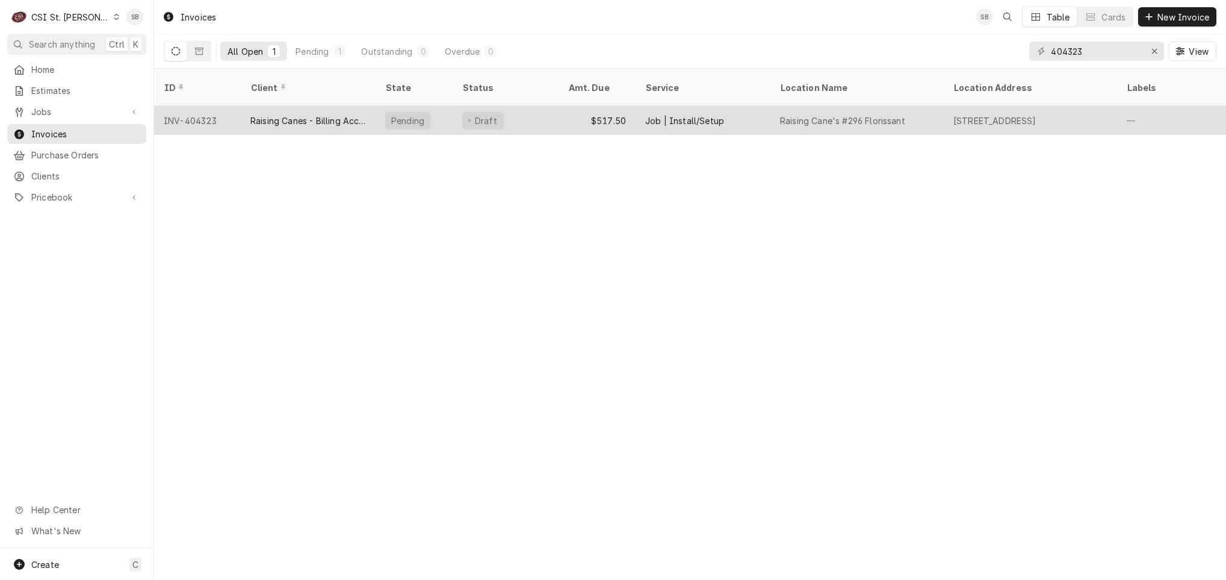
click at [752, 110] on div "Job | Install/Setup" at bounding box center [703, 120] width 135 height 29
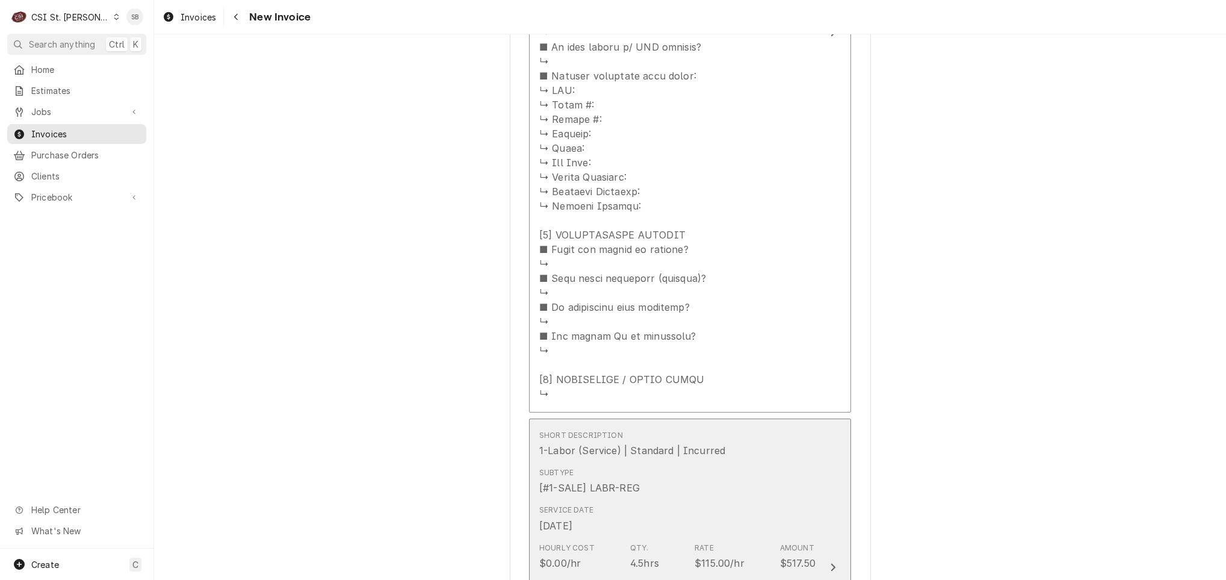
scroll to position [1444, 0]
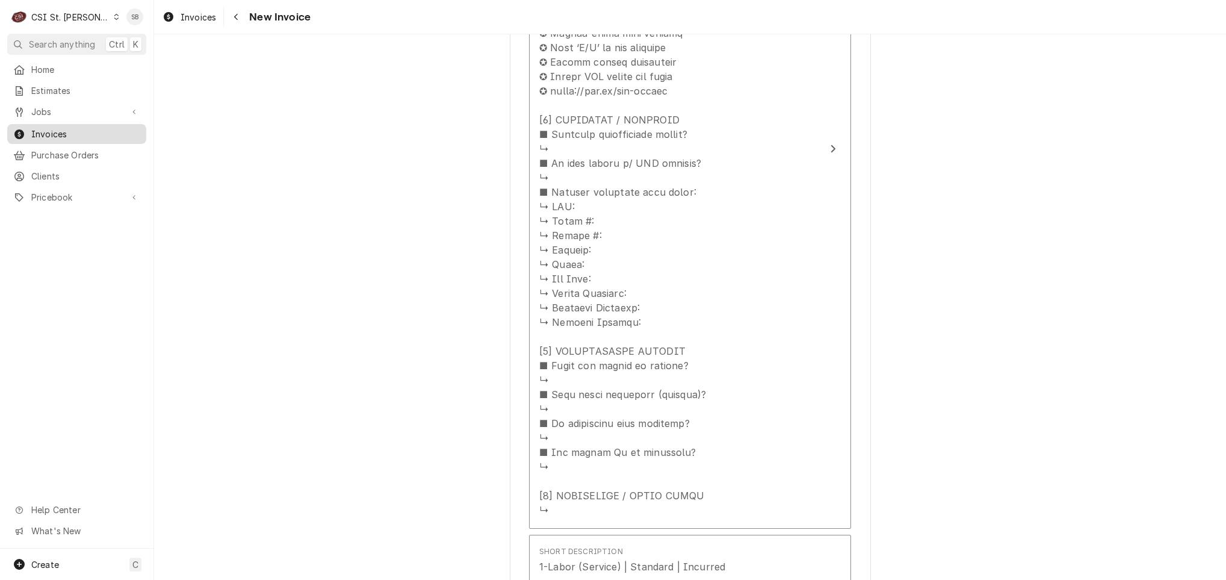
click at [88, 128] on span "Invoices" at bounding box center [85, 134] width 109 height 13
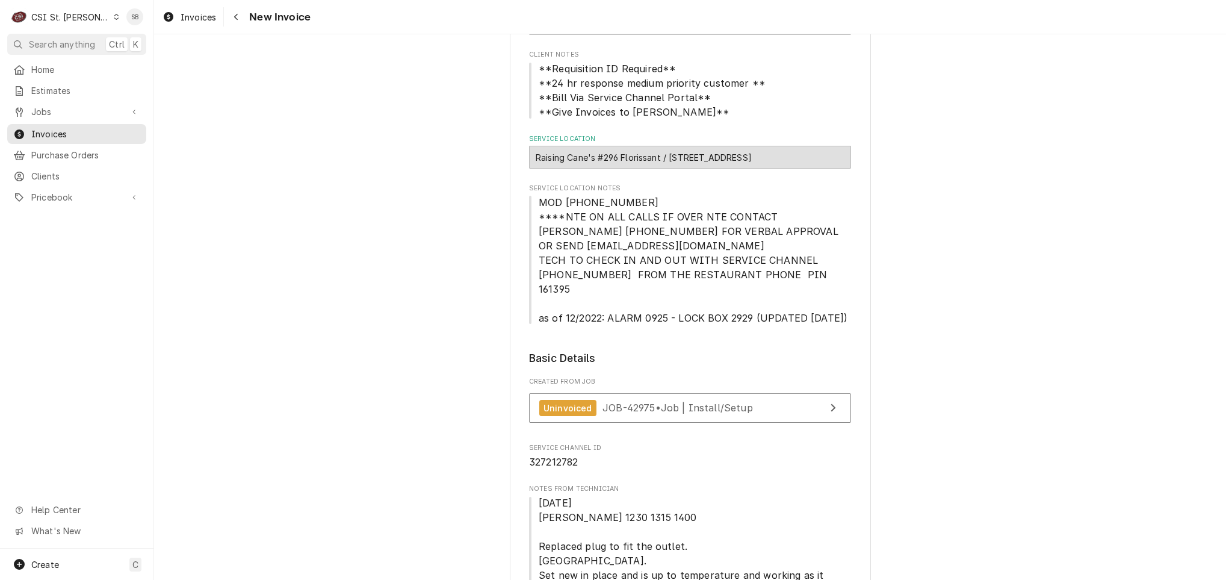
scroll to position [0, 0]
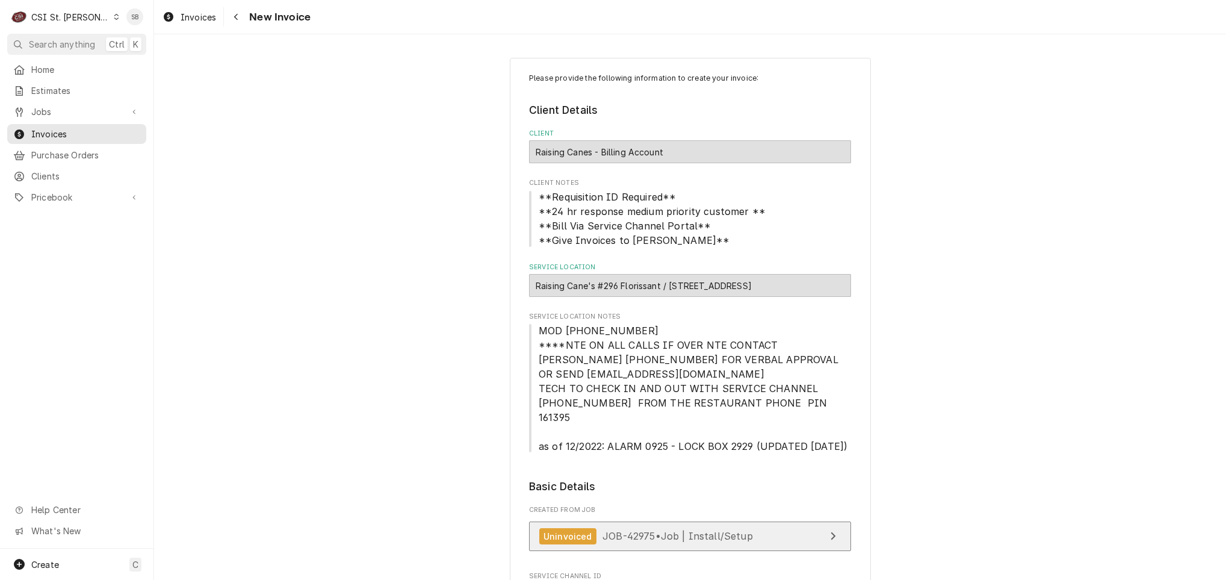
click at [626, 521] on link "Uninvoiced JOB-42975 • Job | Install/Setup" at bounding box center [690, 535] width 322 height 29
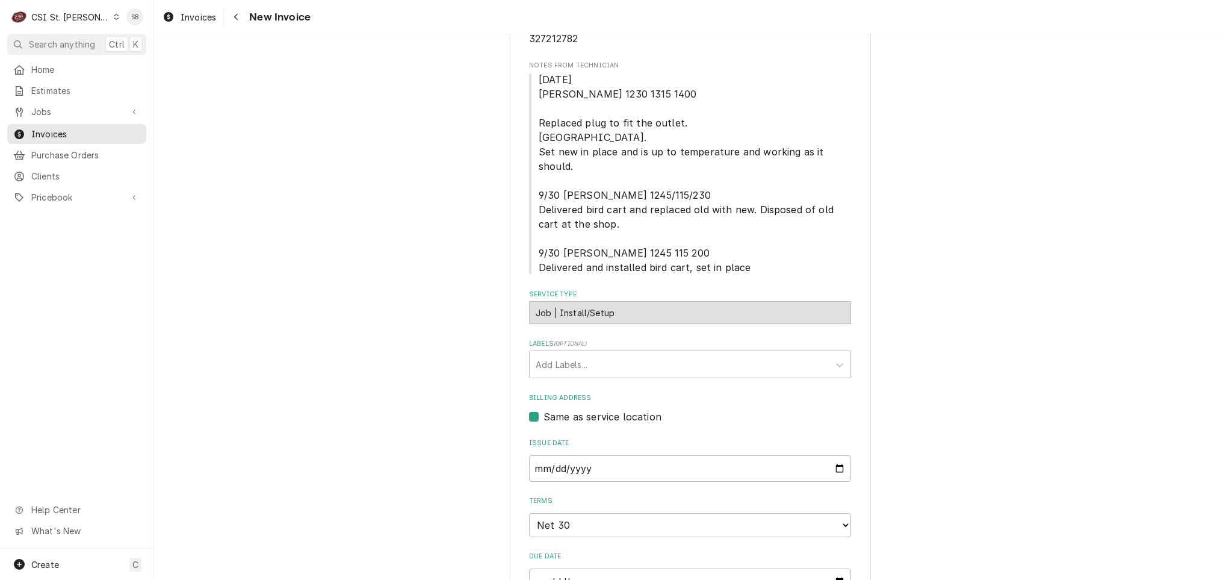
scroll to position [542, 0]
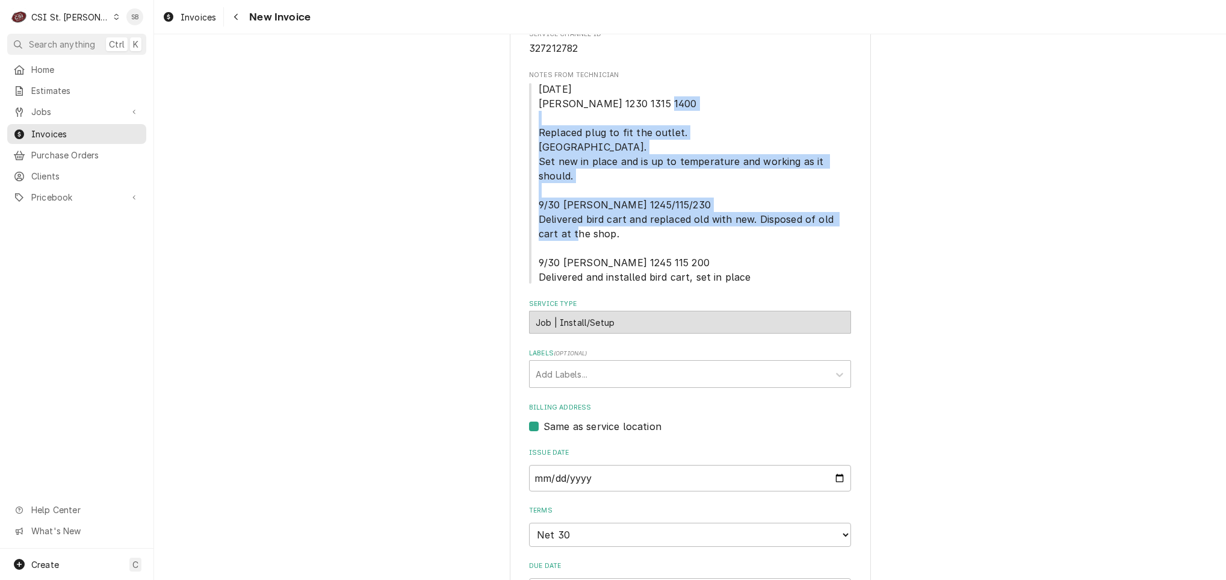
drag, startPoint x: 545, startPoint y: 132, endPoint x: 711, endPoint y: 221, distance: 188.5
click at [711, 221] on span "[DATE] [PERSON_NAME] 1230 1315 1400 Replaced plug to fit the outlet. [GEOGRAPHI…" at bounding box center [690, 183] width 322 height 202
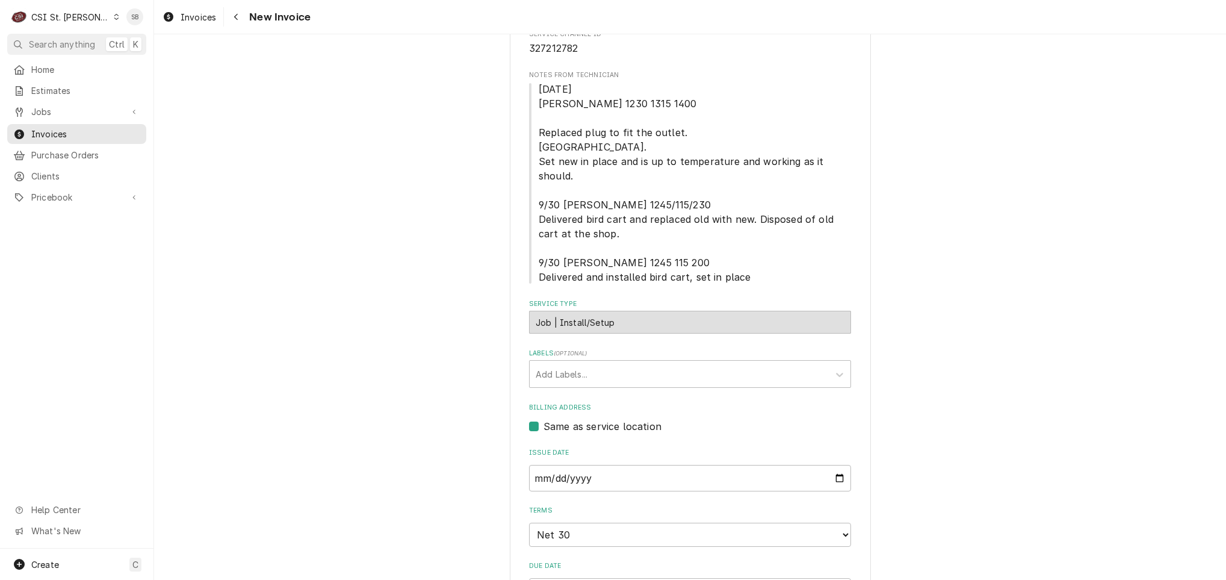
click at [768, 257] on span "[DATE] [PERSON_NAME] 1230 1315 1400 Replaced plug to fit the outlet. [GEOGRAPHI…" at bounding box center [690, 183] width 322 height 202
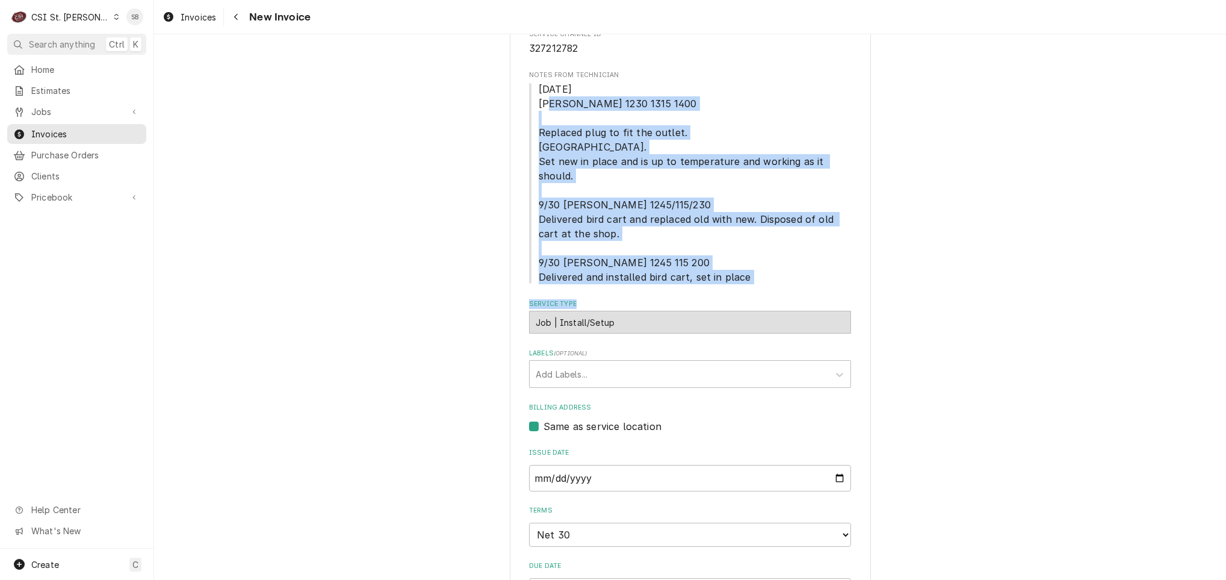
drag, startPoint x: 766, startPoint y: 262, endPoint x: 527, endPoint y: 93, distance: 292.7
click at [529, 93] on fieldset "Basic Details Created From Job Uninvoiced JOB-42975 • Job | Install/Setup Servi…" at bounding box center [690, 270] width 322 height 667
copy fieldset "[PERSON_NAME] 1230 1315 1400 Replaced plug to fit the outlet. [GEOGRAPHIC_DATA]…"
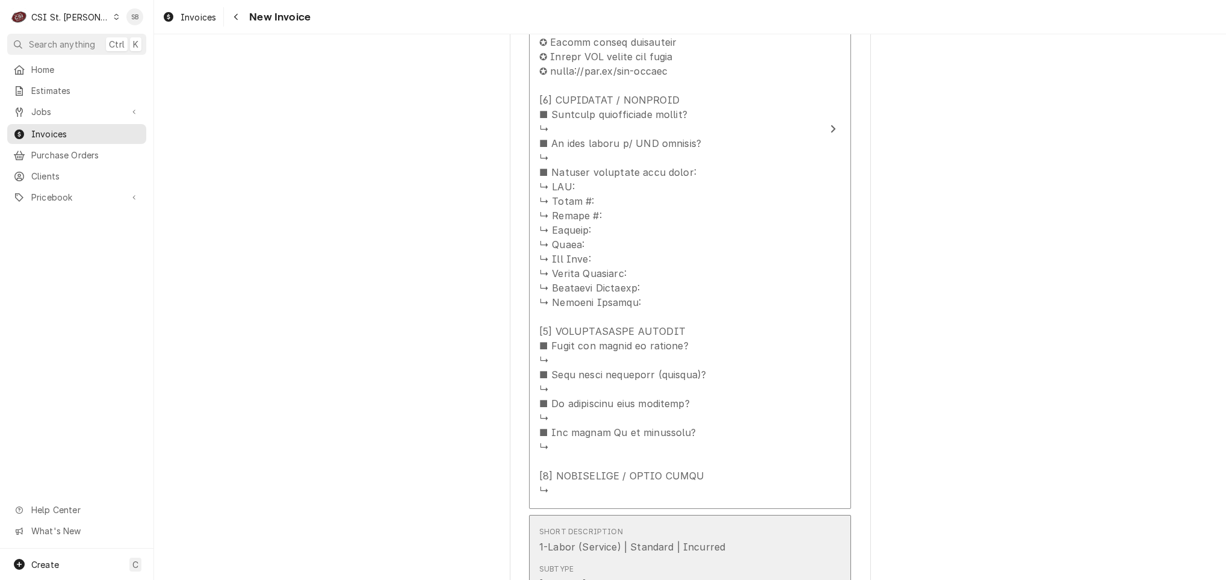
scroll to position [1715, 0]
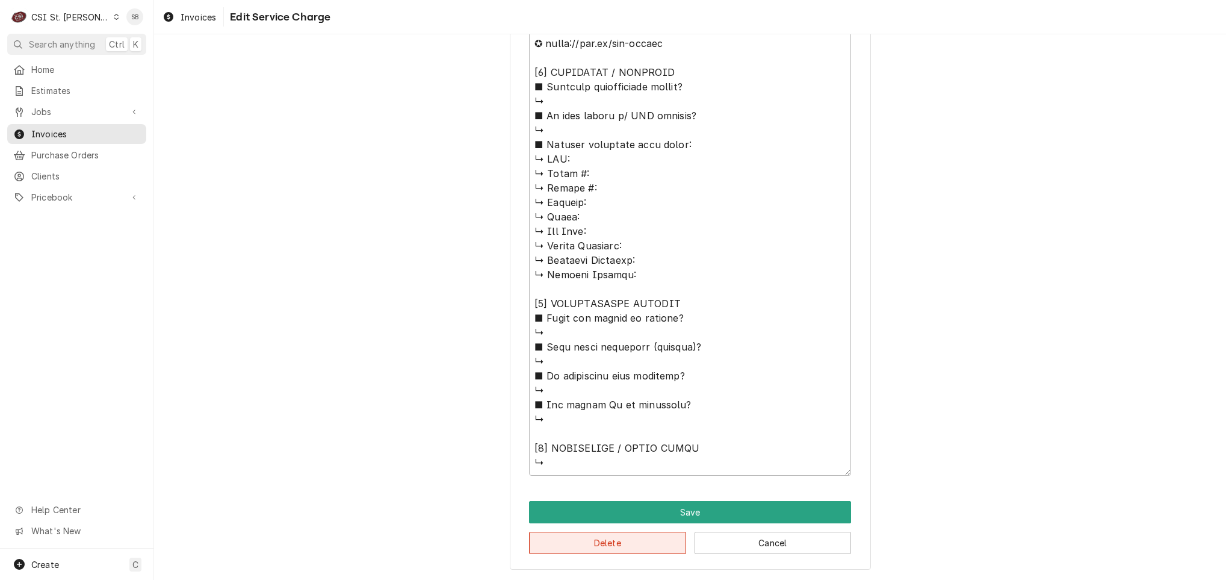
click at [586, 553] on button "Delete" at bounding box center [607, 542] width 157 height 22
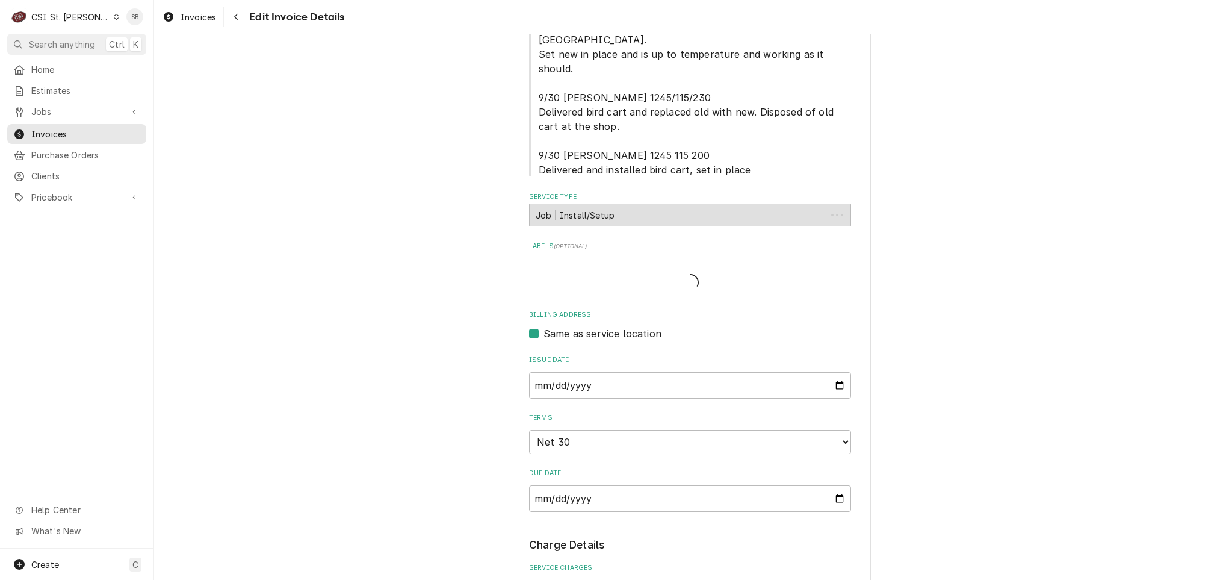
scroll to position [1775, 0]
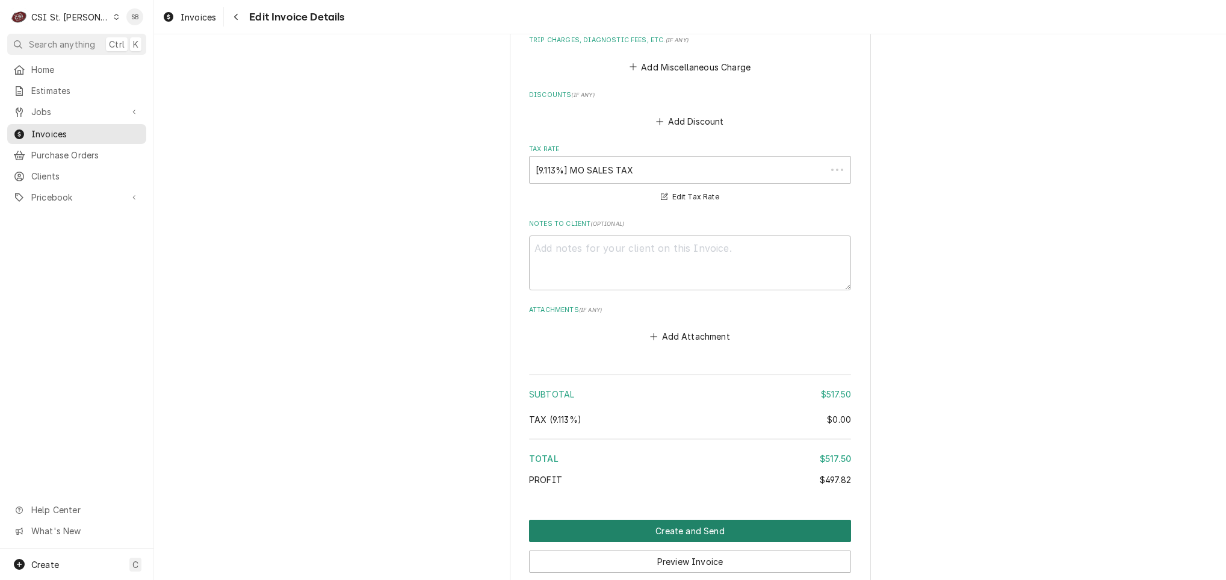
click at [586, 542] on button "Create and Send" at bounding box center [690, 530] width 322 height 22
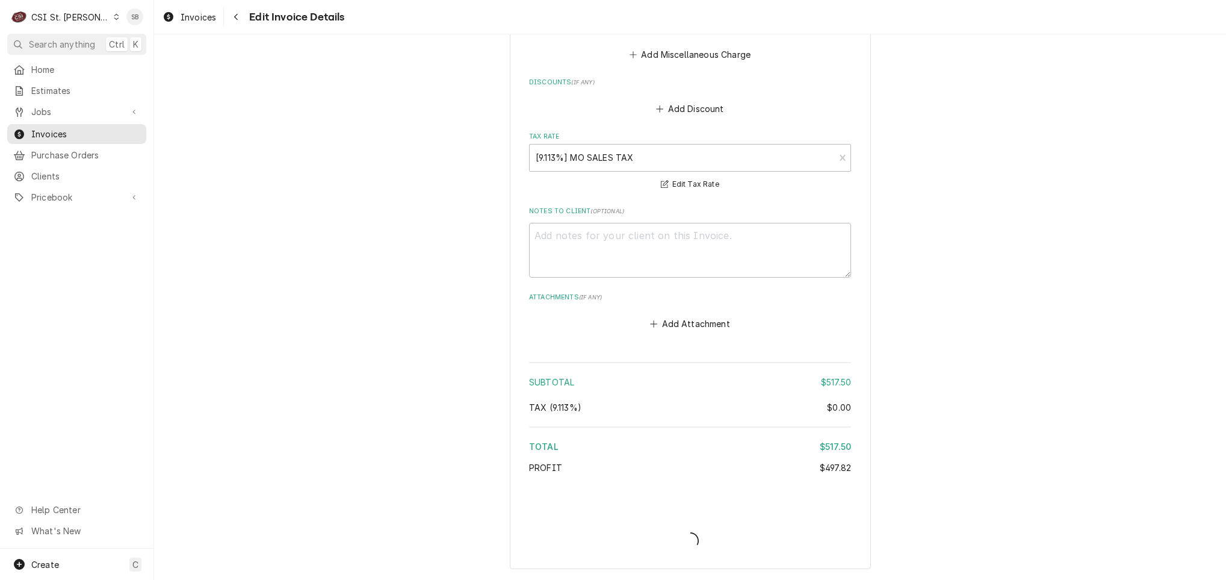
scroll to position [1860, 0]
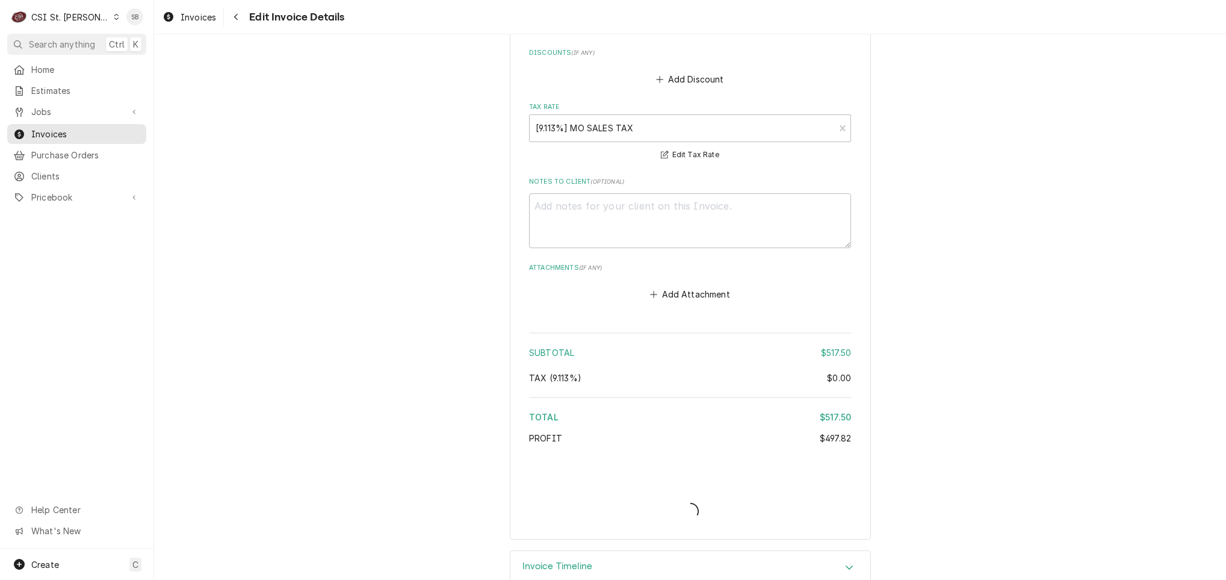
type textarea "x"
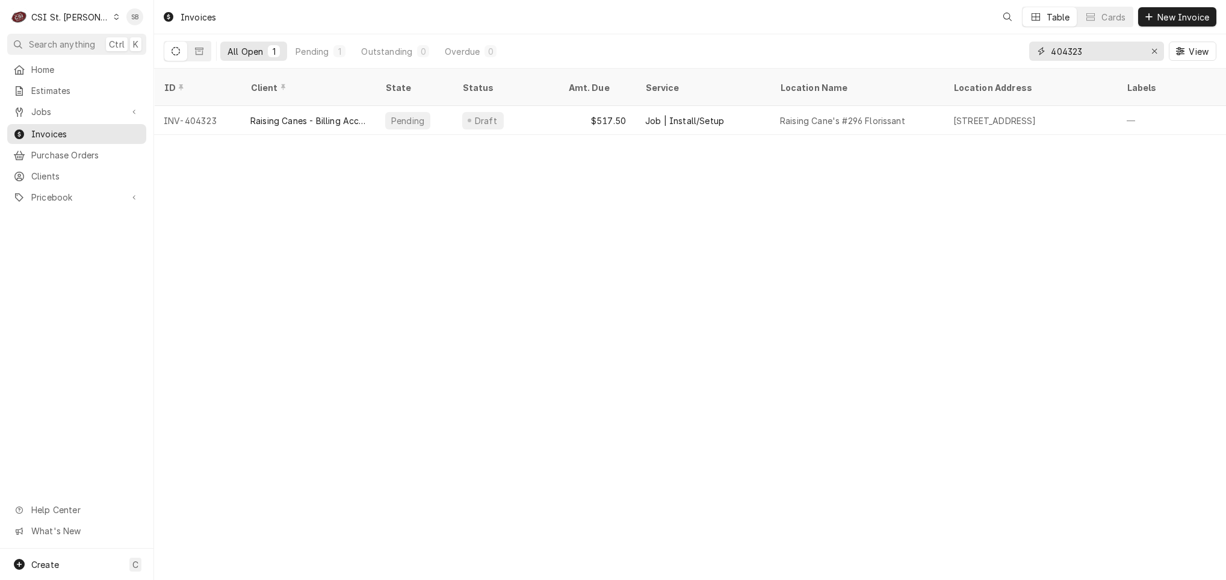
click at [1073, 47] on input "404323" at bounding box center [1096, 51] width 90 height 19
paste input "4"
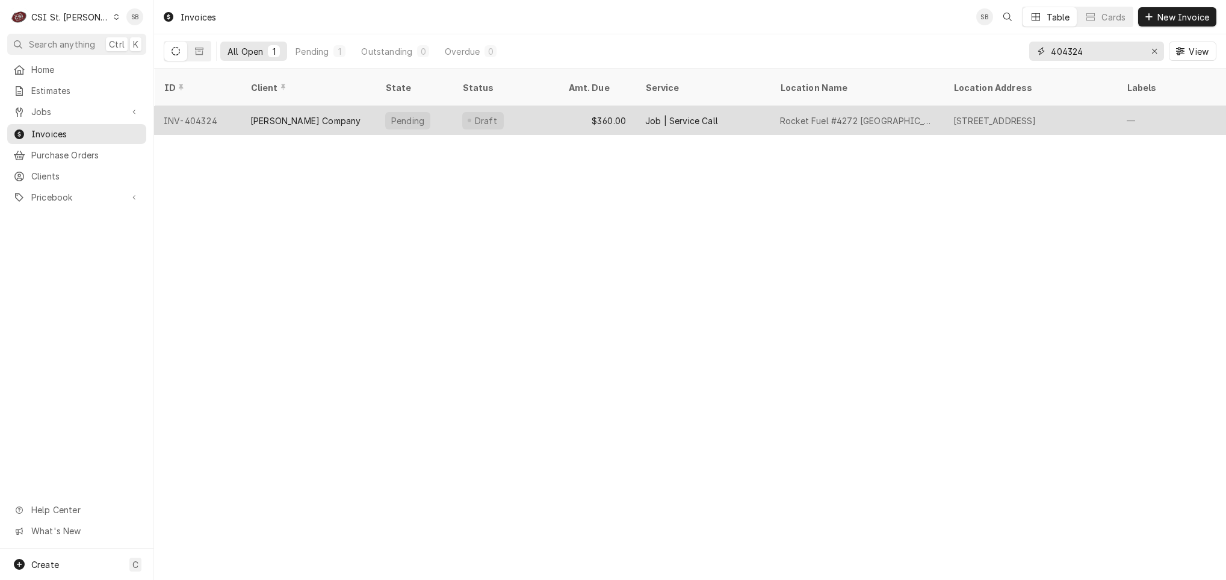
type input "404324"
click at [266, 114] on div "[PERSON_NAME] Company" at bounding box center [305, 120] width 110 height 13
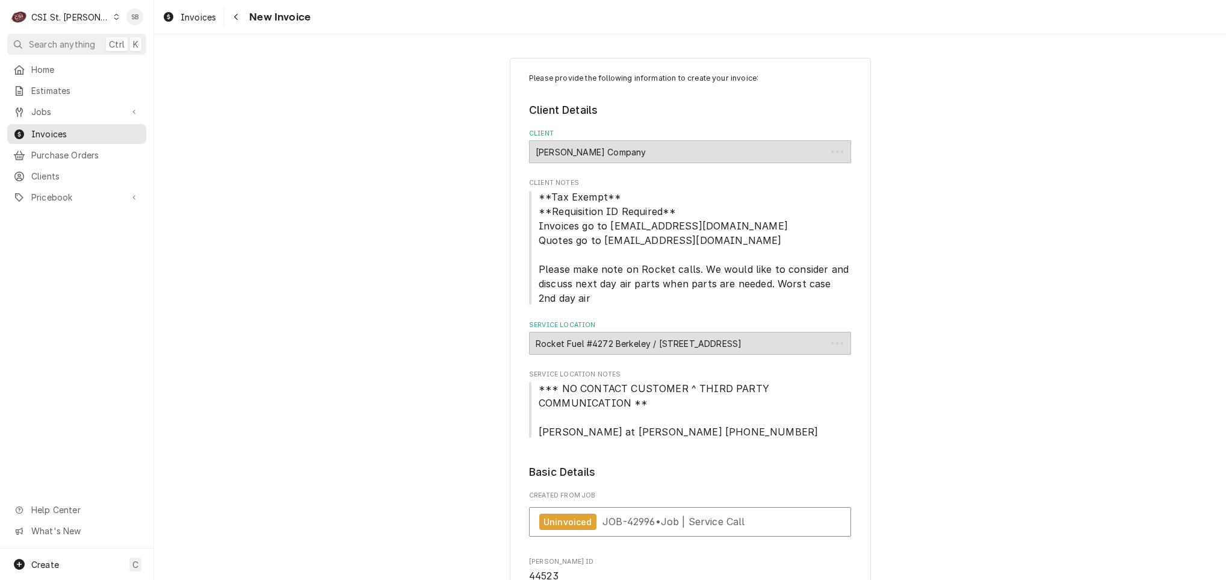
type textarea "x"
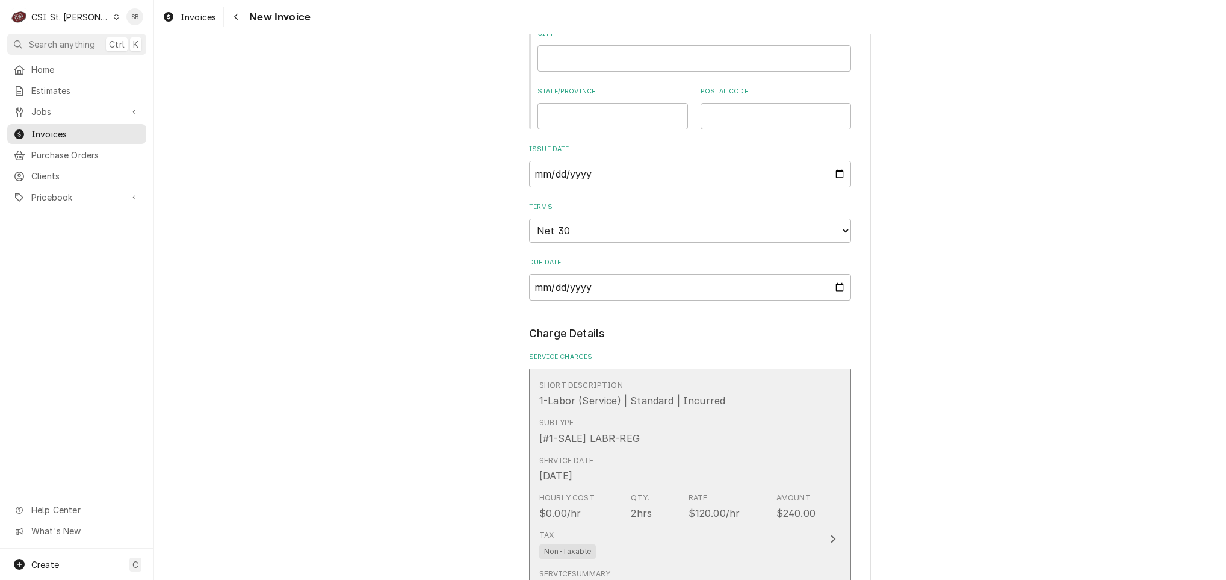
scroll to position [1354, 0]
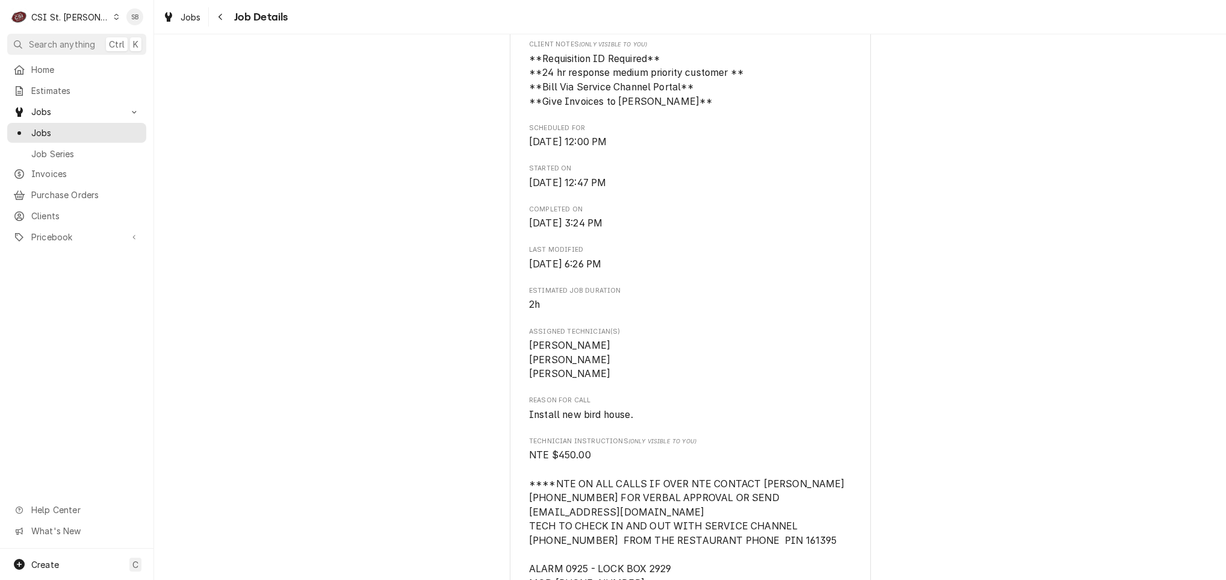
scroll to position [542, 0]
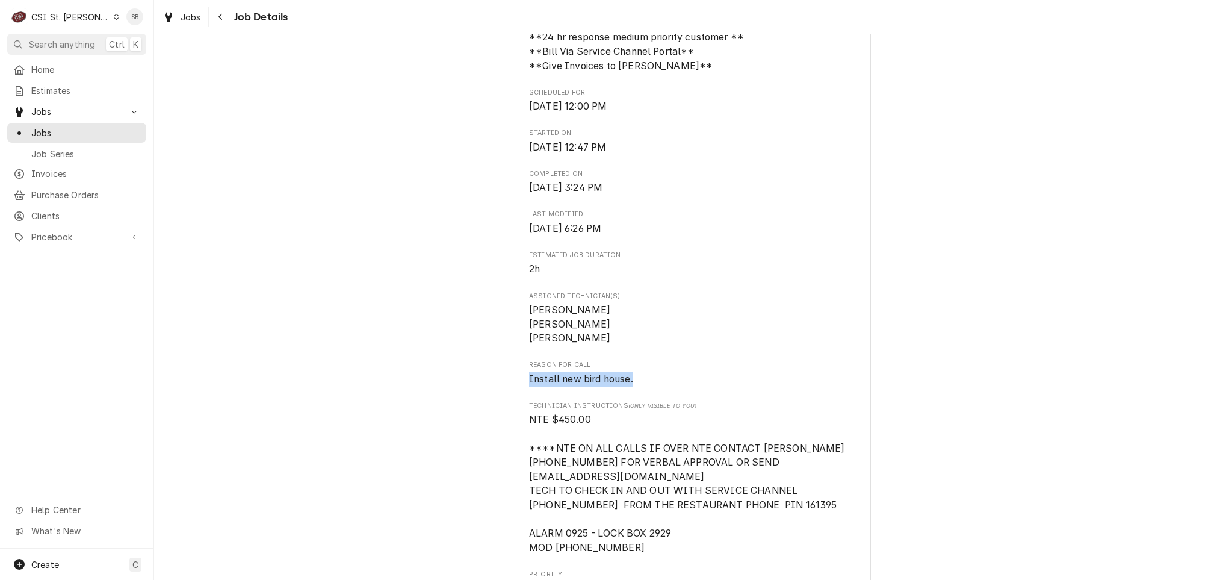
drag, startPoint x: 521, startPoint y: 408, endPoint x: 652, endPoint y: 356, distance: 141.6
click at [712, 408] on div "Raising Canes - Billing Account Raising Cane's #296 Florissant / 2800 N Highway…" at bounding box center [690, 350] width 361 height 1631
copy span "Install new bird house."
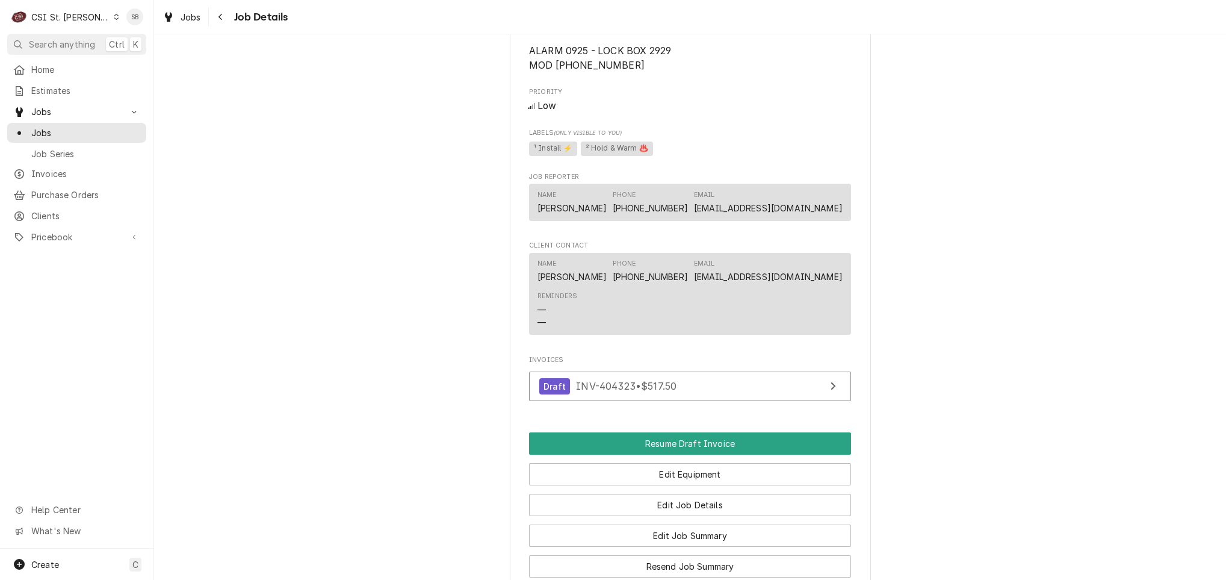
scroll to position [903, 0]
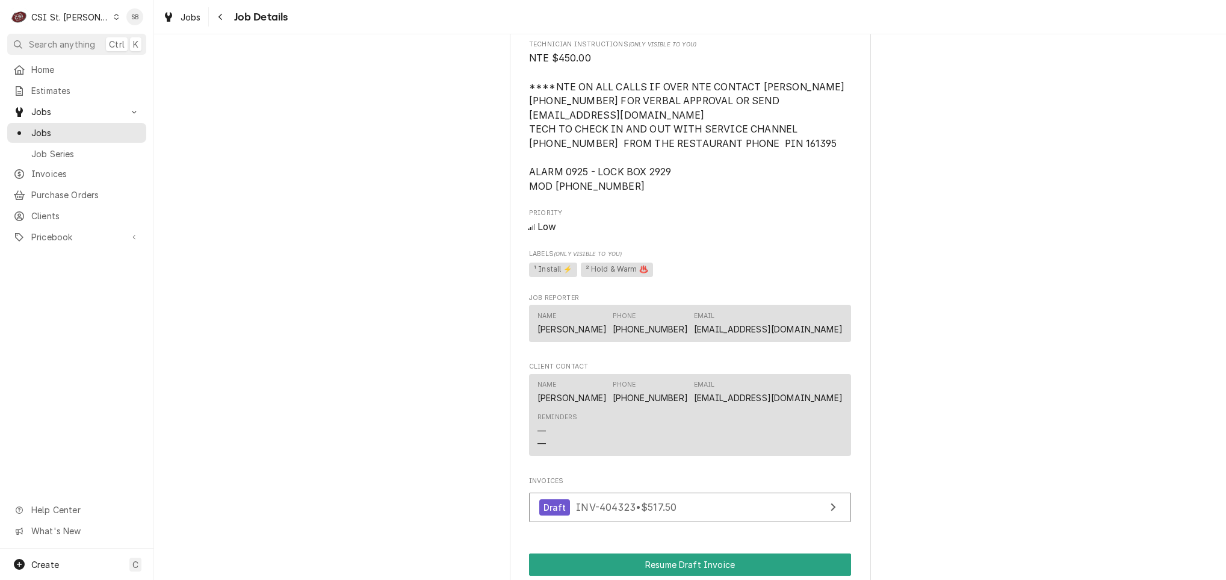
drag, startPoint x: 637, startPoint y: 218, endPoint x: 548, endPoint y: 213, distance: 89.8
click at [548, 193] on span "NTE $450.00 ****NTE ON ALL CALLS IF OVER NTE CONTACT JEFF COSTA 636-399-1299 FO…" at bounding box center [690, 122] width 322 height 142
copy span "(314) 839-7743"
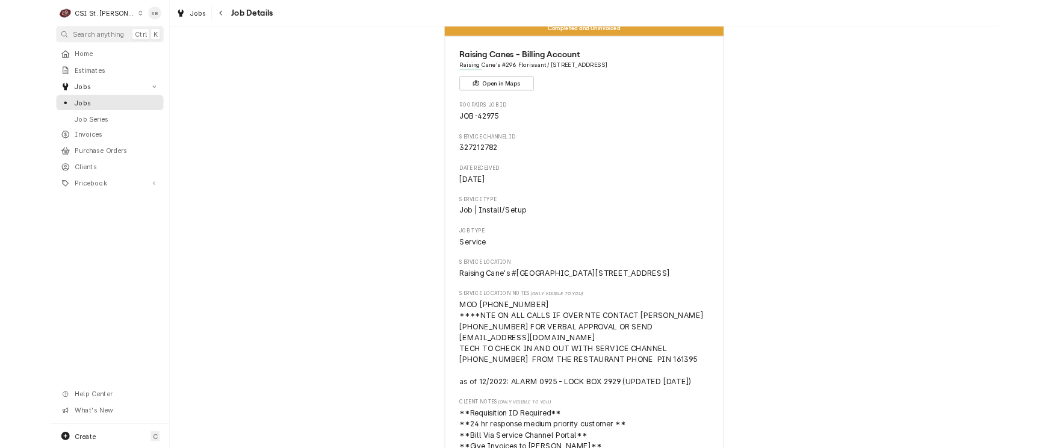
scroll to position [0, 0]
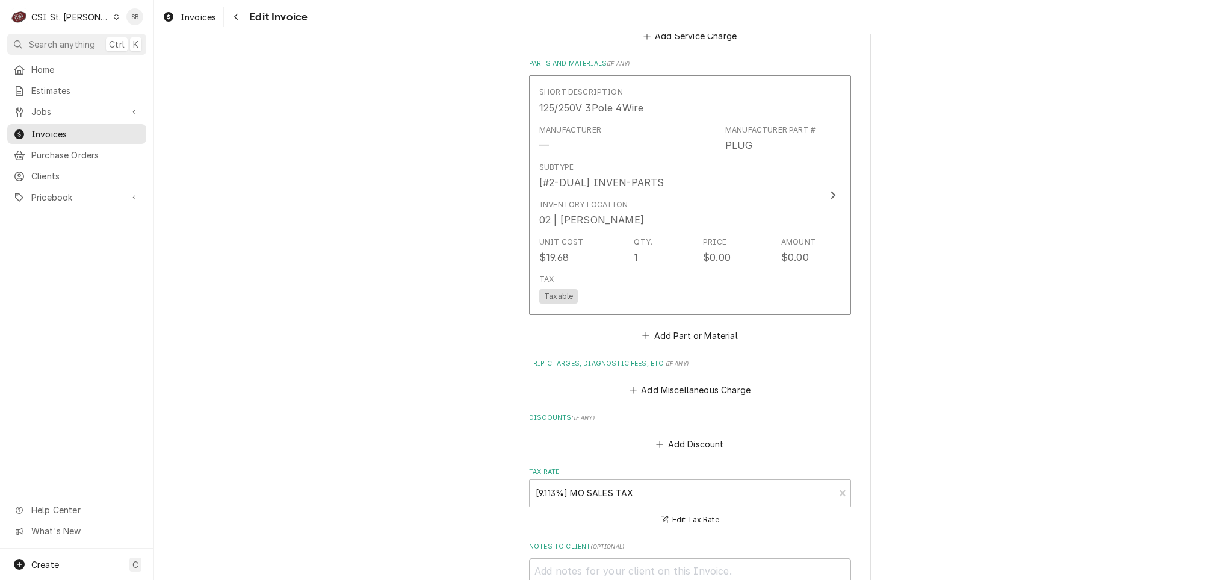
scroll to position [1206, 0]
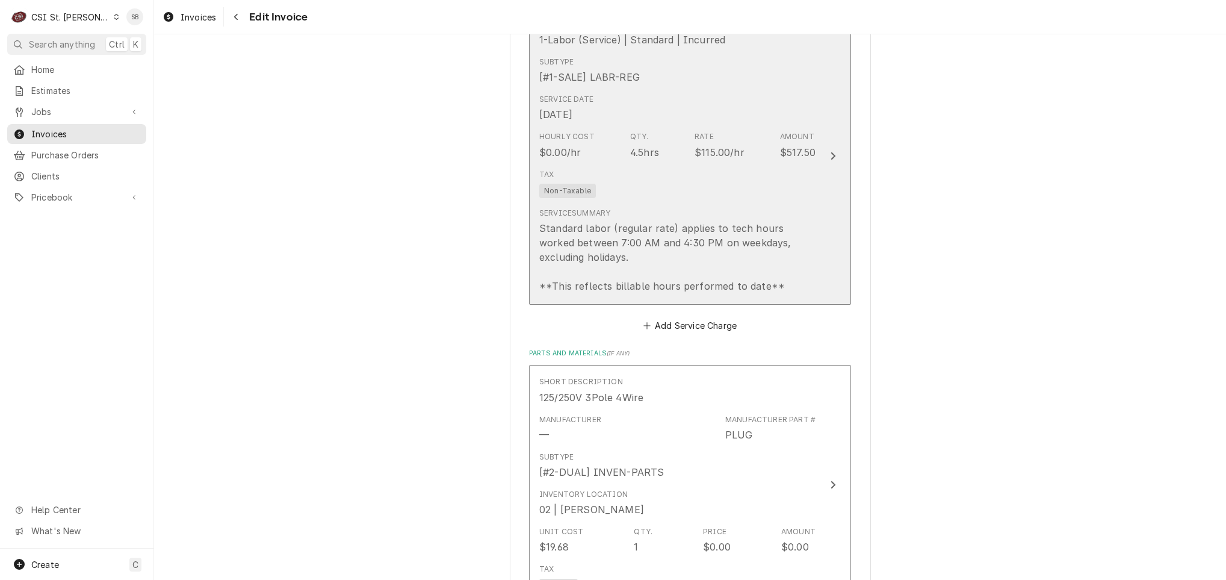
click at [593, 221] on div "Standard labor (regular rate) applies to tech hours worked between 7:00 AM and …" at bounding box center [677, 257] width 276 height 72
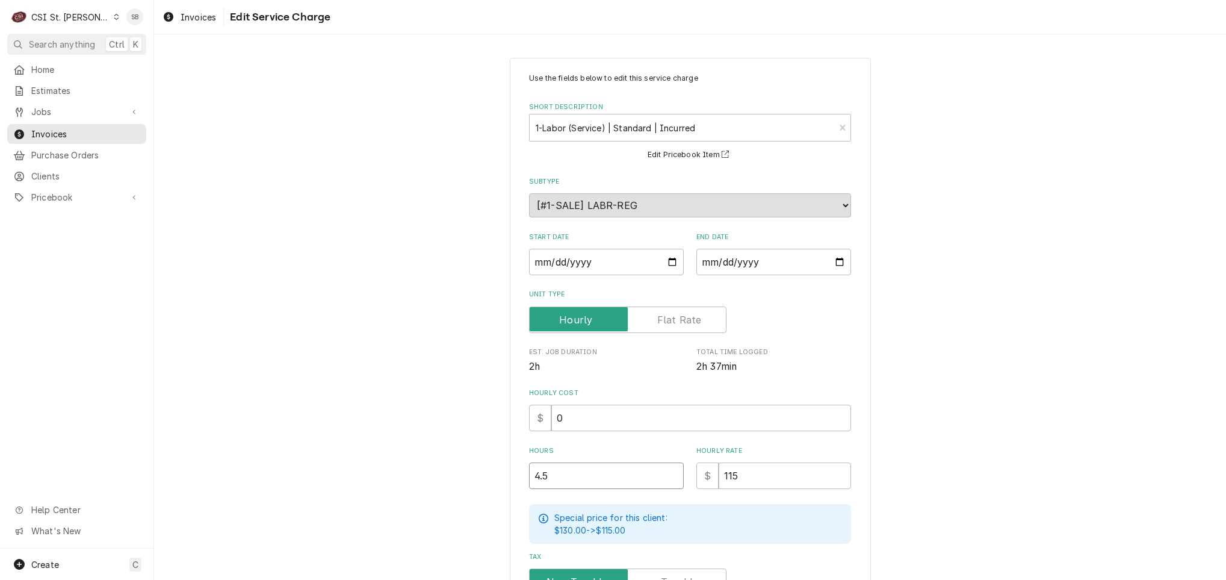
drag, startPoint x: 552, startPoint y: 475, endPoint x: 448, endPoint y: 471, distance: 104.8
click at [448, 474] on div "Use the fields below to edit this service charge Short Description 1-Labor (Ser…" at bounding box center [690, 423] width 1072 height 752
type textarea "x"
type input "4"
type textarea "x"
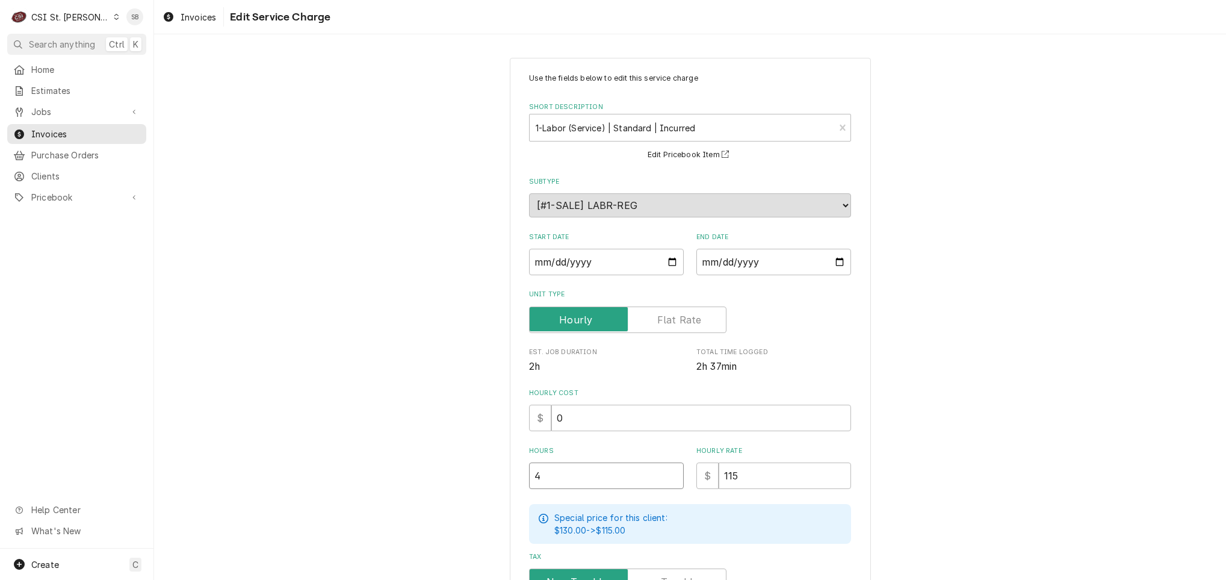
type input "4.2"
type textarea "x"
type input "4.25"
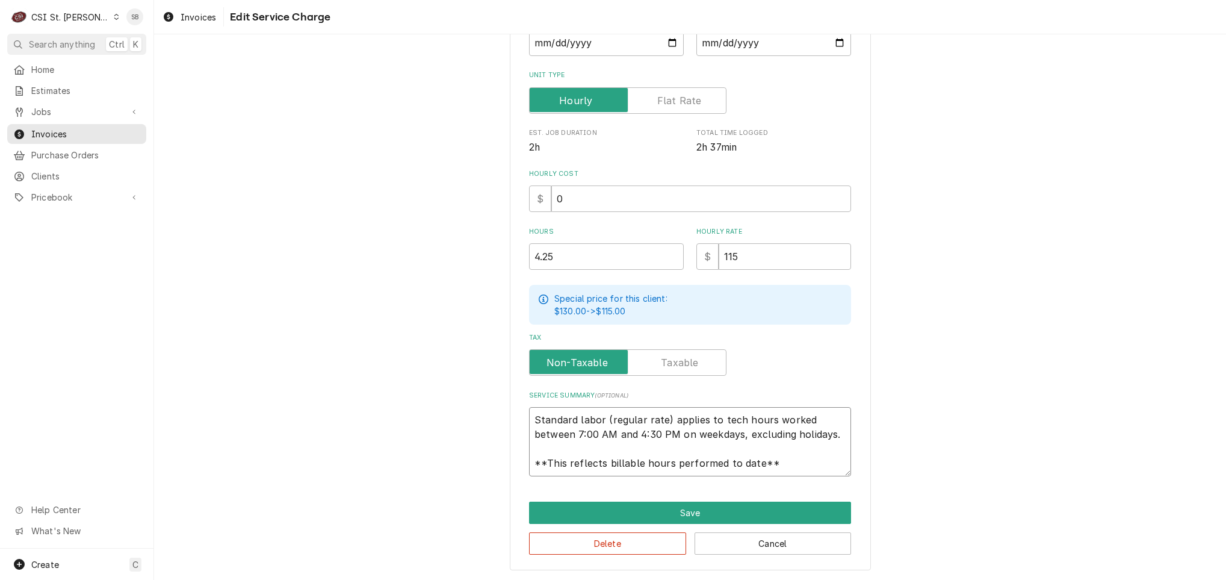
scroll to position [14, 0]
drag, startPoint x: 528, startPoint y: 415, endPoint x: 997, endPoint y: 515, distance: 479.9
click at [1045, 521] on div "Use the fields below to edit this service charge Short Description 1-Labor (Ser…" at bounding box center [690, 204] width 1072 height 752
paste textarea "On 09/30, technicians arrived to install a new bird house. During the visit, th…"
type textarea "x"
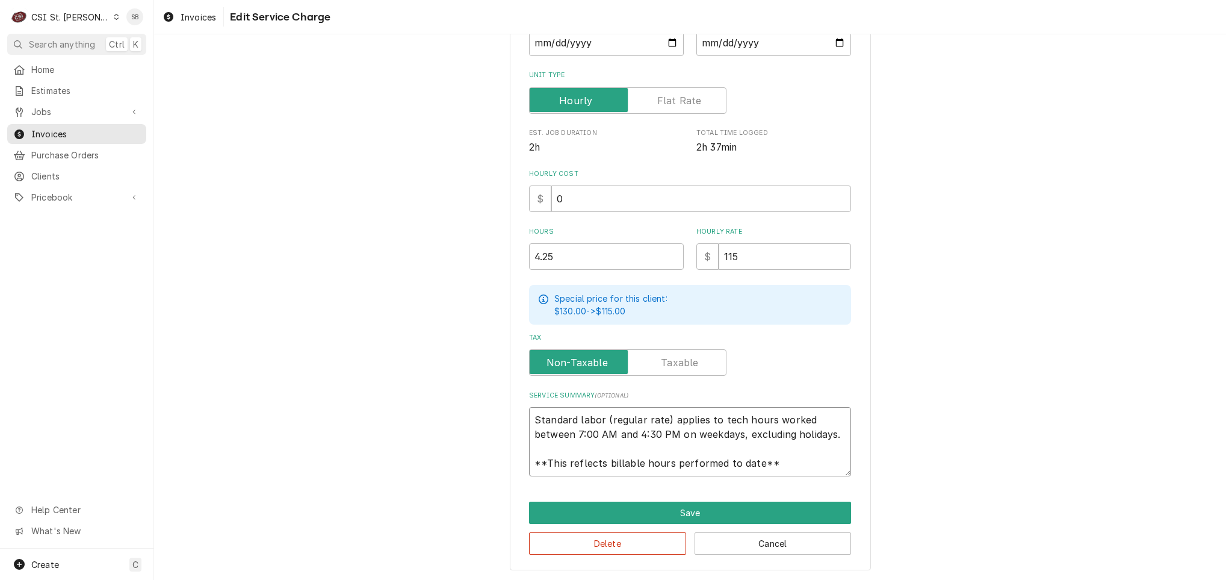
type textarea "On 09/30, technicians arrived to install a new bird house. During the visit, th…"
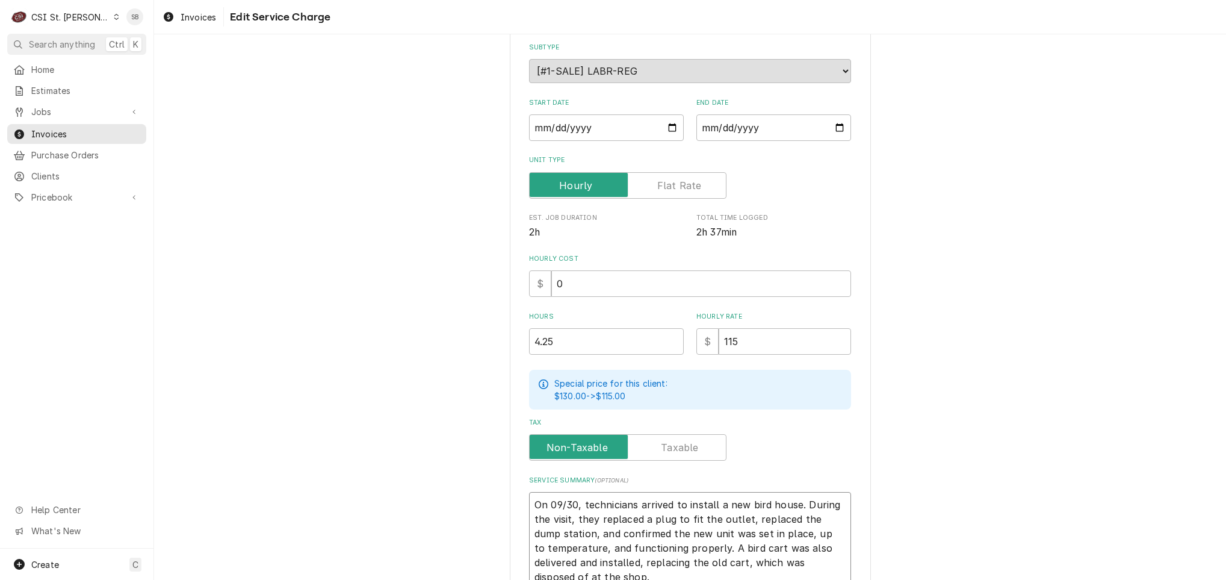
scroll to position [248, 0]
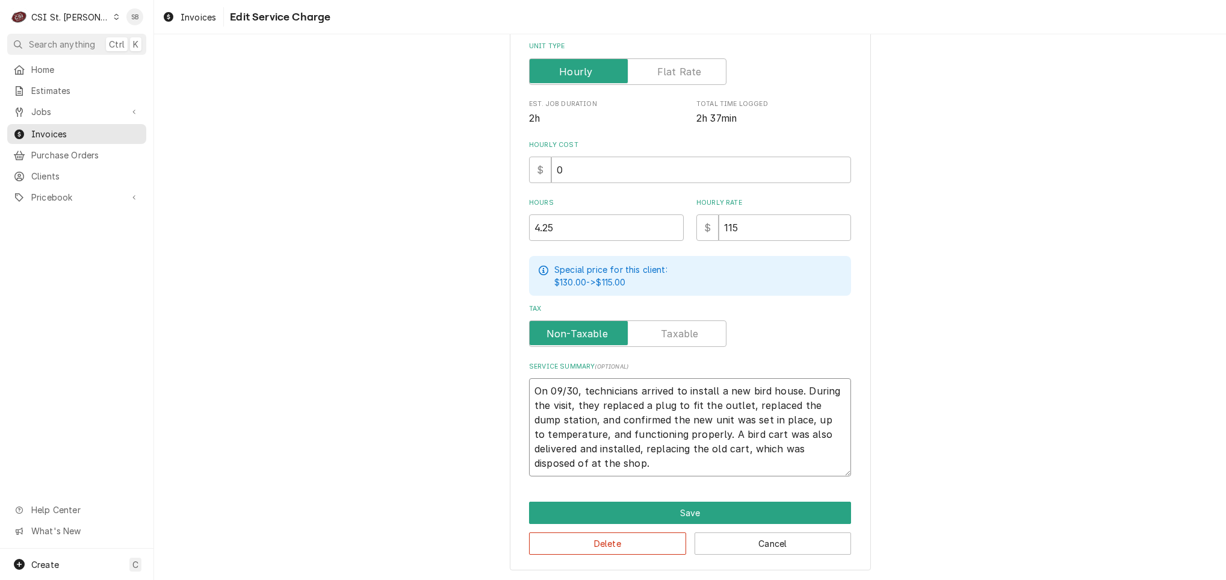
drag, startPoint x: 667, startPoint y: 461, endPoint x: 701, endPoint y: 434, distance: 43.2
click at [701, 434] on textarea "On 09/30, technicians arrived to install a new bird house. During the visit, th…" at bounding box center [690, 427] width 322 height 98
click at [724, 457] on textarea "On 09/30, technicians arrived to install a new bird house. During the visit, th…" at bounding box center [690, 427] width 322 height 98
drag, startPoint x: 726, startPoint y: 459, endPoint x: 713, endPoint y: 428, distance: 34.0
click at [713, 428] on textarea "On 09/30, technicians arrived to install a new bird house. During the visit, th…" at bounding box center [690, 427] width 322 height 98
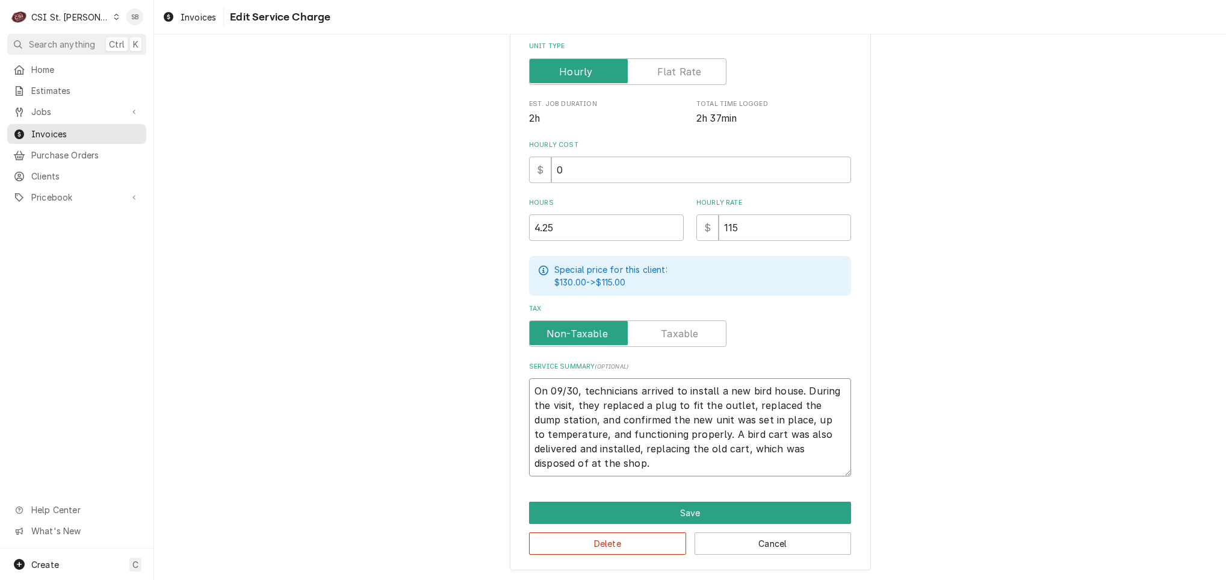
type textarea "x"
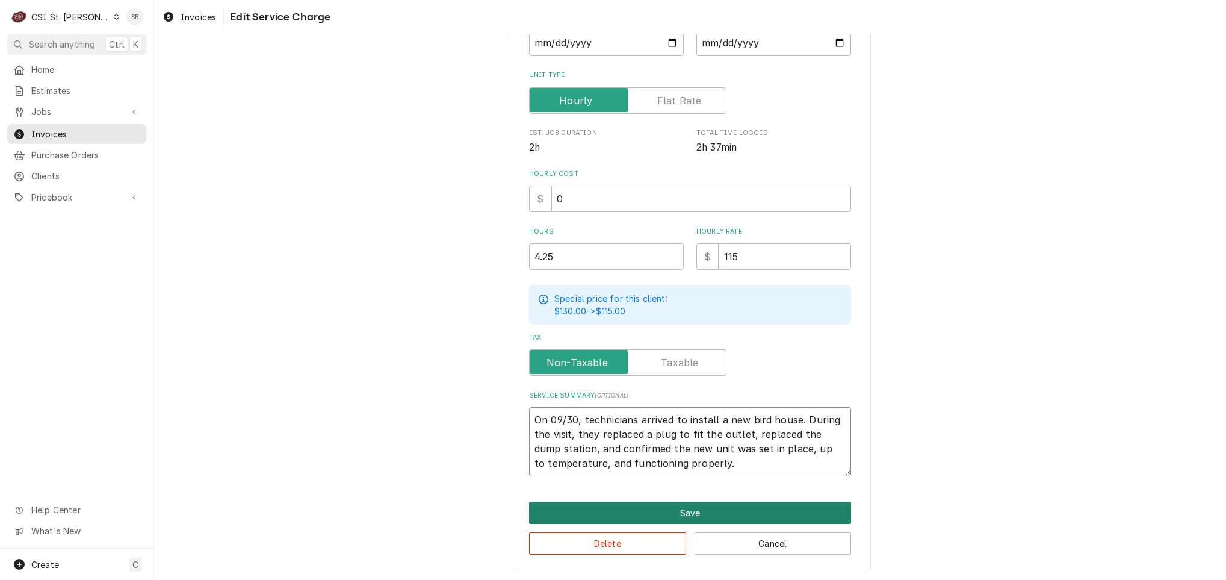
type textarea "On 09/30, technicians arrived to install a new bird house. During the visit, th…"
click at [697, 506] on button "Save" at bounding box center [690, 512] width 322 height 22
type textarea "x"
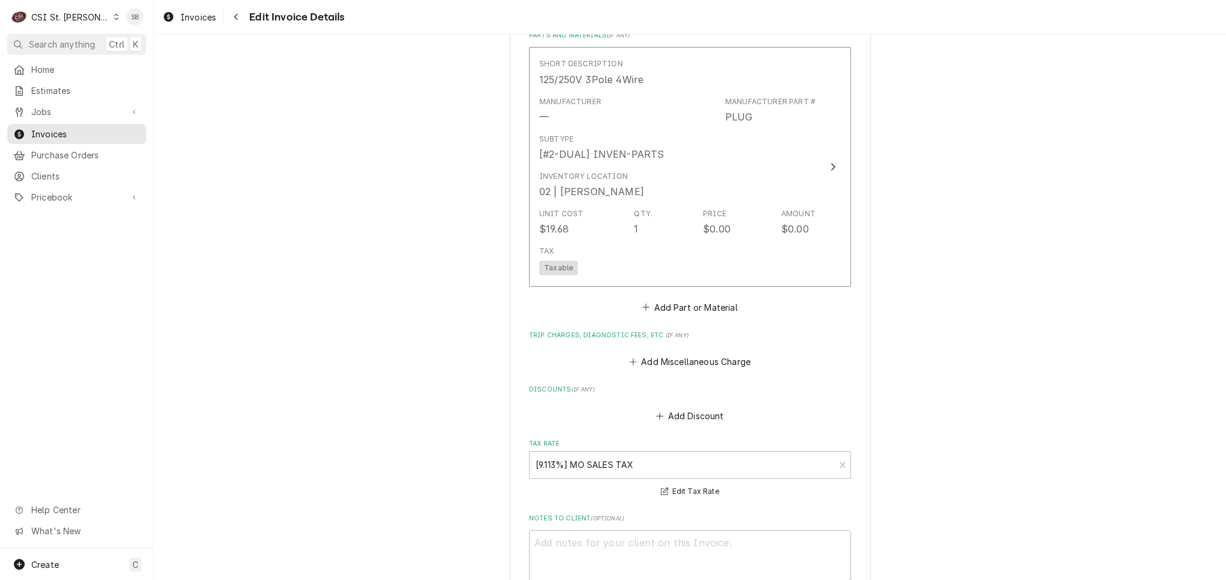
scroll to position [1553, 0]
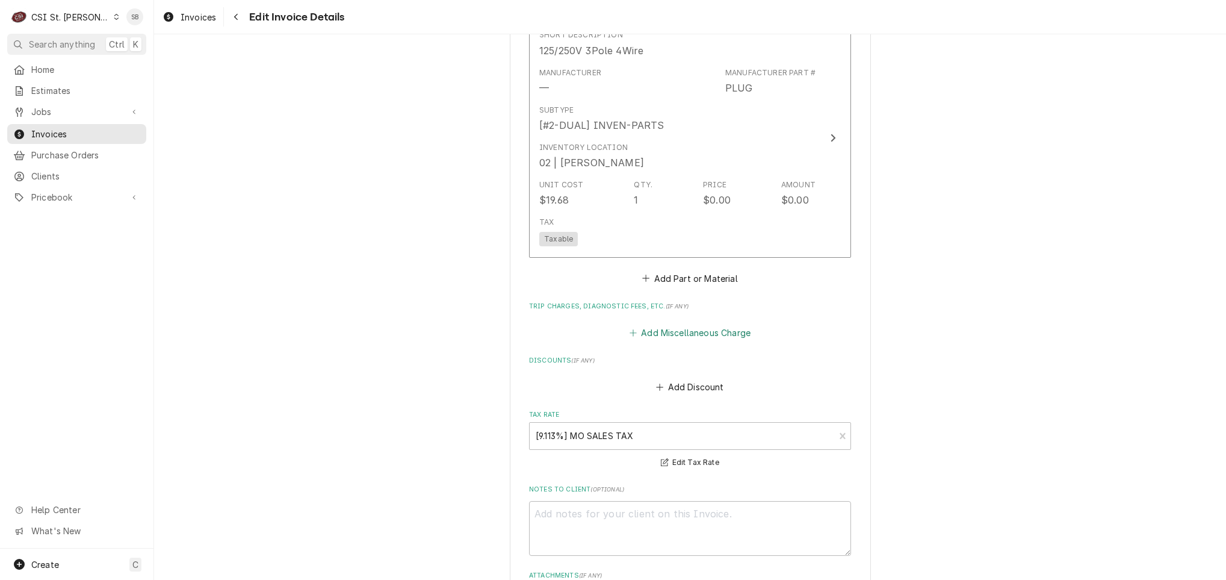
click at [646, 324] on button "Add Miscellaneous Charge" at bounding box center [689, 332] width 125 height 17
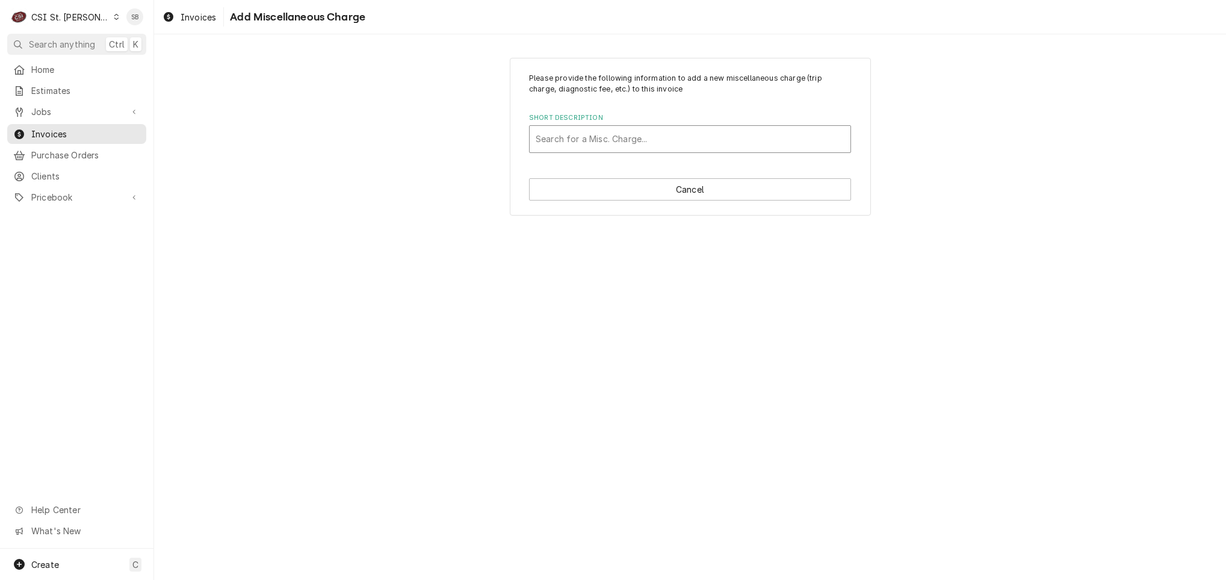
click at [595, 139] on div "Short Description" at bounding box center [690, 139] width 309 height 22
type input "serv"
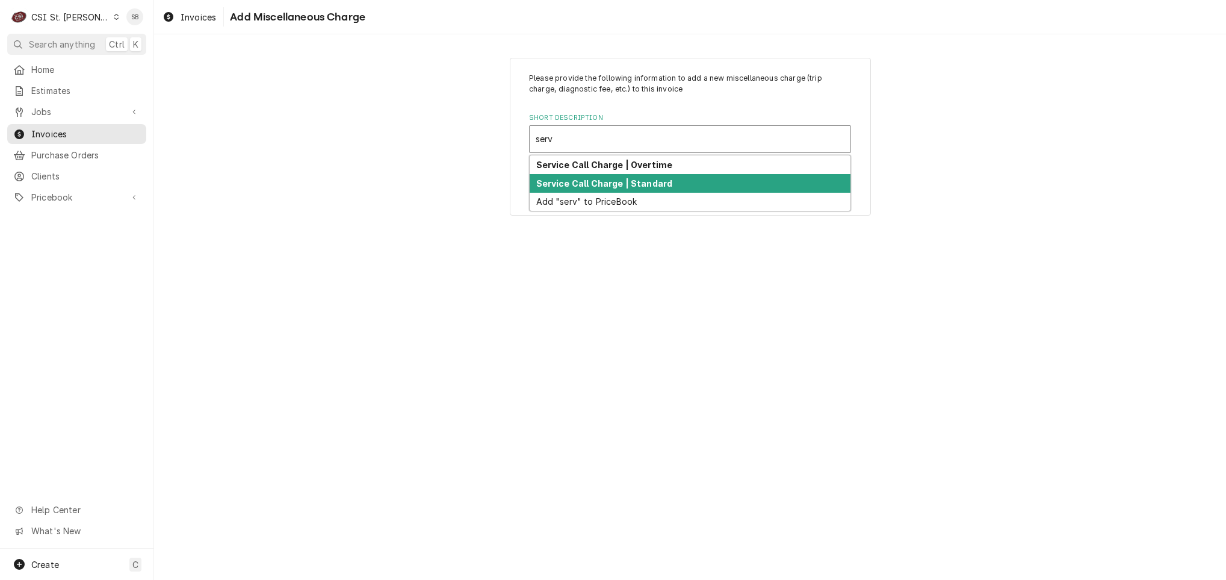
click at [605, 184] on strong "Service Call Charge | Standard" at bounding box center [604, 183] width 137 height 10
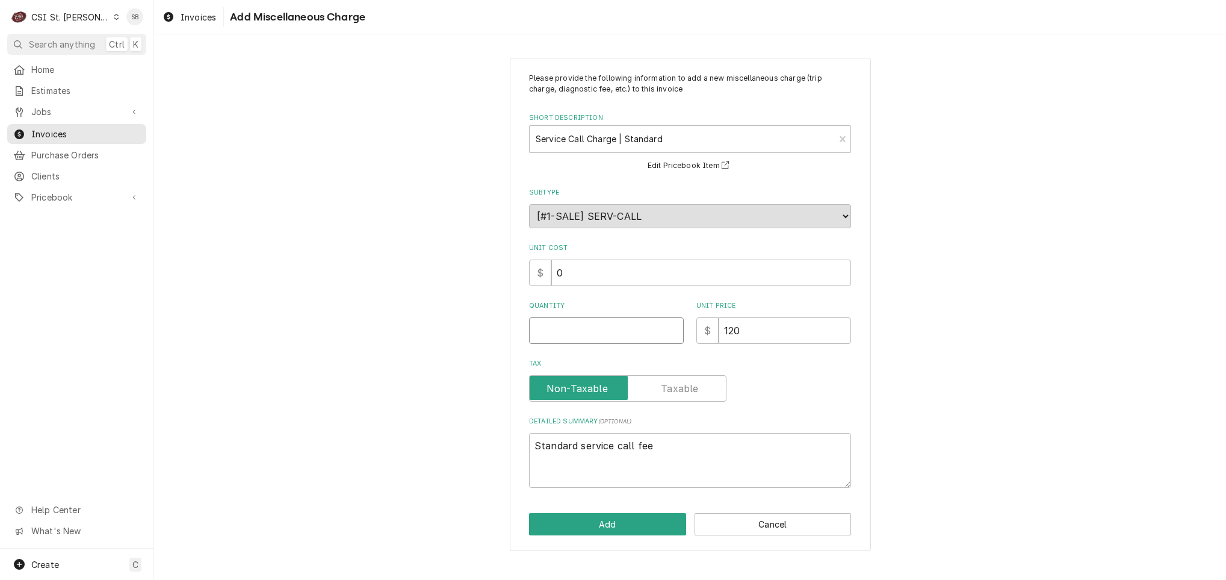
click at [580, 323] on input "Quantity" at bounding box center [606, 330] width 155 height 26
type textarea "x"
type input "1"
click at [578, 527] on button "Add" at bounding box center [607, 524] width 157 height 22
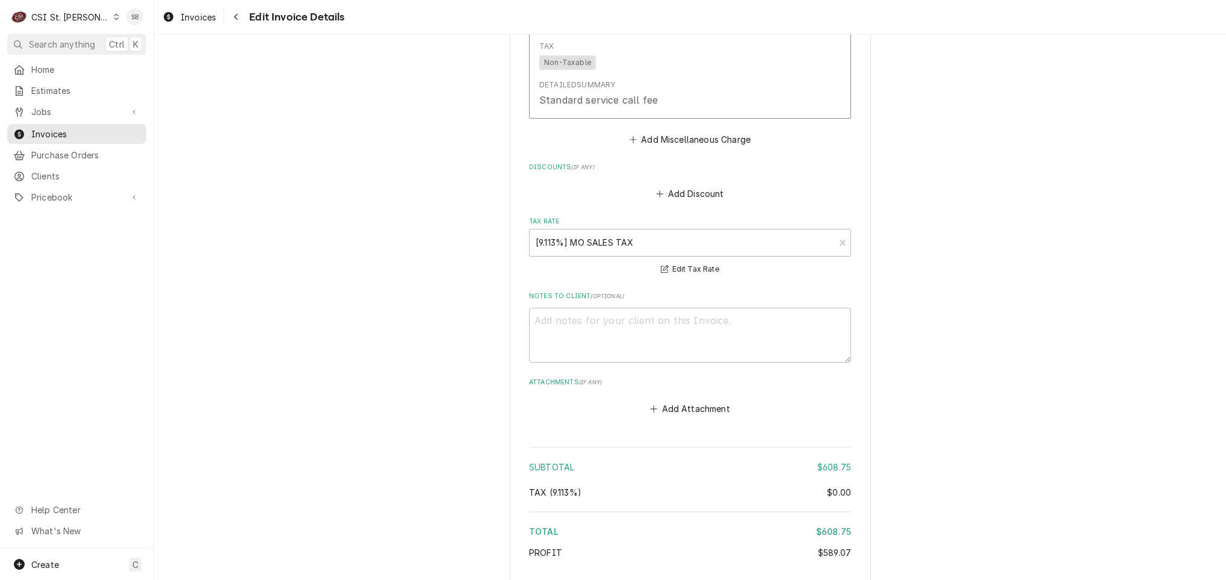
scroll to position [2044, 0]
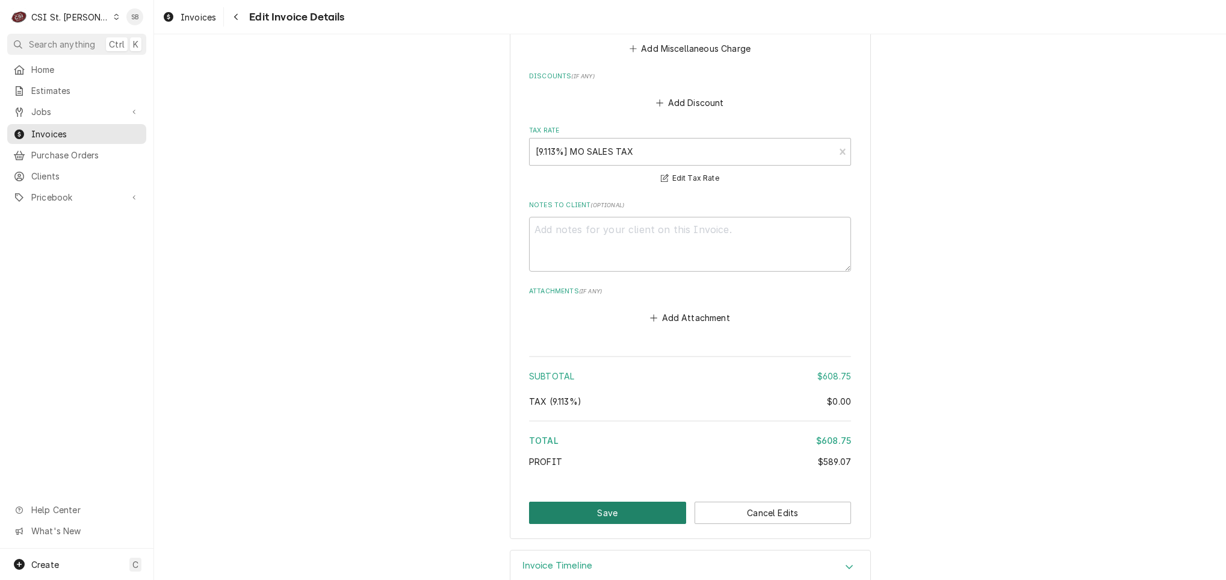
click at [630, 501] on button "Save" at bounding box center [607, 512] width 157 height 22
type textarea "x"
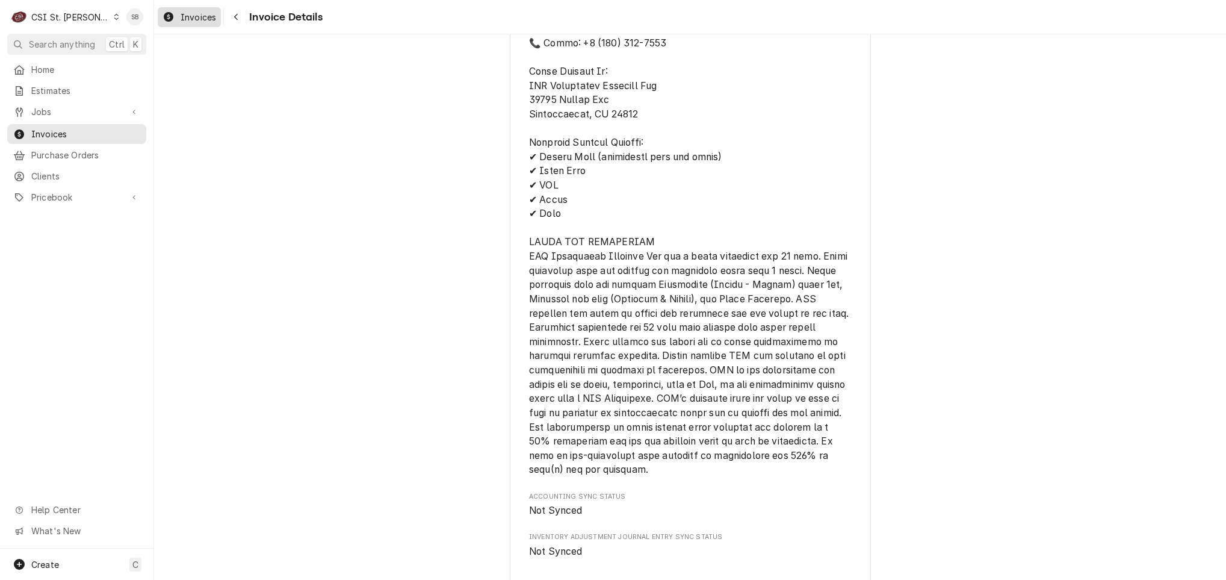
scroll to position [1306, 0]
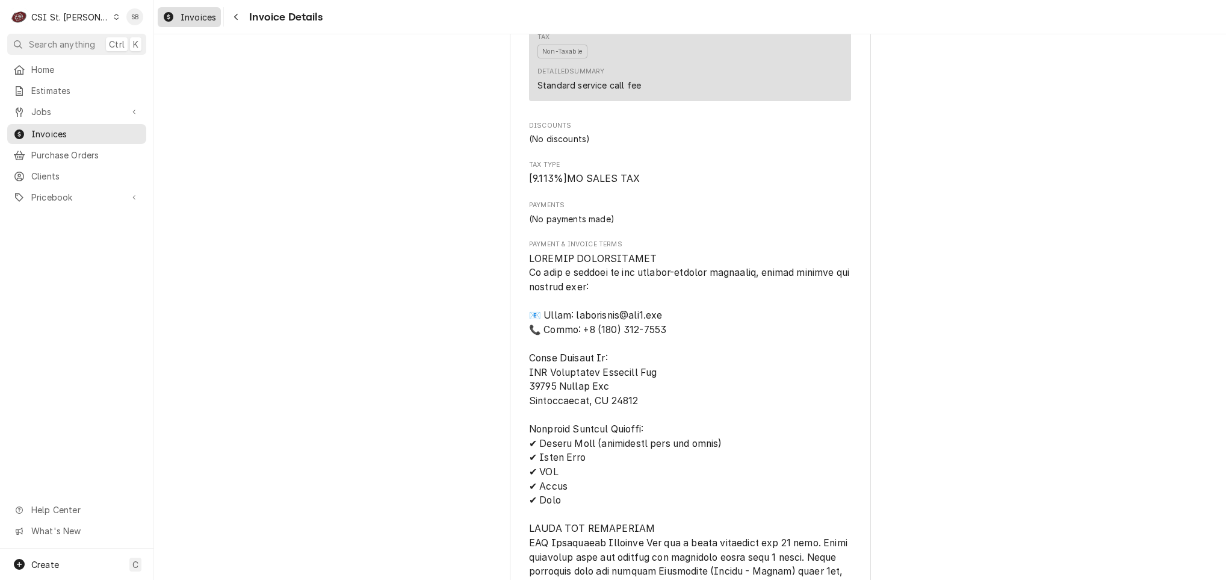
click at [197, 26] on link "Invoices" at bounding box center [189, 17] width 63 height 20
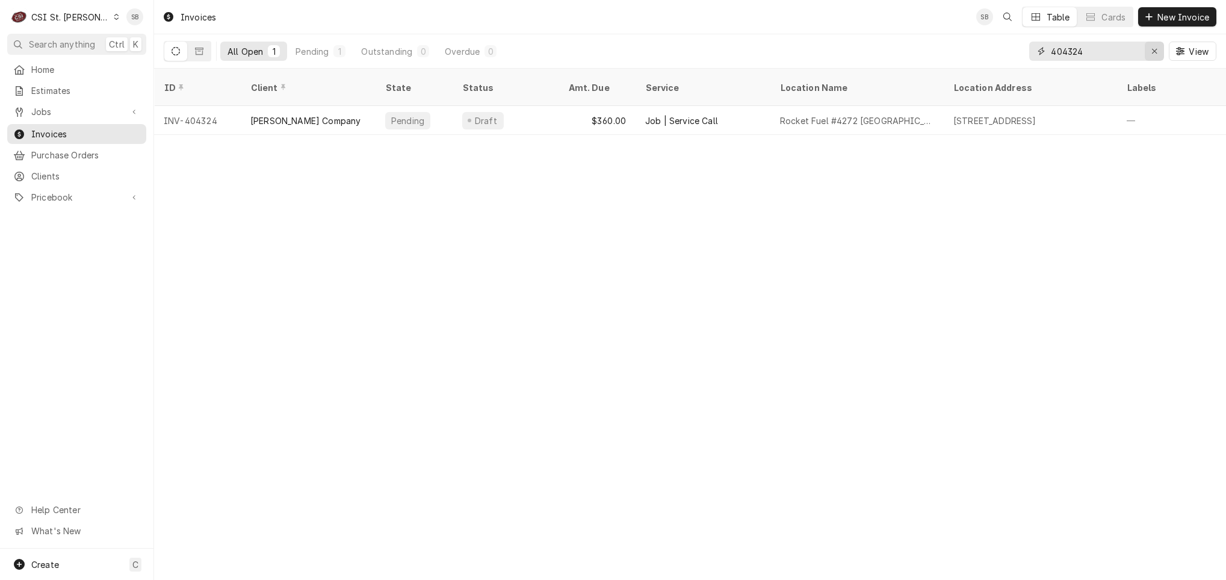
click at [1154, 53] on icon "Erase input" at bounding box center [1154, 51] width 7 height 8
paste input "404328"
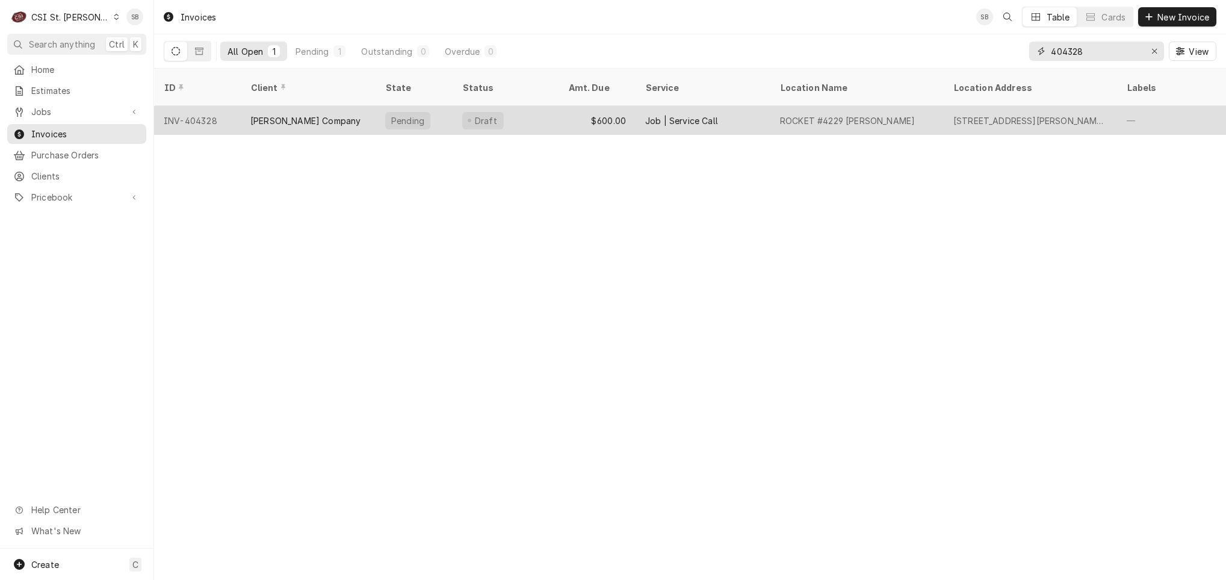
type input "404328"
click at [314, 114] on div "[PERSON_NAME] Company" at bounding box center [305, 120] width 110 height 13
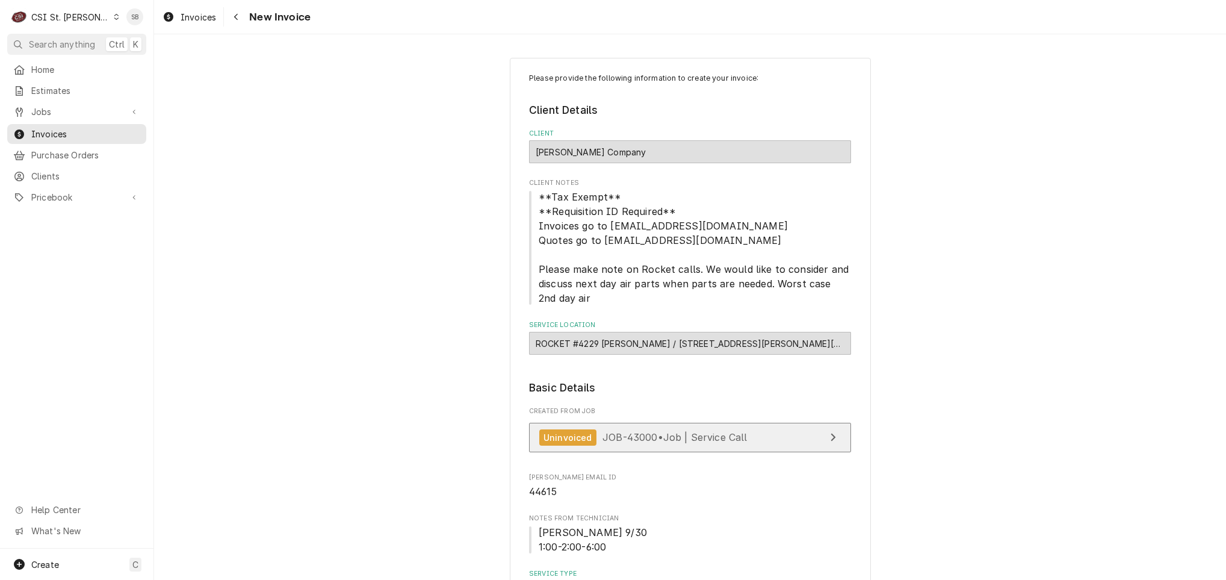
click at [674, 441] on span "JOB-43000 • Job | Service Call" at bounding box center [674, 437] width 145 height 12
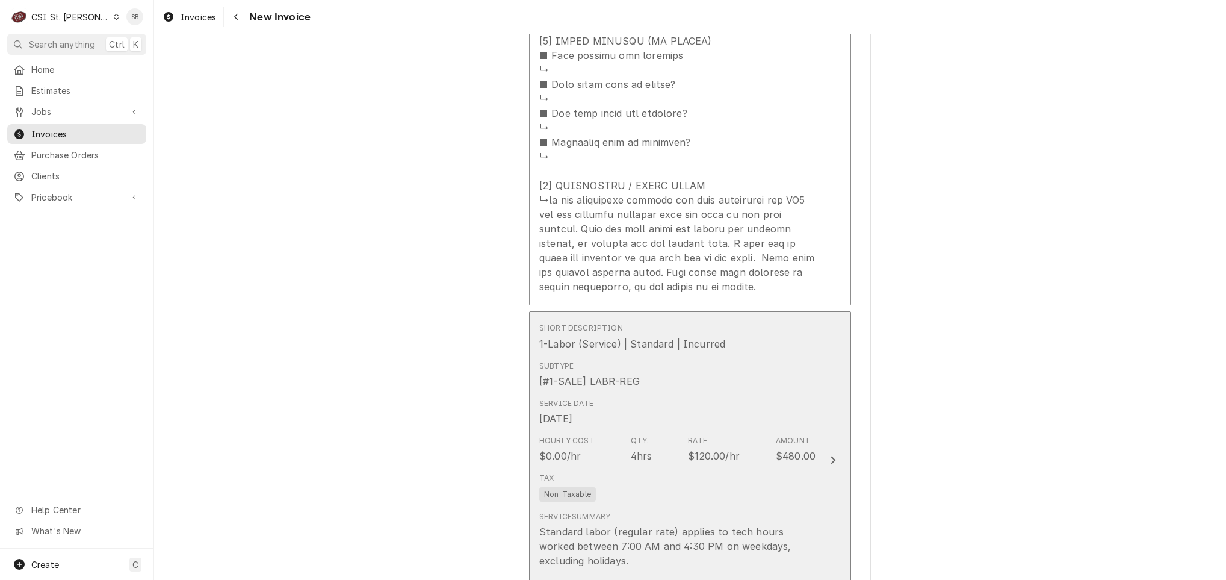
scroll to position [2076, 0]
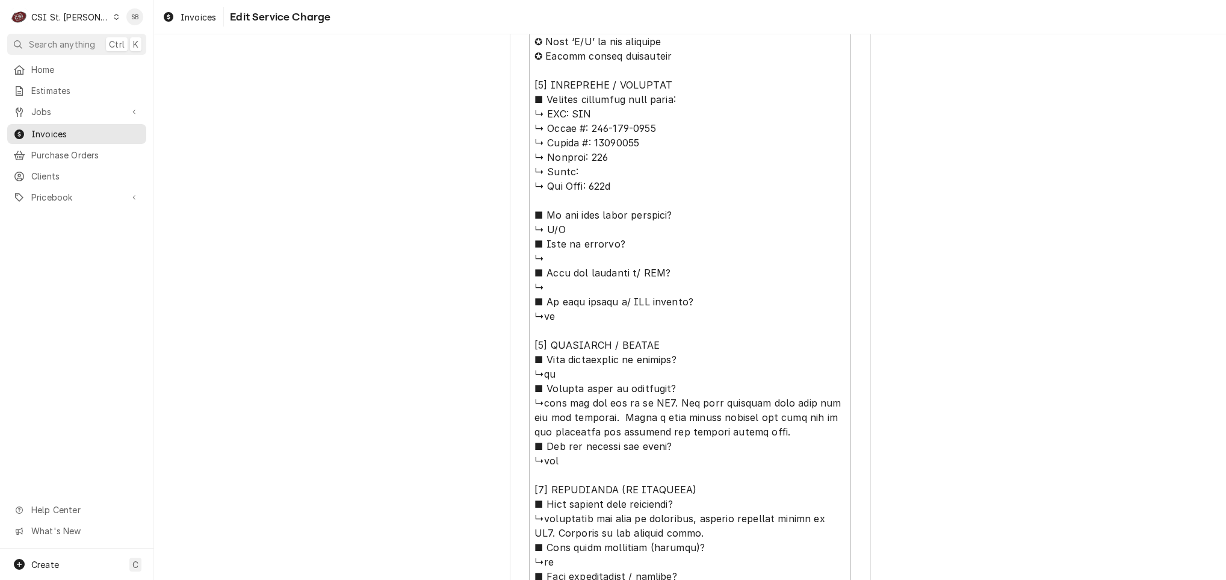
scroll to position [574, 0]
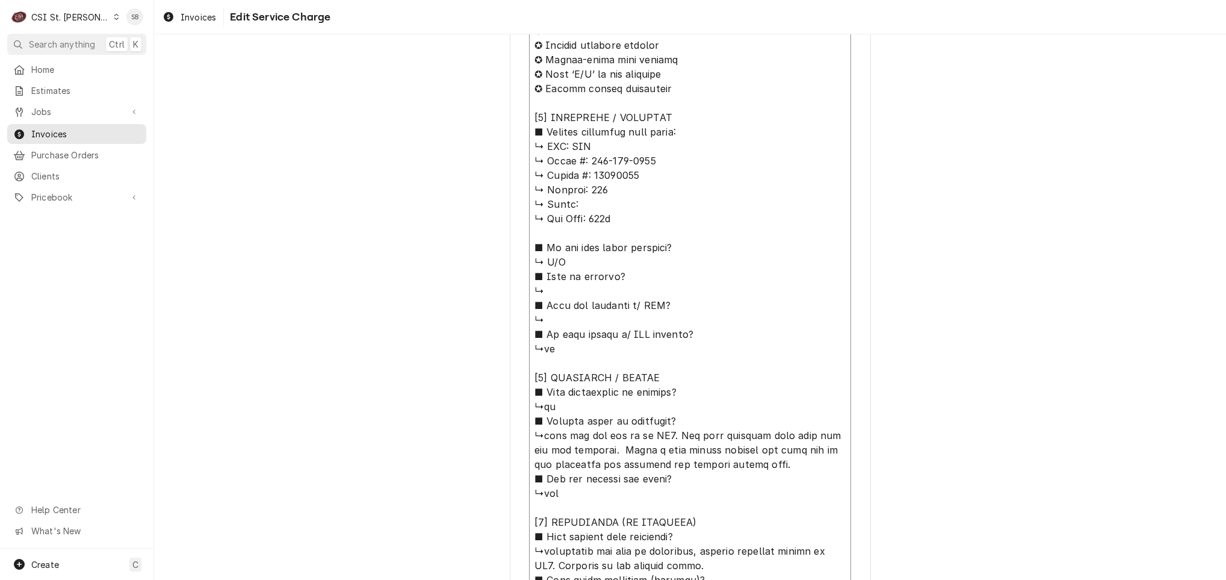
click at [536, 419] on textarea "Service Summary ( optional )" at bounding box center [690, 464] width 322 height 921
type textarea "x"
type textarea "⚠️ 𝗙𝗢𝗥𝗠 𝗜𝗡𝗦𝗧𝗥𝗨𝗖𝗧𝗜𝗢𝗡𝗦 ⚠️ ✪ 𝗖𝗼𝗺𝗽𝗹𝗲𝘁𝗲 𝗮𝗹𝗹 𝗿𝗲𝗹𝗲𝘃𝗮𝗻𝘁 𝘀𝗲𝗰𝘁𝗶𝗼𝗻𝘀 ✪ 𝗣𝗿𝗼𝘃𝗶𝗱𝗲 𝗱𝗲𝘁𝗮𝗶𝗹𝗲𝗱 𝗮𝗻𝘀…"
type textarea "x"
type textarea "⚠️ 𝗙𝗢𝗥𝗠 𝗜𝗡𝗦𝗧𝗥𝗨𝗖𝗧𝗜𝗢𝗡𝗦 ⚠️ ✪ 𝗖𝗼𝗺𝗽𝗹𝗲𝘁𝗲 𝗮𝗹𝗹 𝗿𝗲𝗹𝗲𝘃𝗮𝗻𝘁 𝘀𝗲𝗰𝘁𝗶𝗼𝗻𝘀 ✪ 𝗣𝗿𝗼𝘃𝗶𝗱𝗲 𝗱𝗲𝘁𝗮𝗶𝗹𝗲𝗱 𝗮𝗻𝘀…"
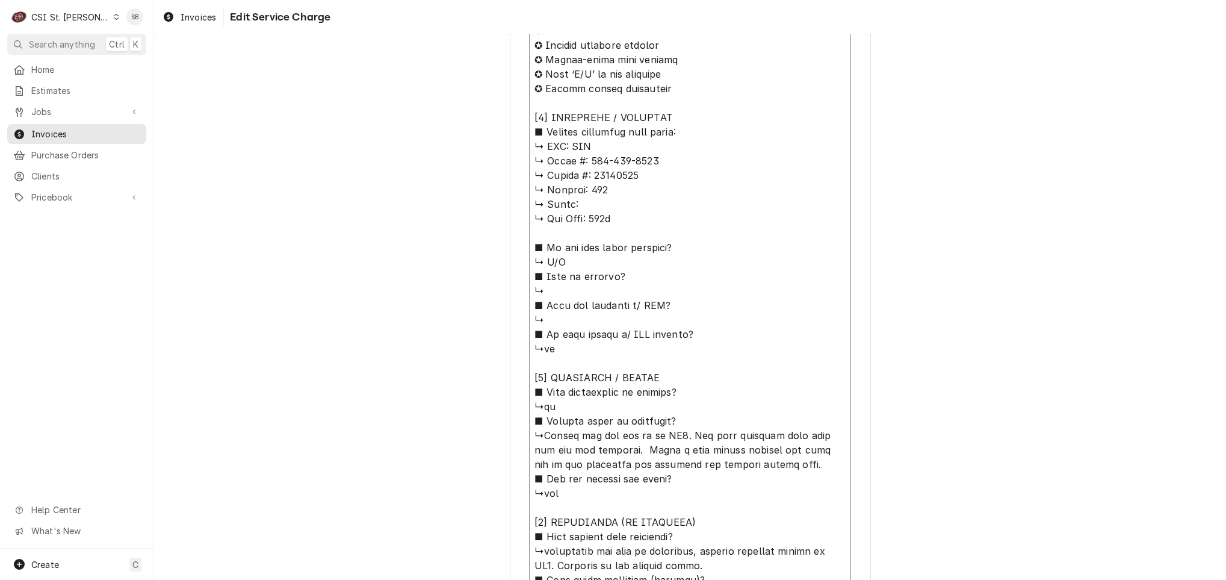
type textarea "x"
type textarea "⚠️ 𝗙𝗢𝗥𝗠 𝗜𝗡𝗦𝗧𝗥𝗨𝗖𝗧𝗜𝗢𝗡𝗦 ⚠️ ✪ 𝗖𝗼𝗺𝗽𝗹𝗲𝘁𝗲 𝗮𝗹𝗹 𝗿𝗲𝗹𝗲𝘃𝗮𝗻𝘁 𝘀𝗲𝗰𝘁𝗶𝗼𝗻𝘀 ✪ 𝗣𝗿𝗼𝘃𝗶𝗱𝗲 𝗱𝗲𝘁𝗮𝗶𝗹𝗲𝗱 𝗮𝗻𝘀…"
type textarea "x"
type textarea "⚠️ 𝗙𝗢𝗥𝗠 𝗜𝗡𝗦𝗧𝗥𝗨𝗖𝗧𝗜𝗢𝗡𝗦 ⚠️ ✪ 𝗖𝗼𝗺𝗽𝗹𝗲𝘁𝗲 𝗮𝗹𝗹 𝗿𝗲𝗹𝗲𝘃𝗮𝗻𝘁 𝘀𝗲𝗰𝘁𝗶𝗼𝗻𝘀 ✪ 𝗣𝗿𝗼𝘃𝗶𝗱𝗲 𝗱𝗲𝘁𝗮𝗶𝗹𝗲𝗱 𝗮𝗻𝘀…"
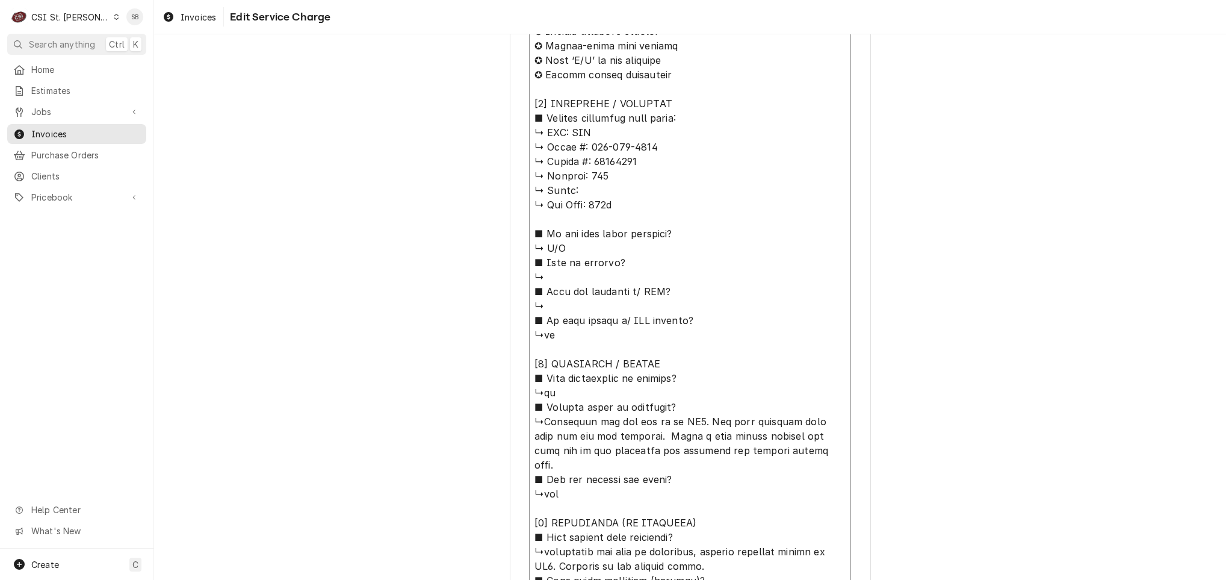
type textarea "x"
type textarea "⚠️ 𝗙𝗢𝗥𝗠 𝗜𝗡𝗦𝗧𝗥𝗨𝗖𝗧𝗜𝗢𝗡𝗦 ⚠️ ✪ 𝗖𝗼𝗺𝗽𝗹𝗲𝘁𝗲 𝗮𝗹𝗹 𝗿𝗲𝗹𝗲𝘃𝗮𝗻𝘁 𝘀𝗲𝗰𝘁𝗶𝗼𝗻𝘀 ✪ 𝗣𝗿𝗼𝘃𝗶𝗱𝗲 𝗱𝗲𝘁𝗮𝗶𝗹𝗲𝗱 𝗮𝗻𝘀…"
type textarea "x"
type textarea "⚠️ 𝗙𝗢𝗥𝗠 𝗜𝗡𝗦𝗧𝗥𝗨𝗖𝗧𝗜𝗢𝗡𝗦 ⚠️ ✪ 𝗖𝗼𝗺𝗽𝗹𝗲𝘁𝗲 𝗮𝗹𝗹 𝗿𝗲𝗹𝗲𝘃𝗮𝗻𝘁 𝘀𝗲𝗰𝘁𝗶𝗼𝗻𝘀 ✪ 𝗣𝗿𝗼𝘃𝗶𝗱𝗲 𝗱𝗲𝘁𝗮𝗶𝗹𝗲𝗱 𝗮𝗻𝘀…"
type textarea "x"
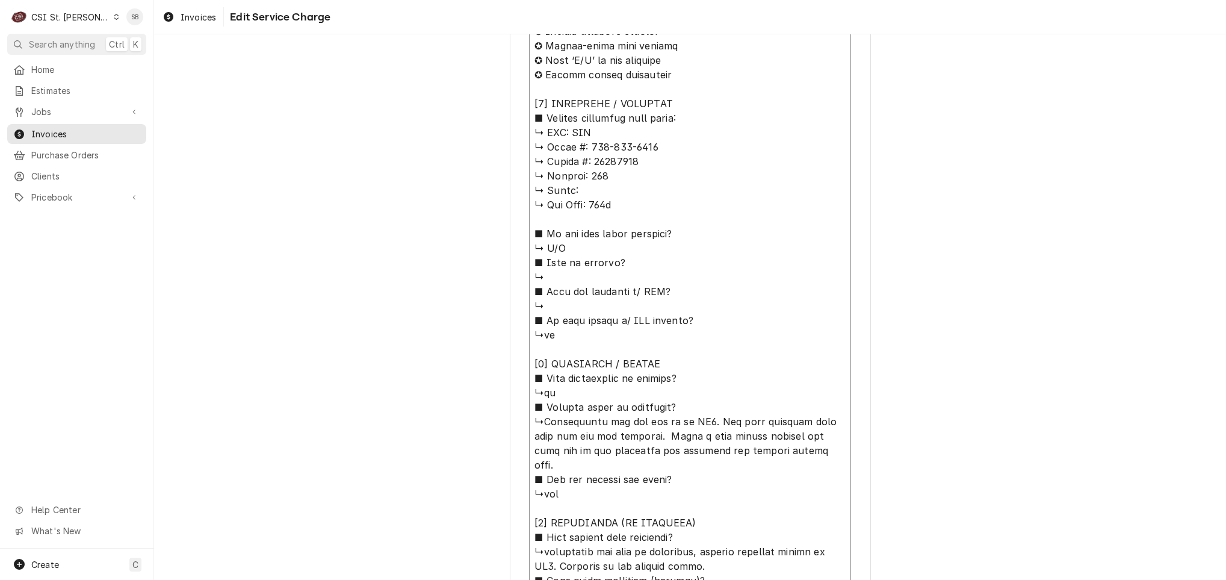
type textarea "⚠️ 𝗙𝗢𝗥𝗠 𝗜𝗡𝗦𝗧𝗥𝗨𝗖𝗧𝗜𝗢𝗡𝗦 ⚠️ ✪ 𝗖𝗼𝗺𝗽𝗹𝗲𝘁𝗲 𝗮𝗹𝗹 𝗿𝗲𝗹𝗲𝘃𝗮𝗻𝘁 𝘀𝗲𝗰𝘁𝗶𝗼𝗻𝘀 ✪ 𝗣𝗿𝗼𝘃𝗶𝗱𝗲 𝗱𝗲𝘁𝗮𝗶𝗹𝗲𝗱 𝗮𝗻𝘀…"
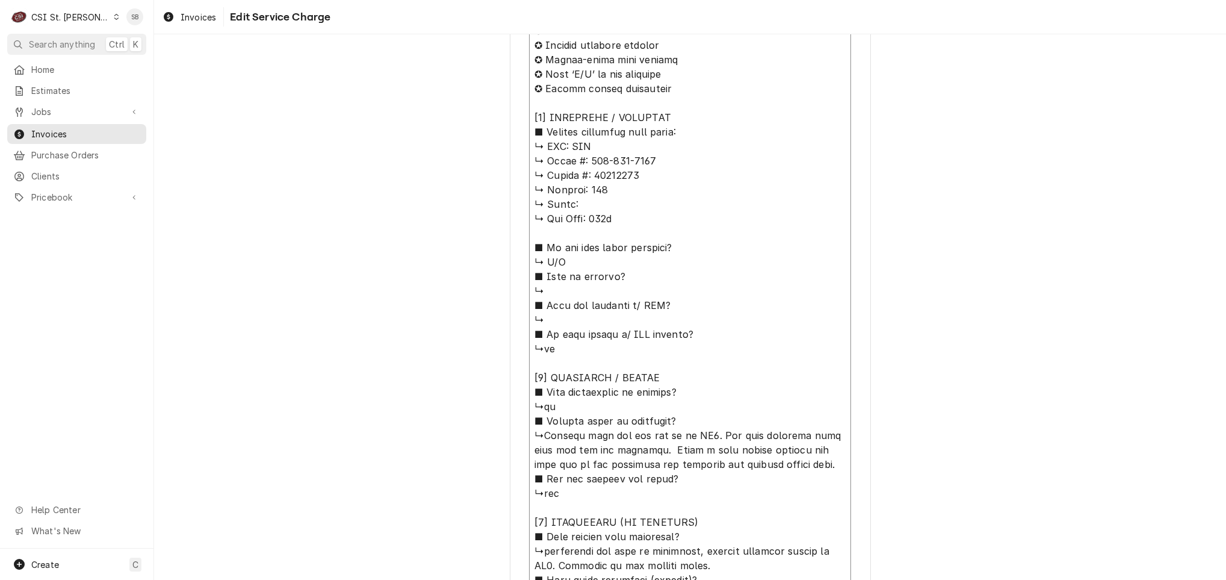
type textarea "x"
type textarea "⚠️ 𝗙𝗢𝗥𝗠 𝗜𝗡𝗦𝗧𝗥𝗨𝗖𝗧𝗜𝗢𝗡𝗦 ⚠️ ✪ 𝗖𝗼𝗺𝗽𝗹𝗲𝘁𝗲 𝗮𝗹𝗹 𝗿𝗲𝗹𝗲𝘃𝗮𝗻𝘁 𝘀𝗲𝗰𝘁𝗶𝗼𝗻𝘀 ✪ 𝗣𝗿𝗼𝘃𝗶𝗱𝗲 𝗱𝗲𝘁𝗮𝗶𝗹𝗲𝗱 𝗮𝗻𝘀…"
type textarea "x"
type textarea "⚠️ 𝗙𝗢𝗥𝗠 𝗜𝗡𝗦𝗧𝗥𝗨𝗖𝗧𝗜𝗢𝗡𝗦 ⚠️ ✪ 𝗖𝗼𝗺𝗽𝗹𝗲𝘁𝗲 𝗮𝗹𝗹 𝗿𝗲𝗹𝗲𝘃𝗮𝗻𝘁 𝘀𝗲𝗰𝘁𝗶𝗼𝗻𝘀 ✪ 𝗣𝗿𝗼𝘃𝗶𝗱𝗲 𝗱𝗲𝘁𝗮𝗶𝗹𝗲𝗱 𝗮𝗻𝘀…"
type textarea "x"
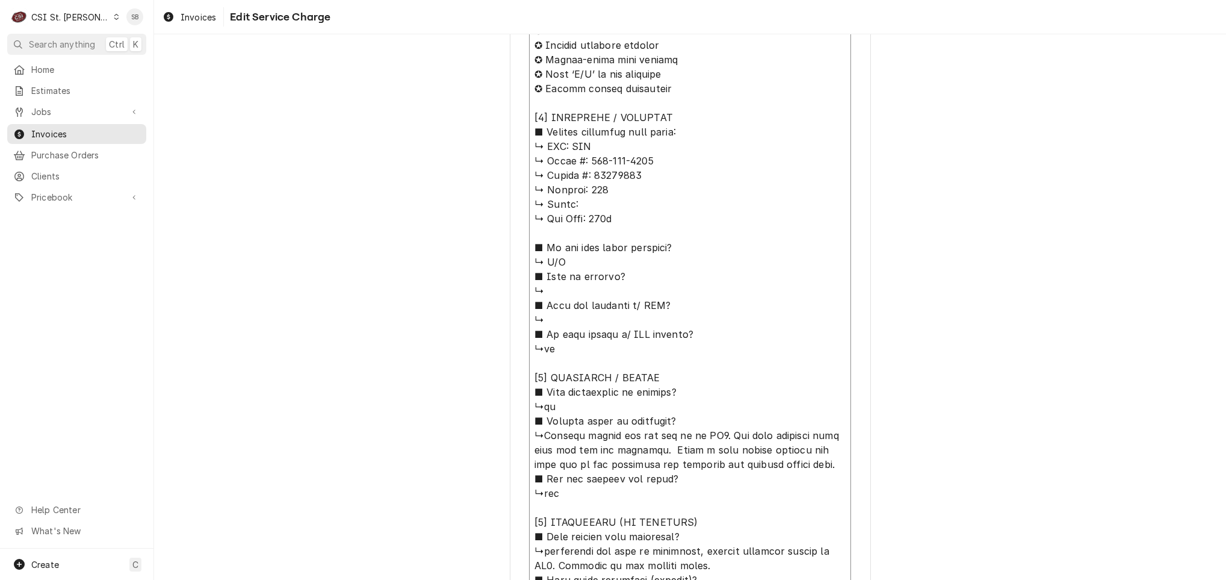
type textarea "⚠️ 𝗙𝗢𝗥𝗠 𝗜𝗡𝗦𝗧𝗥𝗨𝗖𝗧𝗜𝗢𝗡𝗦 ⚠️ ✪ 𝗖𝗼𝗺𝗽𝗹𝗲𝘁𝗲 𝗮𝗹𝗹 𝗿𝗲𝗹𝗲𝘃𝗮𝗻𝘁 𝘀𝗲𝗰𝘁𝗶𝗼𝗻𝘀 ✪ 𝗣𝗿𝗼𝘃𝗶𝗱𝗲 𝗱𝗲𝘁𝗮𝗶𝗹𝗲𝗱 𝗮𝗻𝘀…"
type textarea "x"
type textarea "⚠️ 𝗙𝗢𝗥𝗠 𝗜𝗡𝗦𝗧𝗥𝗨𝗖𝗧𝗜𝗢𝗡𝗦 ⚠️ ✪ 𝗖𝗼𝗺𝗽𝗹𝗲𝘁𝗲 𝗮𝗹𝗹 𝗿𝗲𝗹𝗲𝘃𝗮𝗻𝘁 𝘀𝗲𝗰𝘁𝗶𝗼𝗻𝘀 ✪ 𝗣𝗿𝗼𝘃𝗶𝗱𝗲 𝗱𝗲𝘁𝗮𝗶𝗹𝗲𝗱 𝗮𝗻𝘀…"
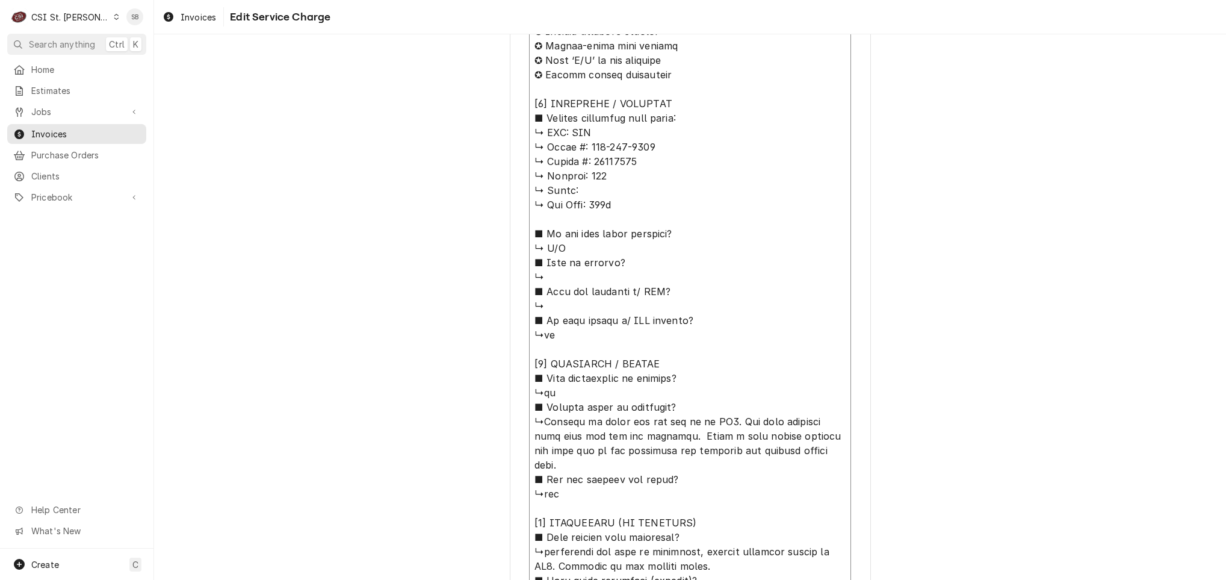
type textarea "x"
type textarea "⚠️ 𝗙𝗢𝗥𝗠 𝗜𝗡𝗦𝗧𝗥𝗨𝗖𝗧𝗜𝗢𝗡𝗦 ⚠️ ✪ 𝗖𝗼𝗺𝗽𝗹𝗲𝘁𝗲 𝗮𝗹𝗹 𝗿𝗲𝗹𝗲𝘃𝗮𝗻𝘁 𝘀𝗲𝗰𝘁𝗶𝗼𝗻𝘀 ✪ 𝗣𝗿𝗼𝘃𝗶𝗱𝗲 𝗱𝗲𝘁𝗮𝗶𝗹𝗲𝗱 𝗮𝗻𝘀…"
type textarea "x"
type textarea "⚠️ 𝗙𝗢𝗥𝗠 𝗜𝗡𝗦𝗧𝗥𝗨𝗖𝗧𝗜𝗢𝗡𝗦 ⚠️ ✪ 𝗖𝗼𝗺𝗽𝗹𝗲𝘁𝗲 𝗮𝗹𝗹 𝗿𝗲𝗹𝗲𝘃𝗮𝗻𝘁 𝘀𝗲𝗰𝘁𝗶𝗼𝗻𝘀 ✪ 𝗣𝗿𝗼𝘃𝗶𝗱𝗲 𝗱𝗲𝘁𝗮𝗶𝗹𝗲𝗱 𝗮𝗻𝘀…"
type textarea "x"
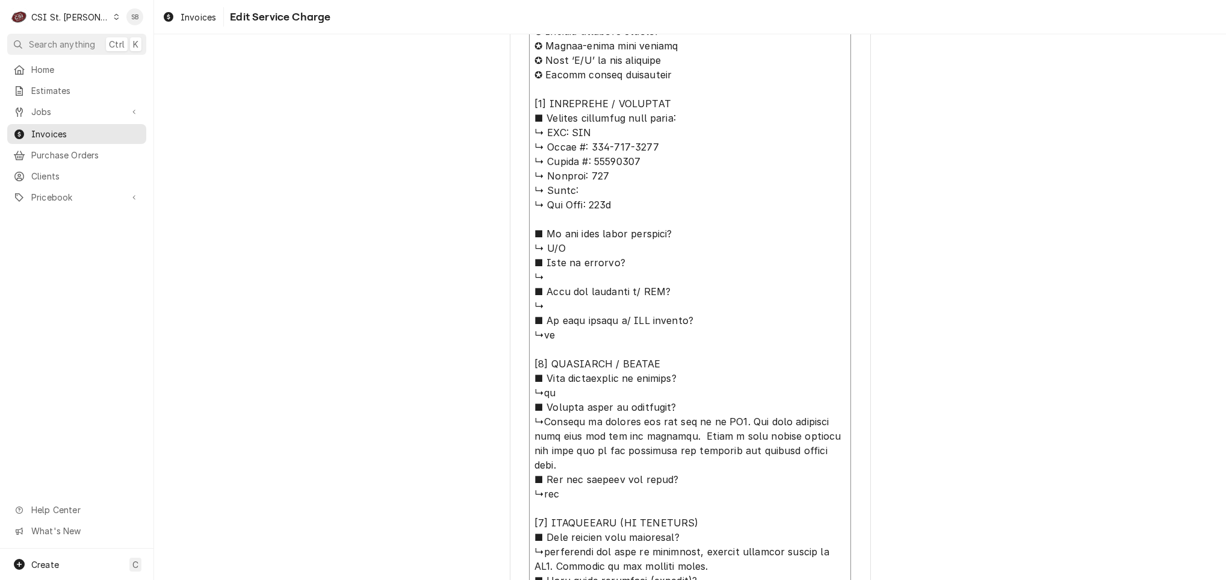
type textarea "⚠️ 𝗙𝗢𝗥𝗠 𝗜𝗡𝗦𝗧𝗥𝗨𝗖𝗧𝗜𝗢𝗡𝗦 ⚠️ ✪ 𝗖𝗼𝗺𝗽𝗹𝗲𝘁𝗲 𝗮𝗹𝗹 𝗿𝗲𝗹𝗲𝘃𝗮𝗻𝘁 𝘀𝗲𝗰𝘁𝗶𝗼𝗻𝘀 ✪ 𝗣𝗿𝗼𝘃𝗶𝗱𝗲 𝗱𝗲𝘁𝗮𝗶𝗹𝗲𝗱 𝗮𝗻𝘀…"
type textarea "x"
type textarea "⚠️ 𝗙𝗢𝗥𝗠 𝗜𝗡𝗦𝗧𝗥𝗨𝗖𝗧𝗜𝗢𝗡𝗦 ⚠️ ✪ 𝗖𝗼𝗺𝗽𝗹𝗲𝘁𝗲 𝗮𝗹𝗹 𝗿𝗲𝗹𝗲𝘃𝗮𝗻𝘁 𝘀𝗲𝗰𝘁𝗶𝗼𝗻𝘀 ✪ 𝗣𝗿𝗼𝘃𝗶𝗱𝗲 𝗱𝗲𝘁𝗮𝗶𝗹𝗲𝗱 𝗮𝗻𝘀…"
type textarea "x"
type textarea "⚠️ 𝗙𝗢𝗥𝗠 𝗜𝗡𝗦𝗧𝗥𝗨𝗖𝗧𝗜𝗢𝗡𝗦 ⚠️ ✪ 𝗖𝗼𝗺𝗽𝗹𝗲𝘁𝗲 𝗮𝗹𝗹 𝗿𝗲𝗹𝗲𝘃𝗮𝗻𝘁 𝘀𝗲𝗰𝘁𝗶𝗼𝗻𝘀 ✪ 𝗣𝗿𝗼𝘃𝗶𝗱𝗲 𝗱𝗲𝘁𝗮𝗶𝗹𝗲𝗱 𝗮𝗻𝘀…"
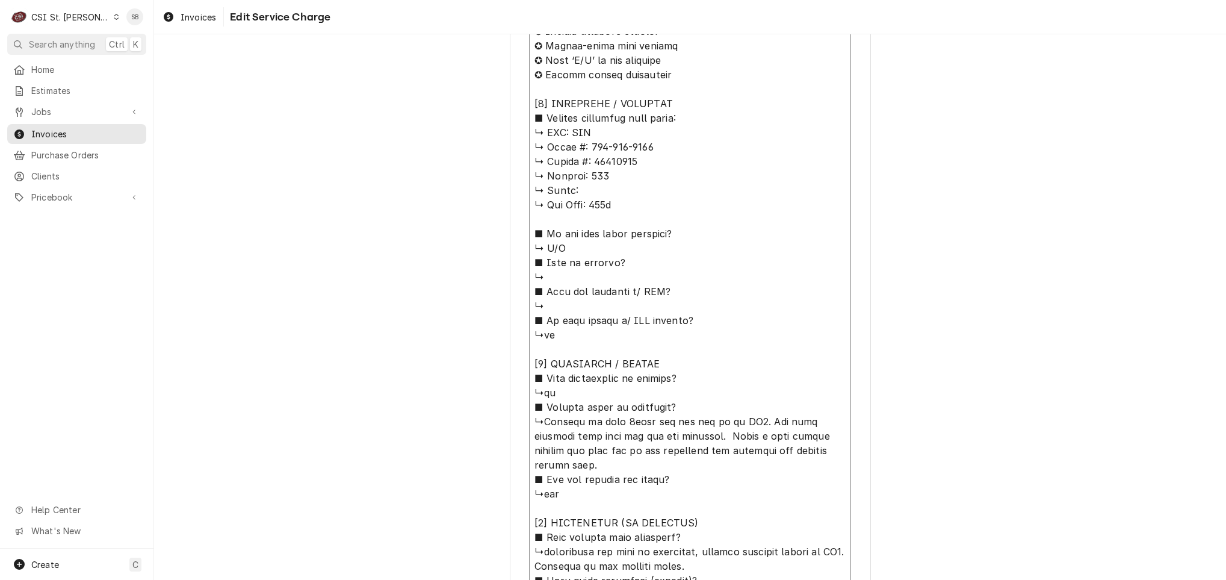
type textarea "x"
type textarea "⚠️ 𝗙𝗢𝗥𝗠 𝗜𝗡𝗦𝗧𝗥𝗨𝗖𝗧𝗜𝗢𝗡𝗦 ⚠️ ✪ 𝗖𝗼𝗺𝗽𝗹𝗲𝘁𝗲 𝗮𝗹𝗹 𝗿𝗲𝗹𝗲𝘃𝗮𝗻𝘁 𝘀𝗲𝗰𝘁𝗶𝗼𝗻𝘀 ✪ 𝗣𝗿𝗼𝘃𝗶𝗱𝗲 𝗱𝗲𝘁𝗮𝗶𝗹𝗲𝗱 𝗮𝗻𝘀…"
type textarea "x"
type textarea "⚠️ 𝗙𝗢𝗥𝗠 𝗜𝗡𝗦𝗧𝗥𝗨𝗖𝗧𝗜𝗢𝗡𝗦 ⚠️ ✪ 𝗖𝗼𝗺𝗽𝗹𝗲𝘁𝗲 𝗮𝗹𝗹 𝗿𝗲𝗹𝗲𝘃𝗮𝗻𝘁 𝘀𝗲𝗰𝘁𝗶𝗼𝗻𝘀 ✪ 𝗣𝗿𝗼𝘃𝗶𝗱𝗲 𝗱𝗲𝘁𝗮𝗶𝗹𝗲𝗱 𝗮𝗻𝘀…"
type textarea "x"
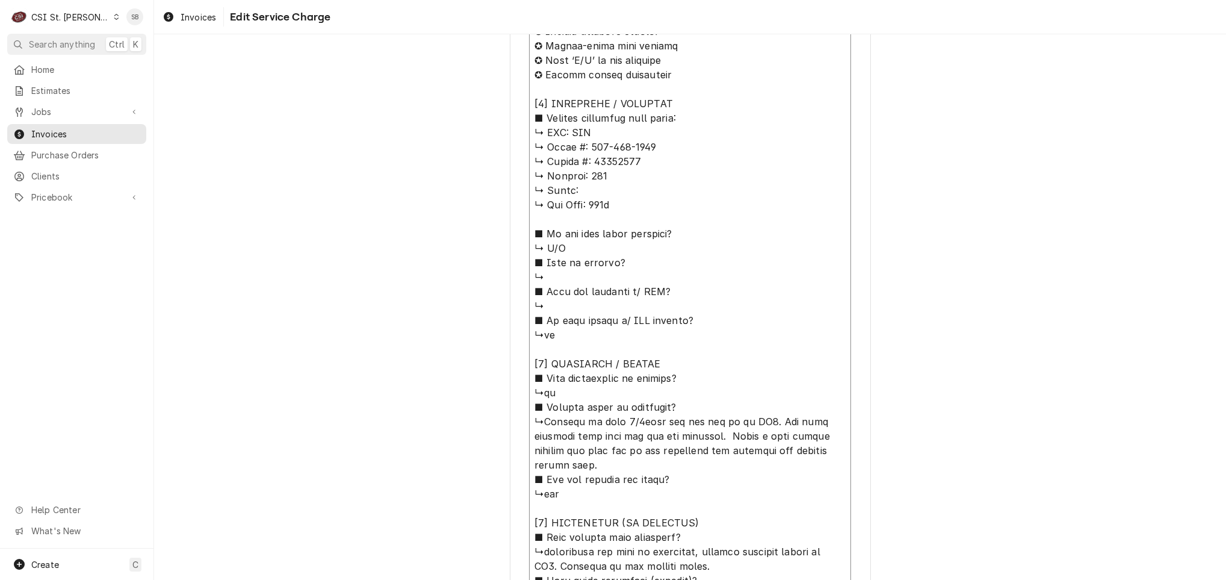
type textarea "⚠️ 𝗙𝗢𝗥𝗠 𝗜𝗡𝗦𝗧𝗥𝗨𝗖𝗧𝗜𝗢𝗡𝗦 ⚠️ ✪ 𝗖𝗼𝗺𝗽𝗹𝗲𝘁𝗲 𝗮𝗹𝗹 𝗿𝗲𝗹𝗲𝘃𝗮𝗻𝘁 𝘀𝗲𝗰𝘁𝗶𝗼𝗻𝘀 ✪ 𝗣𝗿𝗼𝘃𝗶𝗱𝗲 𝗱𝗲𝘁𝗮𝗶𝗹𝗲𝗱 𝗮𝗻𝘀…"
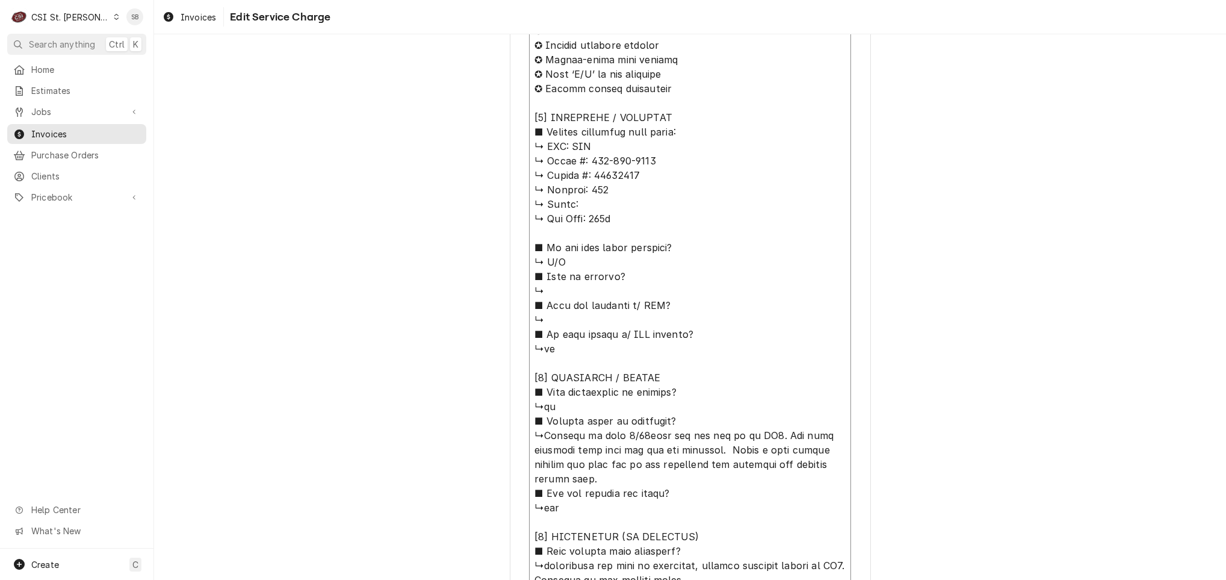
type textarea "x"
type textarea "⚠️ 𝗙𝗢𝗥𝗠 𝗜𝗡𝗦𝗧𝗥𝗨𝗖𝗧𝗜𝗢𝗡𝗦 ⚠️ ✪ 𝗖𝗼𝗺𝗽𝗹𝗲𝘁𝗲 𝗮𝗹𝗹 𝗿𝗲𝗹𝗲𝘃𝗮𝗻𝘁 𝘀𝗲𝗰𝘁𝗶𝗼𝗻𝘀 ✪ 𝗣𝗿𝗼𝘃𝗶𝗱𝗲 𝗱𝗲𝘁𝗮𝗶𝗹𝗲𝗱 𝗮𝗻𝘀…"
type textarea "x"
type textarea "⚠️ 𝗙𝗢𝗥𝗠 𝗜𝗡𝗦𝗧𝗥𝗨𝗖𝗧𝗜𝗢𝗡𝗦 ⚠️ ✪ 𝗖𝗼𝗺𝗽𝗹𝗲𝘁𝗲 𝗮𝗹𝗹 𝗿𝗲𝗹𝗲𝘃𝗮𝗻𝘁 𝘀𝗲𝗰𝘁𝗶𝗼𝗻𝘀 ✪ 𝗣𝗿𝗼𝘃𝗶𝗱𝗲 𝗱𝗲𝘁𝗮𝗶𝗹𝗲𝗱 𝗮𝗻𝘀…"
type textarea "x"
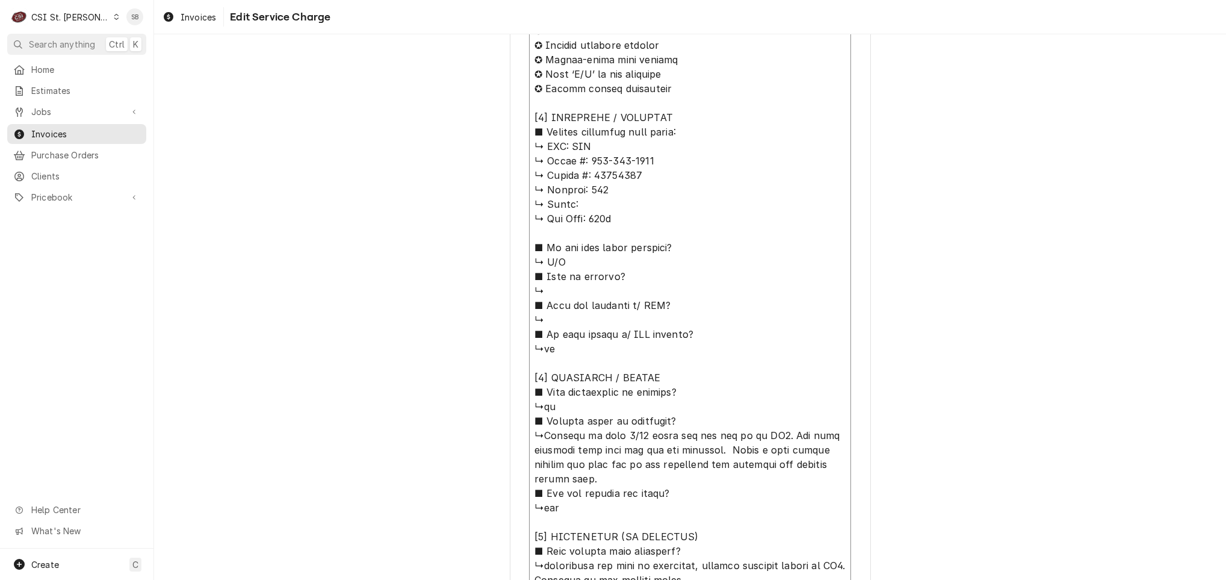
type textarea "⚠️ 𝗙𝗢𝗥𝗠 𝗜𝗡𝗦𝗧𝗥𝗨𝗖𝗧𝗜𝗢𝗡𝗦 ⚠️ ✪ 𝗖𝗼𝗺𝗽𝗹𝗲𝘁𝗲 𝗮𝗹𝗹 𝗿𝗲𝗹𝗲𝘃𝗮𝗻𝘁 𝘀𝗲𝗰𝘁𝗶𝗼𝗻𝘀 ✪ 𝗣𝗿𝗼𝘃𝗶𝗱𝗲 𝗱𝗲𝘁𝗮𝗶𝗹𝗲𝗱 𝗮𝗻𝘀…"
type textarea "x"
type textarea "⚠️ 𝗙𝗢𝗥𝗠 𝗜𝗡𝗦𝗧𝗥𝗨𝗖𝗧𝗜𝗢𝗡𝗦 ⚠️ ✪ 𝗖𝗼𝗺𝗽𝗹𝗲𝘁𝗲 𝗮𝗹𝗹 𝗿𝗲𝗹𝗲𝘃𝗮𝗻𝘁 𝘀𝗲𝗰𝘁𝗶𝗼𝗻𝘀 ✪ 𝗣𝗿𝗼𝘃𝗶𝗱𝗲 𝗱𝗲𝘁𝗮𝗶𝗹𝗲𝗱 𝗮𝗻𝘀…"
type textarea "x"
type textarea "⚠️ 𝗙𝗢𝗥𝗠 𝗜𝗡𝗦𝗧𝗥𝗨𝗖𝗧𝗜𝗢𝗡𝗦 ⚠️ ✪ 𝗖𝗼𝗺𝗽𝗹𝗲𝘁𝗲 𝗮𝗹𝗹 𝗿𝗲𝗹𝗲𝘃𝗮𝗻𝘁 𝘀𝗲𝗰𝘁𝗶𝗼𝗻𝘀 ✪ 𝗣𝗿𝗼𝘃𝗶𝗱𝗲 𝗱𝗲𝘁𝗮𝗶𝗹𝗲𝗱 𝗮𝗻𝘀…"
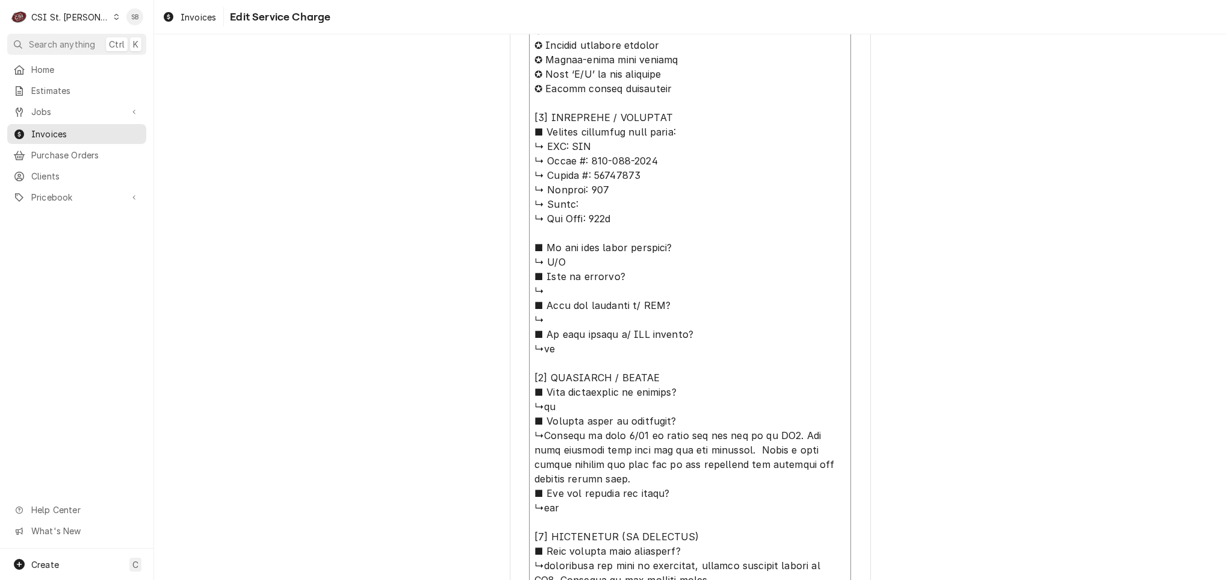
type textarea "x"
type textarea "⚠️ 𝗙𝗢𝗥𝗠 𝗜𝗡𝗦𝗧𝗥𝗨𝗖𝗧𝗜𝗢𝗡𝗦 ⚠️ ✪ 𝗖𝗼𝗺𝗽𝗹𝗲𝘁𝗲 𝗮𝗹𝗹 𝗿𝗲𝗹𝗲𝘃𝗮𝗻𝘁 𝘀𝗲𝗰𝘁𝗶𝗼𝗻𝘀 ✪ 𝗣𝗿𝗼𝘃𝗶𝗱𝗲 𝗱𝗲𝘁𝗮𝗶𝗹𝗲𝗱 𝗮𝗻𝘀…"
type textarea "x"
type textarea "⚠️ 𝗙𝗢𝗥𝗠 𝗜𝗡𝗦𝗧𝗥𝗨𝗖𝗧𝗜𝗢𝗡𝗦 ⚠️ ✪ 𝗖𝗼𝗺𝗽𝗹𝗲𝘁𝗲 𝗮𝗹𝗹 𝗿𝗲𝗹𝗲𝘃𝗮𝗻𝘁 𝘀𝗲𝗰𝘁𝗶𝗼𝗻𝘀 ✪ 𝗣𝗿𝗼𝘃𝗶𝗱𝗲 𝗱𝗲𝘁𝗮𝗶𝗹𝗲𝗱 𝗮𝗻𝘀…"
type textarea "x"
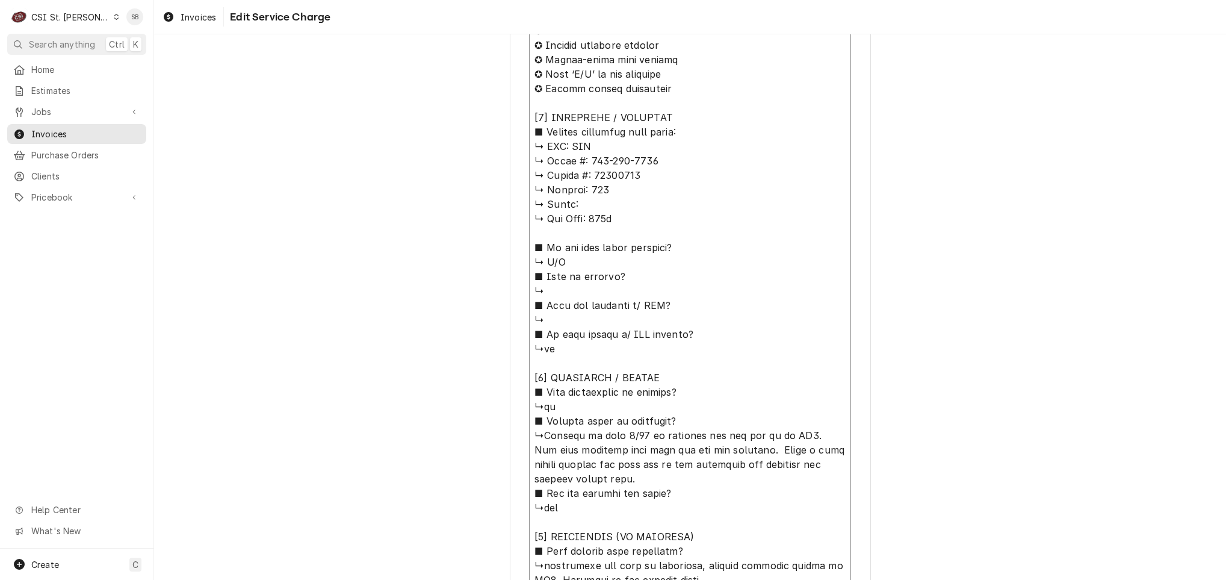
type textarea "⚠️ 𝗙𝗢𝗥𝗠 𝗜𝗡𝗦𝗧𝗥𝗨𝗖𝗧𝗜𝗢𝗡𝗦 ⚠️ ✪ 𝗖𝗼𝗺𝗽𝗹𝗲𝘁𝗲 𝗮𝗹𝗹 𝗿𝗲𝗹𝗲𝘃𝗮𝗻𝘁 𝘀𝗲𝗰𝘁𝗶𝗼𝗻𝘀 ✪ 𝗣𝗿𝗼𝘃𝗶𝗱𝗲 𝗱𝗲𝘁𝗮𝗶𝗹𝗲𝗱 𝗮𝗻𝘀…"
type textarea "x"
type textarea "⚠️ 𝗙𝗢𝗥𝗠 𝗜𝗡𝗦𝗧𝗥𝗨𝗖𝗧𝗜𝗢𝗡𝗦 ⚠️ ✪ 𝗖𝗼𝗺𝗽𝗹𝗲𝘁𝗲 𝗮𝗹𝗹 𝗿𝗲𝗹𝗲𝘃𝗮𝗻𝘁 𝘀𝗲𝗰𝘁𝗶𝗼𝗻𝘀 ✪ 𝗣𝗿𝗼𝘃𝗶𝗱𝗲 𝗱𝗲𝘁𝗮𝗶𝗹𝗲𝗱 𝗮𝗻𝘀…"
type textarea "x"
type textarea "⚠️ 𝗙𝗢𝗥𝗠 𝗜𝗡𝗦𝗧𝗥𝗨𝗖𝗧𝗜𝗢𝗡𝗦 ⚠️ ✪ 𝗖𝗼𝗺𝗽𝗹𝗲𝘁𝗲 𝗮𝗹𝗹 𝗿𝗲𝗹𝗲𝘃𝗮𝗻𝘁 𝘀𝗲𝗰𝘁𝗶𝗼𝗻𝘀 ✪ 𝗣𝗿𝗼𝘃𝗶𝗱𝗲 𝗱𝗲𝘁𝗮𝗶𝗹𝗲𝗱 𝗮𝗻𝘀…"
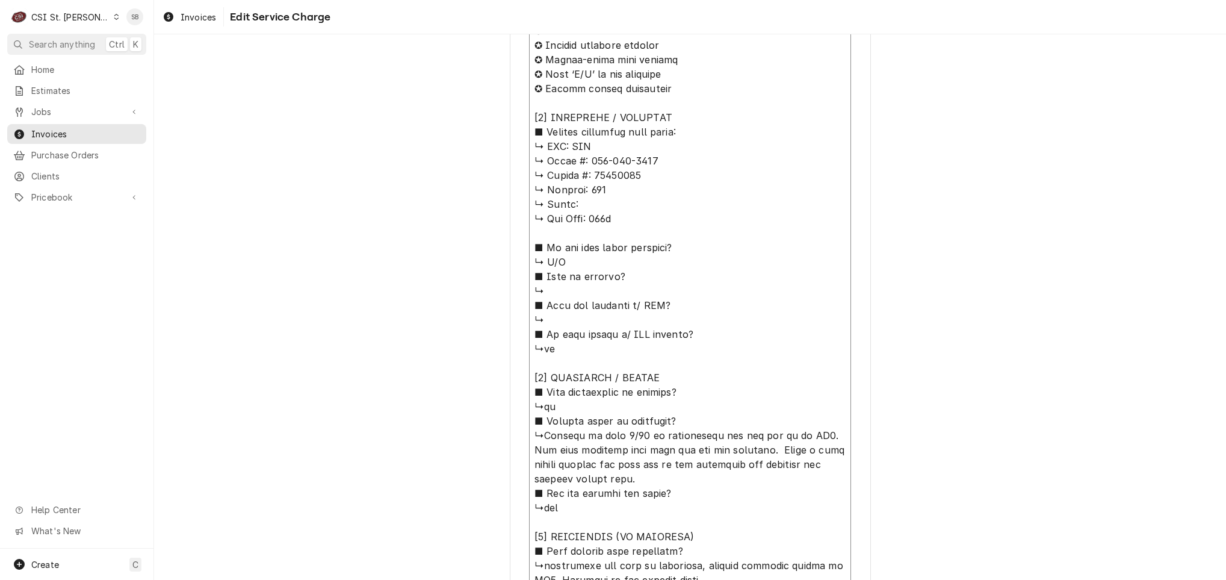
type textarea "x"
type textarea "⚠️ 𝗙𝗢𝗥𝗠 𝗜𝗡𝗦𝗧𝗥𝗨𝗖𝗧𝗜𝗢𝗡𝗦 ⚠️ ✪ 𝗖𝗼𝗺𝗽𝗹𝗲𝘁𝗲 𝗮𝗹𝗹 𝗿𝗲𝗹𝗲𝘃𝗮𝗻𝘁 𝘀𝗲𝗰𝘁𝗶𝗼𝗻𝘀 ✪ 𝗣𝗿𝗼𝘃𝗶𝗱𝗲 𝗱𝗲𝘁𝗮𝗶𝗹𝗲𝗱 𝗮𝗻𝘀…"
type textarea "x"
type textarea "⚠️ 𝗙𝗢𝗥𝗠 𝗜𝗡𝗦𝗧𝗥𝗨𝗖𝗧𝗜𝗢𝗡𝗦 ⚠️ ✪ 𝗖𝗼𝗺𝗽𝗹𝗲𝘁𝗲 𝗮𝗹𝗹 𝗿𝗲𝗹𝗲𝘃𝗮𝗻𝘁 𝘀𝗲𝗰𝘁𝗶𝗼𝗻𝘀 ✪ 𝗣𝗿𝗼𝘃𝗶𝗱𝗲 𝗱𝗲𝘁𝗮𝗶𝗹𝗲𝗱 𝗮𝗻𝘀…"
type textarea "x"
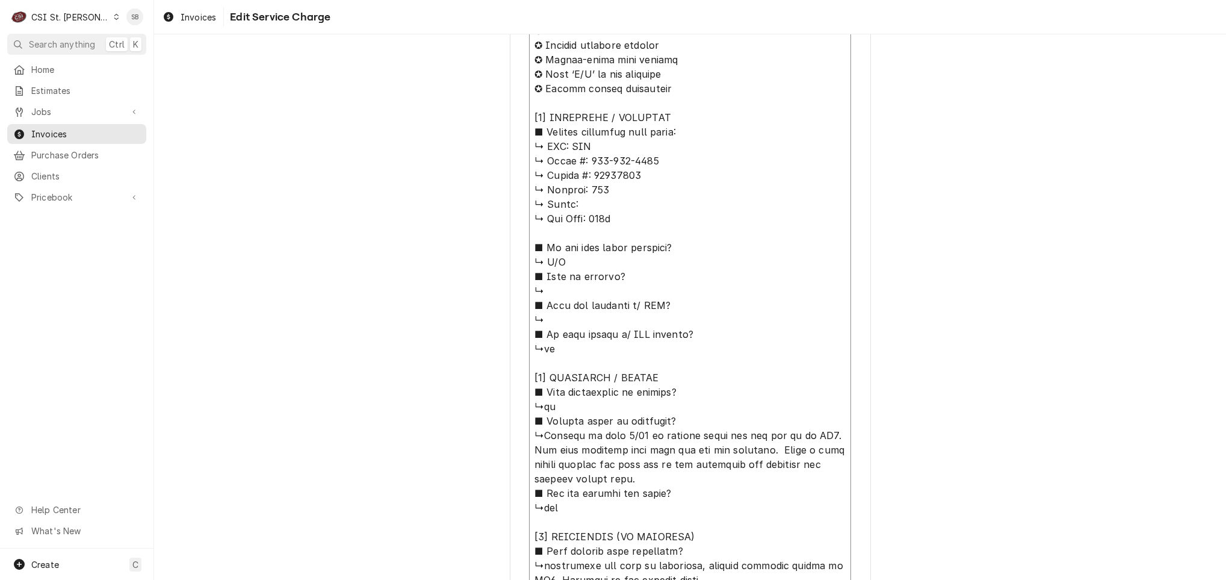
type textarea "⚠️ 𝗙𝗢𝗥𝗠 𝗜𝗡𝗦𝗧𝗥𝗨𝗖𝗧𝗜𝗢𝗡𝗦 ⚠️ ✪ 𝗖𝗼𝗺𝗽𝗹𝗲𝘁𝗲 𝗮𝗹𝗹 𝗿𝗲𝗹𝗲𝘃𝗮𝗻𝘁 𝘀𝗲𝗰𝘁𝗶𝗼𝗻𝘀 ✪ 𝗣𝗿𝗼𝘃𝗶𝗱𝗲 𝗱𝗲𝘁𝗮𝗶𝗹𝗲𝗱 𝗮𝗻𝘀…"
type textarea "x"
type textarea "⚠️ 𝗙𝗢𝗥𝗠 𝗜𝗡𝗦𝗧𝗥𝗨𝗖𝗧𝗜𝗢𝗡𝗦 ⚠️ ✪ 𝗖𝗼𝗺𝗽𝗹𝗲𝘁𝗲 𝗮𝗹𝗹 𝗿𝗲𝗹𝗲𝘃𝗮𝗻𝘁 𝘀𝗲𝗰𝘁𝗶𝗼𝗻𝘀 ✪ 𝗣𝗿𝗼𝘃𝗶𝗱𝗲 𝗱𝗲𝘁𝗮𝗶𝗹𝗲𝗱 𝗮𝗻𝘀…"
type textarea "x"
type textarea "⚠️ 𝗙𝗢𝗥𝗠 𝗜𝗡𝗦𝗧𝗥𝗨𝗖𝗧𝗜𝗢𝗡𝗦 ⚠️ ✪ 𝗖𝗼𝗺𝗽𝗹𝗲𝘁𝗲 𝗮𝗹𝗹 𝗿𝗲𝗹𝗲𝘃𝗮𝗻𝘁 𝘀𝗲𝗰𝘁𝗶𝗼𝗻𝘀 ✪ 𝗣𝗿𝗼𝘃𝗶𝗱𝗲 𝗱𝗲𝘁𝗮𝗶𝗹𝗲𝗱 𝗮𝗻𝘀…"
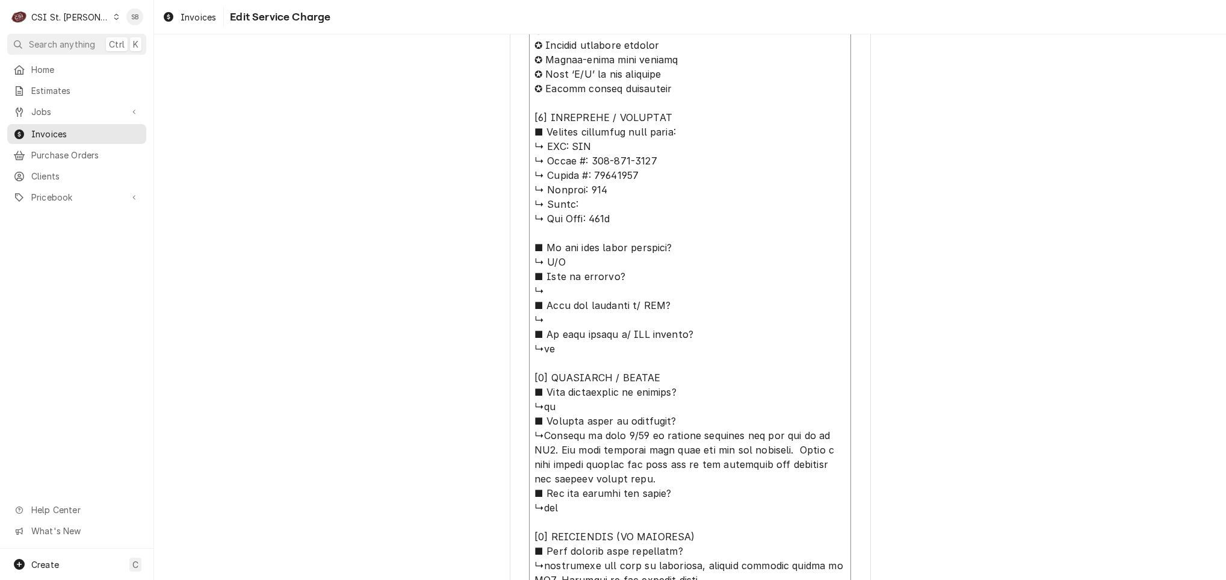
type textarea "x"
type textarea "⚠️ 𝗙𝗢𝗥𝗠 𝗜𝗡𝗦𝗧𝗥𝗨𝗖𝗧𝗜𝗢𝗡𝗦 ⚠️ ✪ 𝗖𝗼𝗺𝗽𝗹𝗲𝘁𝗲 𝗮𝗹𝗹 𝗿𝗲𝗹𝗲𝘃𝗮𝗻𝘁 𝘀𝗲𝗰𝘁𝗶𝗼𝗻𝘀 ✪ 𝗣𝗿𝗼𝘃𝗶𝗱𝗲 𝗱𝗲𝘁𝗮𝗶𝗹𝗲𝗱 𝗮𝗻𝘀…"
type textarea "x"
type textarea "⚠️ 𝗙𝗢𝗥𝗠 𝗜𝗡𝗦𝗧𝗥𝗨𝗖𝗧𝗜𝗢𝗡𝗦 ⚠️ ✪ 𝗖𝗼𝗺𝗽𝗹𝗲𝘁𝗲 𝗮𝗹𝗹 𝗿𝗲𝗹𝗲𝘃𝗮𝗻𝘁 𝘀𝗲𝗰𝘁𝗶𝗼𝗻𝘀 ✪ 𝗣𝗿𝗼𝘃𝗶𝗱𝗲 𝗱𝗲𝘁𝗮𝗶𝗹𝗲𝗱 𝗮𝗻𝘀…"
type textarea "x"
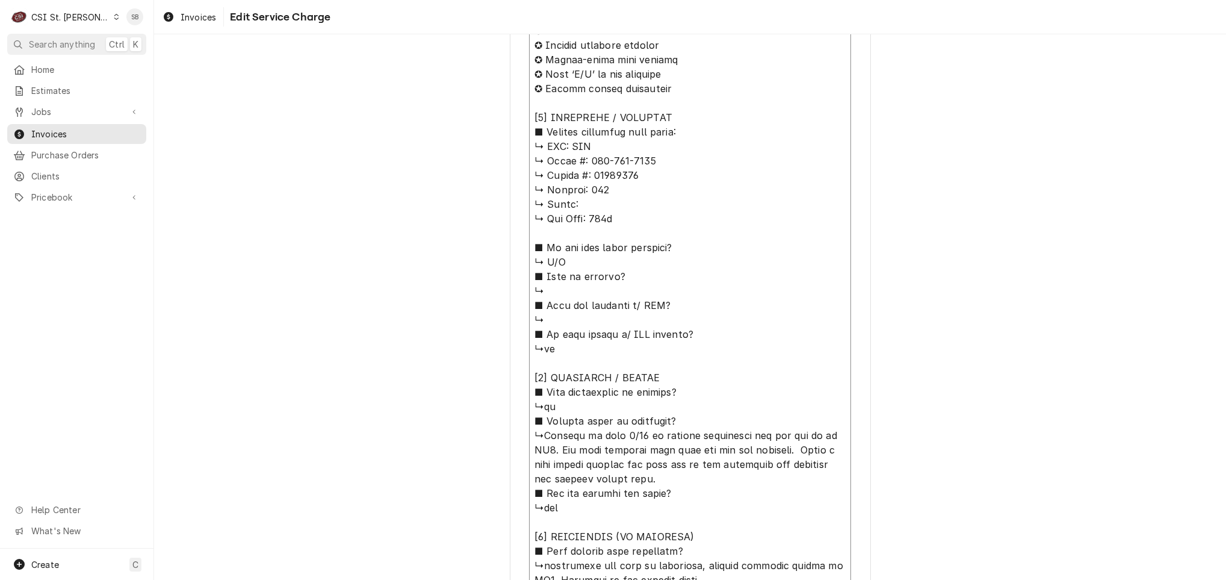
type textarea "⚠️ 𝗙𝗢𝗥𝗠 𝗜𝗡𝗦𝗧𝗥𝗨𝗖𝗧𝗜𝗢𝗡𝗦 ⚠️ ✪ 𝗖𝗼𝗺𝗽𝗹𝗲𝘁𝗲 𝗮𝗹𝗹 𝗿𝗲𝗹𝗲𝘃𝗮𝗻𝘁 𝘀𝗲𝗰𝘁𝗶𝗼𝗻𝘀 ✪ 𝗣𝗿𝗼𝘃𝗶𝗱𝗲 𝗱𝗲𝘁𝗮𝗶𝗹𝗲𝗱 𝗮𝗻𝘀…"
type textarea "x"
type textarea "⚠️ 𝗙𝗢𝗥𝗠 𝗜𝗡𝗦𝗧𝗥𝗨𝗖𝗧𝗜𝗢𝗡𝗦 ⚠️ ✪ 𝗖𝗼𝗺𝗽𝗹𝗲𝘁𝗲 𝗮𝗹𝗹 𝗿𝗲𝗹𝗲𝘃𝗮𝗻𝘁 𝘀𝗲𝗰𝘁𝗶𝗼𝗻𝘀 ✪ 𝗣𝗿𝗼𝘃𝗶𝗱𝗲 𝗱𝗲𝘁𝗮𝗶𝗹𝗲𝗱 𝗮𝗻𝘀…"
type textarea "x"
type textarea "⚠️ 𝗙𝗢𝗥𝗠 𝗜𝗡𝗦𝗧𝗥𝗨𝗖𝗧𝗜𝗢𝗡𝗦 ⚠️ ✪ 𝗖𝗼𝗺𝗽𝗹𝗲𝘁𝗲 𝗮𝗹𝗹 𝗿𝗲𝗹𝗲𝘃𝗮𝗻𝘁 𝘀𝗲𝗰𝘁𝗶𝗼𝗻𝘀 ✪ 𝗣𝗿𝗼𝘃𝗶𝗱𝗲 𝗱𝗲𝘁𝗮𝗶𝗹𝗲𝗱 𝗮𝗻𝘀…"
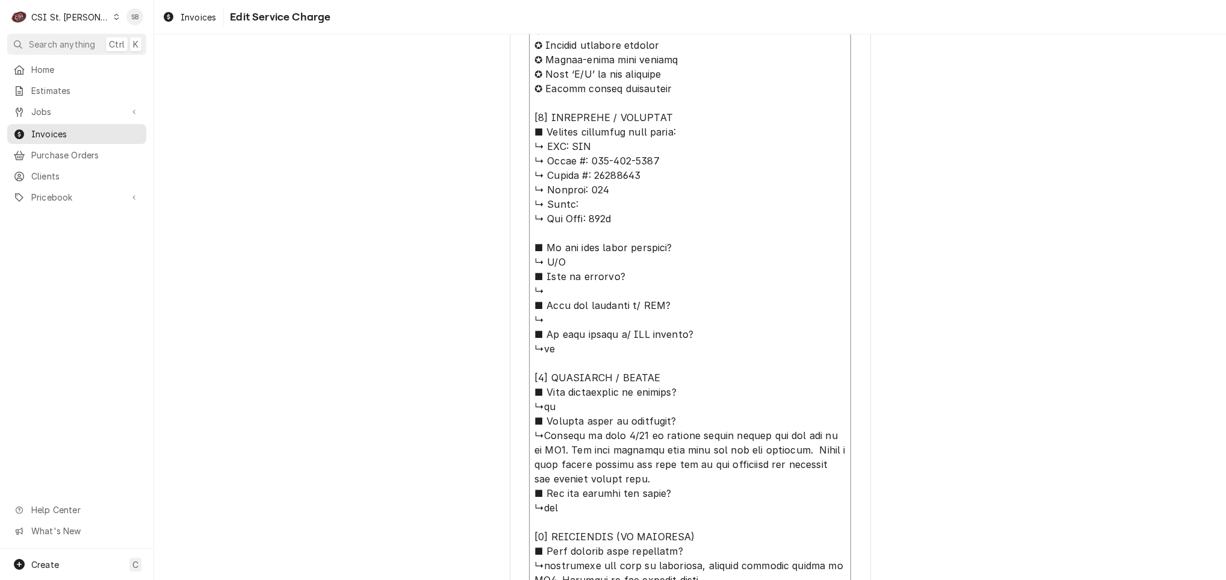
type textarea "x"
type textarea "⚠️ 𝗙𝗢𝗥𝗠 𝗜𝗡𝗦𝗧𝗥𝗨𝗖𝗧𝗜𝗢𝗡𝗦 ⚠️ ✪ 𝗖𝗼𝗺𝗽𝗹𝗲𝘁𝗲 𝗮𝗹𝗹 𝗿𝗲𝗹𝗲𝘃𝗮𝗻𝘁 𝘀𝗲𝗰𝘁𝗶𝗼𝗻𝘀 ✪ 𝗣𝗿𝗼𝘃𝗶𝗱𝗲 𝗱𝗲𝘁𝗮𝗶𝗹𝗲𝗱 𝗮𝗻𝘀…"
paste textarea "ALL PRODUCT IS DOWN AND IS SHOWING C02 IS OUT, BUT STORE CLAIMS THEY HAVE CO2"
type textarea "x"
type textarea "⚠️ 𝗙𝗢𝗥𝗠 𝗜𝗡𝗦𝗧𝗥𝗨𝗖𝗧𝗜𝗢𝗡𝗦 ⚠️ ✪ 𝗖𝗼𝗺𝗽𝗹𝗲𝘁𝗲 𝗮𝗹𝗹 𝗿𝗲𝗹𝗲𝘃𝗮𝗻𝘁 𝘀𝗲𝗰𝘁𝗶𝗼𝗻𝘀 ✪ 𝗣𝗿𝗼𝘃𝗶𝗱𝗲 𝗱𝗲𝘁𝗮𝗶𝗹𝗲𝗱 𝗮𝗻𝘀…"
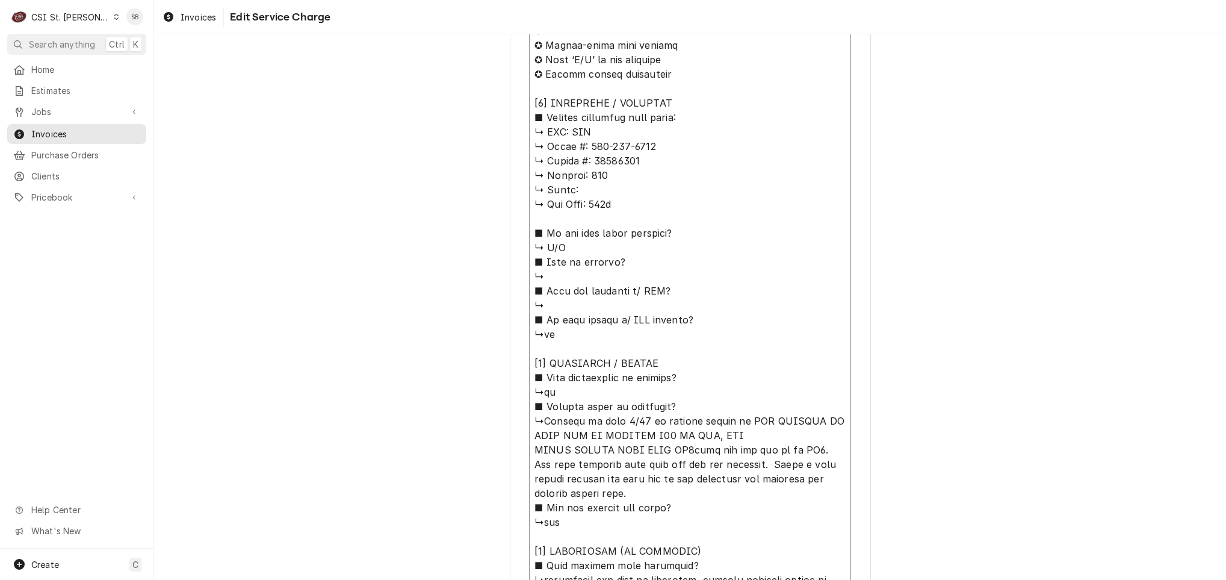
type textarea "x"
type textarea "⚠️ 𝗙𝗢𝗥𝗠 𝗜𝗡𝗦𝗧𝗥𝗨𝗖𝗧𝗜𝗢𝗡𝗦 ⚠️ ✪ 𝗖𝗼𝗺𝗽𝗹𝗲𝘁𝗲 𝗮𝗹𝗹 𝗿𝗲𝗹𝗲𝘃𝗮𝗻𝘁 𝘀𝗲𝗰𝘁𝗶𝗼𝗻𝘀 ✪ 𝗣𝗿𝗼𝘃𝗶𝗱𝗲 𝗱𝗲𝘁𝗮𝗶𝗹𝗲𝗱 𝗮𝗻𝘀…"
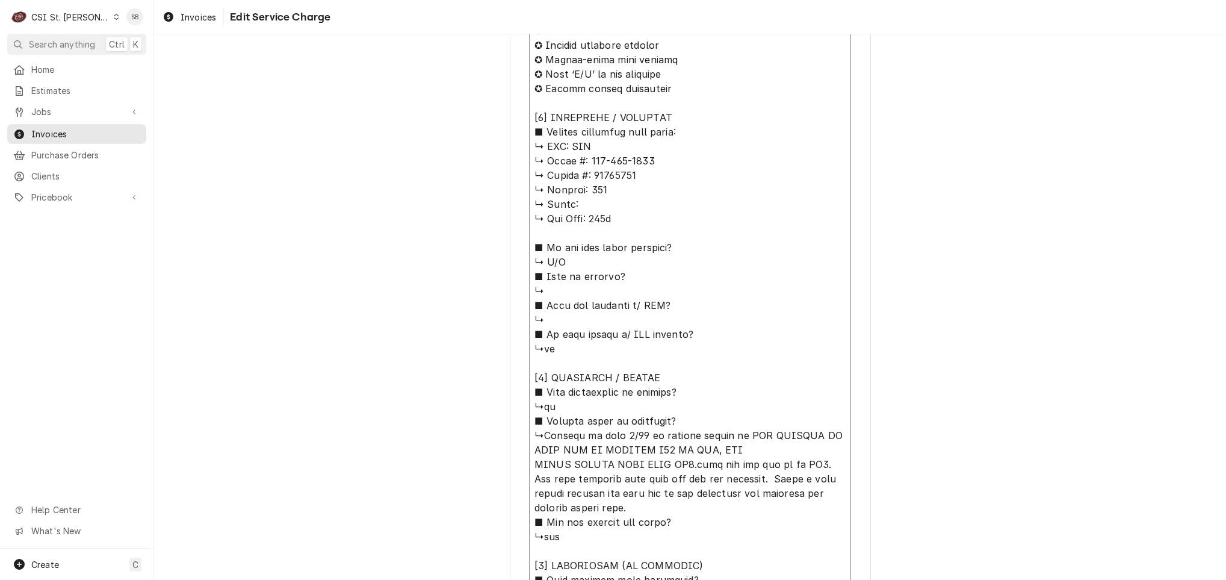
type textarea "x"
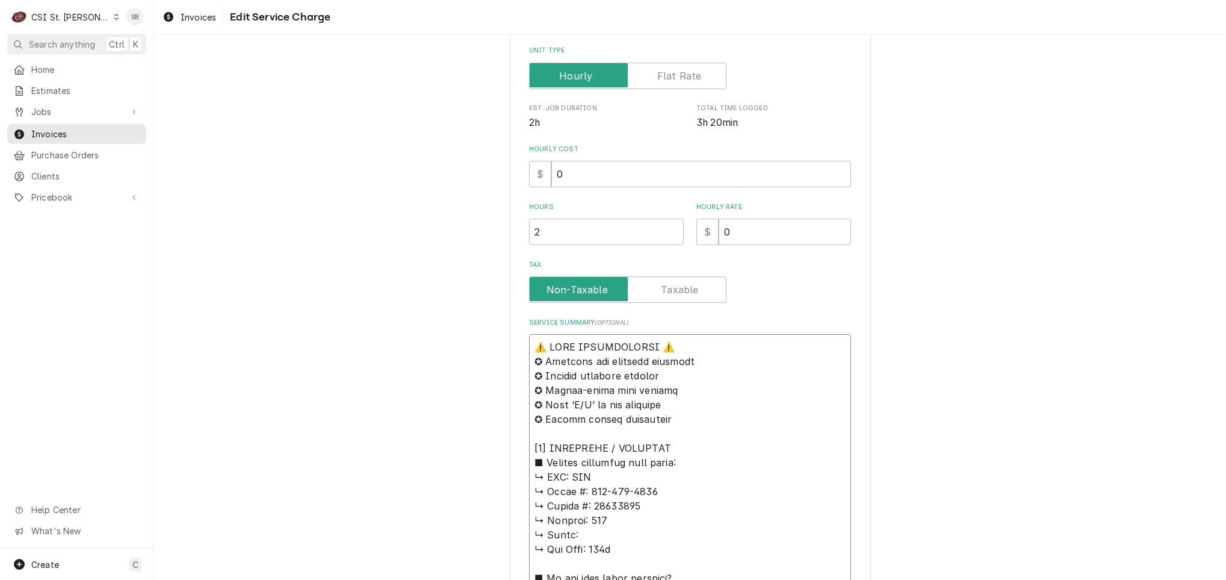
scroll to position [0, 0]
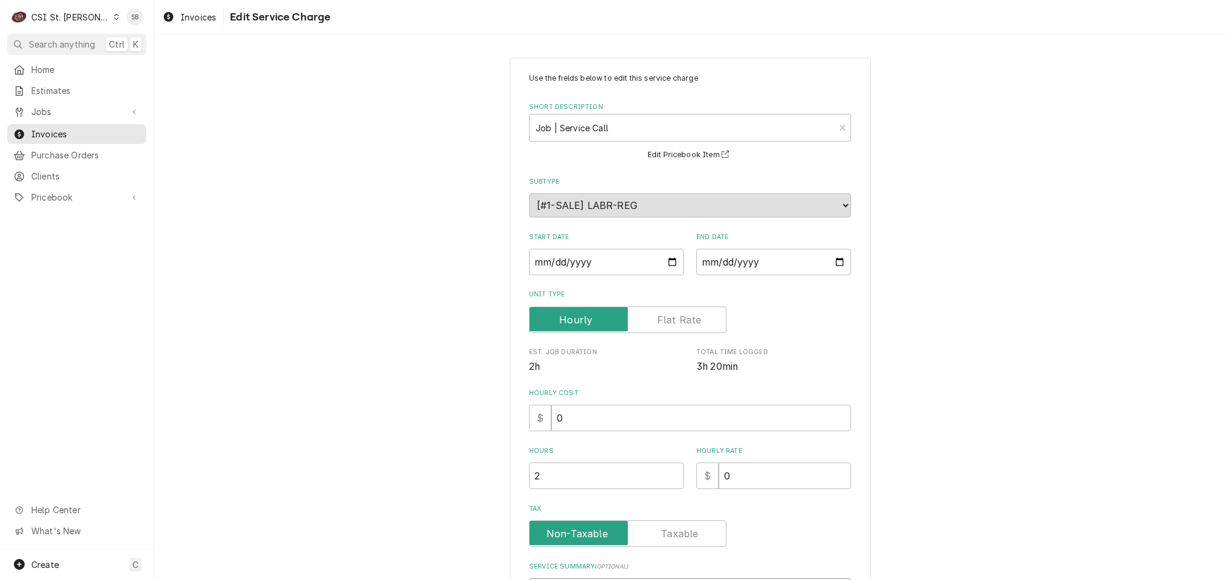
drag, startPoint x: 652, startPoint y: 466, endPoint x: 415, endPoint y: -67, distance: 582.8
click at [415, 0] on html "C CSI St. Louis SB Search anything Ctrl K Home Estimates Jobs Jobs Job Series I…" at bounding box center [613, 290] width 1226 height 580
type textarea "⚠️ 𝗙𝗢𝗥𝗠 𝗜𝗡𝗦𝗧𝗥𝗨𝗖𝗧𝗜𝗢𝗡𝗦 ⚠️ ✪ 𝗖𝗼𝗺𝗽𝗹𝗲𝘁𝗲 𝗮𝗹𝗹 𝗿𝗲𝗹𝗲𝘃𝗮𝗻𝘁 𝘀𝗲𝗰𝘁𝗶𝗼𝗻𝘀 ✪ 𝗣𝗿𝗼𝘃𝗶𝗱𝗲 𝗱𝗲𝘁𝗮𝗶𝗹𝗲𝗱 𝗮𝗻𝘀…"
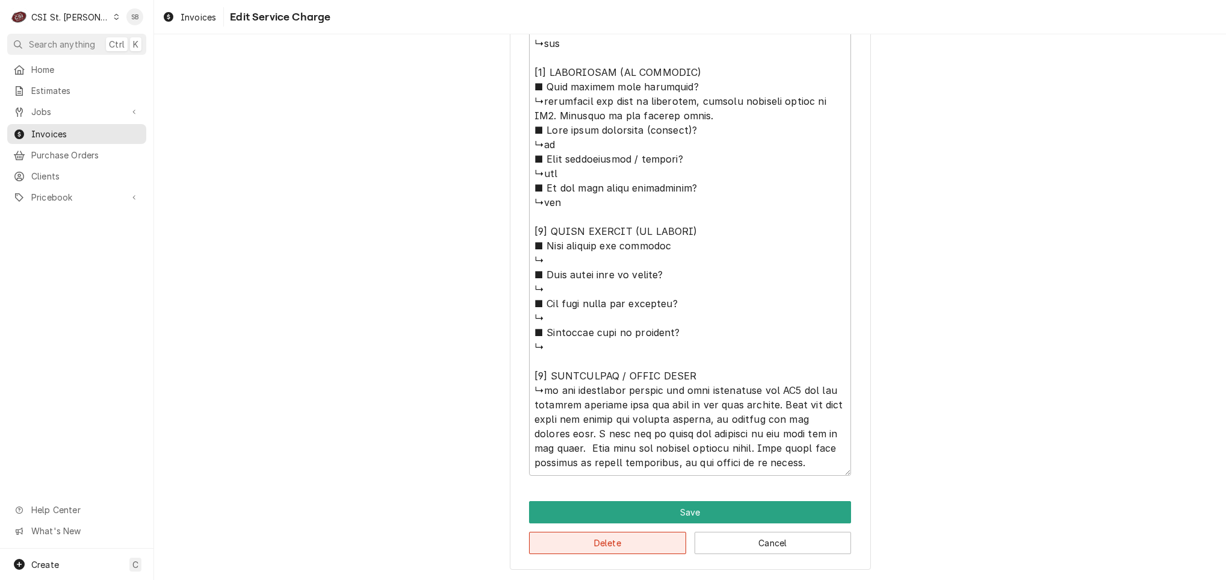
click at [573, 543] on button "Delete" at bounding box center [607, 542] width 157 height 22
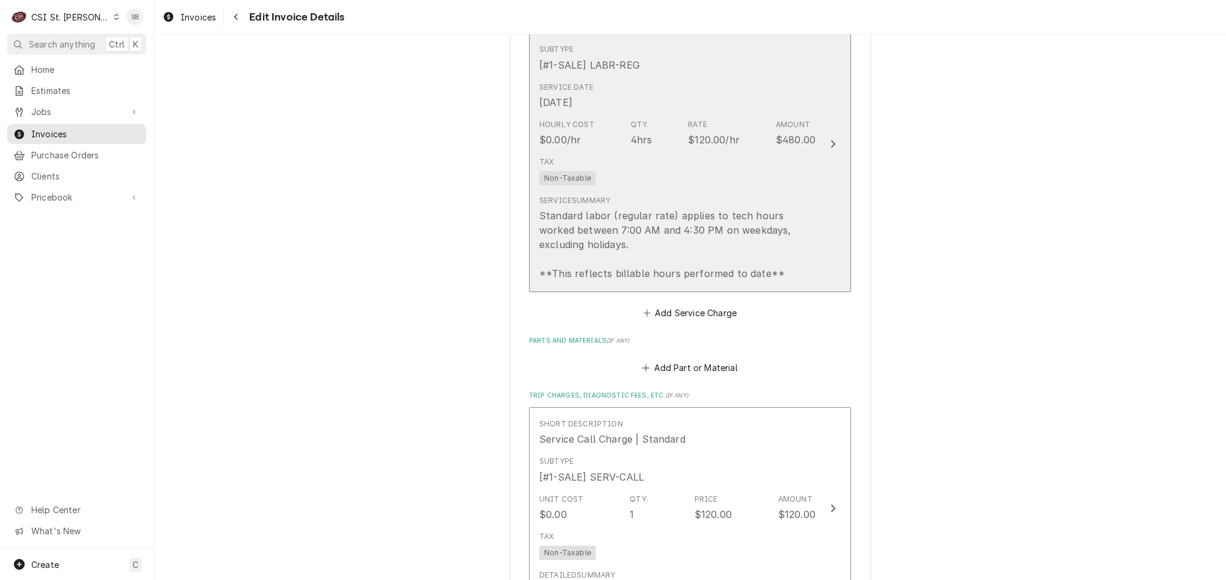
click at [600, 258] on div "Standard labor (regular rate) applies to tech hours worked between 7:00 AM and …" at bounding box center [677, 244] width 276 height 72
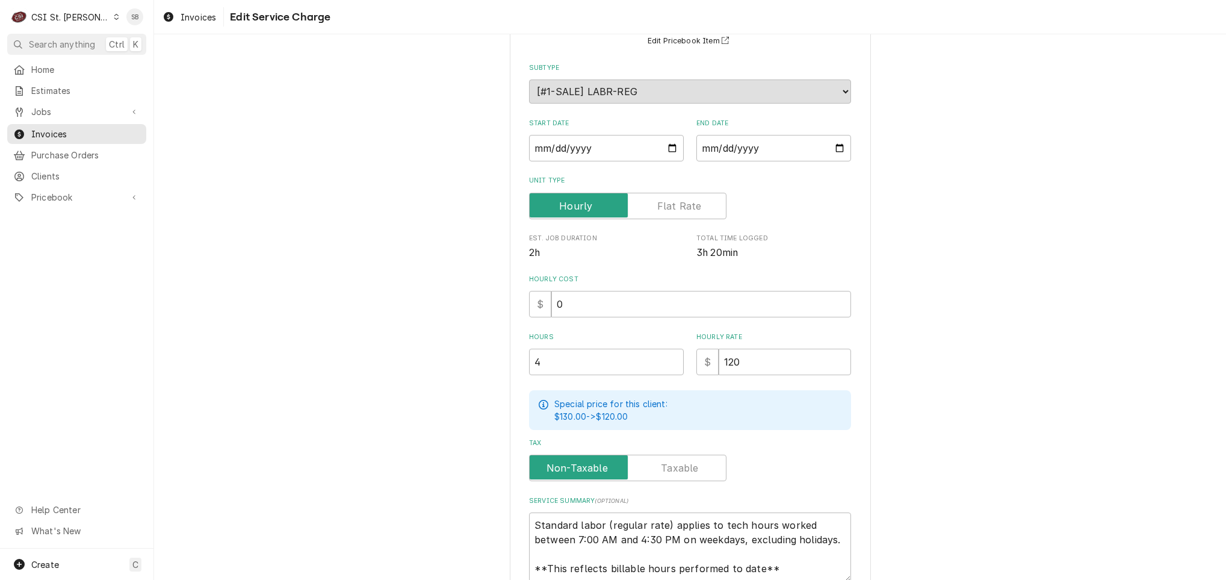
scroll to position [219, 0]
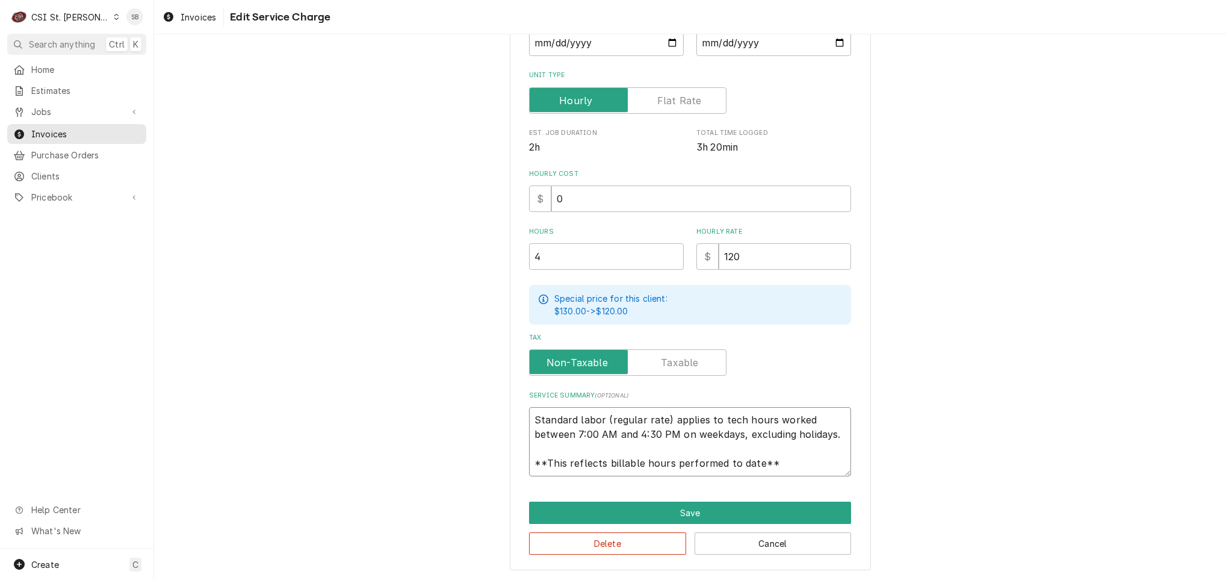
drag, startPoint x: 527, startPoint y: 418, endPoint x: 894, endPoint y: 522, distance: 381.8
click at [894, 522] on div "Use the fields below to edit this service charge Short Description 1-Labor (Ser…" at bounding box center [690, 204] width 1072 height 752
paste textarea "Brand: FBD / Model: 774-611-1008 / Serial: 23080095 Technician responded on 09/…"
type textarea "x"
type textarea "Brand: FBD / Model: 774-611-1008 / Serial: 23080095 Technician responded on 09/…"
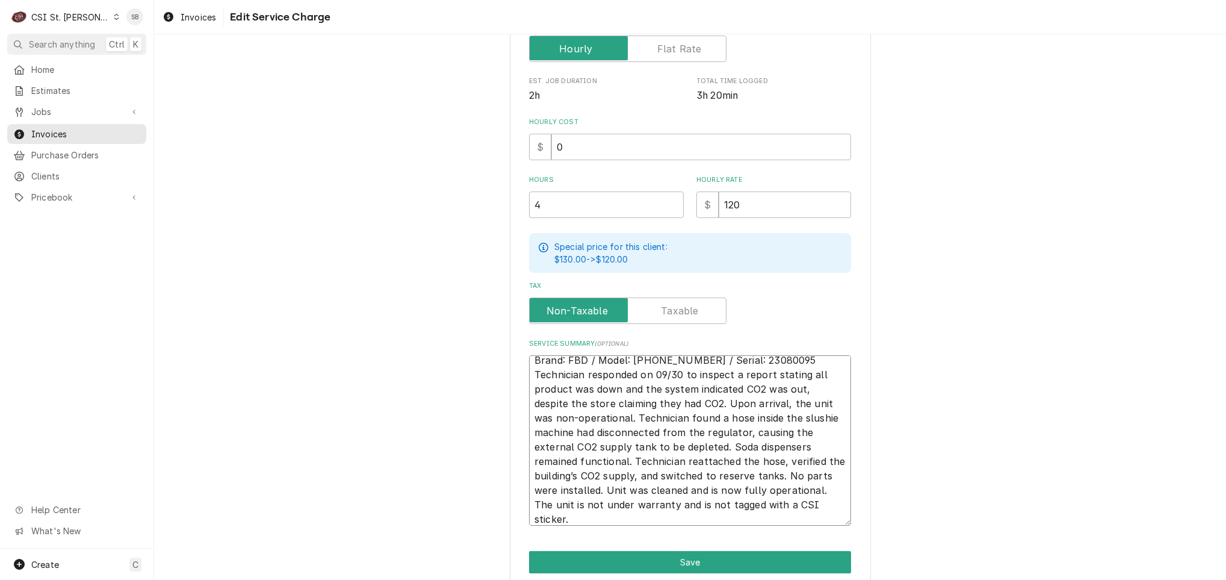
scroll to position [320, 0]
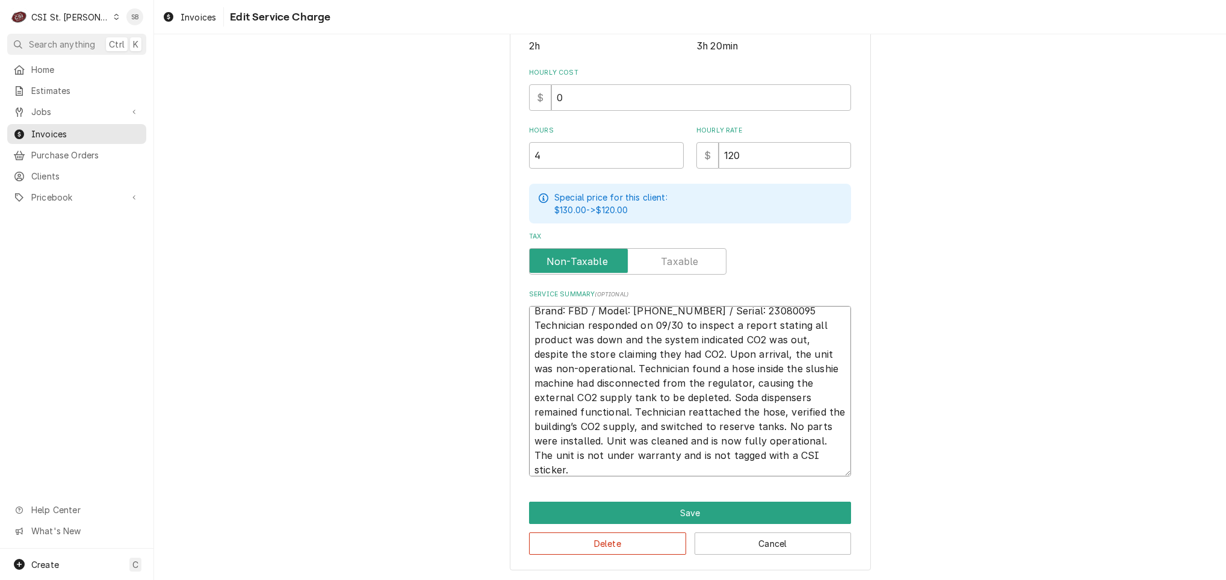
click at [789, 311] on textarea "Brand: FBD / Model: 774-611-1008 / Serial: 23080095 Technician responded on 09/…" at bounding box center [690, 391] width 322 height 170
type textarea "x"
type textarea "Brand: FBD / Model: 774-611-1008 / Serial: 23080095 Technician responded on 09/…"
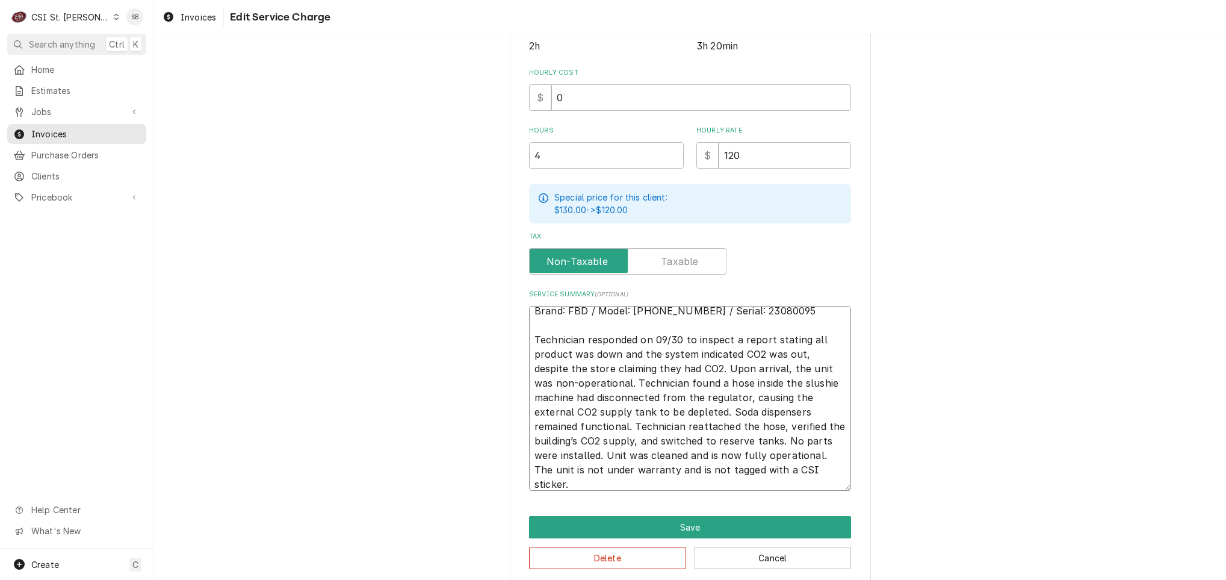
scroll to position [14, 0]
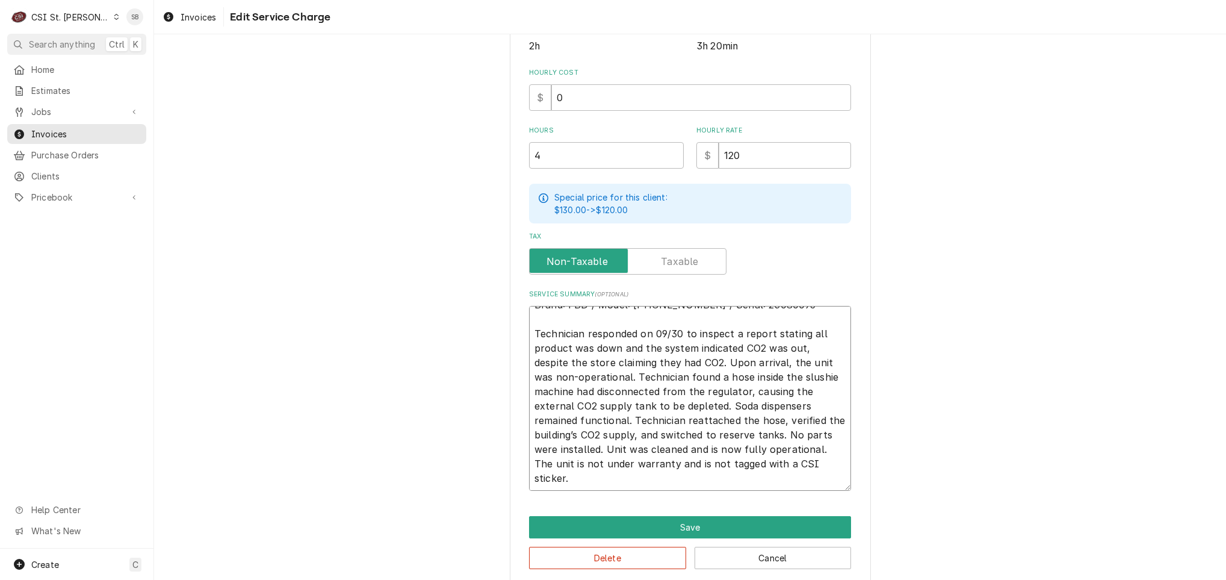
drag, startPoint x: 630, startPoint y: 374, endPoint x: 719, endPoint y: 352, distance: 91.2
click at [719, 352] on textarea "Brand: FBD / Model: 774-611-1008 / Serial: 23080095 Technician responded on 09/…" at bounding box center [690, 398] width 322 height 185
drag, startPoint x: 710, startPoint y: 368, endPoint x: 699, endPoint y: 368, distance: 10.8
click at [710, 368] on textarea "Brand: FBD / Model: 774-611-1008 / Serial: 23080095 Technician responded on 09/…" at bounding box center [690, 398] width 322 height 185
click at [639, 371] on textarea "Brand: FBD / Model: 774-611-1008 / Serial: 23080095 Technician responded on 09/…" at bounding box center [690, 398] width 322 height 185
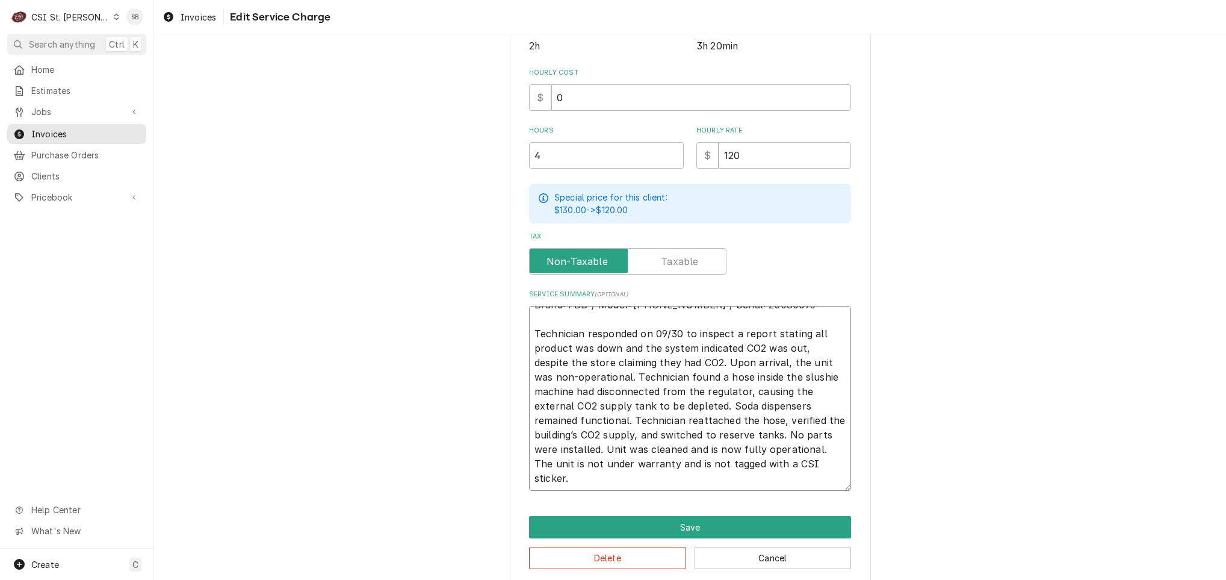
drag, startPoint x: 637, startPoint y: 372, endPoint x: 717, endPoint y: 361, distance: 80.2
click at [717, 359] on textarea "Brand: FBD / Model: 774-611-1008 / Serial: 23080095 Technician responded on 09/…" at bounding box center [690, 398] width 322 height 185
type textarea "x"
type textarea "Brand: FBD / Model: 774-611-1008 / Serial: 23080095 Technician responded on 09/…"
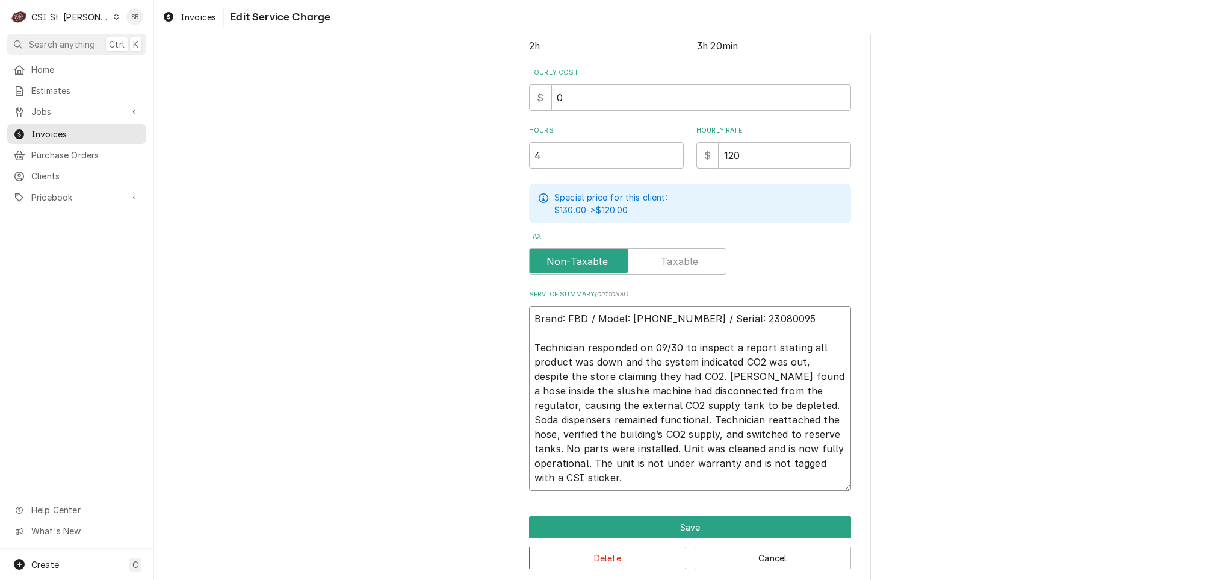
scroll to position [0, 0]
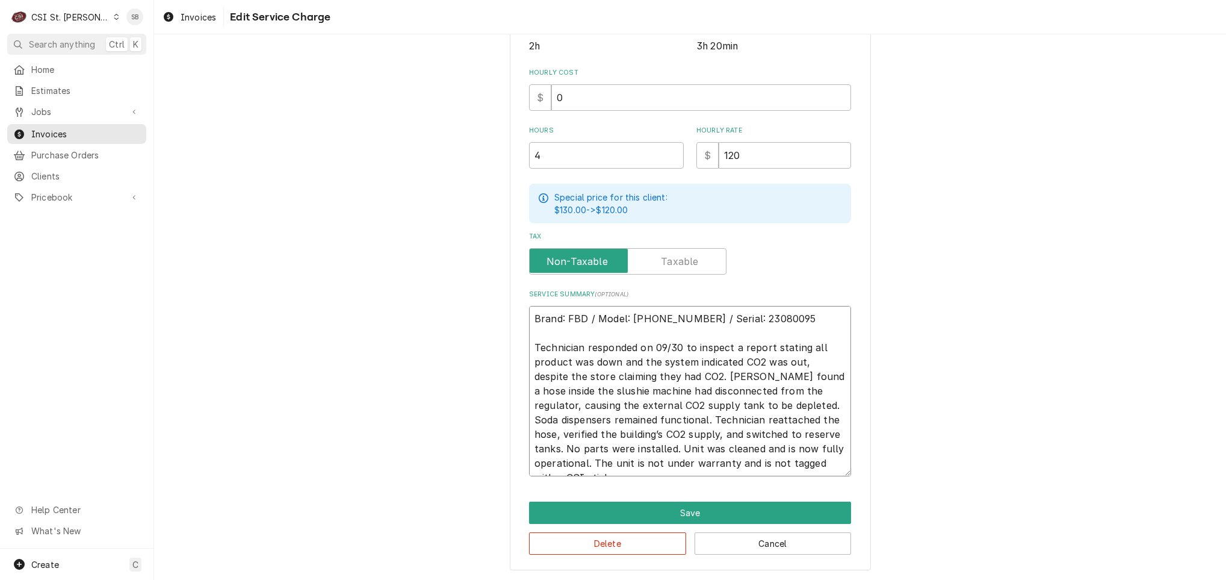
type textarea "x"
type textarea "Brand: FBD / Model: 774-611-1008 / Serial: 23080095 Technician responded on 09/…"
drag, startPoint x: 682, startPoint y: 419, endPoint x: 740, endPoint y: 403, distance: 59.9
click at [740, 403] on textarea "Brand: FBD / Model: 774-611-1008 / Serial: 23080095 Technician responded on 09/…" at bounding box center [690, 391] width 322 height 170
type textarea "x"
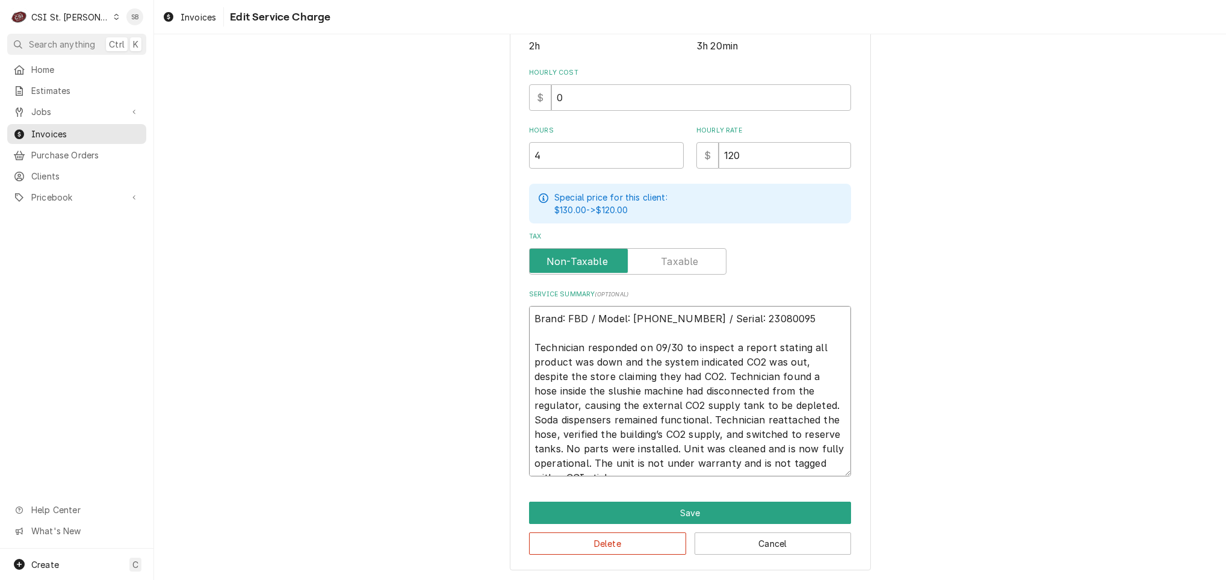
type textarea "Brand: FBD / Model: 774-611-1008 / Serial: 23080095 Technician responded on 09/…"
drag, startPoint x: 605, startPoint y: 433, endPoint x: 487, endPoint y: 432, distance: 118.0
click at [487, 432] on div "Use the fields below to edit this service charge Short Description 1-Labor (Ser…" at bounding box center [690, 153] width 1072 height 853
type textarea "x"
type textarea "Brand: FBD / Model: 774-611-1008 / Serial: 23080095 Technician responded on 09/…"
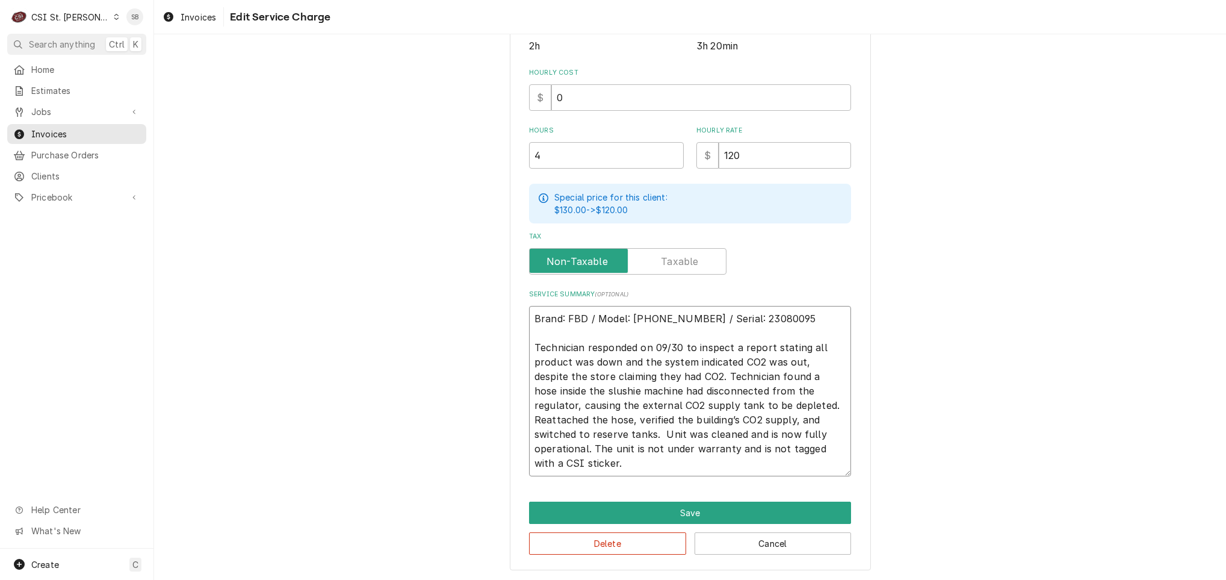
scroll to position [306, 0]
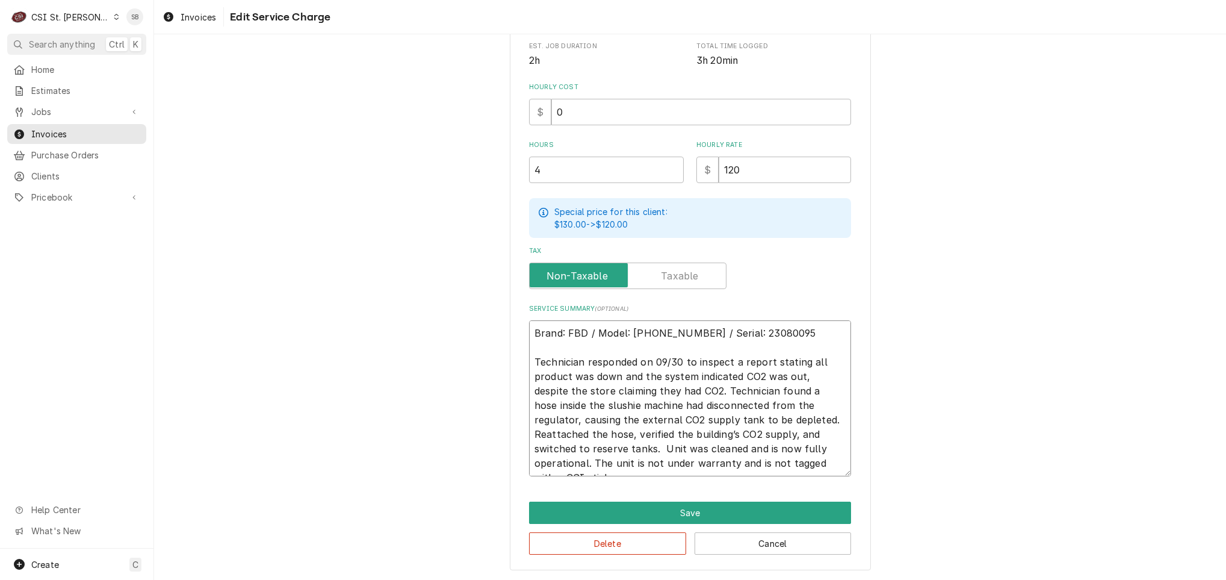
type textarea "x"
type textarea "Brand: FBD / Model: 774-611-1008 / Serial: 23080095 Technician responded on 09/…"
drag, startPoint x: 746, startPoint y: 445, endPoint x: 954, endPoint y: 477, distance: 210.7
click at [966, 495] on div "Use the fields below to edit this service charge Short Description 1-Labor (Ser…" at bounding box center [690, 160] width 1072 height 839
type textarea "x"
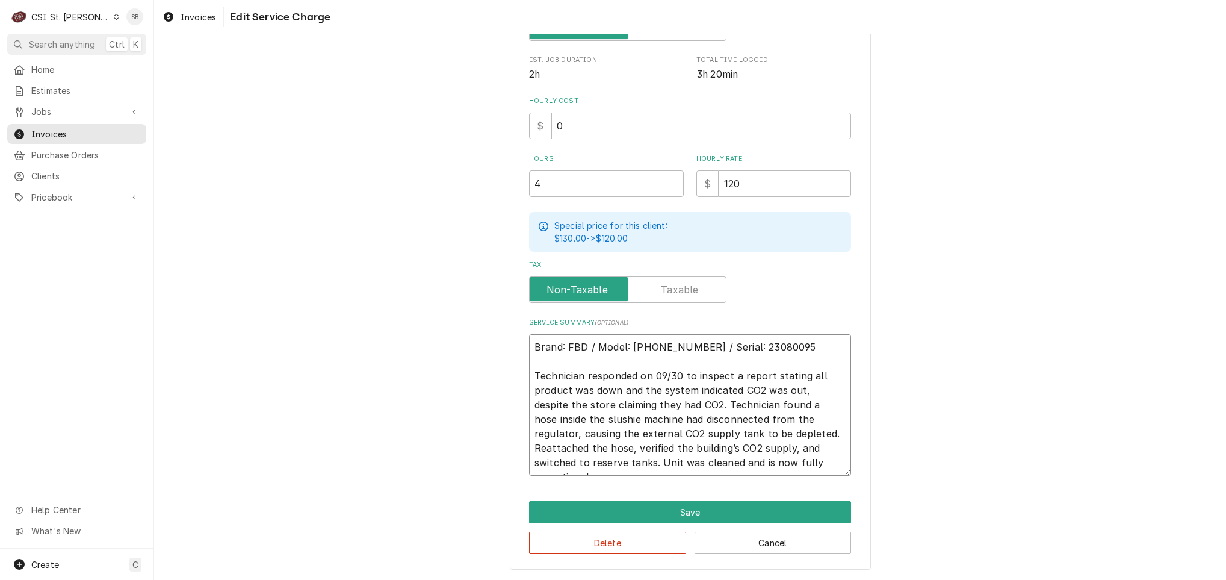
scroll to position [291, 0]
type textarea "Brand: FBD / Model: 774-611-1008 / Serial: 23080095 Technician responded on 09/…"
click at [785, 501] on button "Save" at bounding box center [690, 512] width 322 height 22
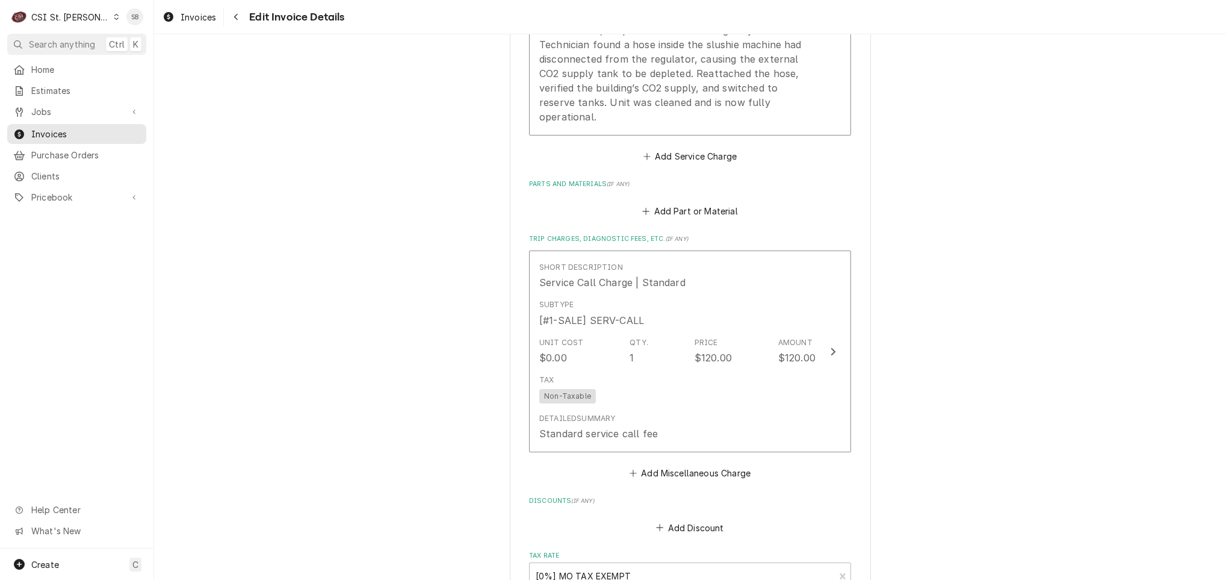
scroll to position [1970, 0]
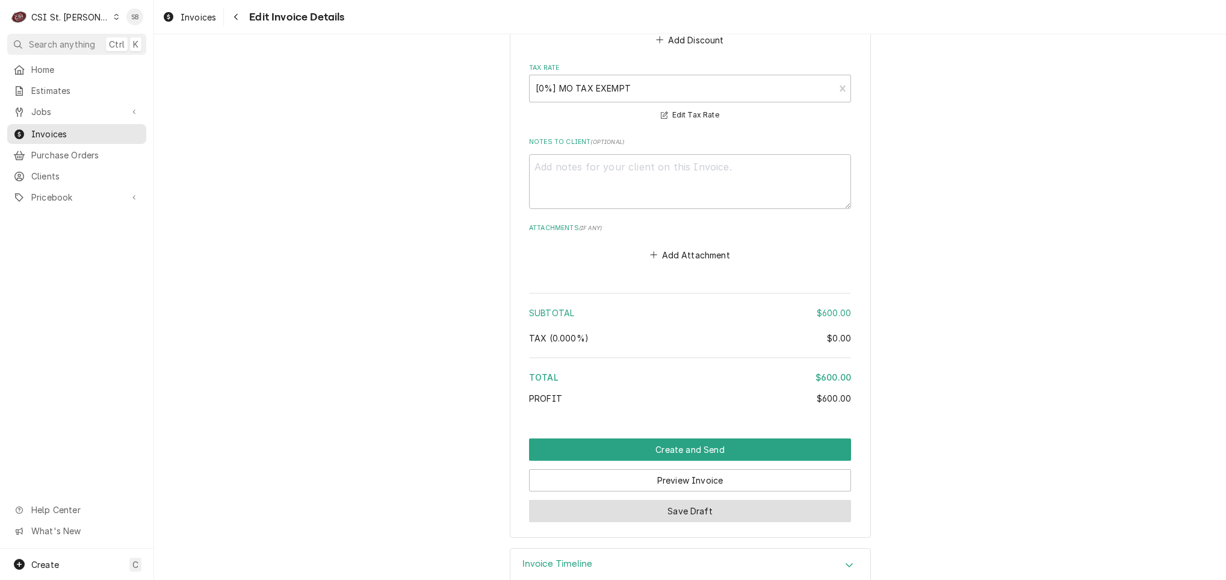
click at [771, 500] on button "Save Draft" at bounding box center [690, 511] width 322 height 22
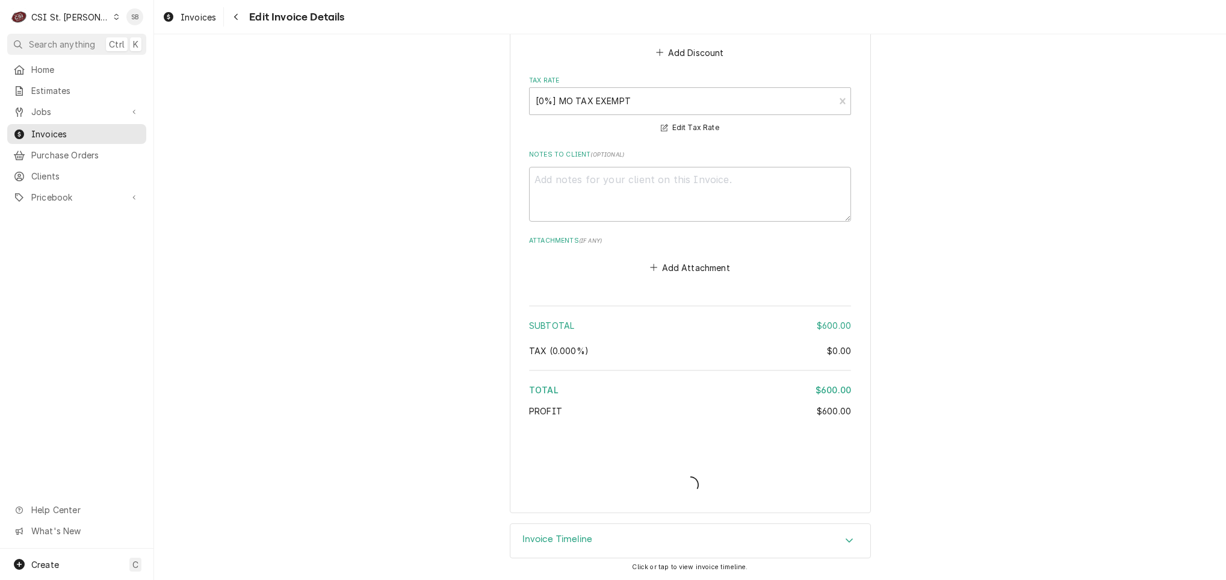
scroll to position [1931, 0]
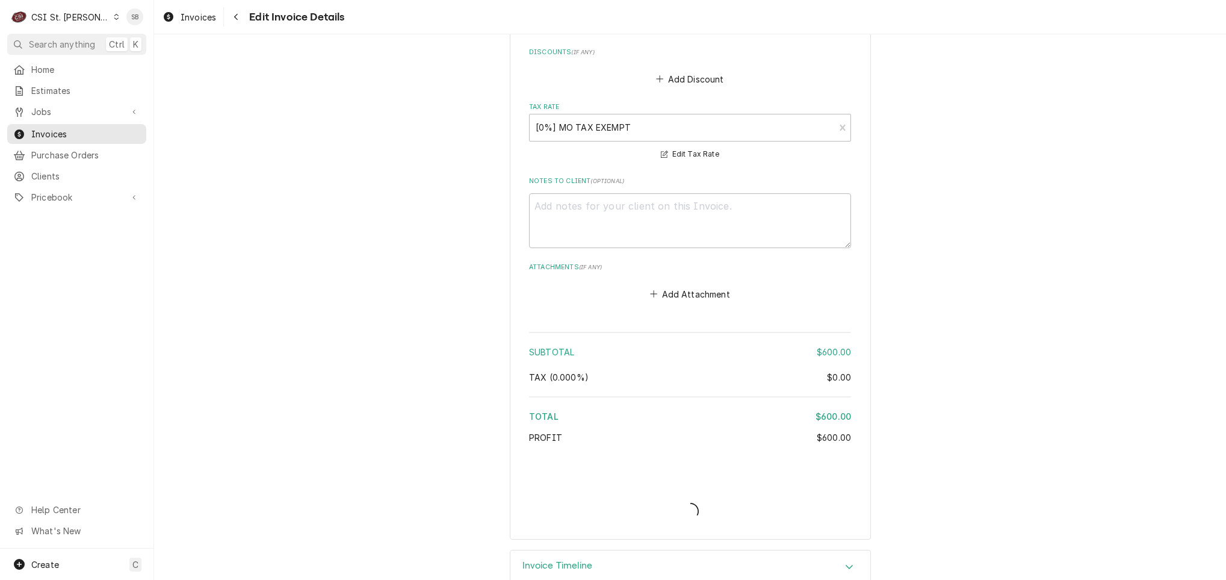
type textarea "x"
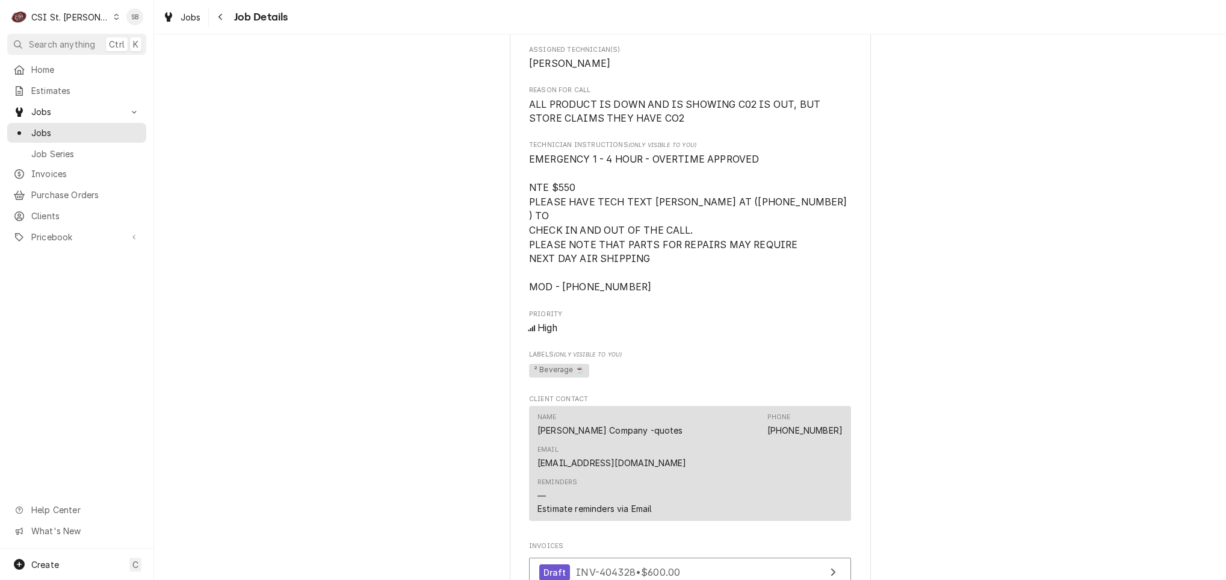
scroll to position [632, 0]
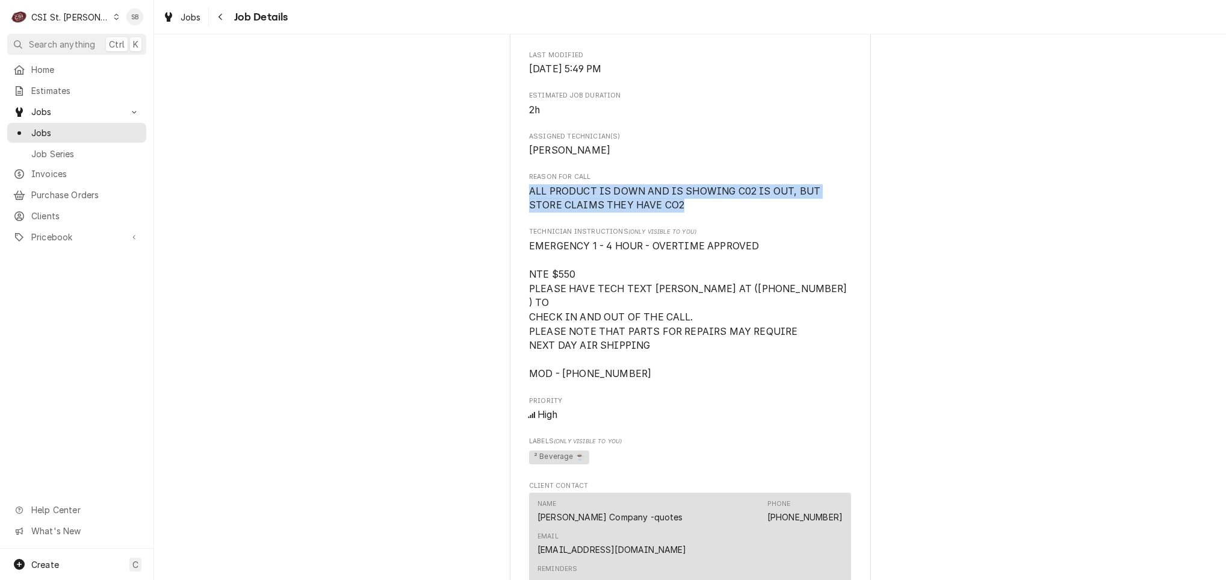
drag, startPoint x: 520, startPoint y: 210, endPoint x: 685, endPoint y: 223, distance: 165.4
click at [685, 223] on div "[PERSON_NAME] Company ROCKET #4229 [PERSON_NAME] / [STREET_ADDRESS][PERSON_NAME…" at bounding box center [690, 252] width 361 height 1614
copy span "ALL PRODUCT IS DOWN AND IS SHOWING C02 IS OUT, BUT STORE CLAIMS THEY HAVE CO2"
